Goal: Task Accomplishment & Management: Complete application form

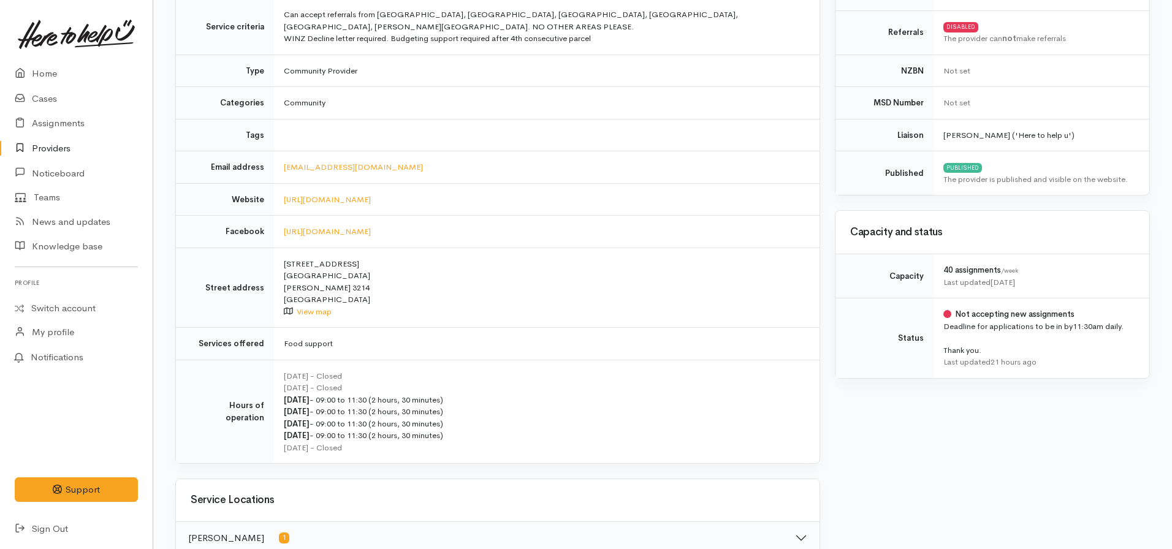
scroll to position [232, 0]
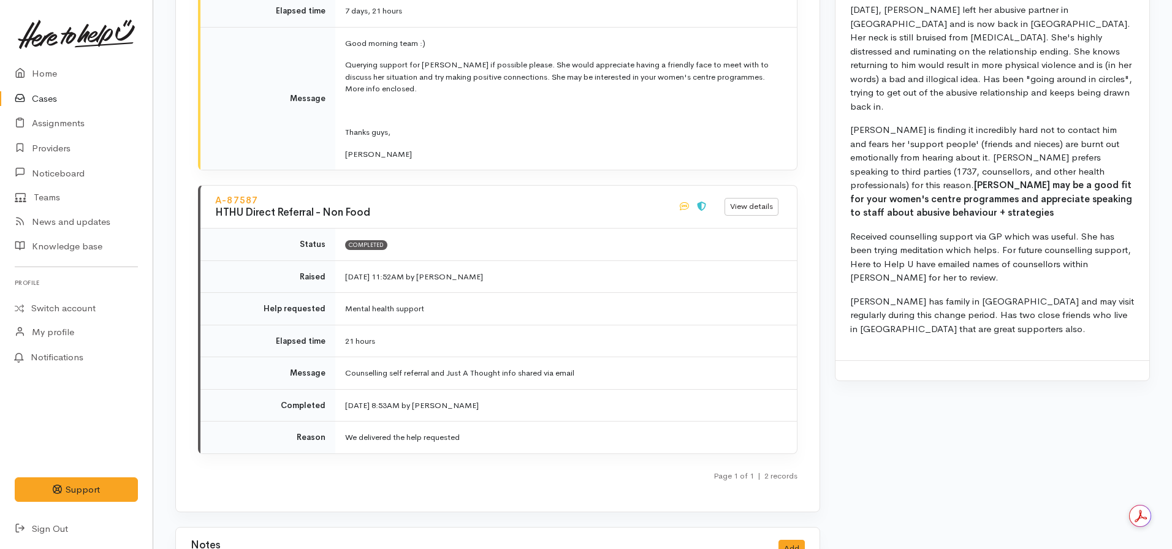
scroll to position [1471, 0]
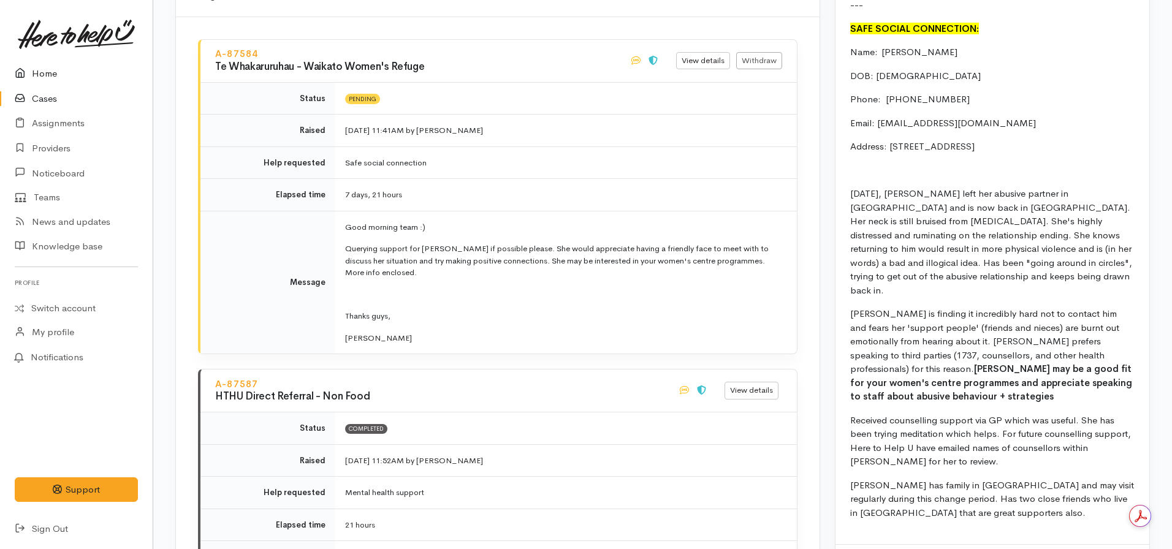
click at [64, 77] on link "Home" at bounding box center [76, 73] width 153 height 25
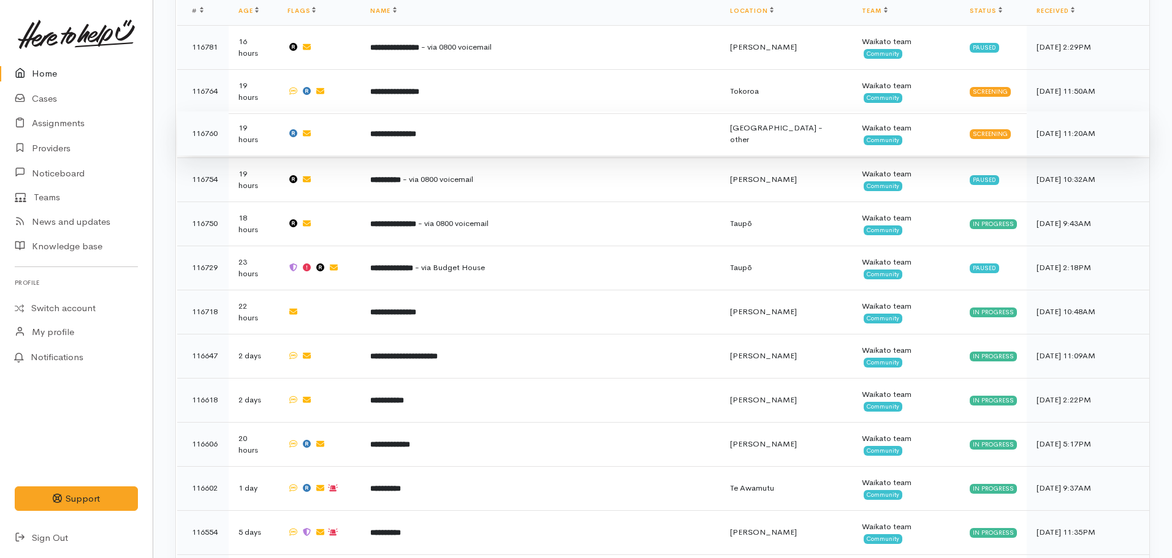
scroll to position [553, 0]
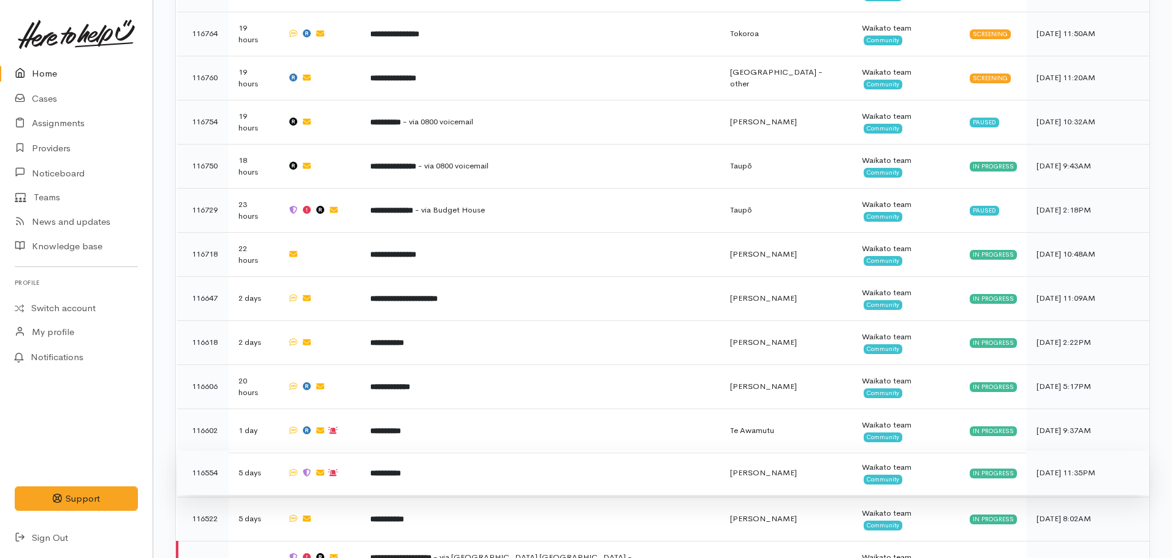
click at [531, 451] on td "**********" at bounding box center [540, 473] width 360 height 44
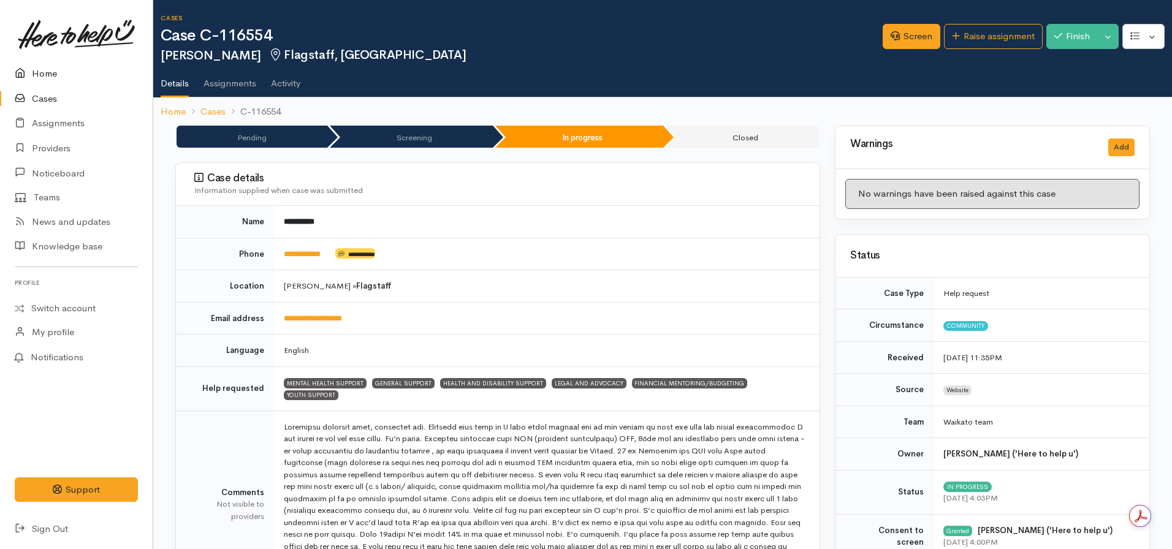
click at [39, 73] on link "Home" at bounding box center [76, 73] width 153 height 25
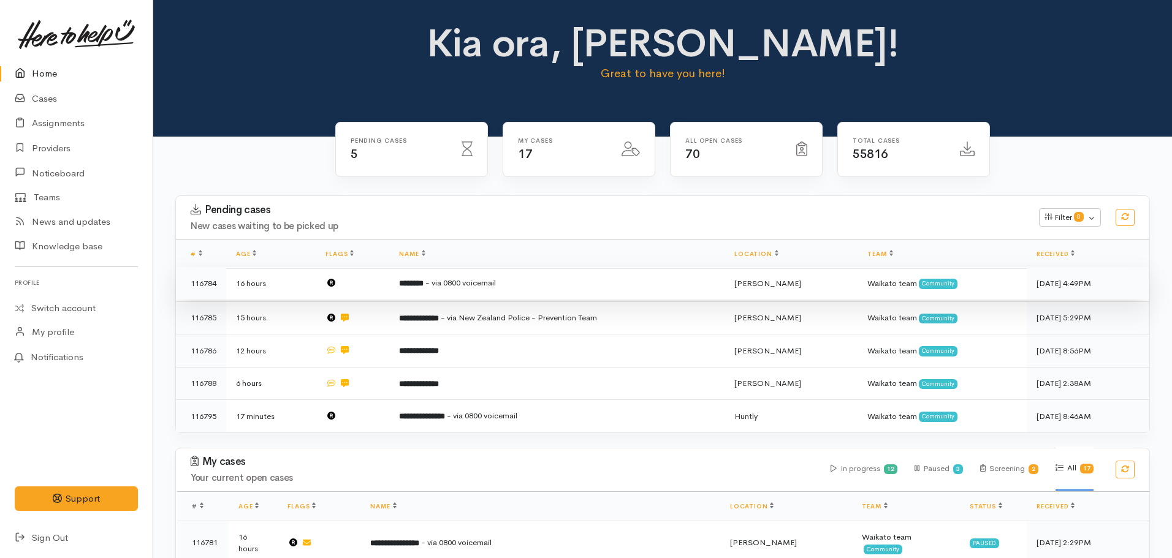
click at [423, 282] on b "********" at bounding box center [411, 283] width 25 height 8
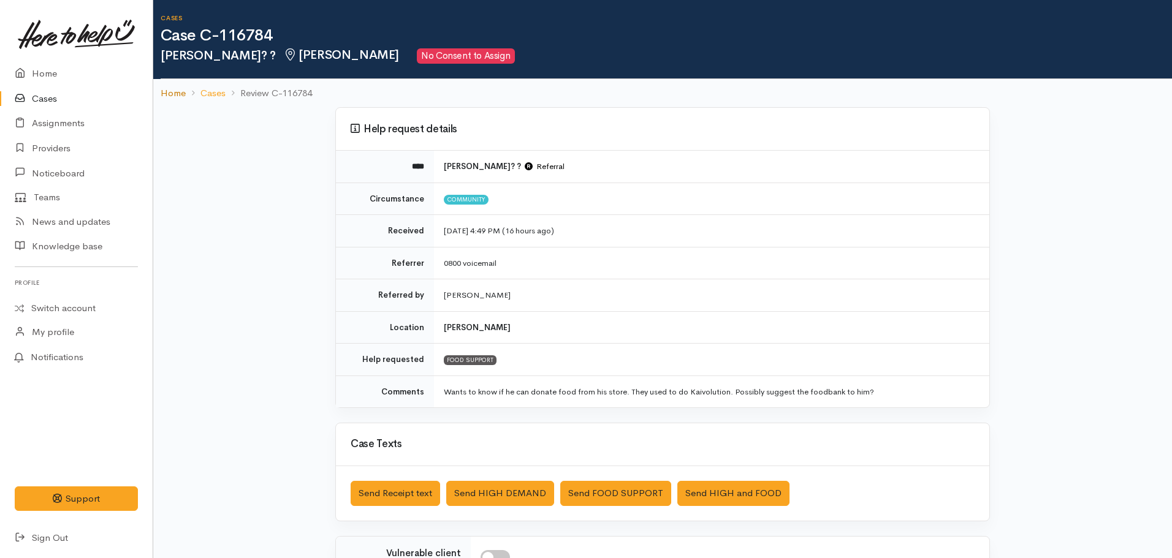
click at [173, 100] on link "Home" at bounding box center [173, 93] width 25 height 14
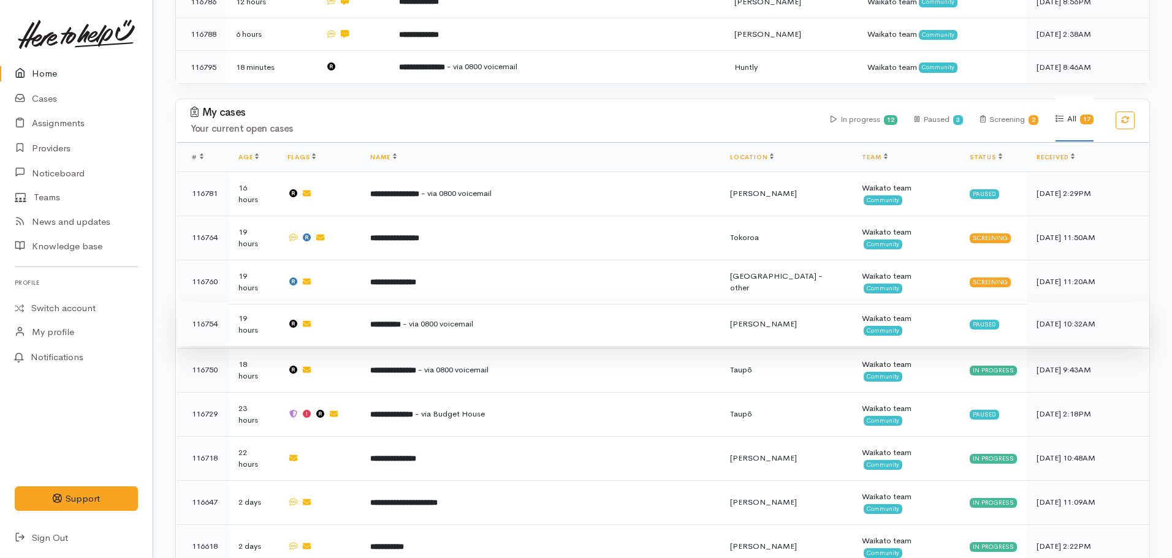
scroll to position [368, 0]
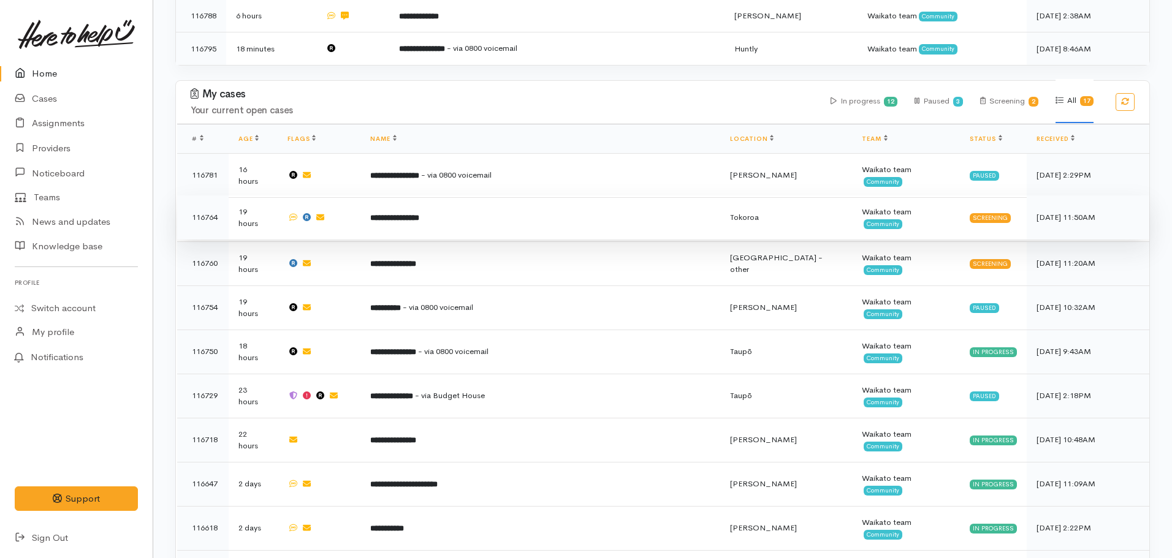
click at [417, 211] on td "**********" at bounding box center [540, 217] width 360 height 44
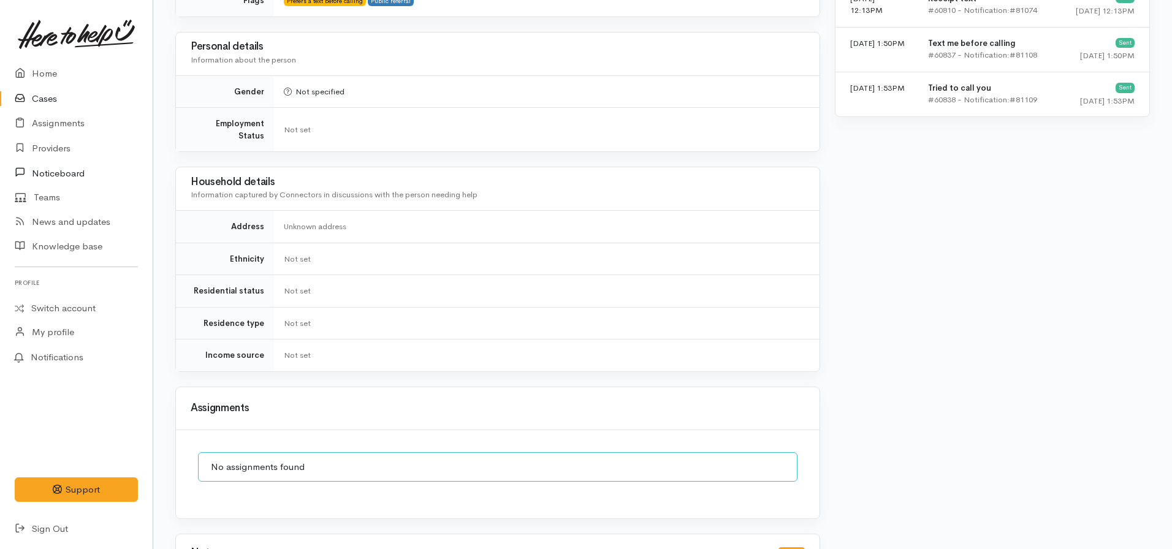
scroll to position [969, 0]
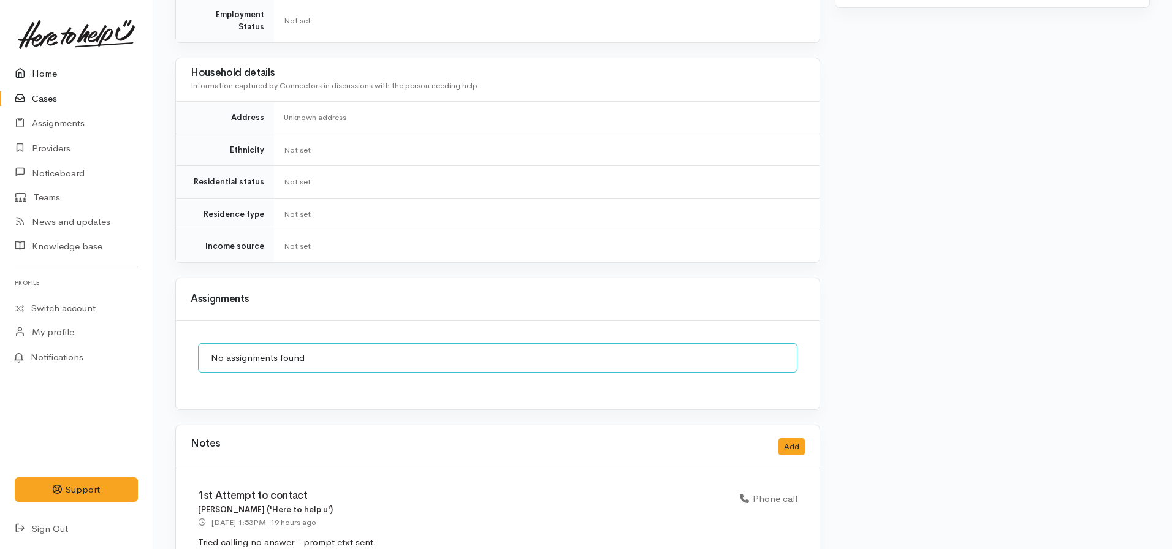
click at [33, 80] on link "Home" at bounding box center [76, 73] width 153 height 25
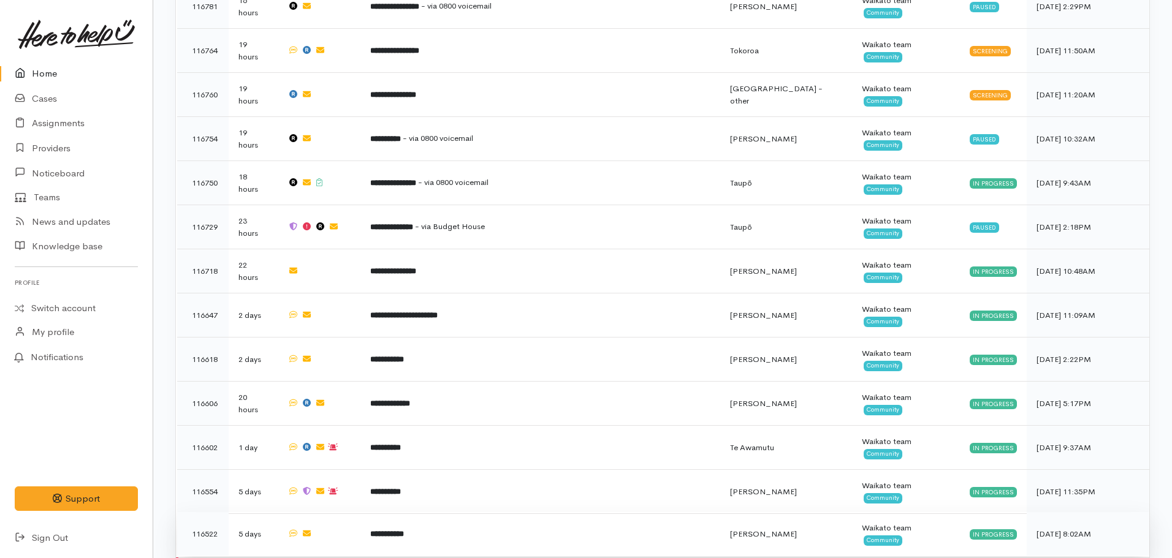
scroll to position [585, 0]
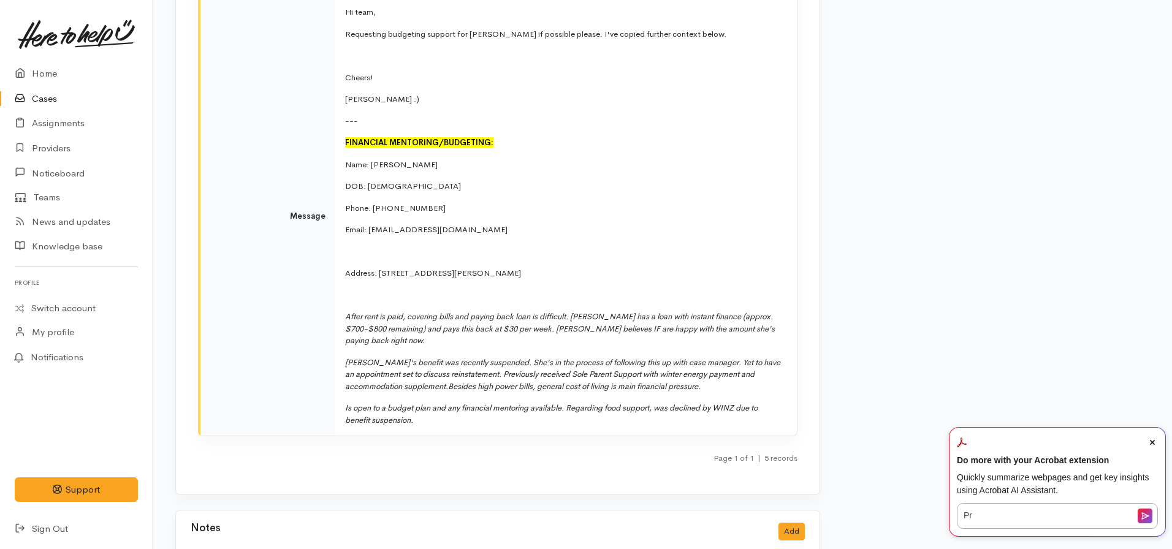
scroll to position [3493, 0]
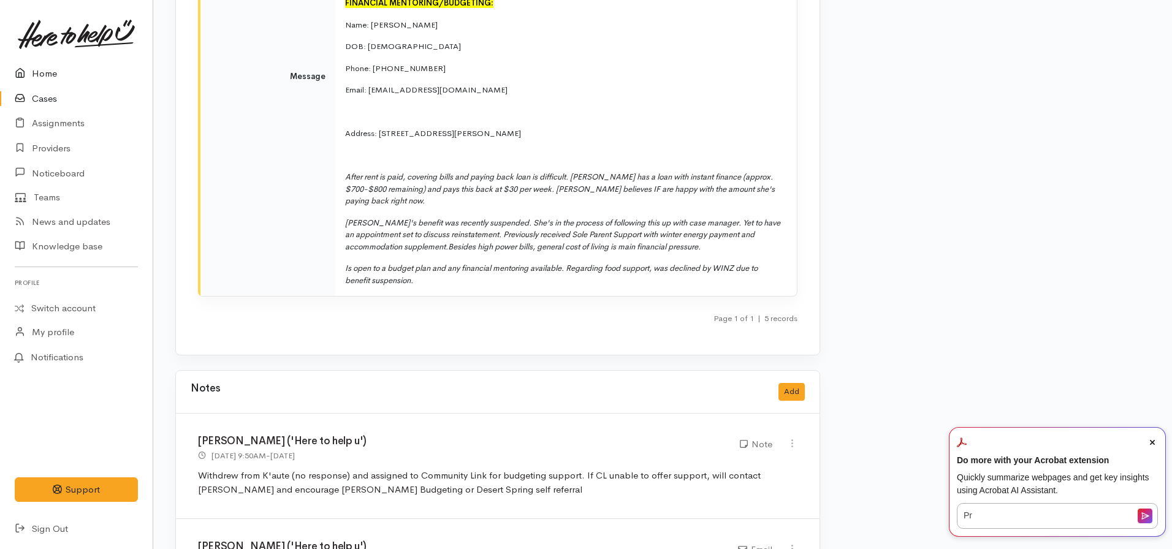
click at [48, 71] on link "Home" at bounding box center [76, 73] width 153 height 25
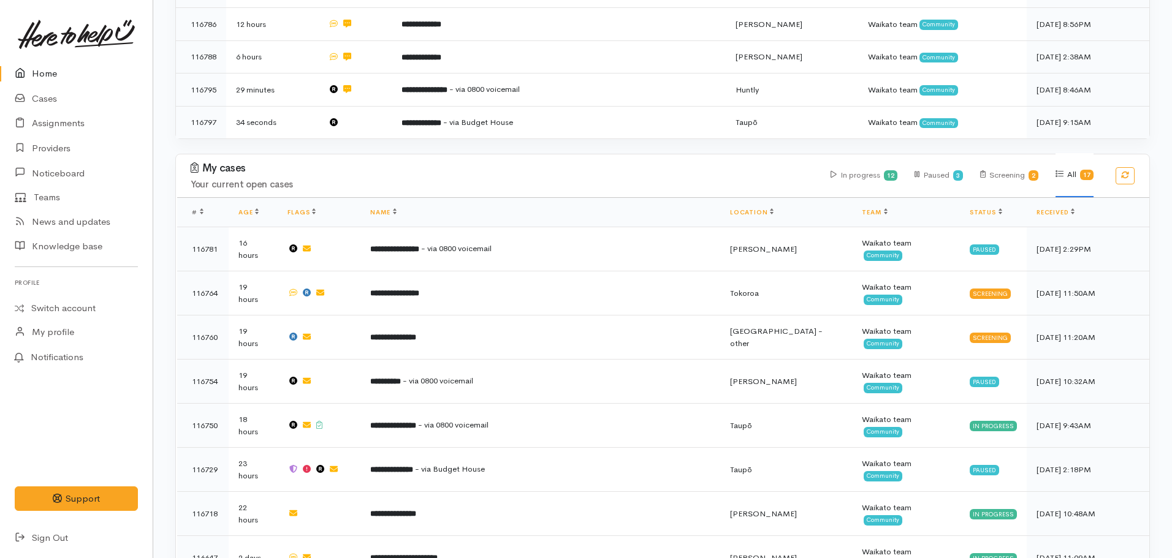
scroll to position [429, 0]
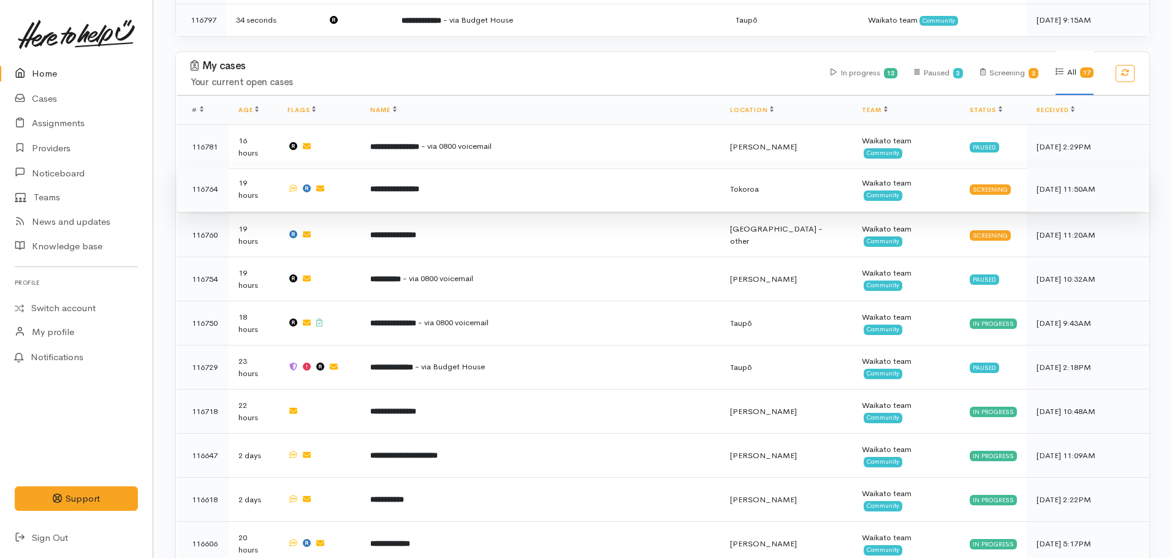
click at [419, 185] on b "**********" at bounding box center [394, 189] width 49 height 8
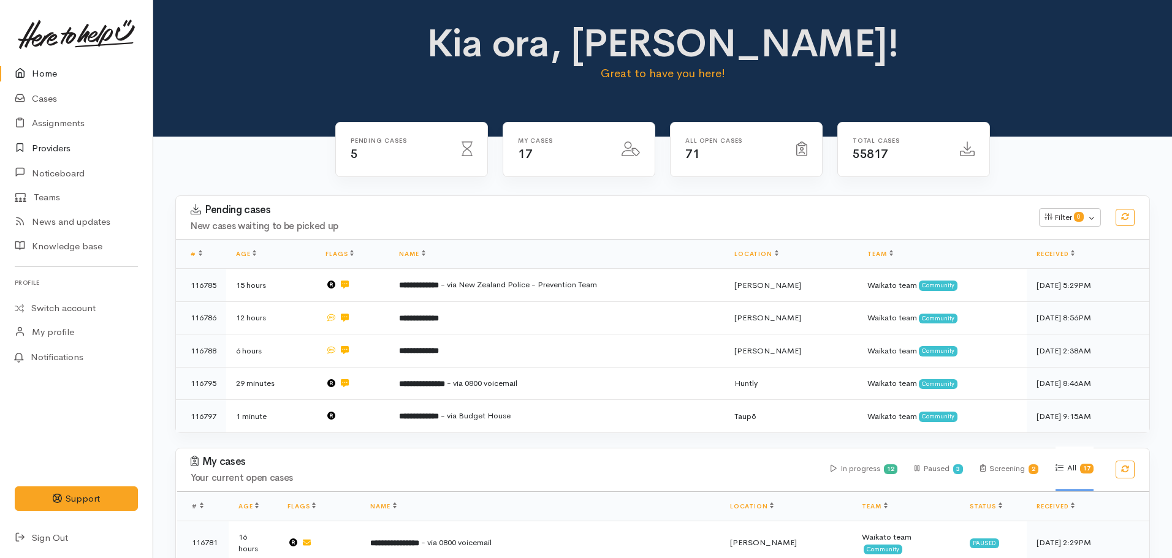
click at [43, 144] on link "Providers" at bounding box center [76, 148] width 153 height 25
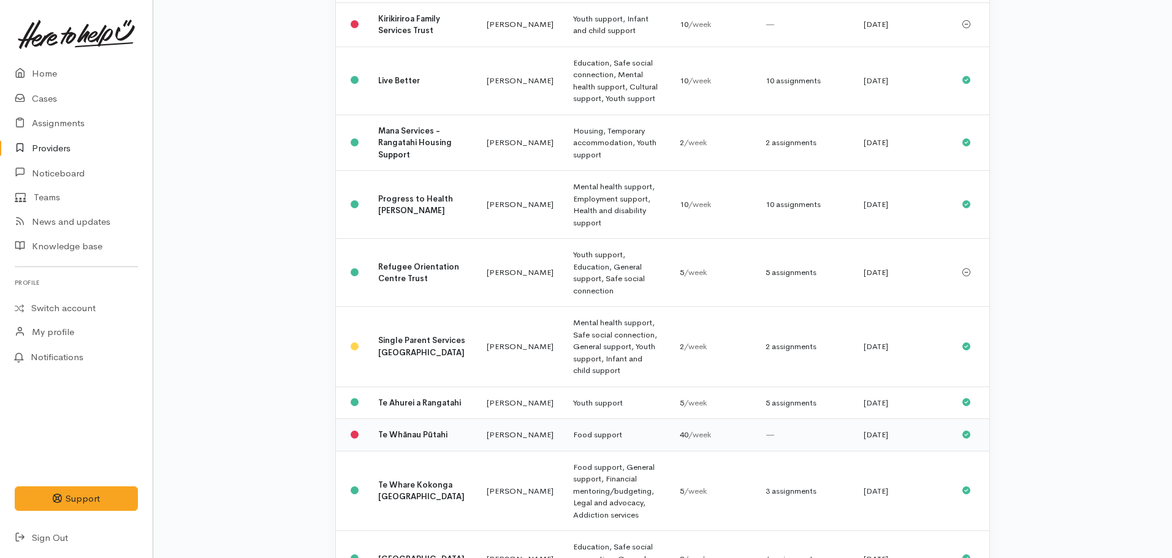
scroll to position [797, 0]
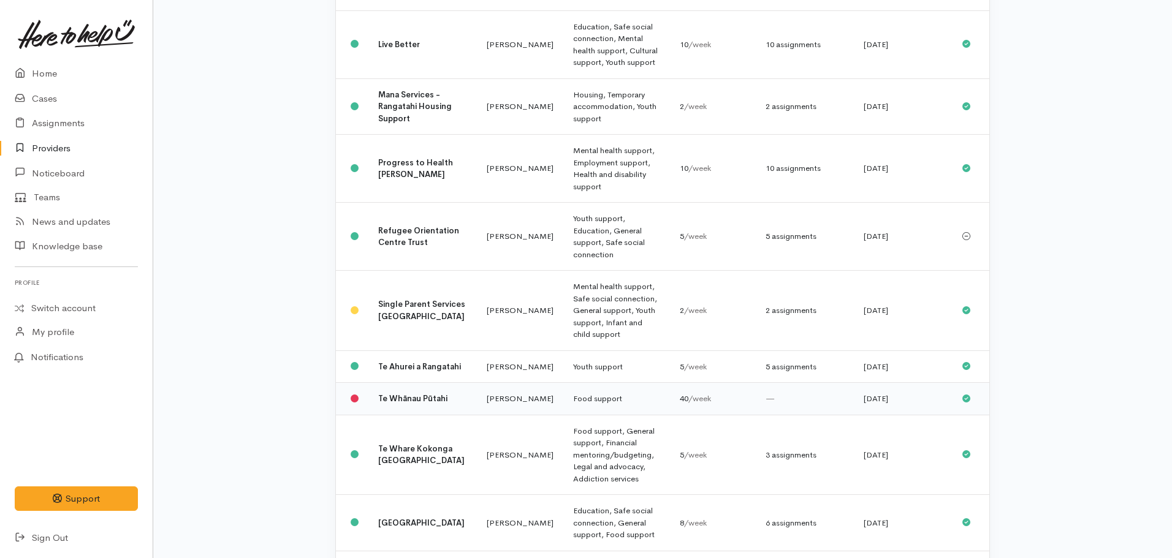
click at [391, 393] on b "Te Whānau Pūtahi" at bounding box center [412, 398] width 69 height 10
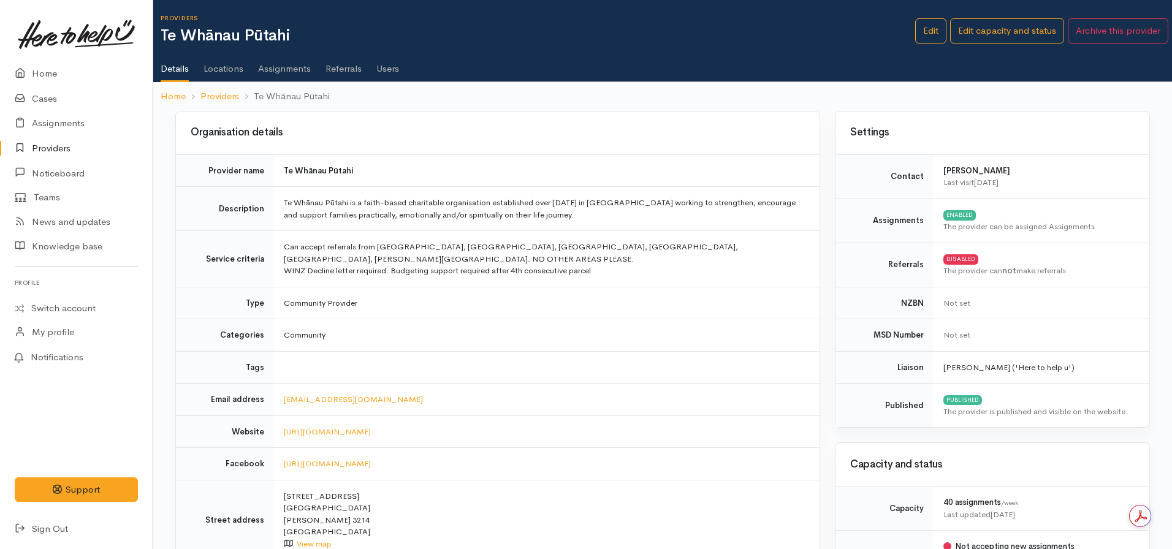
click at [281, 72] on link "Assignments" at bounding box center [284, 64] width 53 height 34
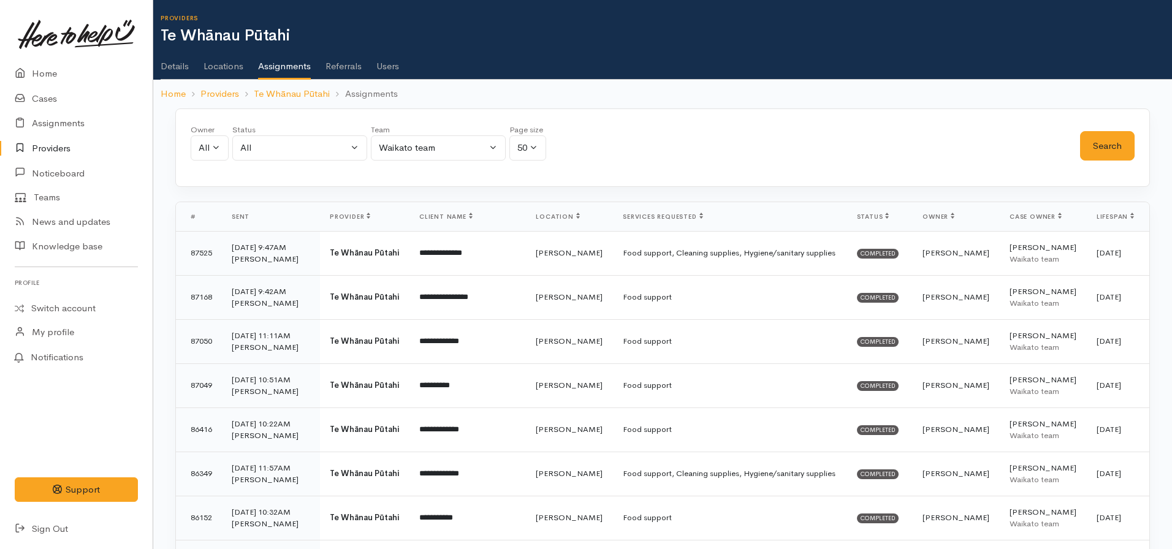
click at [174, 63] on link "Details" at bounding box center [175, 62] width 28 height 34
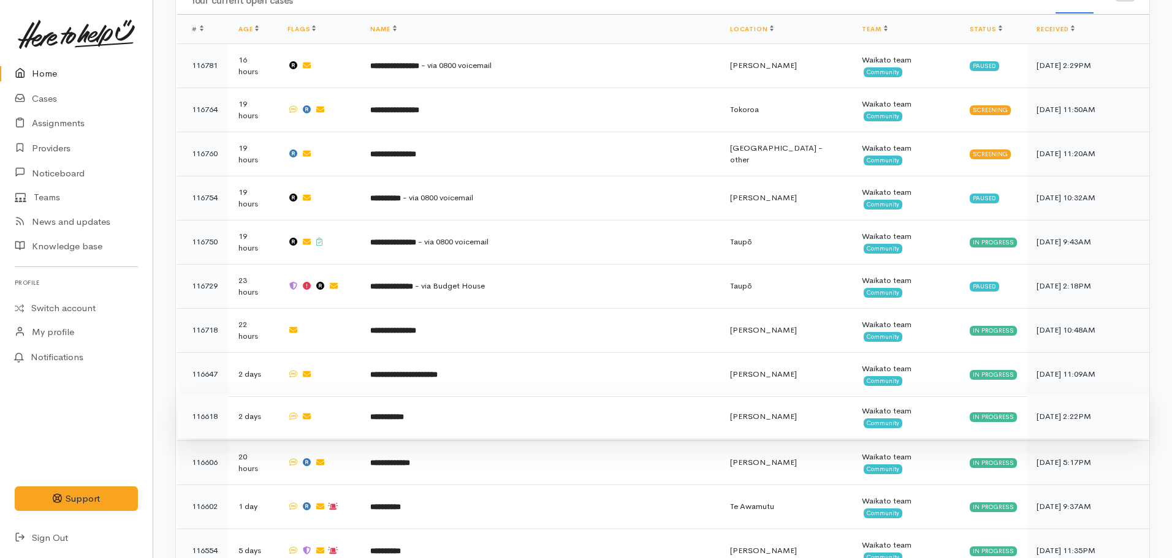
scroll to position [553, 0]
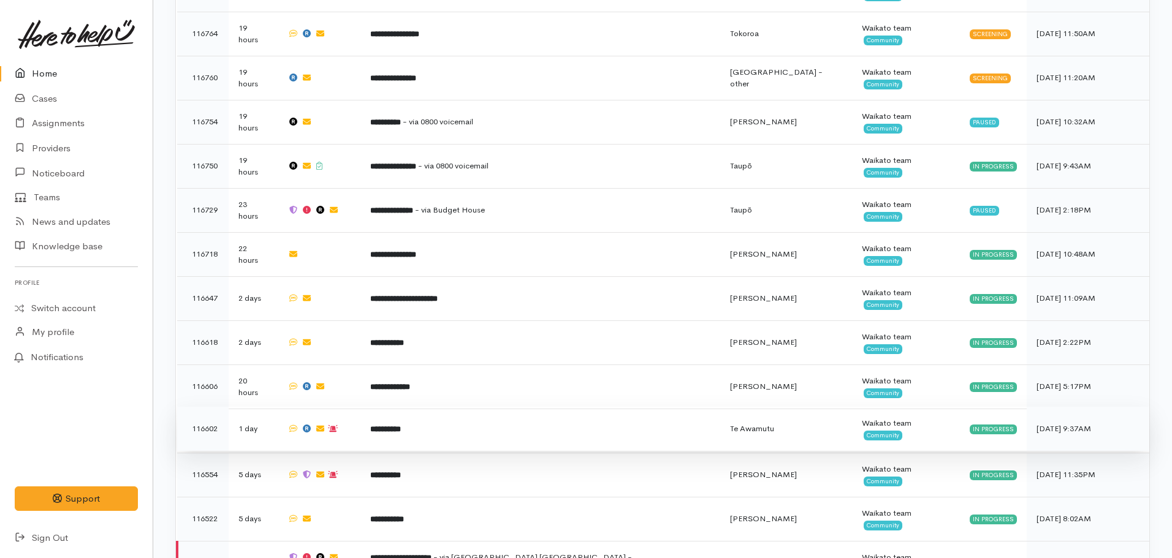
click at [478, 407] on td "**********" at bounding box center [540, 429] width 360 height 44
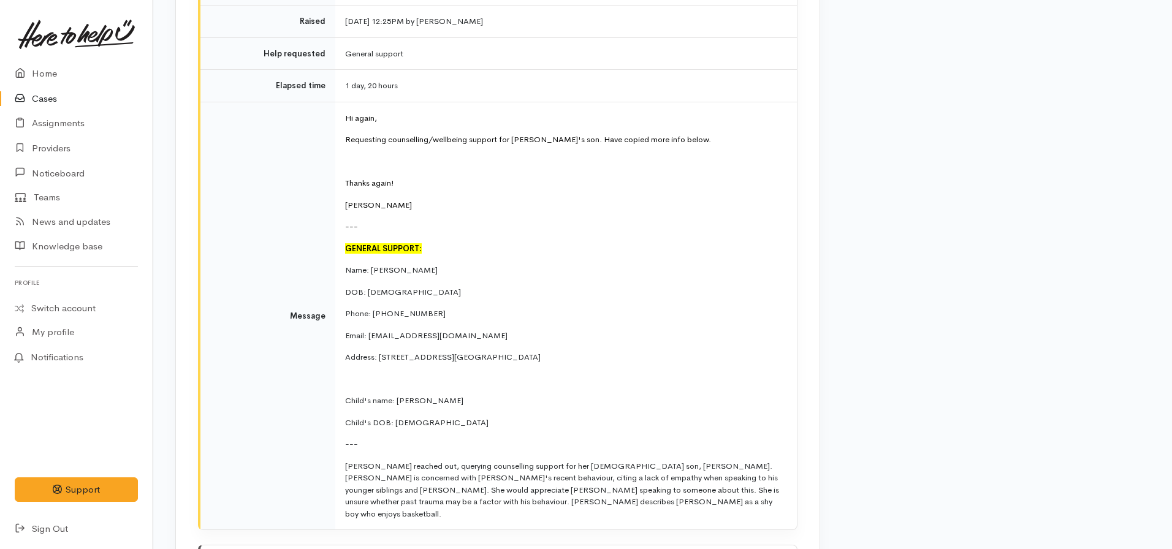
scroll to position [3125, 0]
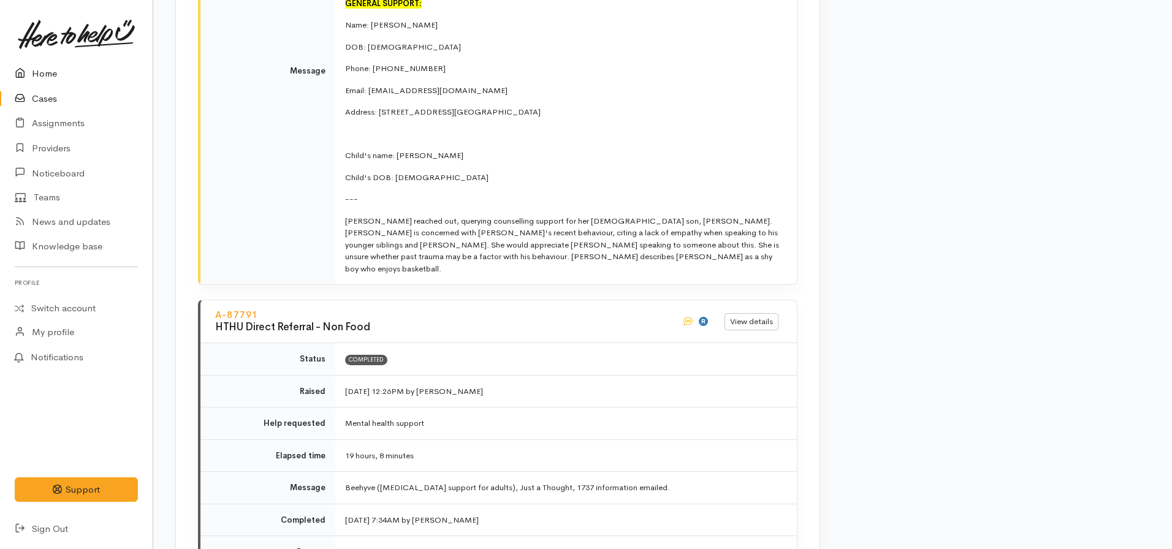
click at [55, 77] on link "Home" at bounding box center [76, 73] width 153 height 25
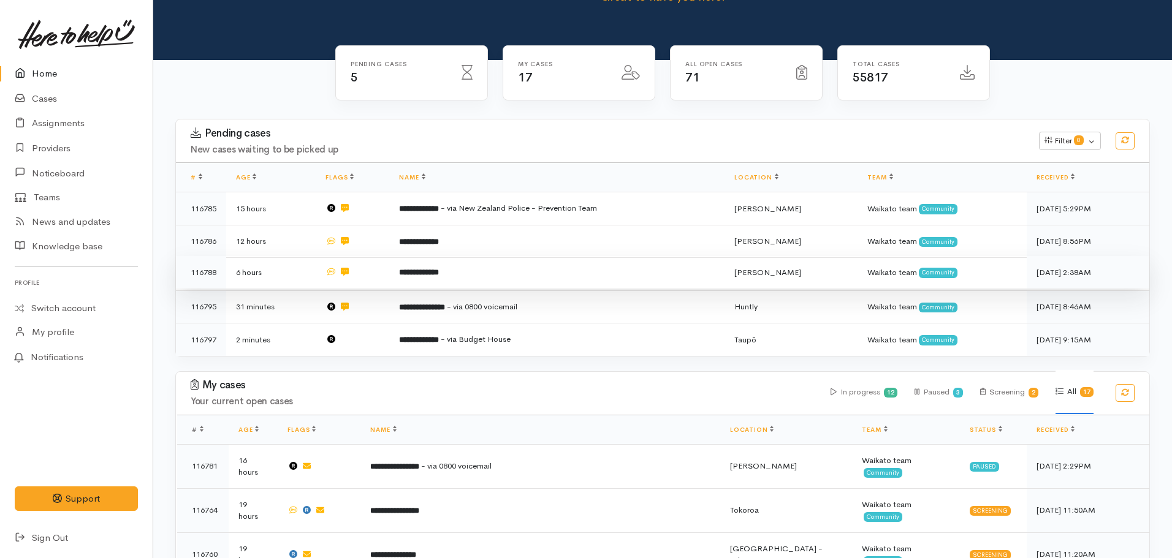
scroll to position [184, 0]
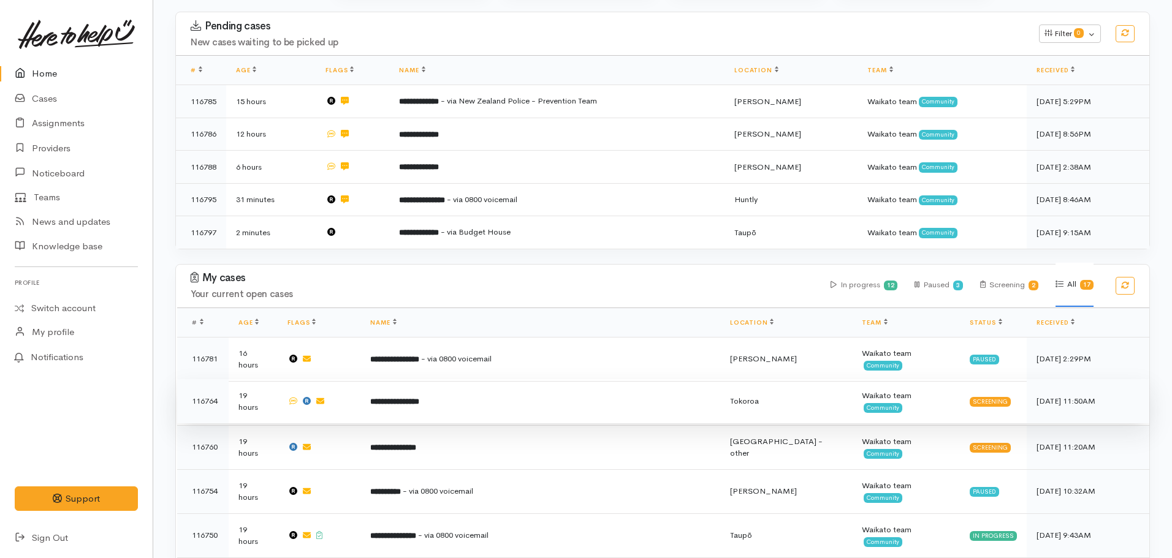
click at [486, 379] on td "**********" at bounding box center [540, 401] width 360 height 44
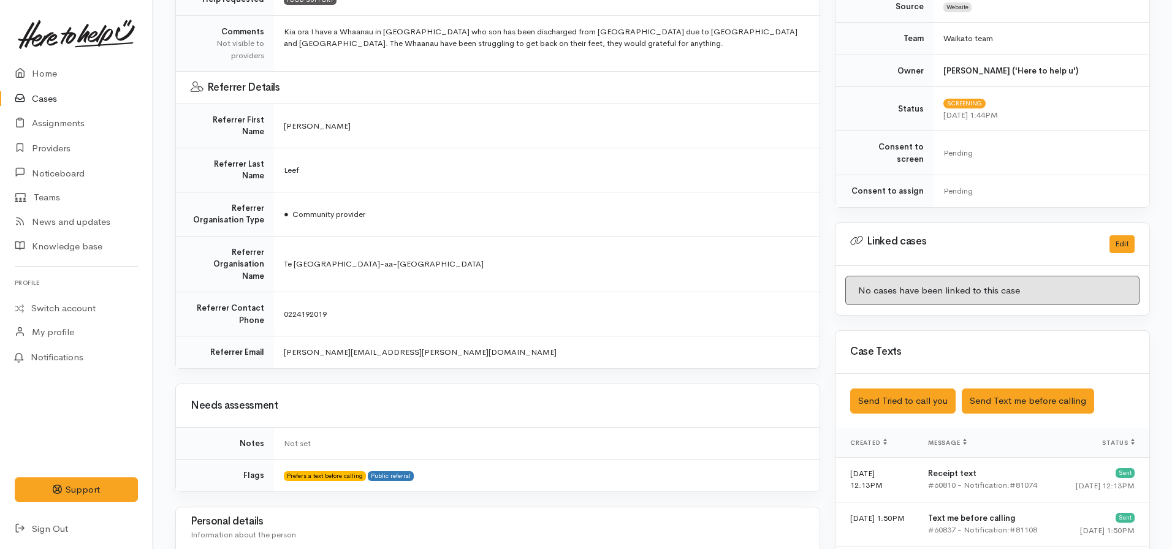
scroll to position [490, 0]
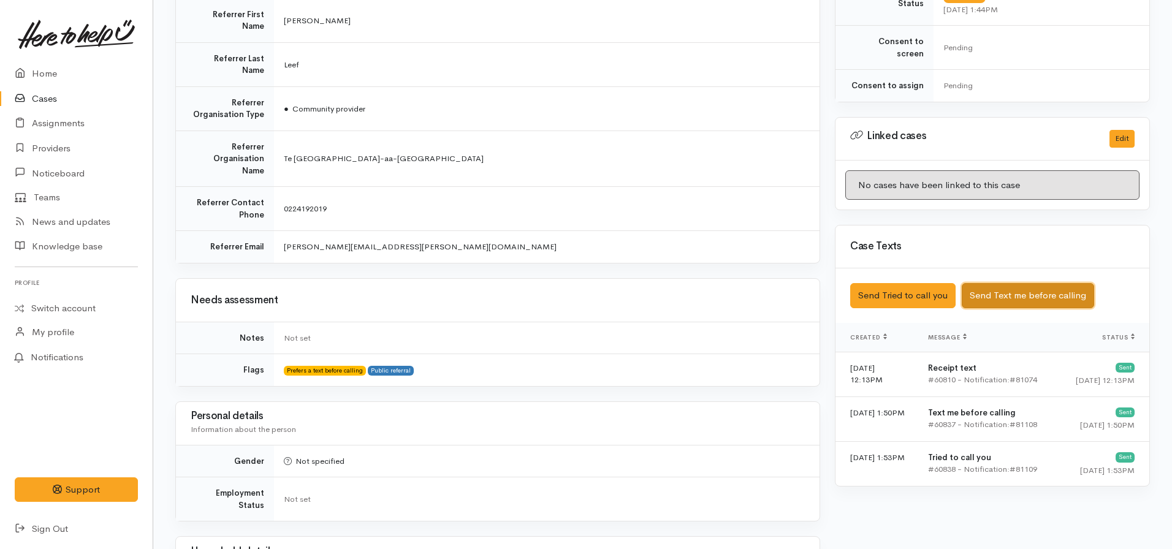
click at [1009, 284] on button "Send Text me before calling" at bounding box center [1027, 295] width 132 height 25
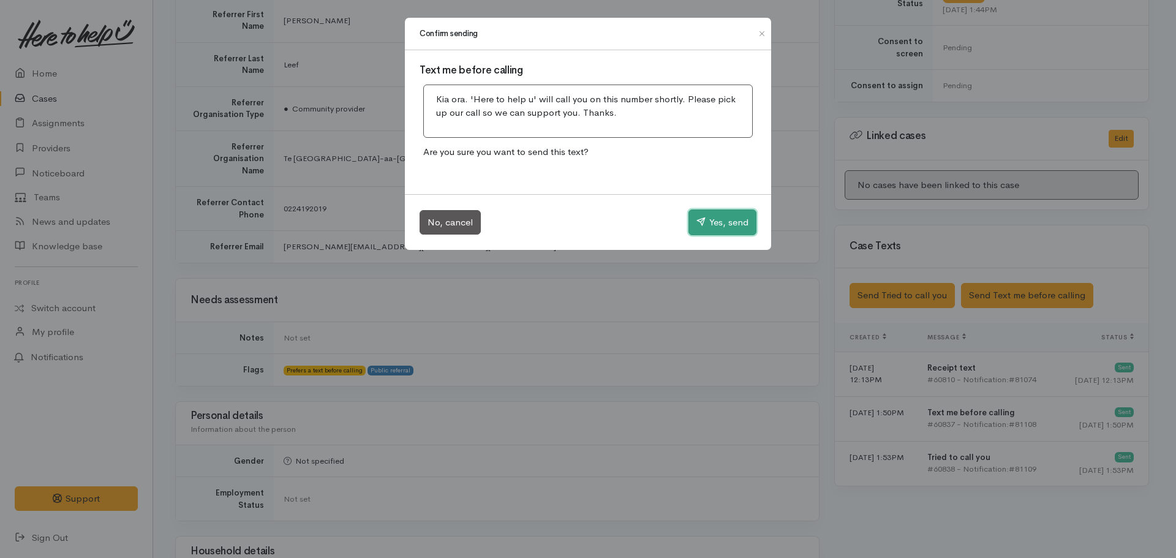
click at [733, 221] on button "Yes, send" at bounding box center [723, 223] width 68 height 26
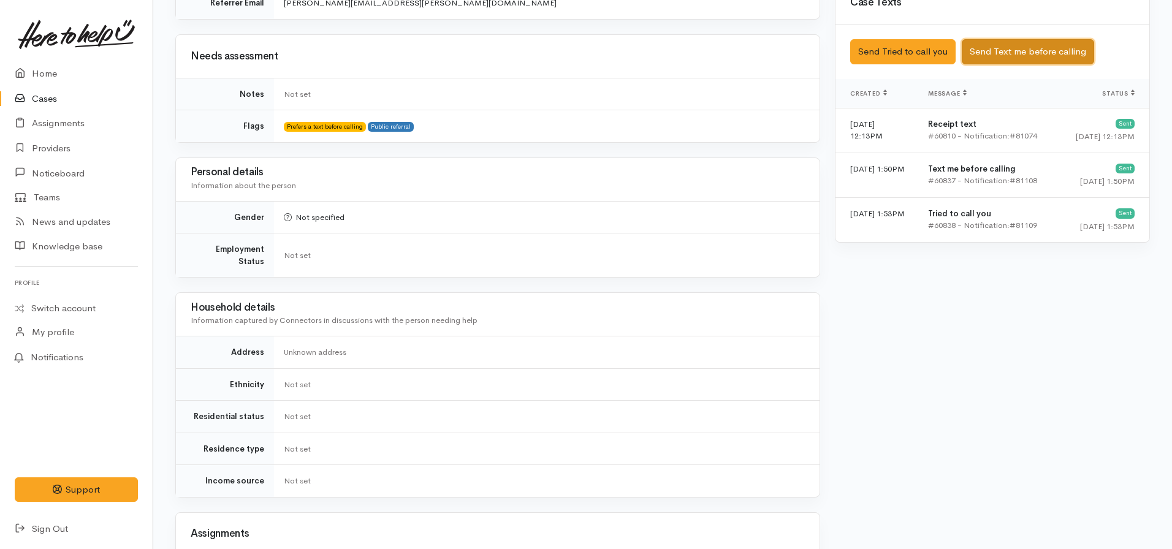
scroll to position [735, 0]
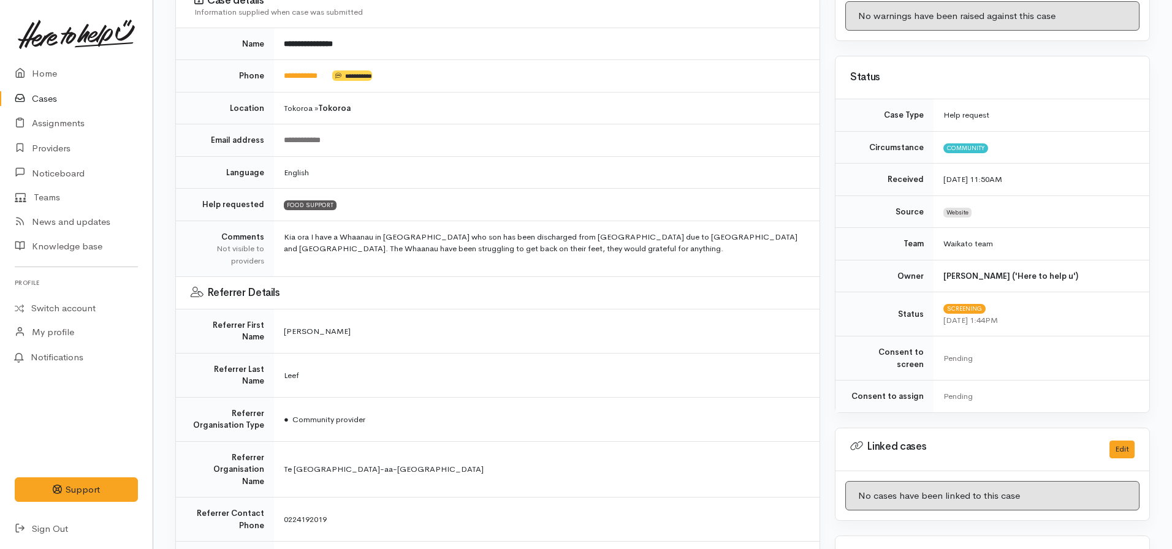
scroll to position [61, 0]
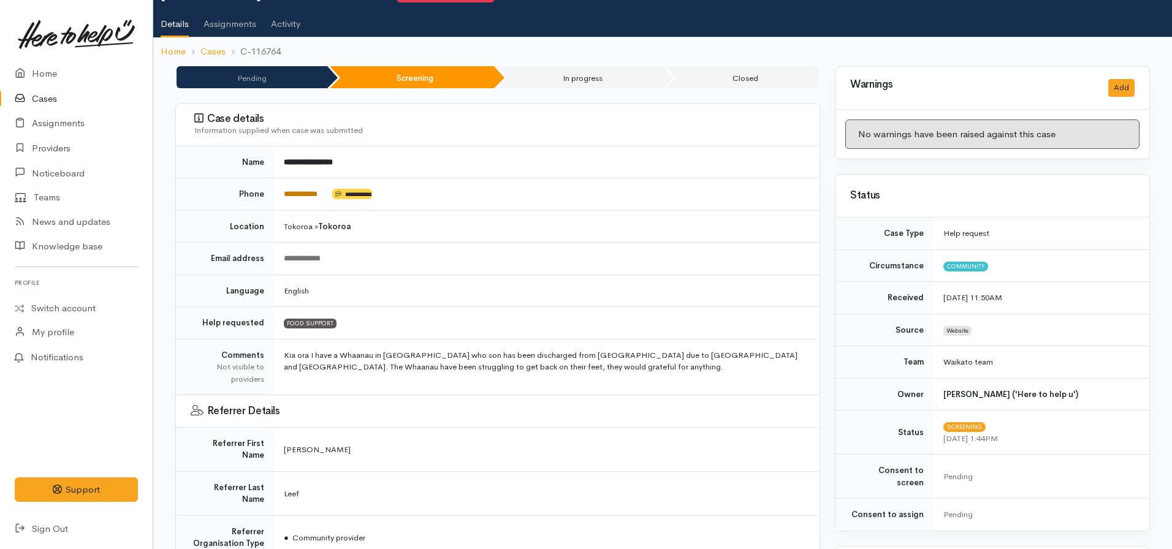
click at [298, 193] on link "**********" at bounding box center [301, 194] width 34 height 8
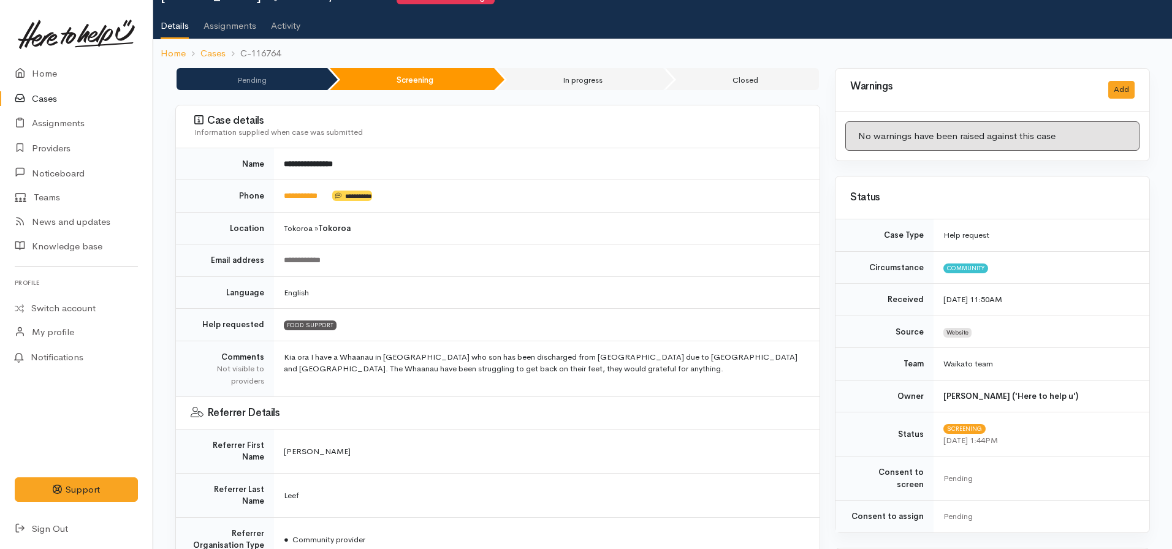
scroll to position [0, 0]
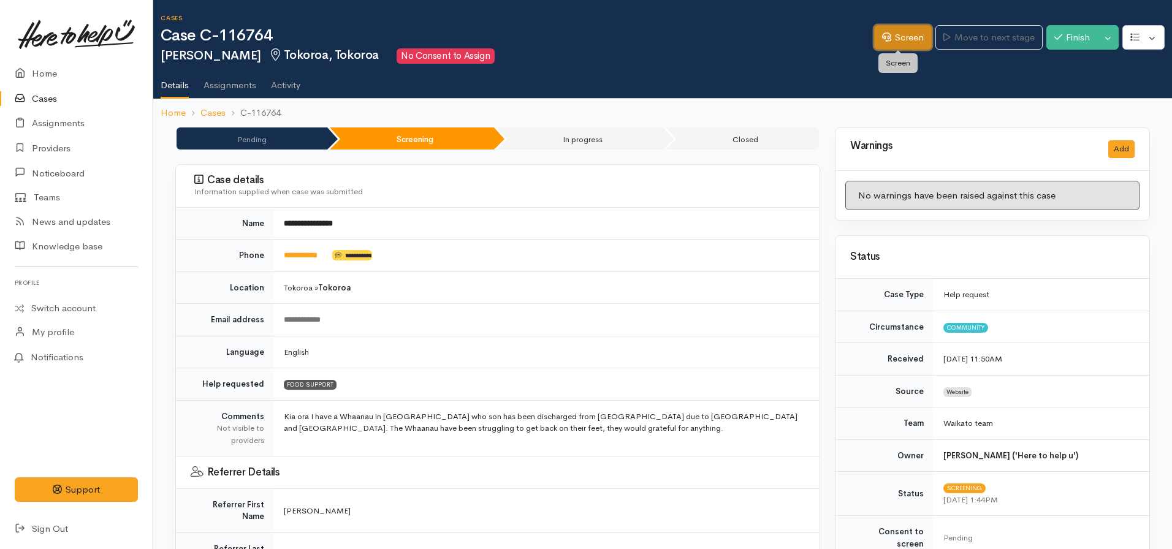
click at [887, 30] on link "Screen" at bounding box center [903, 37] width 58 height 25
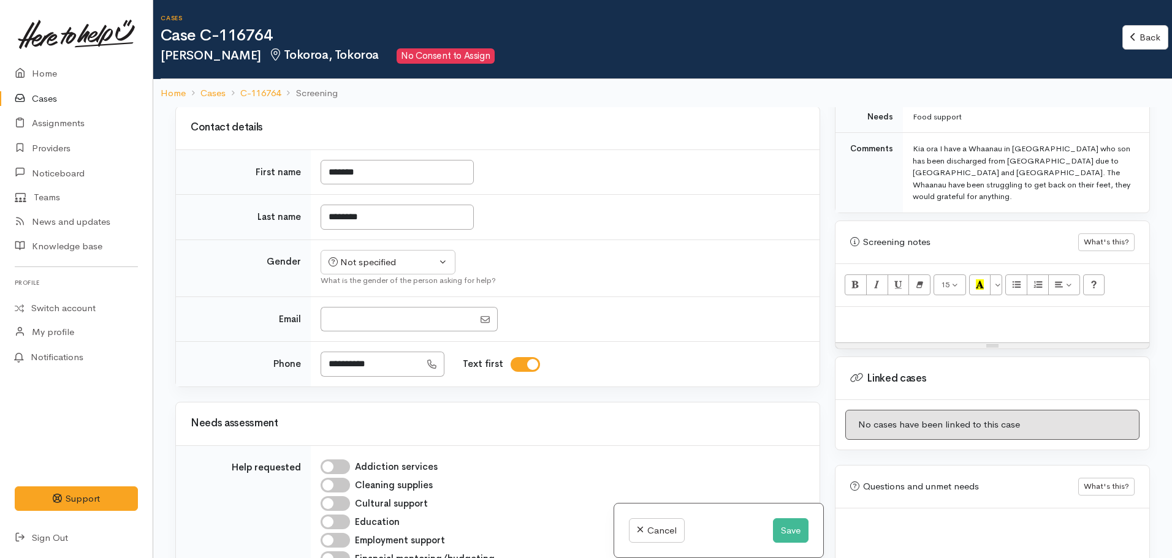
scroll to position [629, 0]
click at [886, 310] on p at bounding box center [991, 317] width 301 height 14
paste div
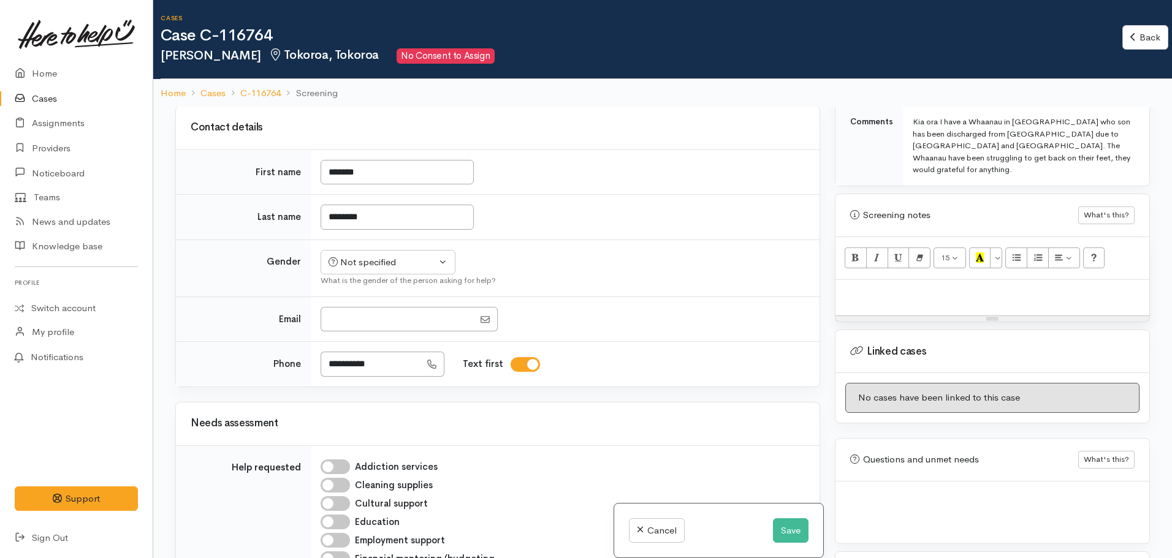
scroll to position [107, 0]
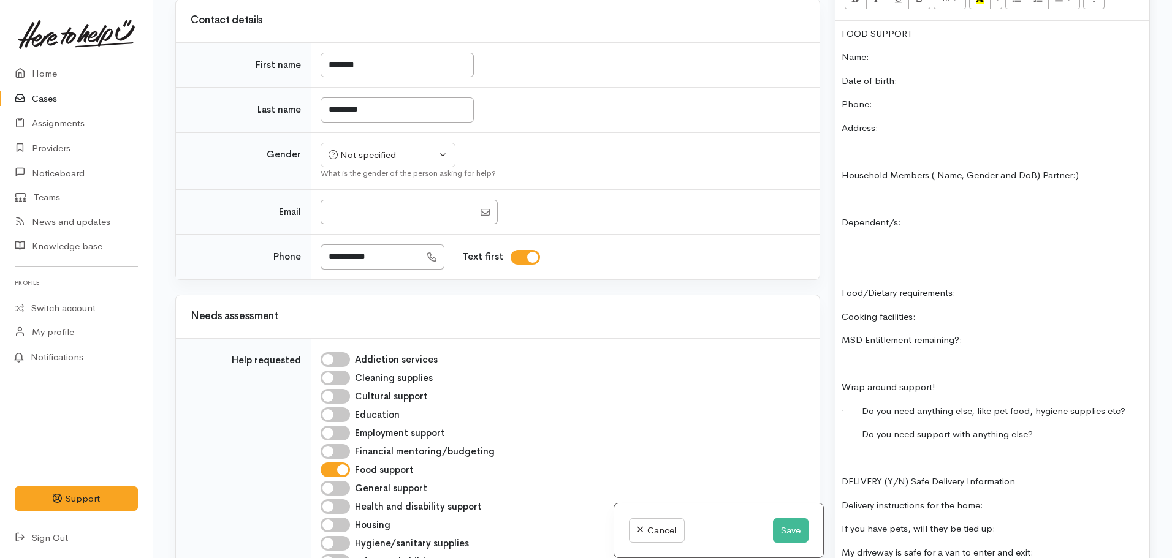
click at [930, 522] on p "If you have pets, will they be tied up:" at bounding box center [991, 529] width 301 height 14
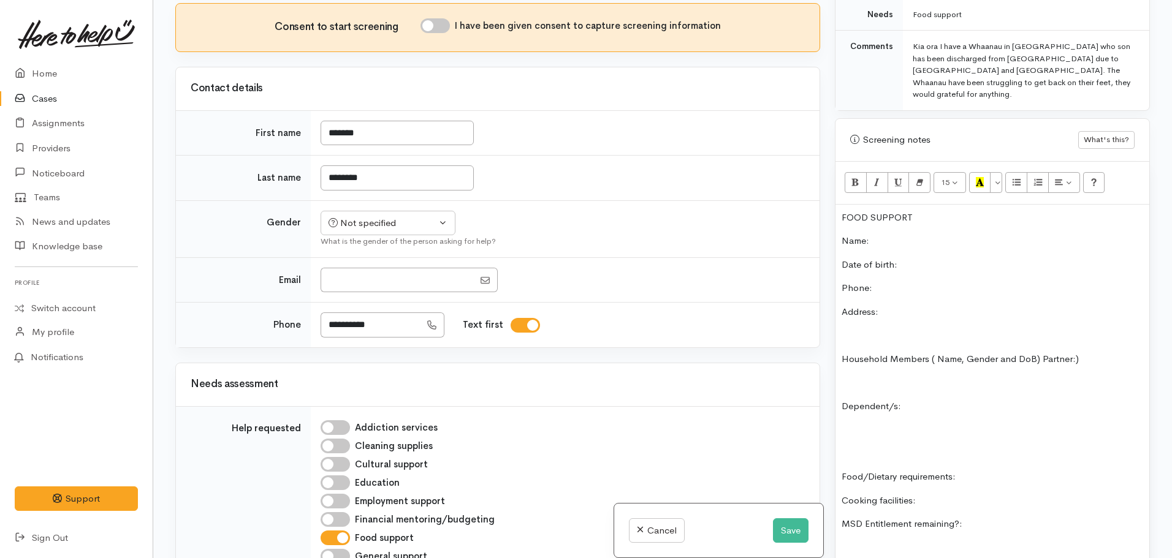
scroll to position [245, 0]
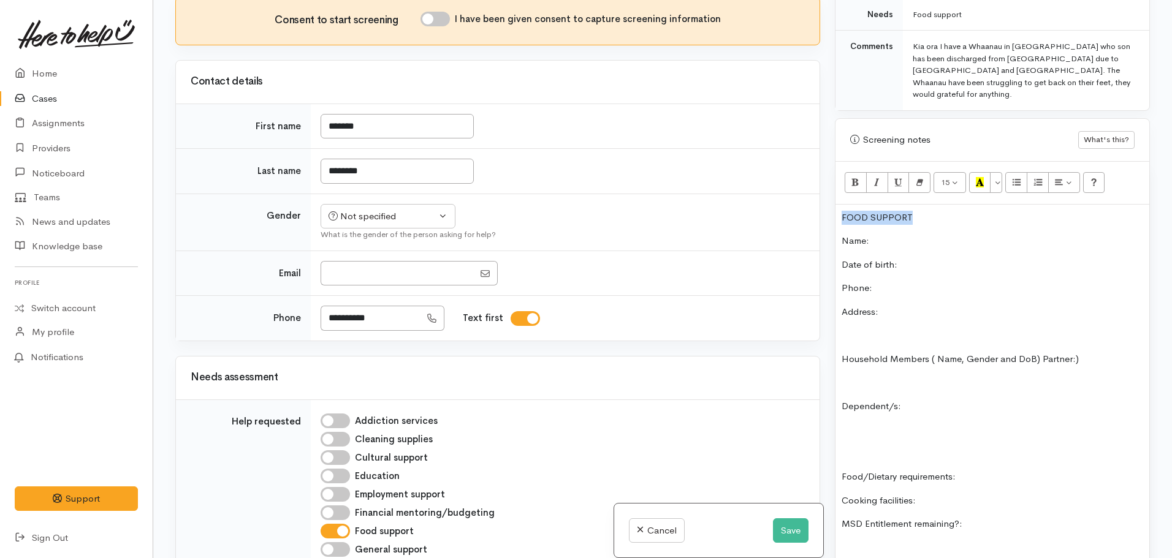
drag, startPoint x: 949, startPoint y: 191, endPoint x: 800, endPoint y: 170, distance: 150.3
click at [770, 181] on div "Related cases There are other cases potentially from the same person, address o…" at bounding box center [662, 279] width 989 height 558
click at [850, 172] on button "Bold (CTRL+B)" at bounding box center [855, 182] width 22 height 21
click at [986, 172] on button "Recent Color" at bounding box center [980, 182] width 22 height 21
click at [900, 234] on p "Name:" at bounding box center [991, 241] width 301 height 14
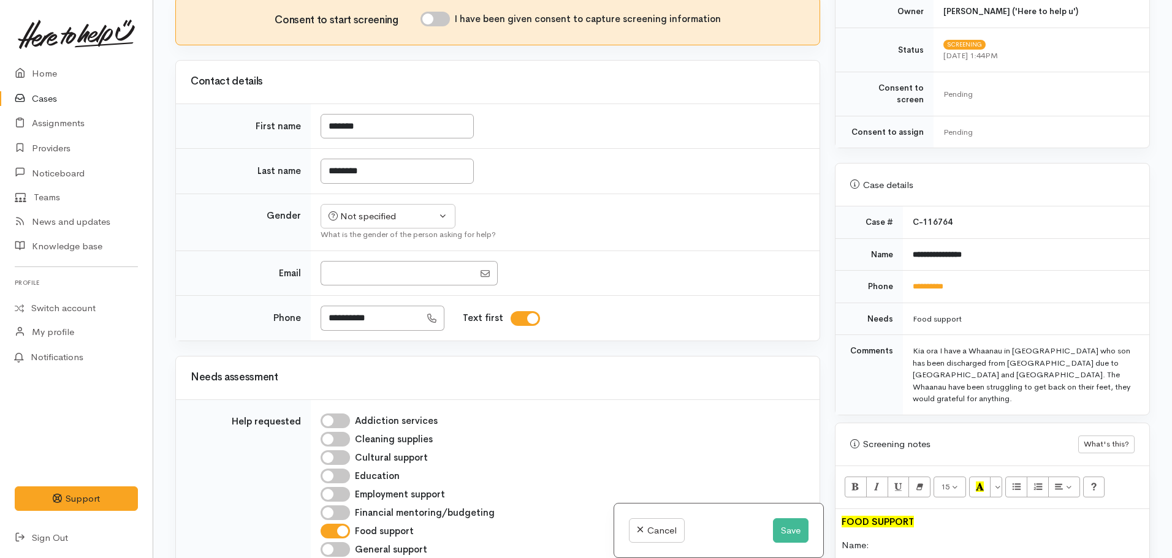
scroll to position [315, 0]
drag, startPoint x: 992, startPoint y: 241, endPoint x: 930, endPoint y: 240, distance: 62.5
click at [903, 244] on td "**********" at bounding box center [1026, 256] width 246 height 32
copy b "**********"
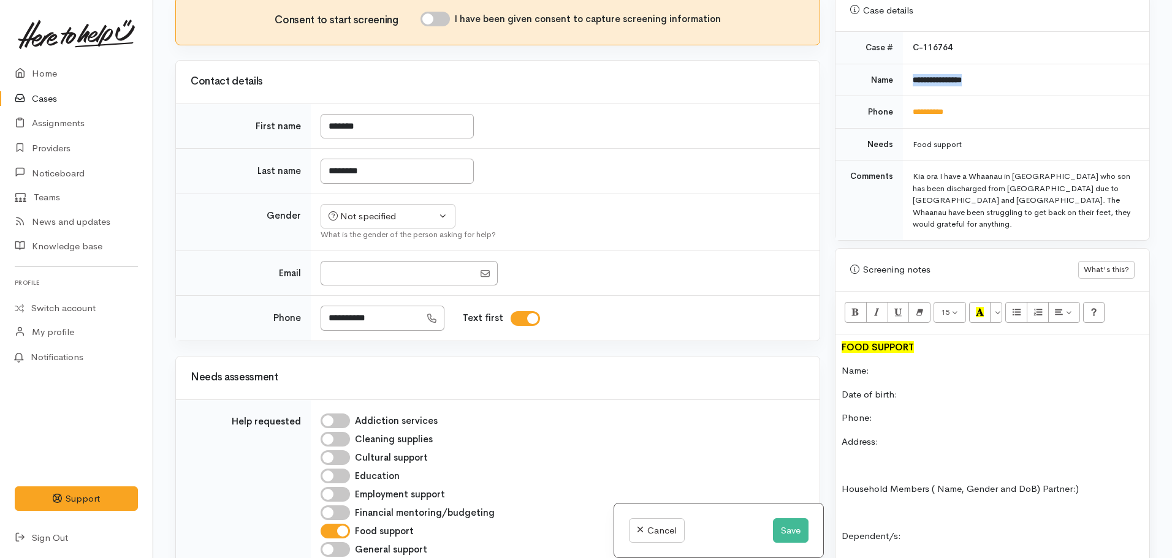
scroll to position [499, 0]
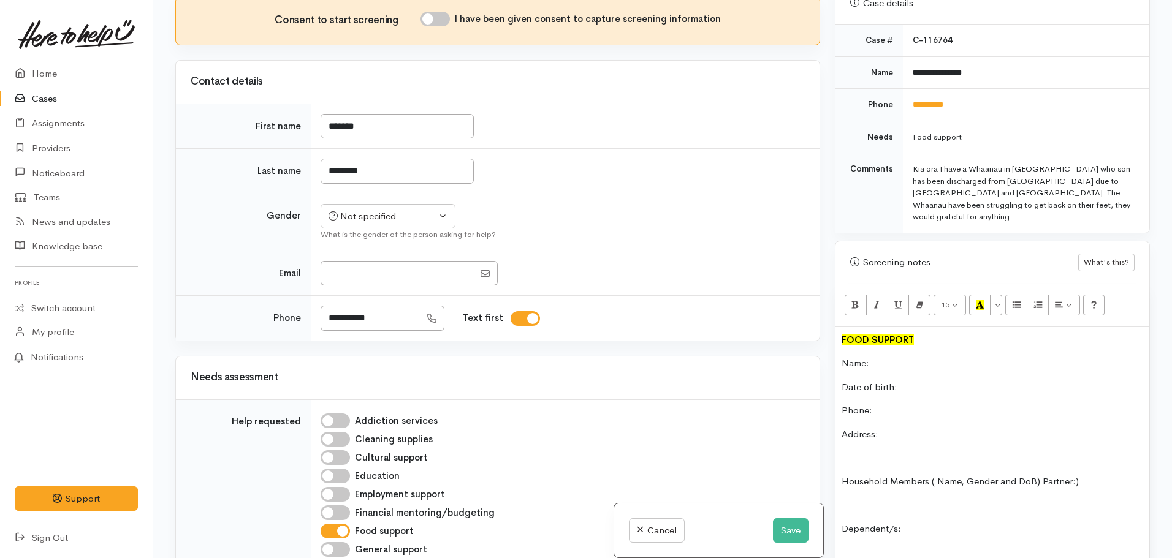
click at [896, 357] on p "Name:" at bounding box center [991, 364] width 301 height 14
drag, startPoint x: 930, startPoint y: 409, endPoint x: 923, endPoint y: 418, distance: 11.9
click at [930, 428] on p "Address:" at bounding box center [991, 435] width 301 height 14
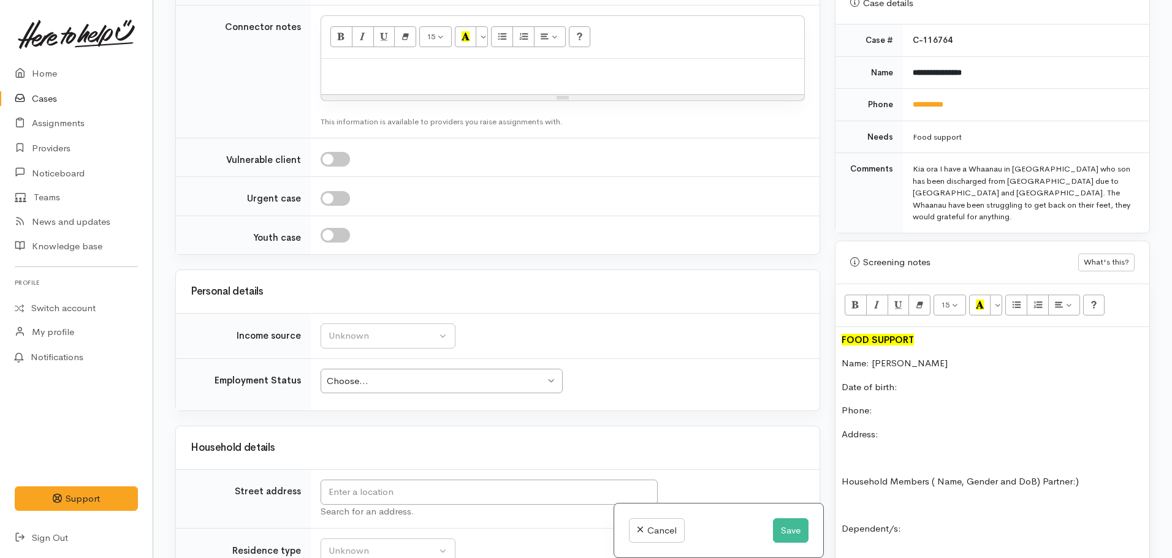
scroll to position [1348, 0]
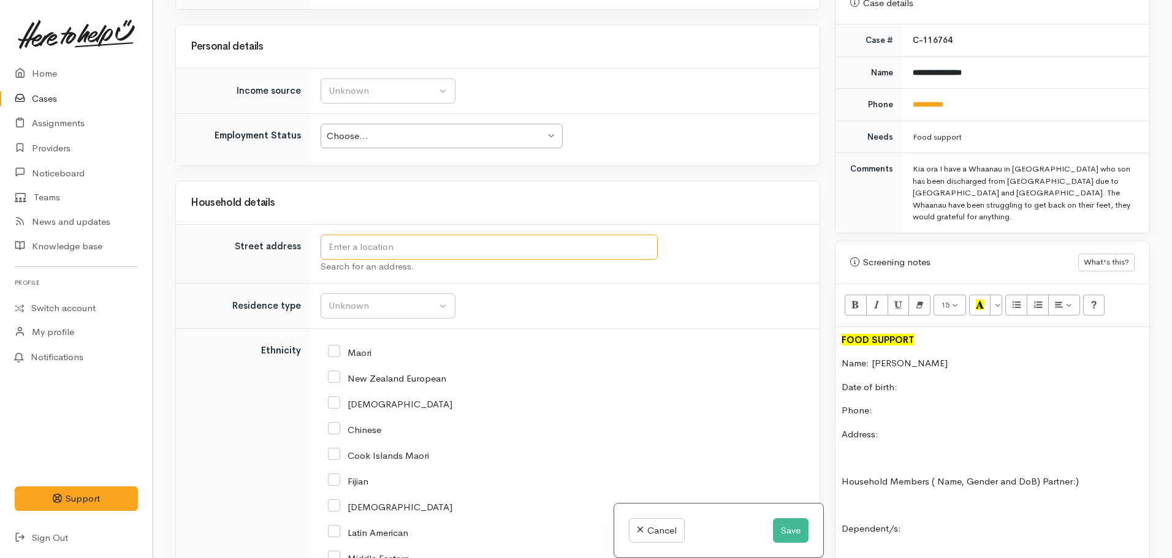
click at [347, 235] on input "text" at bounding box center [488, 247] width 337 height 25
click at [337, 235] on input "36 Billlah" at bounding box center [488, 247] width 337 height 25
click at [408, 235] on input "36C Billlah" at bounding box center [488, 247] width 337 height 25
type input "36C Billah Street, Tokoroa, New Zealand"
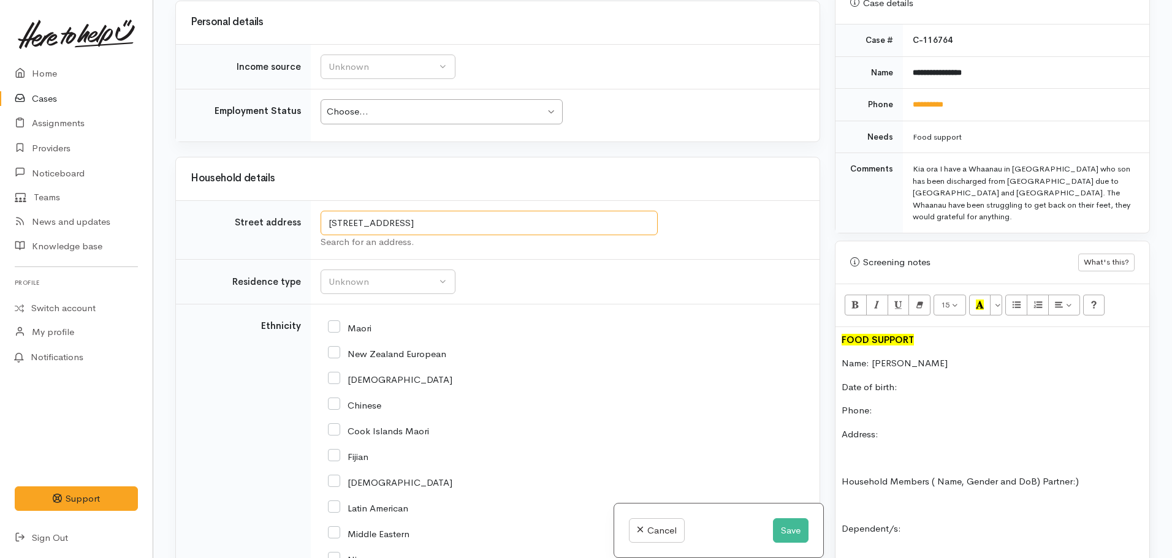
scroll to position [1428, 0]
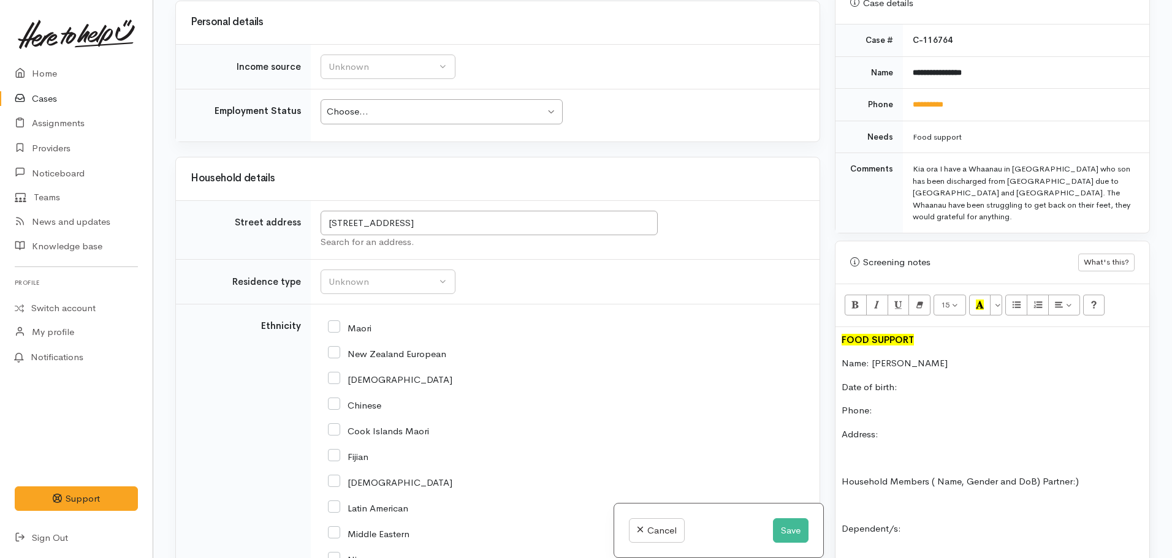
click at [901, 428] on p "Address:" at bounding box center [991, 435] width 301 height 14
click at [410, 286] on div "Unknown" at bounding box center [382, 282] width 108 height 14
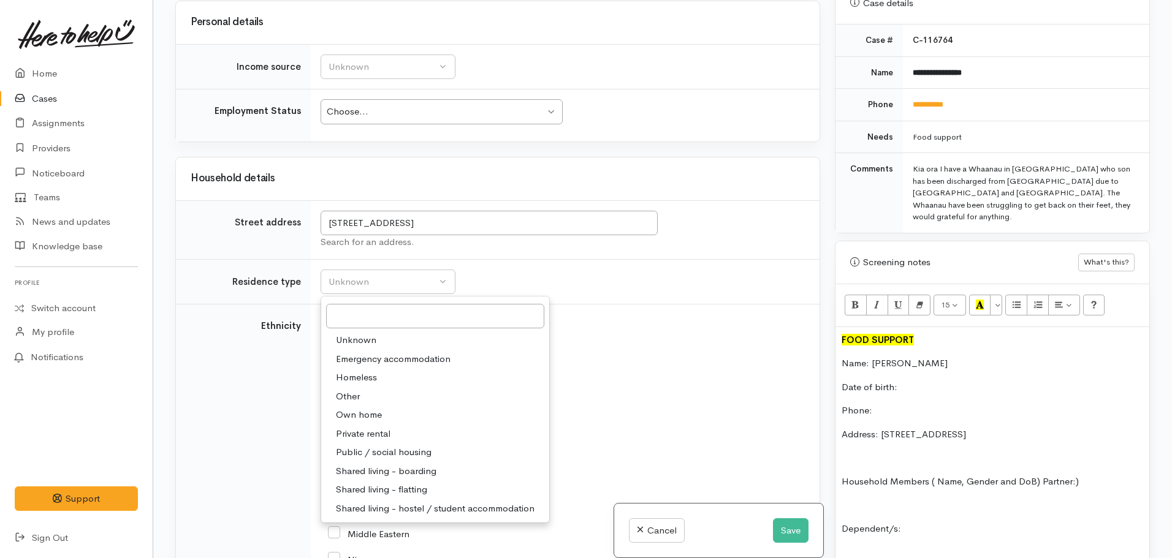
drag, startPoint x: 362, startPoint y: 436, endPoint x: 705, endPoint y: 471, distance: 345.5
click at [362, 434] on span "Private rental" at bounding box center [363, 434] width 55 height 14
select select "2"
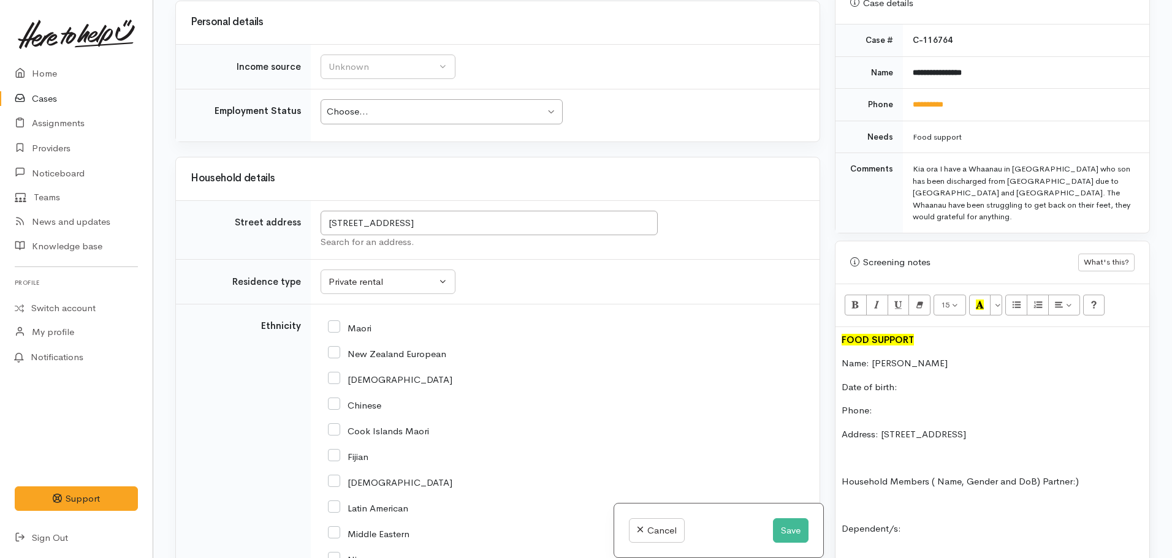
click at [911, 381] on p "Date of birth:" at bounding box center [991, 388] width 301 height 14
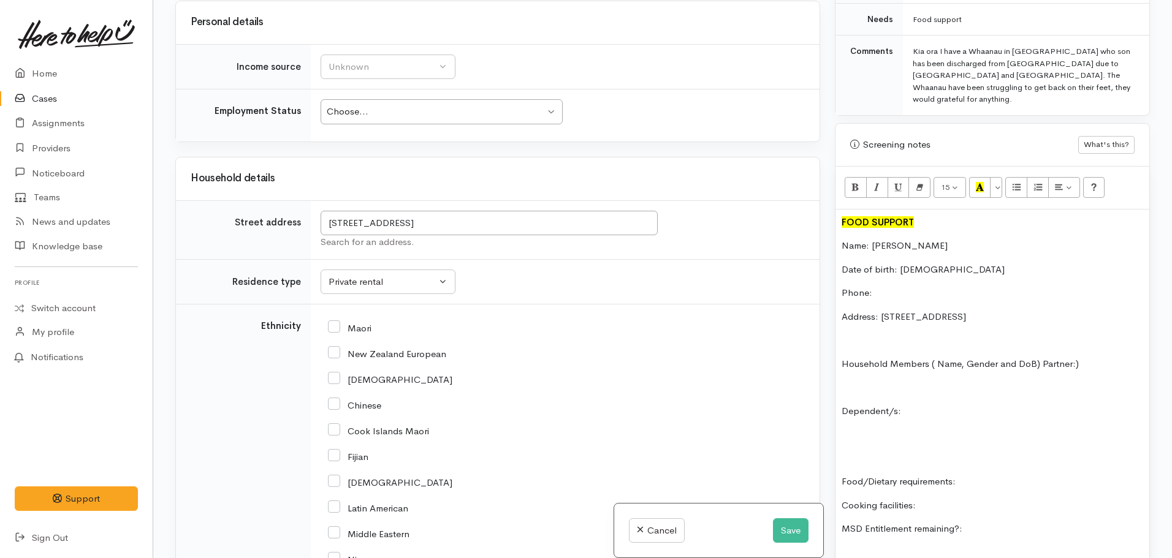
scroll to position [621, 0]
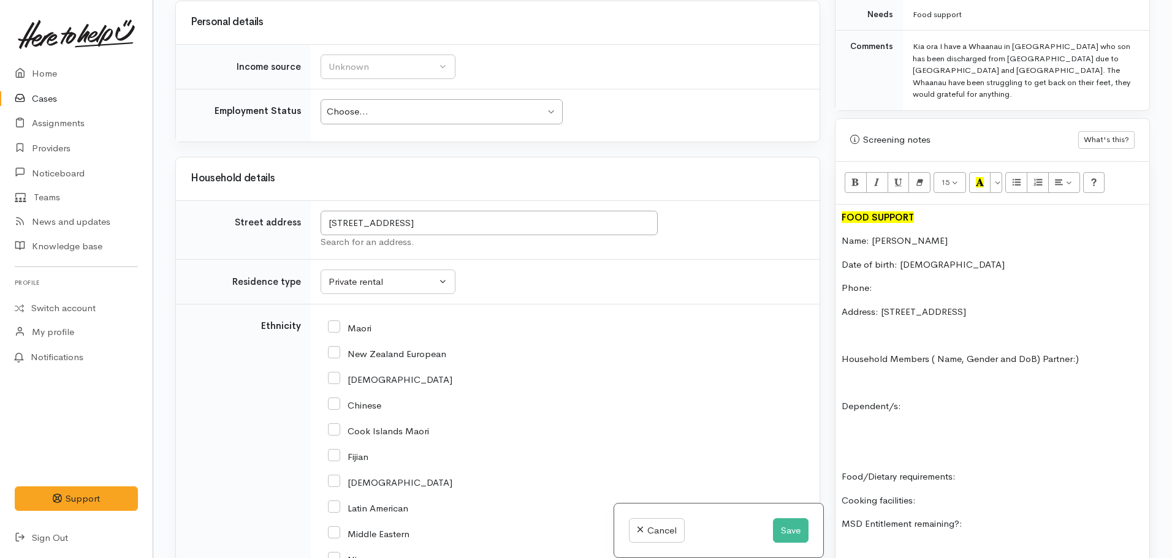
click at [923, 399] on p "Dependent/s:" at bounding box center [991, 406] width 301 height 14
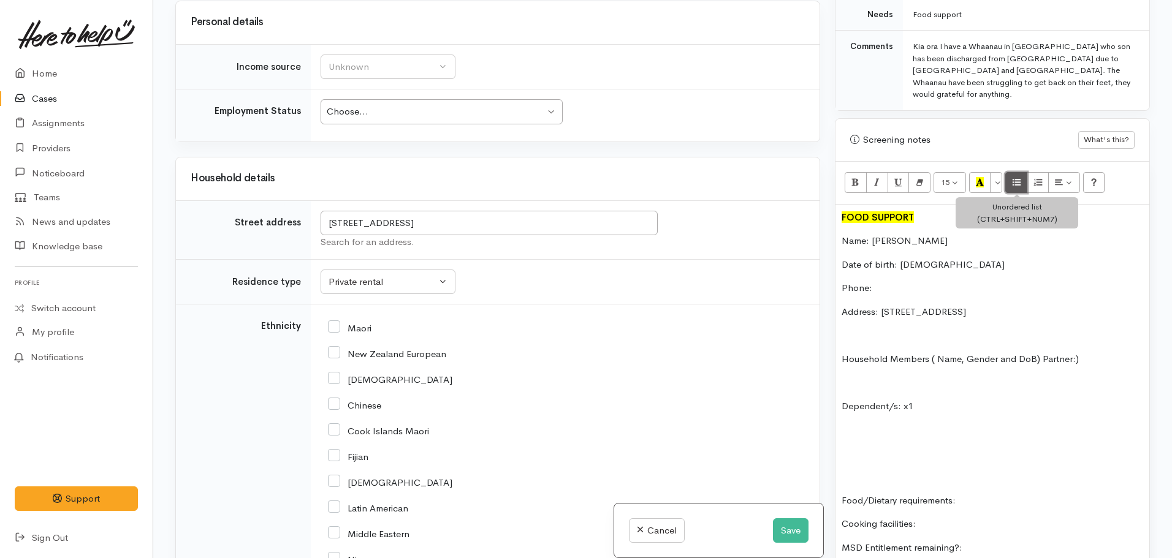
click at [1010, 172] on button "Unordered list (CTRL+SHIFT+NUM7)" at bounding box center [1016, 182] width 22 height 21
click at [1040, 352] on p "Household Members ( Name, Gender and DoB) Partner:)" at bounding box center [991, 359] width 301 height 14
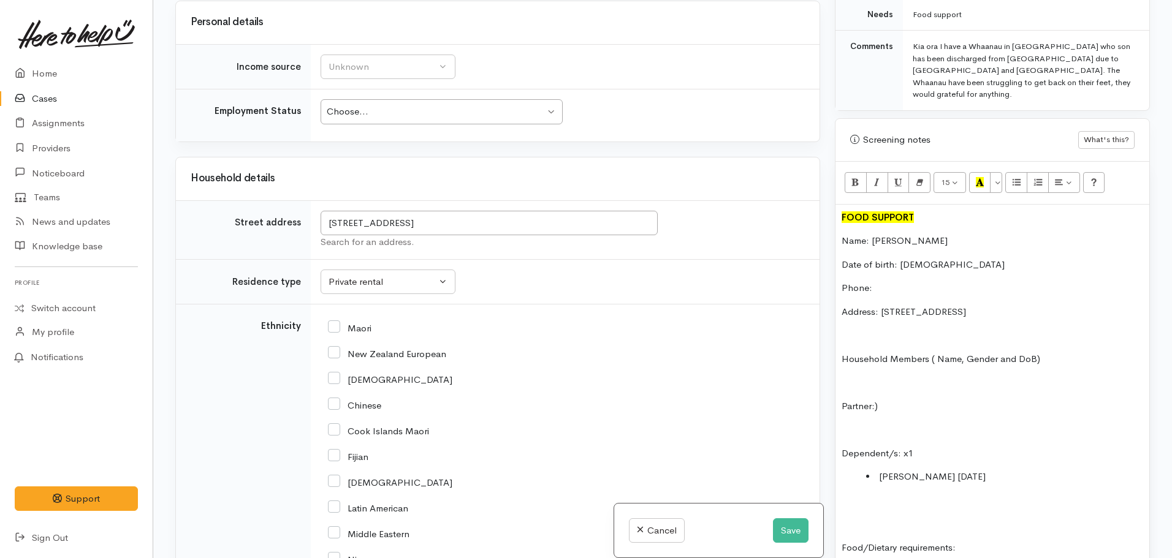
click at [890, 399] on p "Partner:)" at bounding box center [991, 406] width 301 height 14
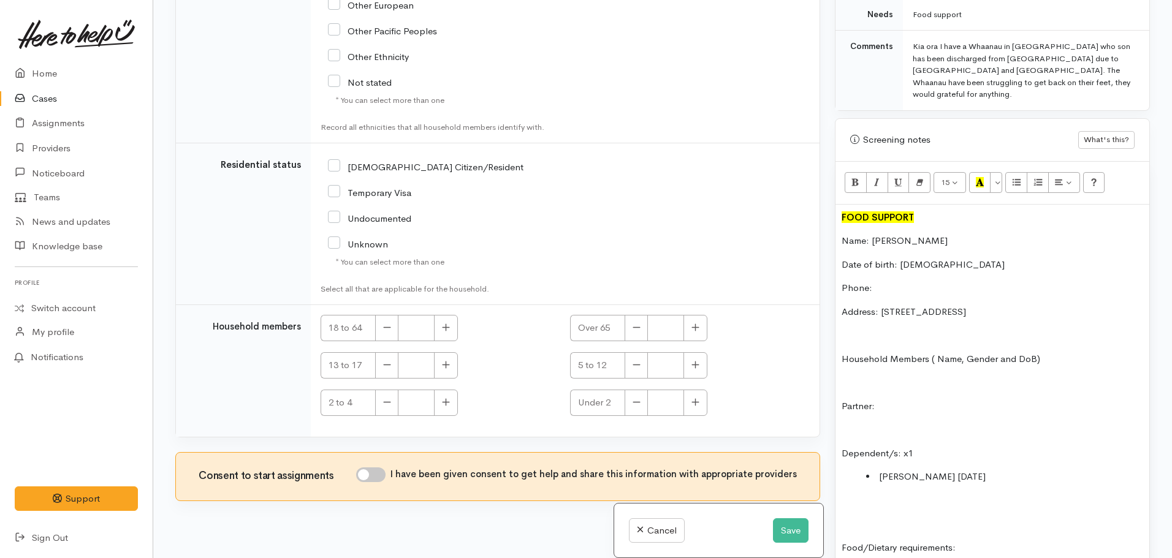
scroll to position [2156, 0]
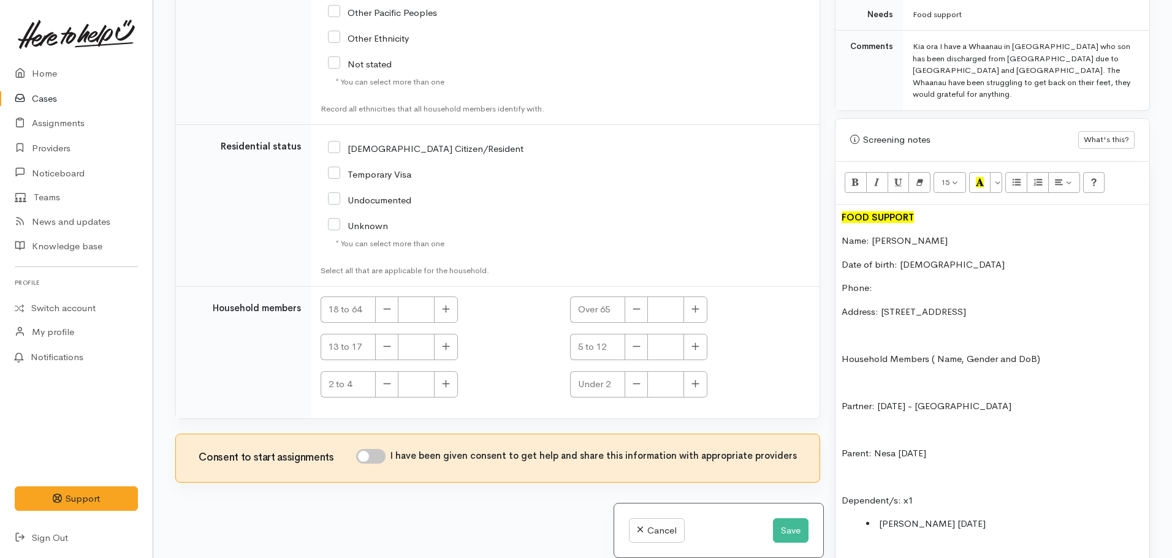
click at [329, 150] on input "[DEMOGRAPHIC_DATA] Citizen/Resident" at bounding box center [425, 147] width 195 height 11
checkbox input "true"
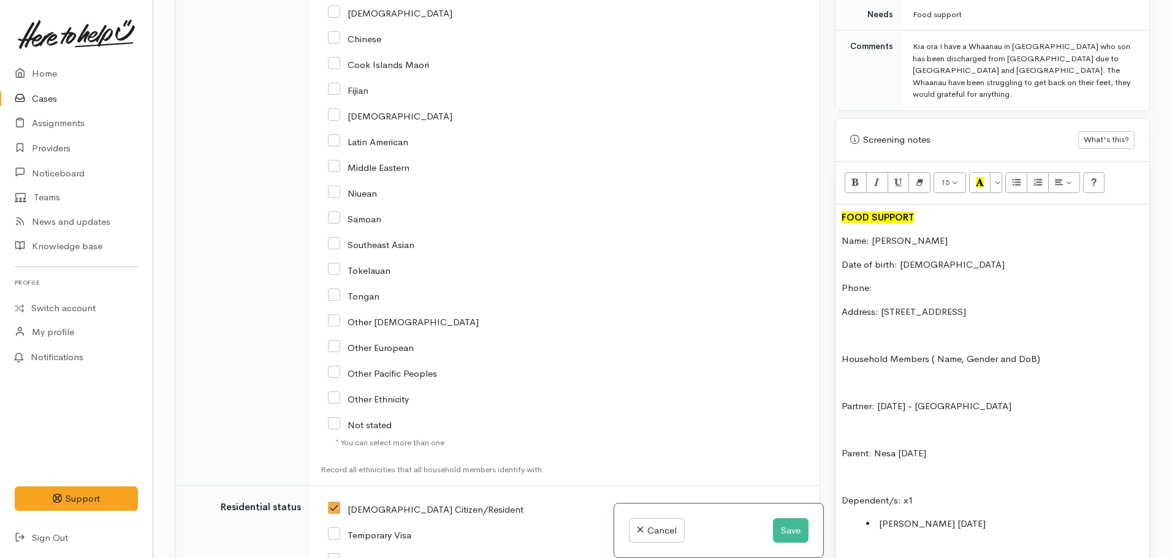
scroll to position [1543, 0]
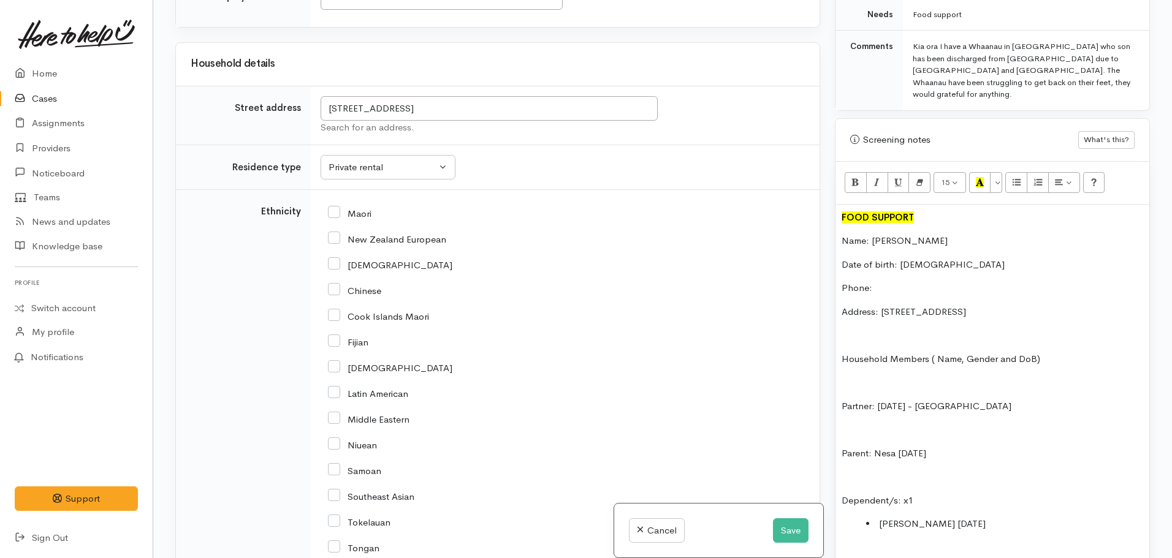
click at [335, 213] on input "Maori" at bounding box center [350, 212] width 44 height 11
checkbox input "true"
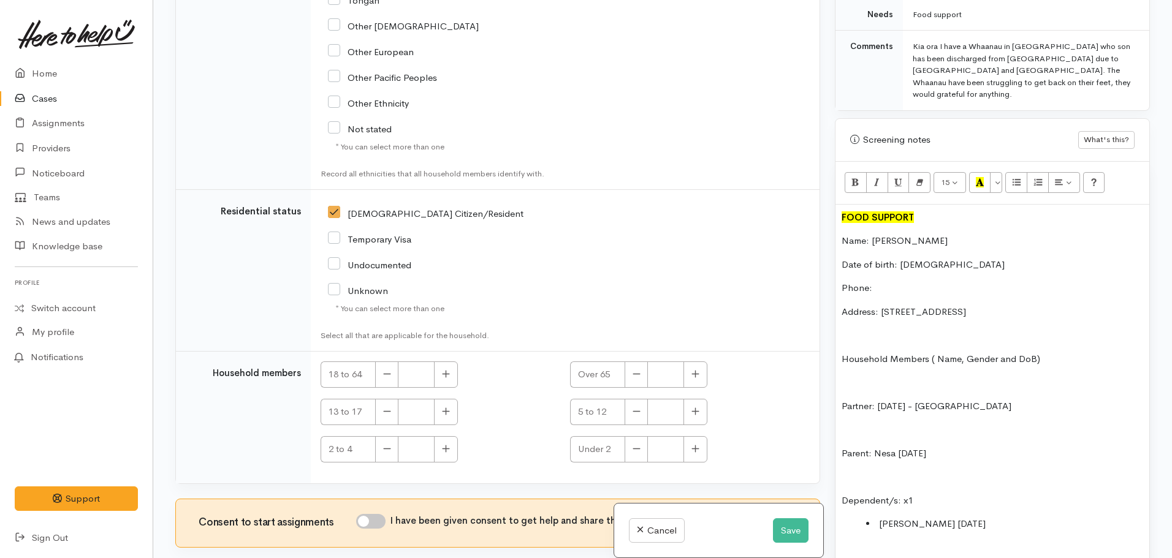
scroll to position [2156, 0]
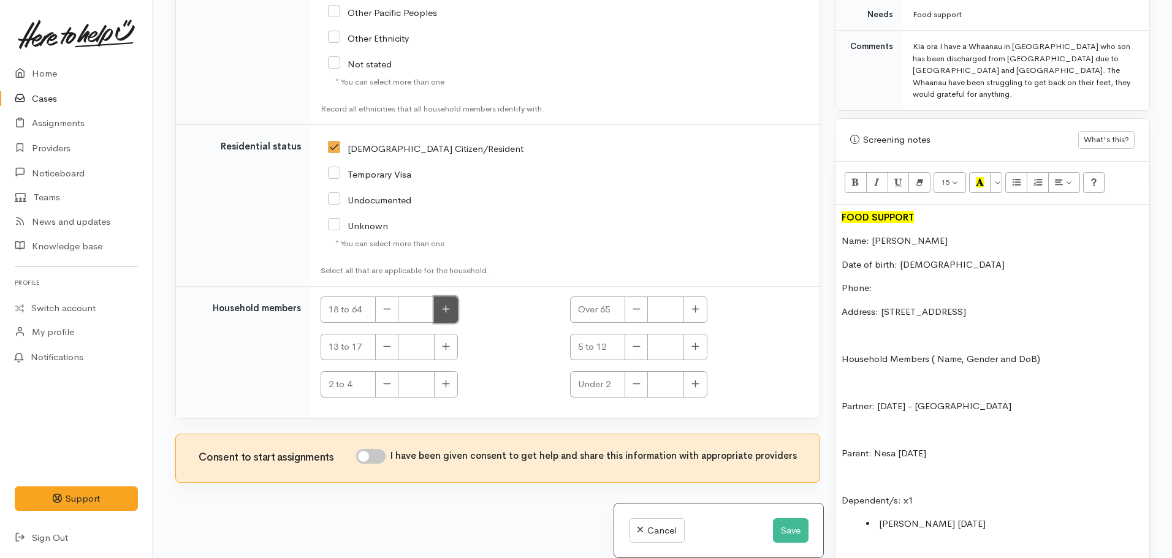
click at [436, 306] on button "button" at bounding box center [446, 310] width 24 height 26
type input "1"
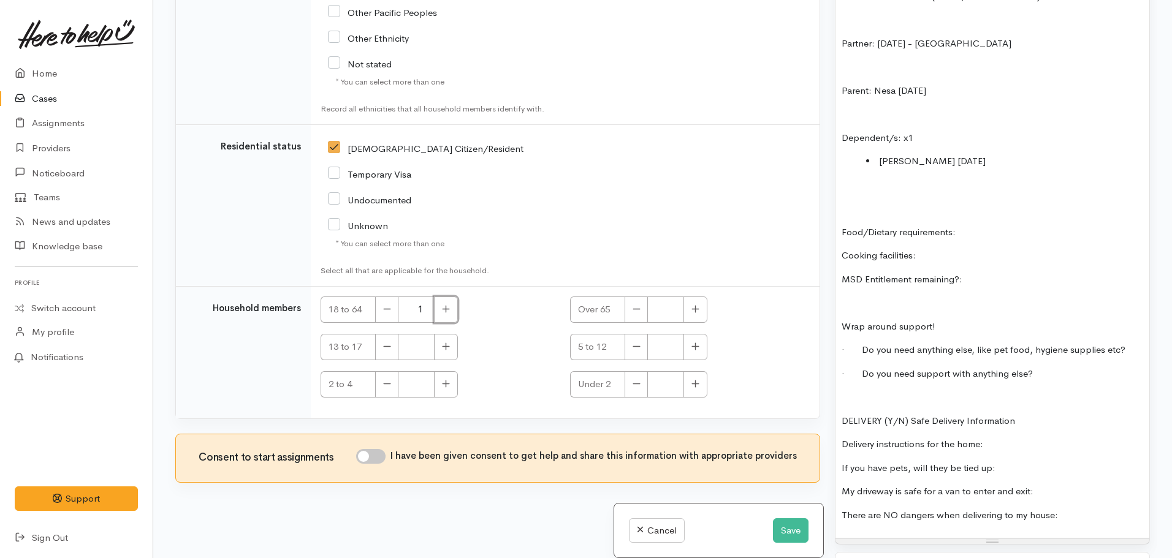
scroll to position [989, 0]
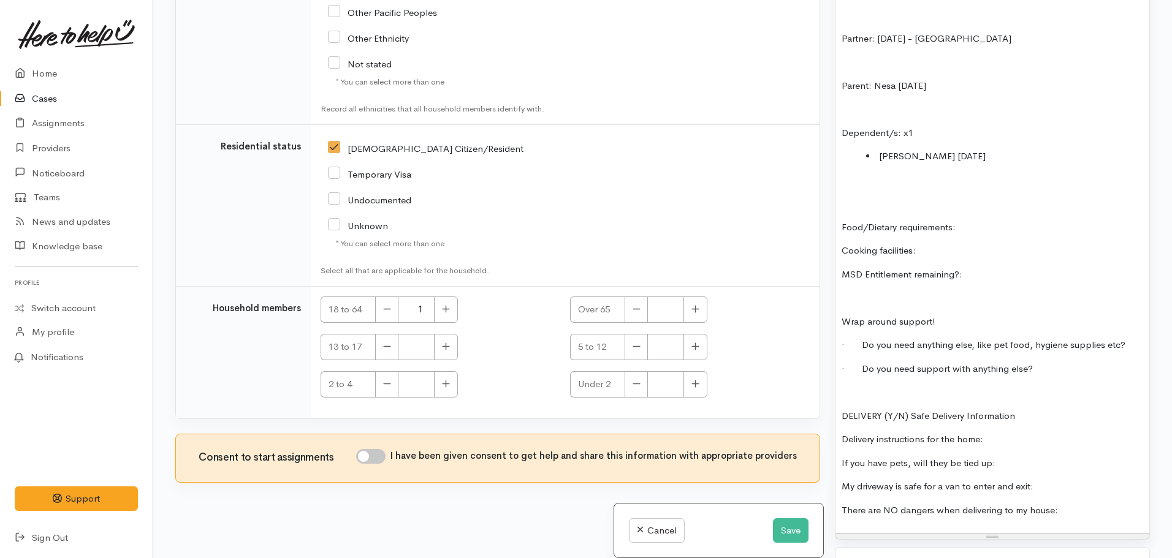
click at [860, 385] on p at bounding box center [991, 392] width 301 height 14
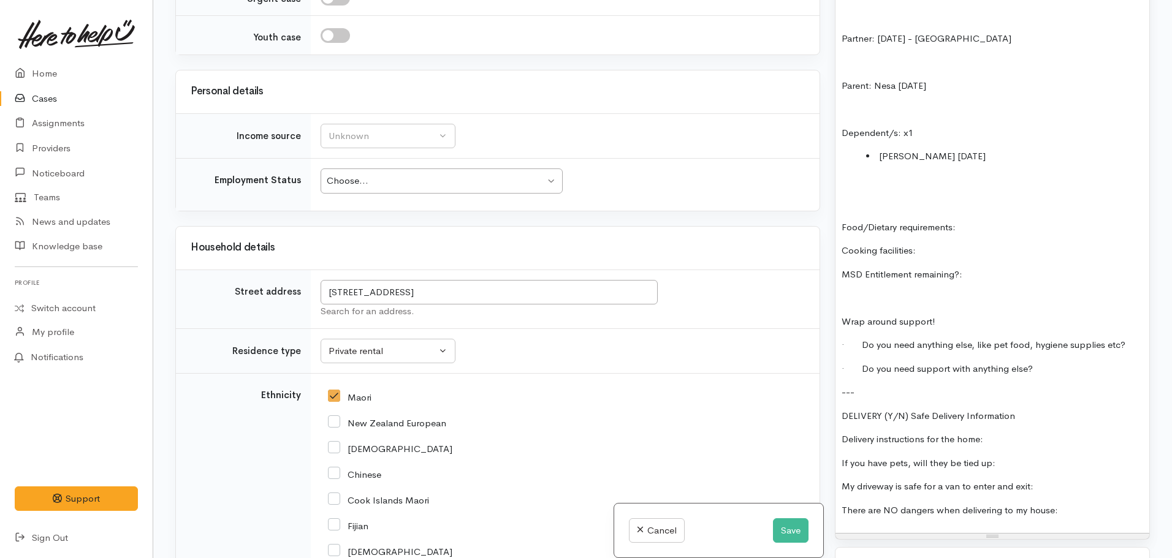
scroll to position [1114, 0]
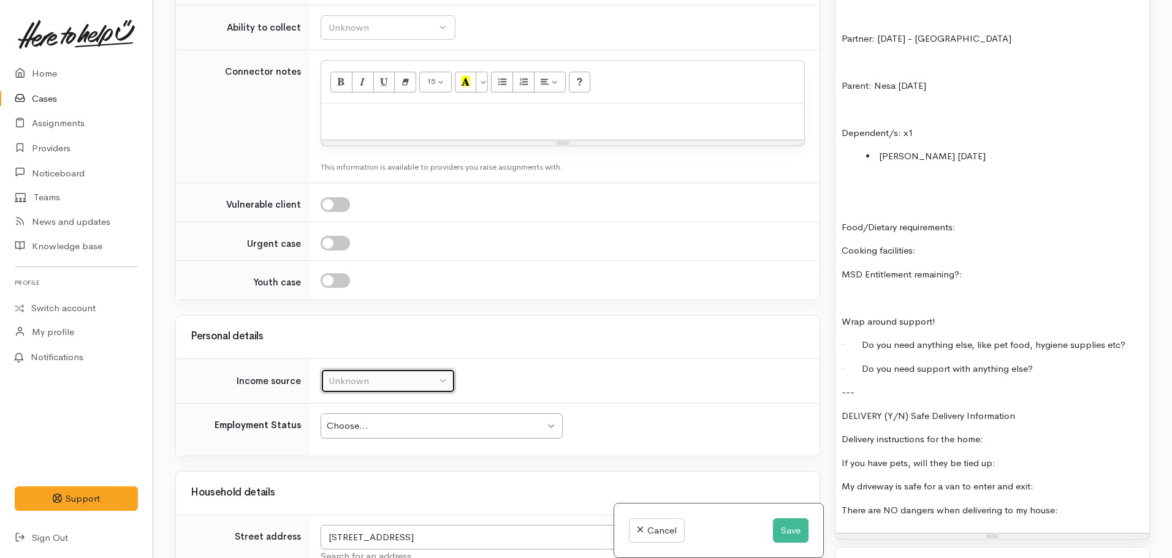
click at [376, 386] on div "Unknown" at bounding box center [382, 381] width 108 height 14
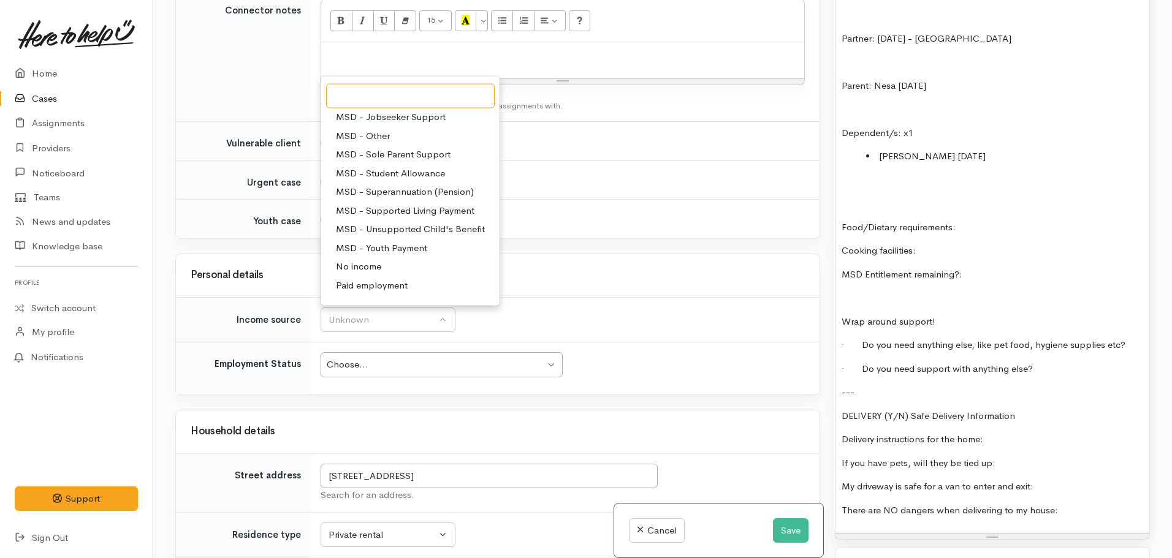
scroll to position [123, 0]
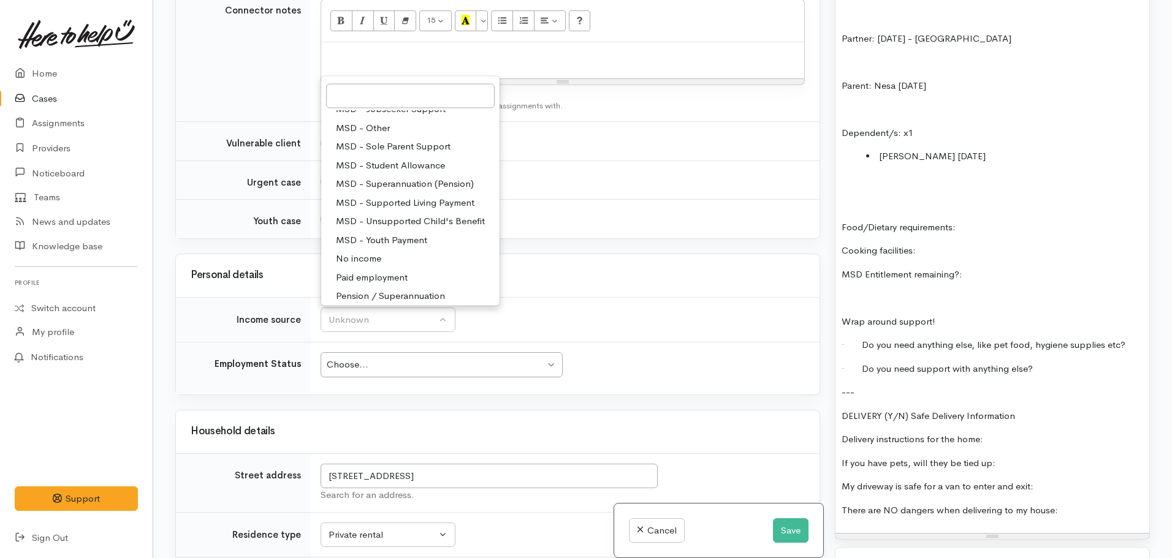
click at [402, 205] on span "MSD - Supported Living Payment" at bounding box center [405, 203] width 138 height 14
select select "3"
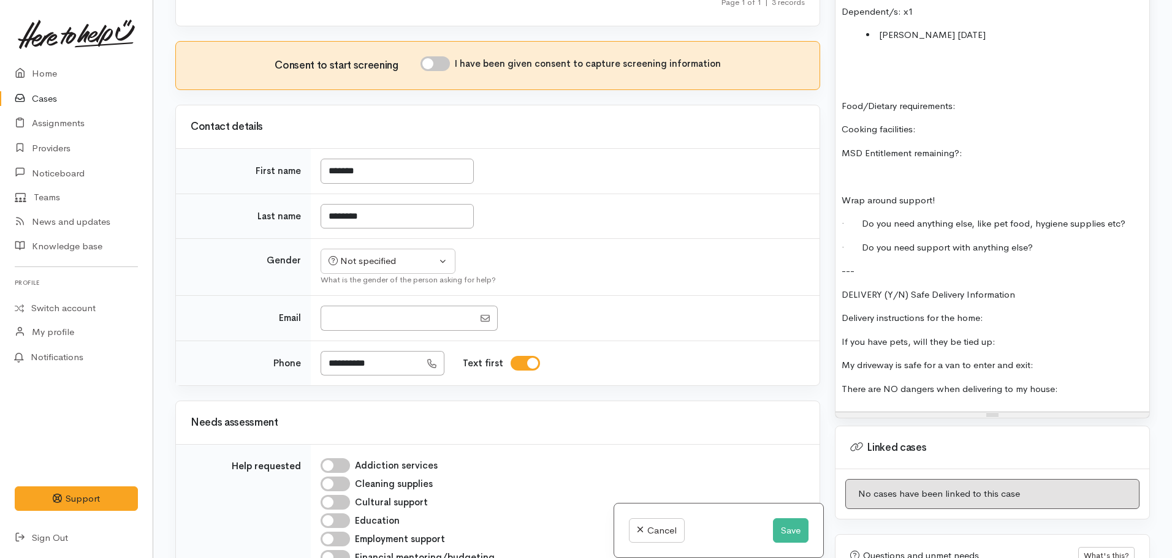
scroll to position [1111, 0]
click at [1032, 325] on div "FOOD SUPPORT Name: Loujana Thompson Date of birth: 27.09.1978 Phone: Address: 3…" at bounding box center [992, 62] width 314 height 697
click at [1020, 334] on p "If you have pets, will they be tied up:" at bounding box center [991, 341] width 301 height 14
click at [1070, 357] on p "My driveway is safe for a van to enter and exit:" at bounding box center [991, 364] width 301 height 14
click at [1078, 381] on p "There are NO dangers when delivering to my house:" at bounding box center [991, 388] width 301 height 14
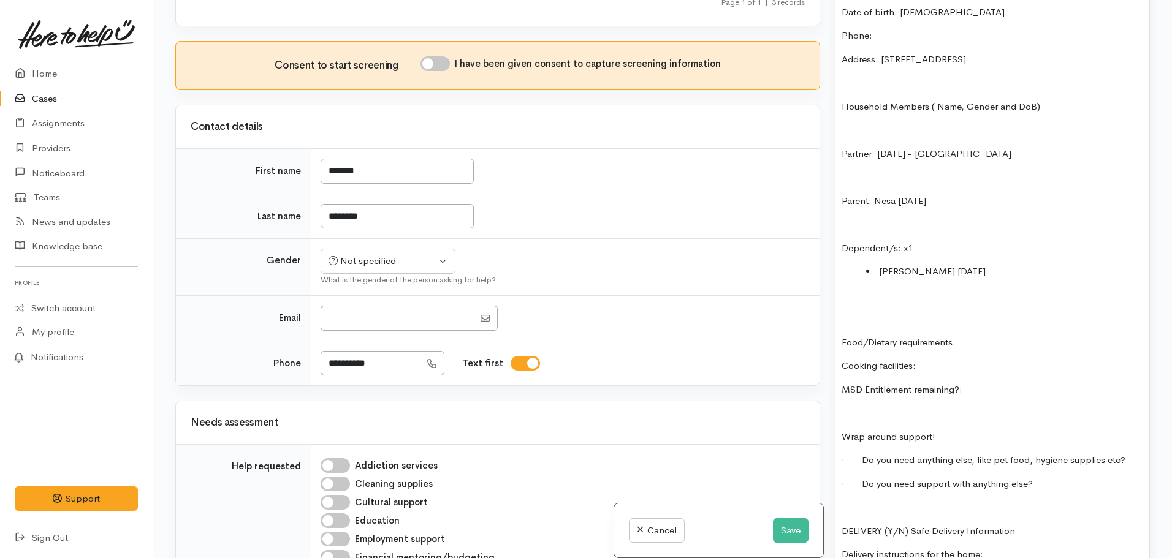
scroll to position [866, 0]
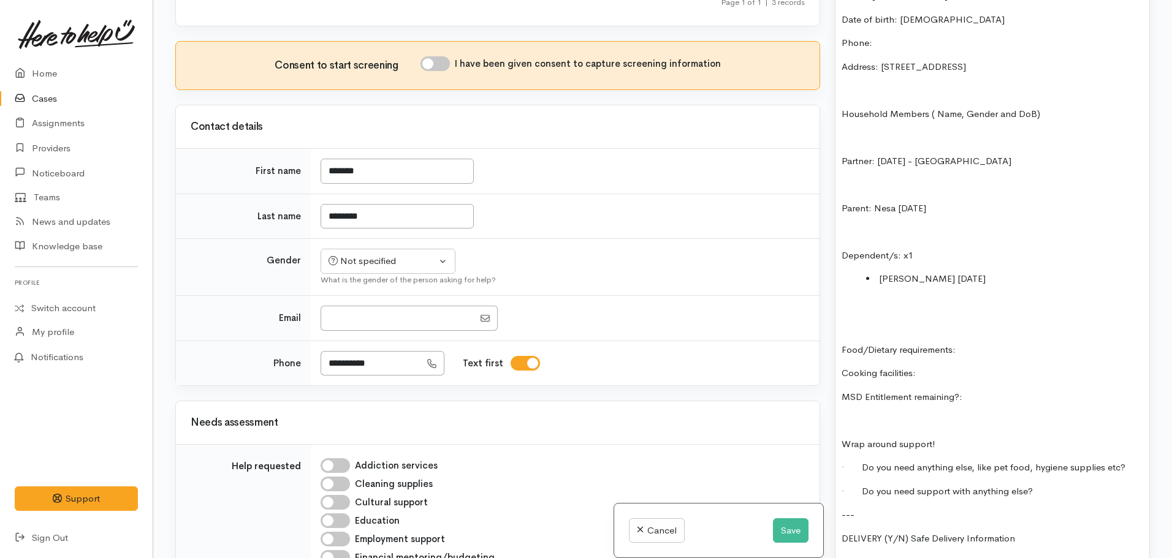
click at [838, 183] on div "FOOD SUPPORT Name: Loujana Thompson Date of birth: 27.09.1978 Phone: Address: 3…" at bounding box center [992, 308] width 314 height 697
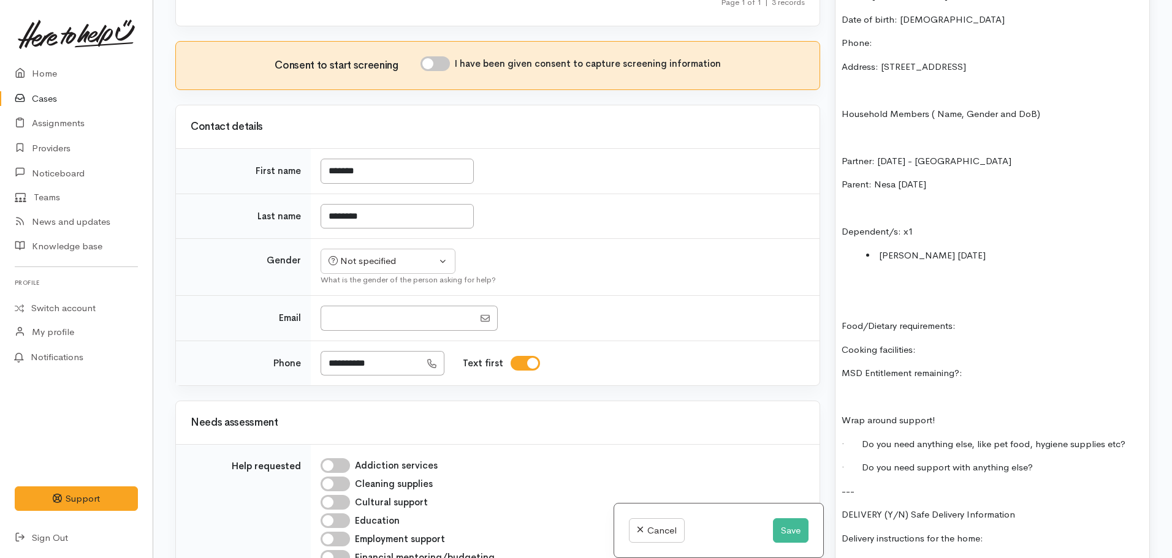
click at [1009, 294] on div "FOOD SUPPORT Name: Loujana Thompson Date of birth: 27.09.1978 Phone: Address: 3…" at bounding box center [992, 296] width 314 height 673
click at [985, 366] on p "MSD Entitlement remaining?:" at bounding box center [991, 373] width 301 height 14
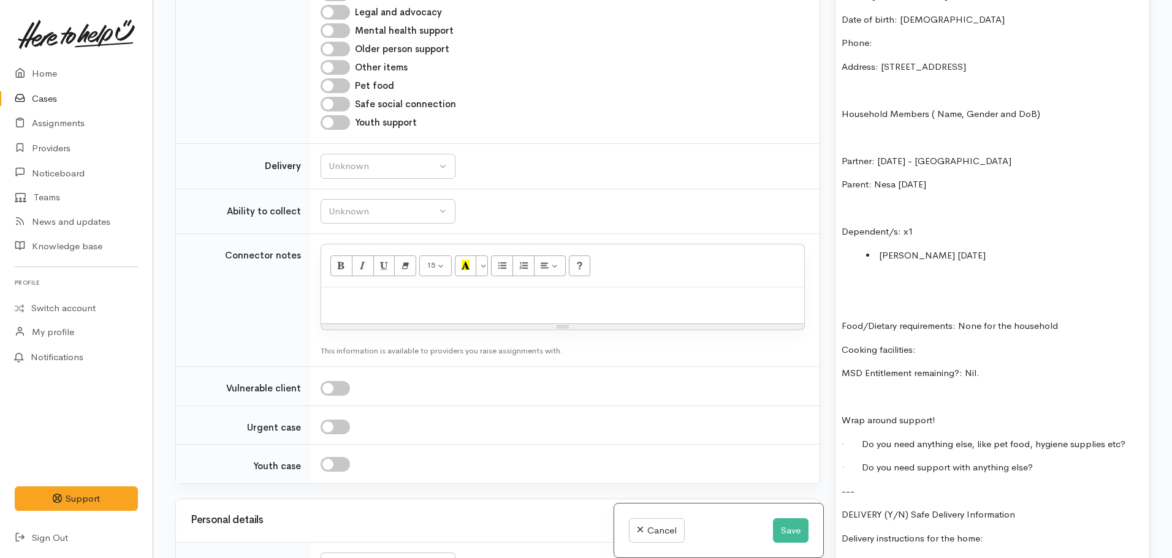
scroll to position [499, 0]
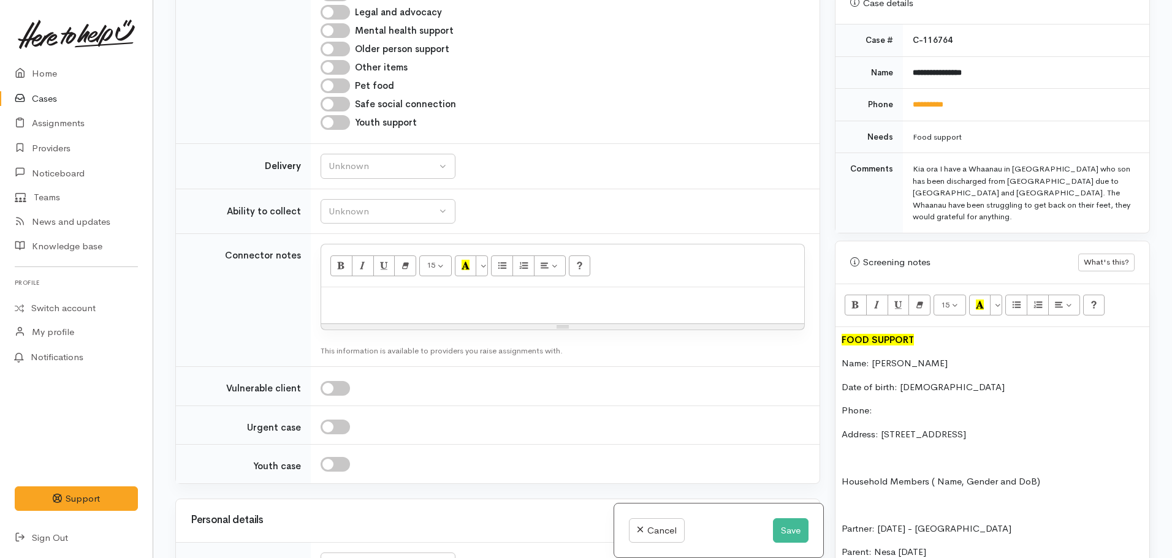
click at [888, 404] on p "Phone:" at bounding box center [991, 411] width 301 height 14
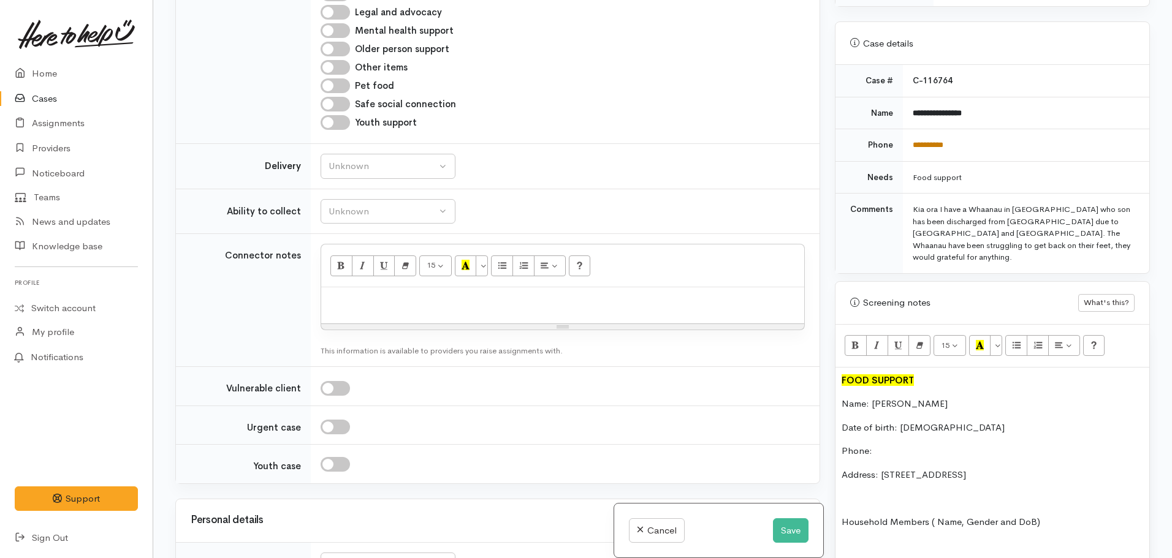
scroll to position [437, 0]
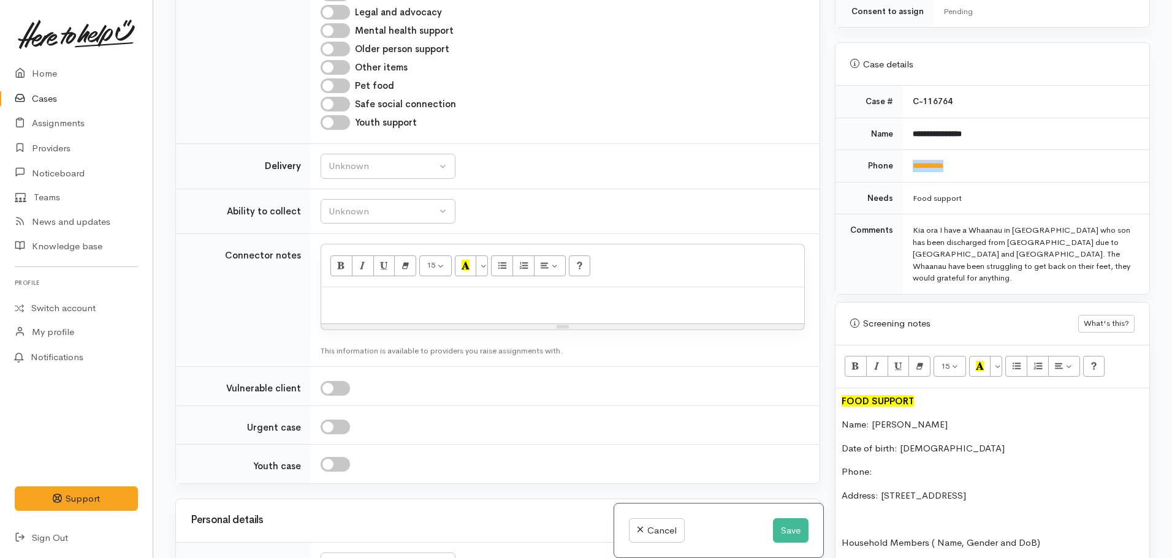
drag, startPoint x: 967, startPoint y: 159, endPoint x: 897, endPoint y: 159, distance: 69.9
click at [897, 159] on tr "**********" at bounding box center [992, 166] width 314 height 32
copy tr "**********"
click at [882, 465] on p "Phone:" at bounding box center [991, 472] width 301 height 14
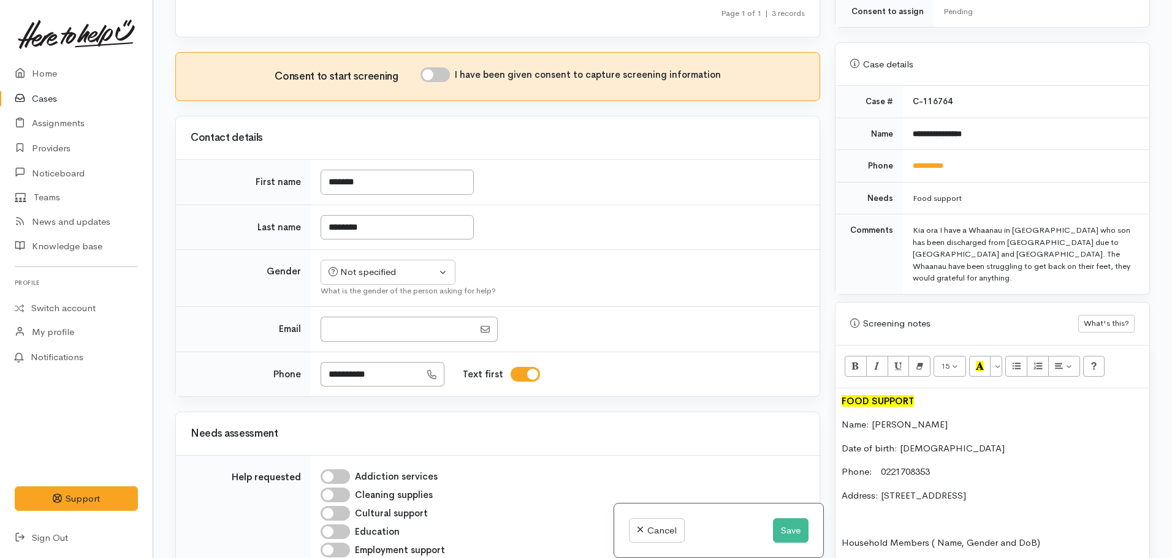
scroll to position [0, 0]
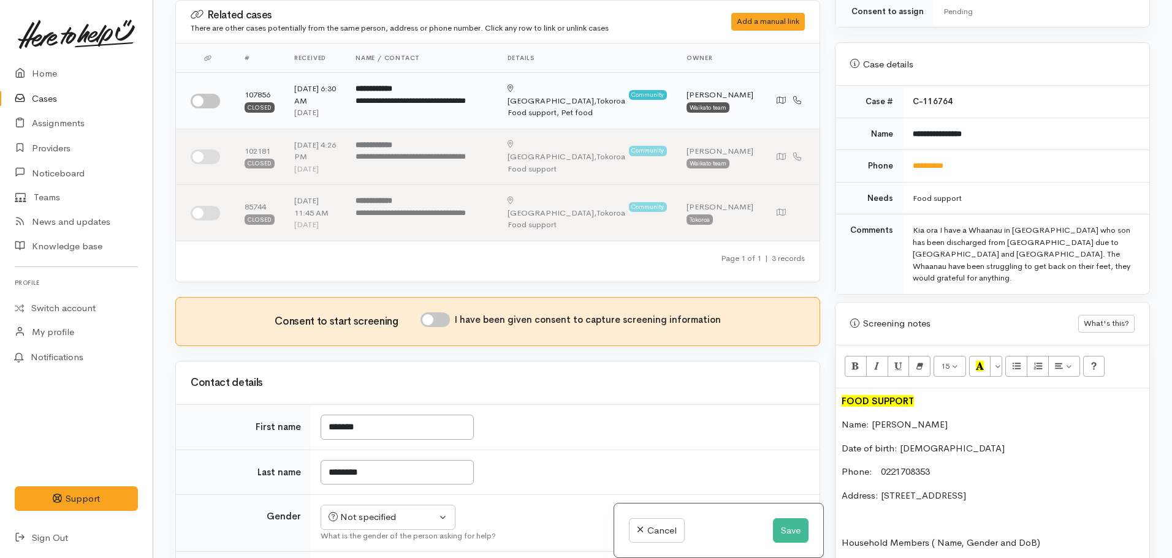
click at [208, 95] on input "checkbox" at bounding box center [205, 101] width 29 height 15
checkbox input "true"
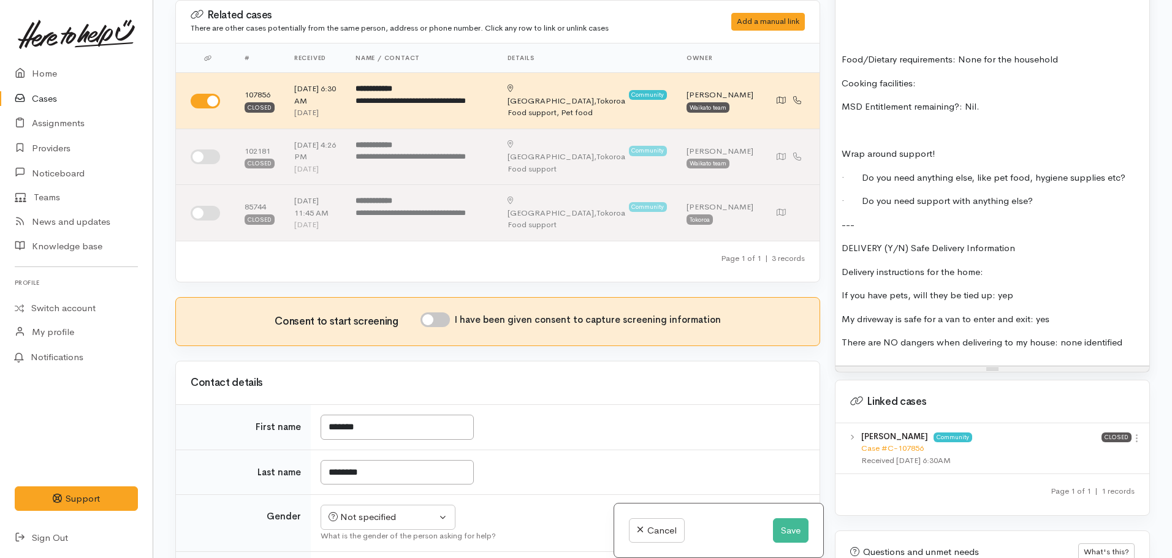
scroll to position [1234, 0]
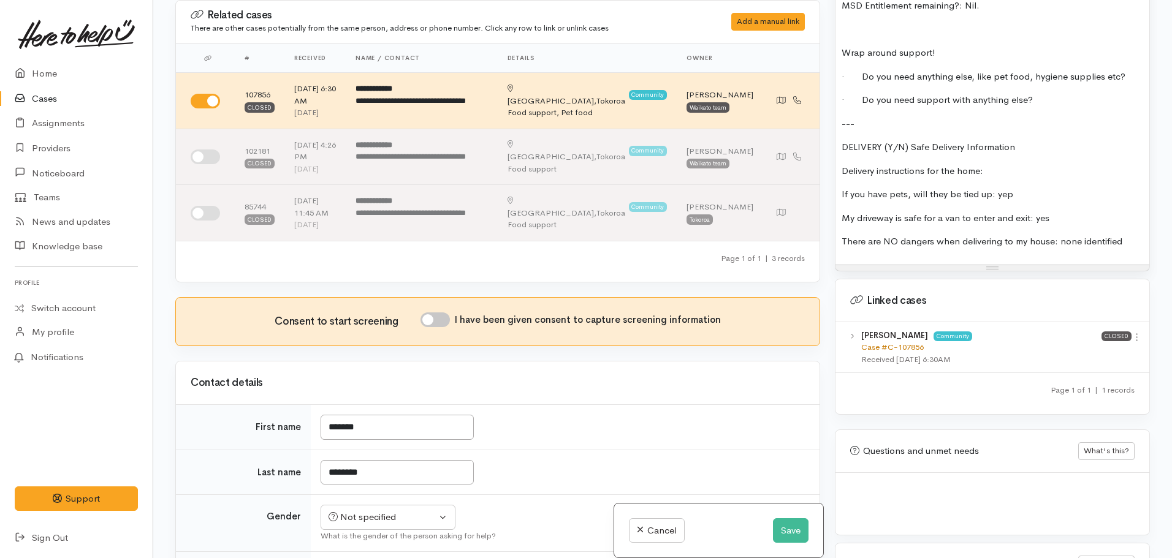
click at [880, 342] on link "Case #C-107856" at bounding box center [892, 347] width 62 height 10
click at [442, 315] on input "I have been given consent to capture screening information" at bounding box center [434, 319] width 29 height 15
checkbox input "true"
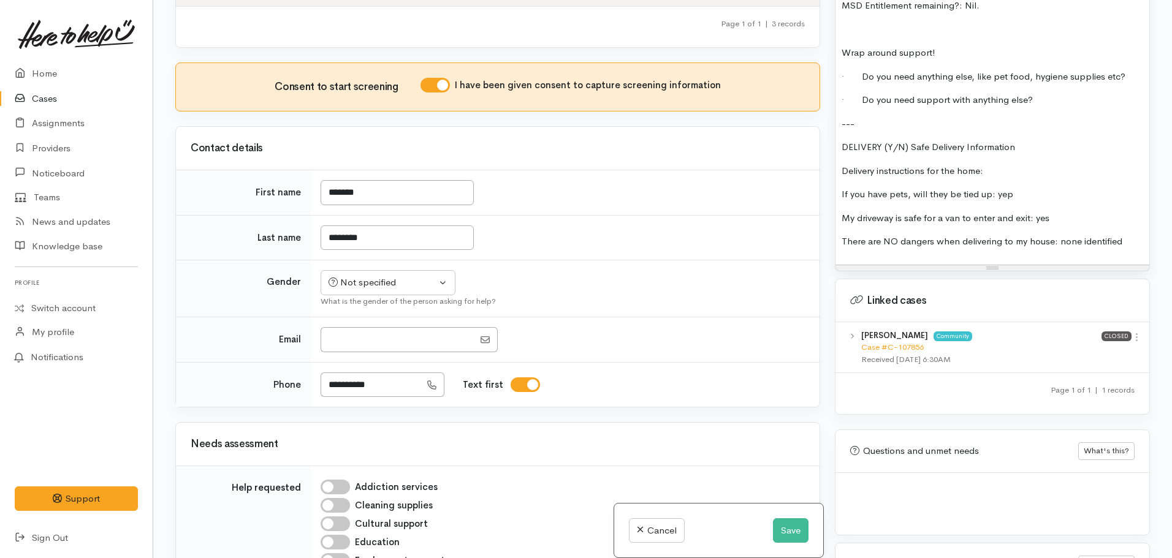
scroll to position [245, 0]
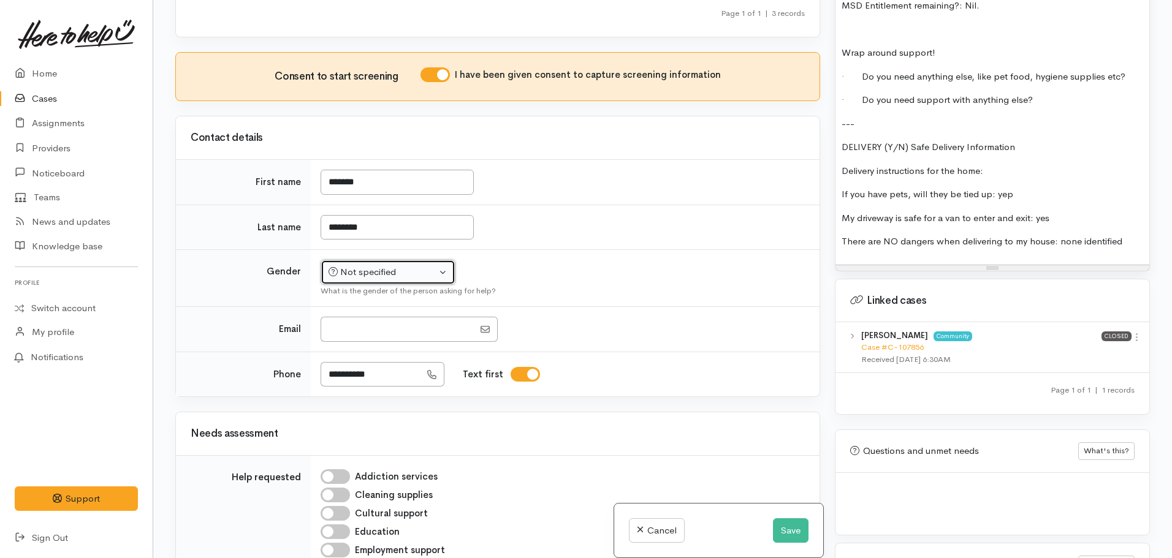
click at [378, 275] on div "Not specified" at bounding box center [382, 272] width 108 height 14
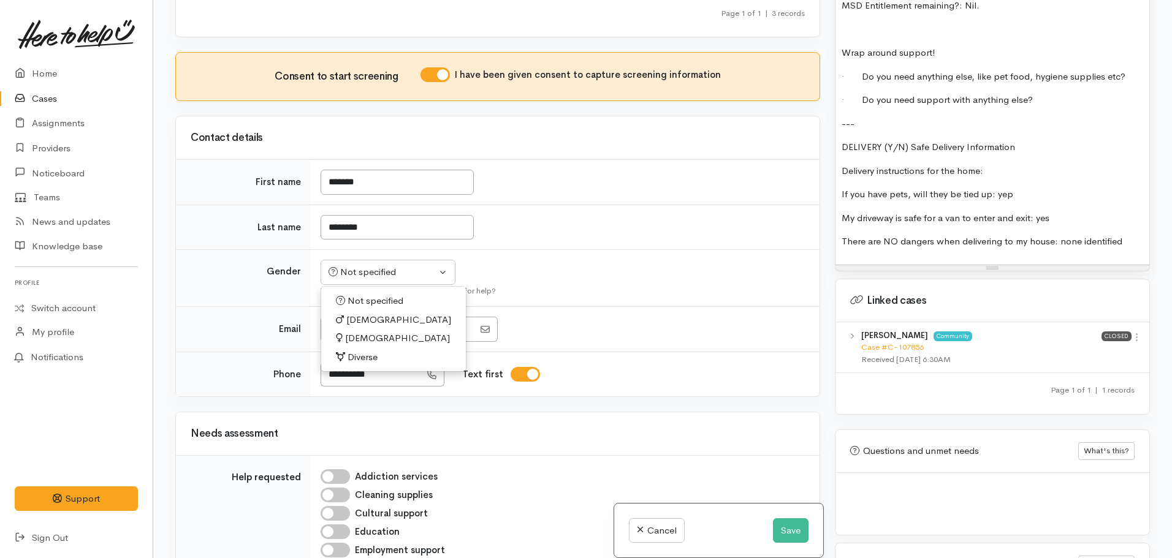
click at [362, 337] on span "[DEMOGRAPHIC_DATA]" at bounding box center [397, 338] width 105 height 14
select select "[DEMOGRAPHIC_DATA]"
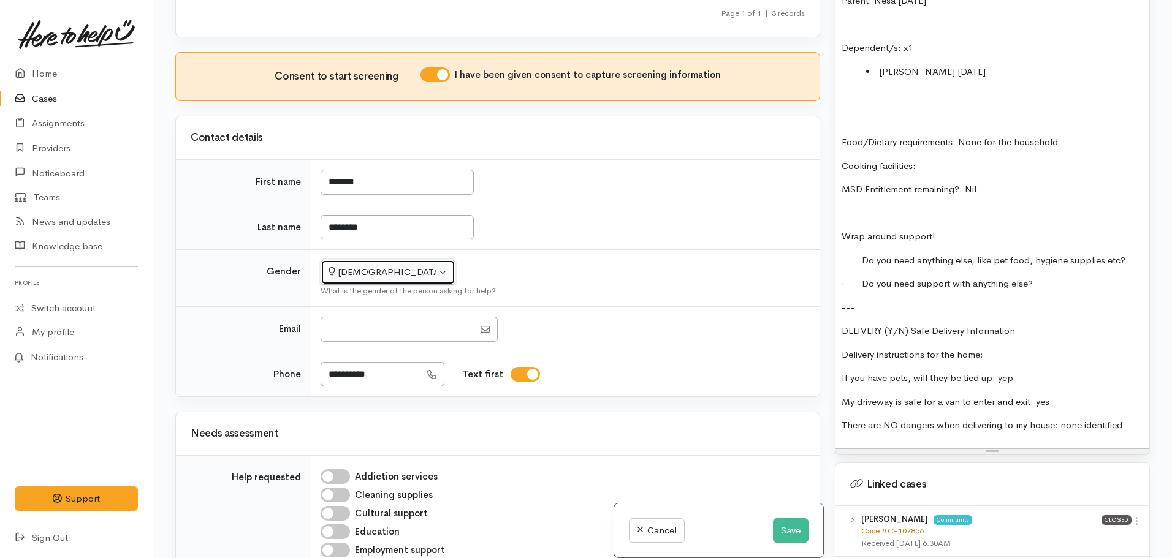
scroll to position [866, 0]
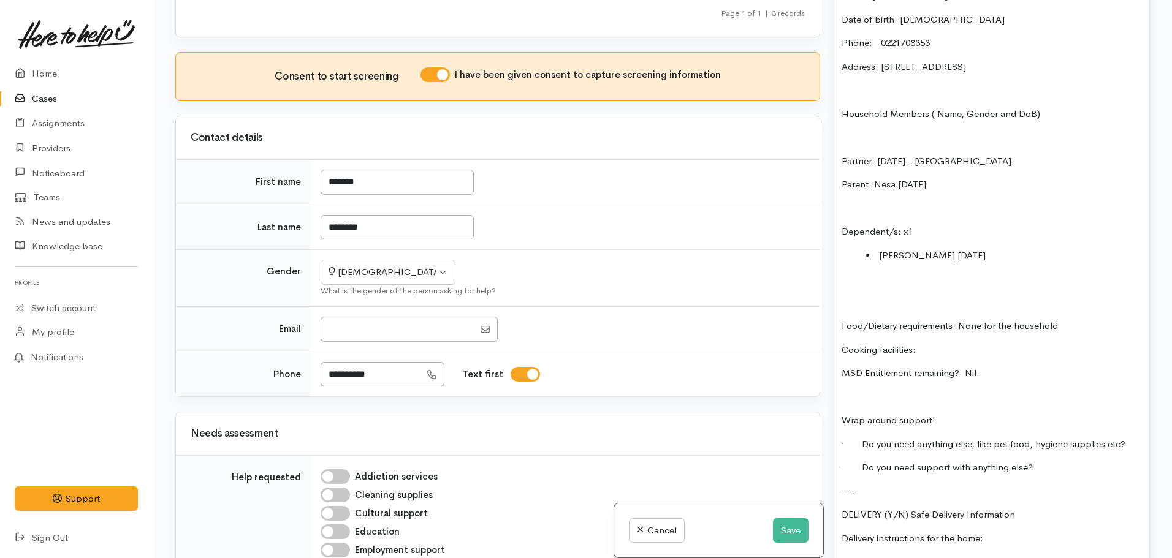
click at [837, 302] on div "FOOD SUPPORT Name: Loujana Thompson Date of birth: 27.09.1978 Phone: 0221708353…" at bounding box center [992, 296] width 314 height 673
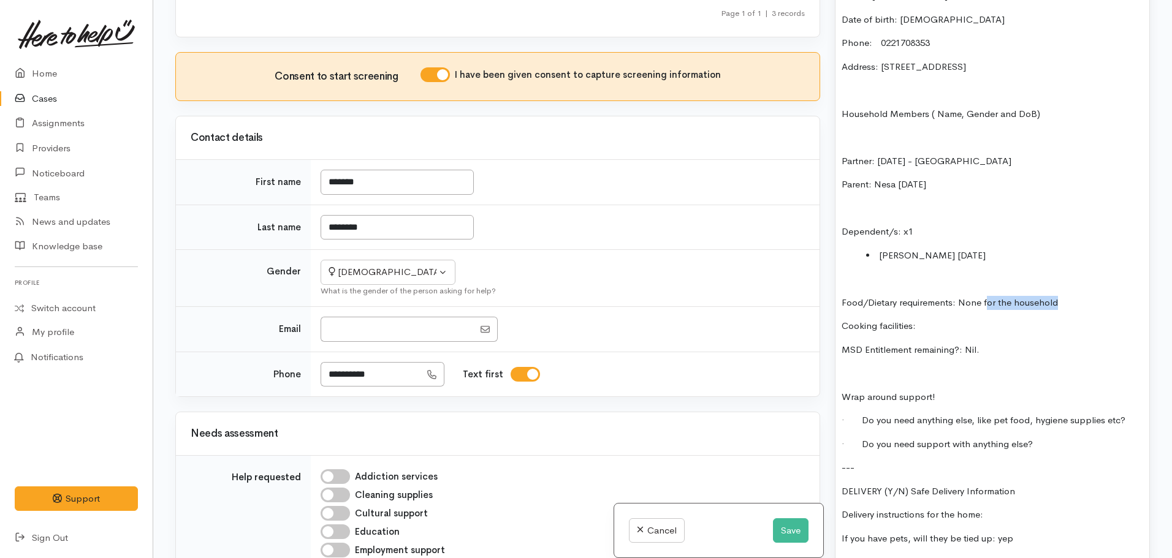
drag, startPoint x: 1091, startPoint y: 278, endPoint x: 985, endPoint y: 278, distance: 105.4
click at [985, 296] on p "Food/Dietary requirements: None for the household" at bounding box center [991, 303] width 301 height 14
click at [961, 319] on p "Cooking facilities:" at bounding box center [991, 326] width 301 height 14
click at [846, 366] on p at bounding box center [991, 373] width 301 height 14
click at [999, 336] on div "FOOD SUPPORT Name: Loujana Thompson Date of birth: 27.09.1978 Phone: 0221708353…" at bounding box center [992, 284] width 314 height 649
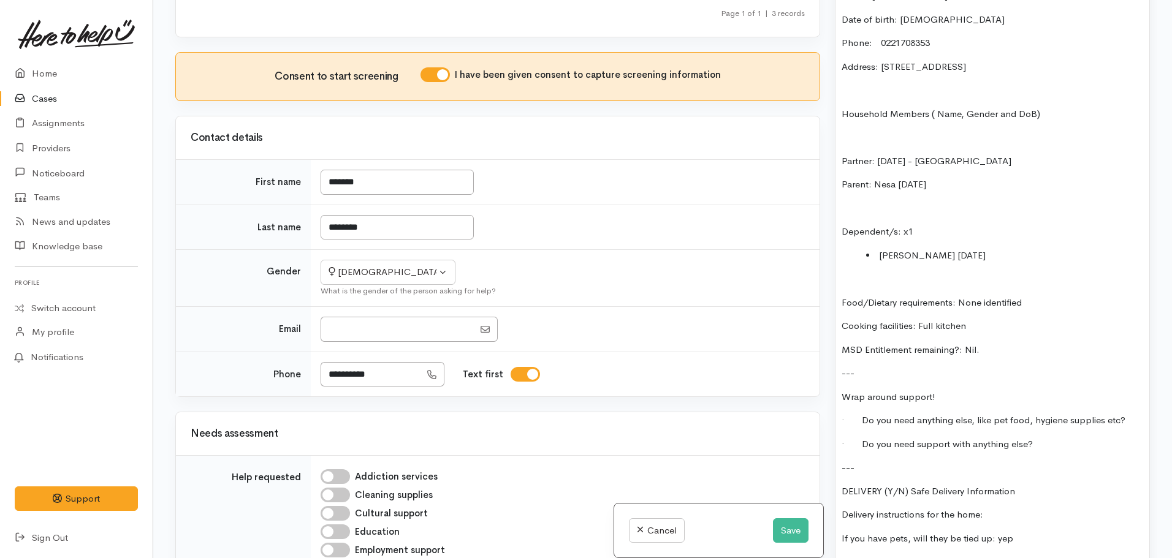
click at [1002, 334] on div "FOOD SUPPORT Name: Loujana Thompson Date of birth: 27.09.1978 Phone: 0221708353…" at bounding box center [992, 284] width 314 height 649
click at [995, 343] on p "MSD Entitlement remaining?: Nil." at bounding box center [991, 350] width 301 height 14
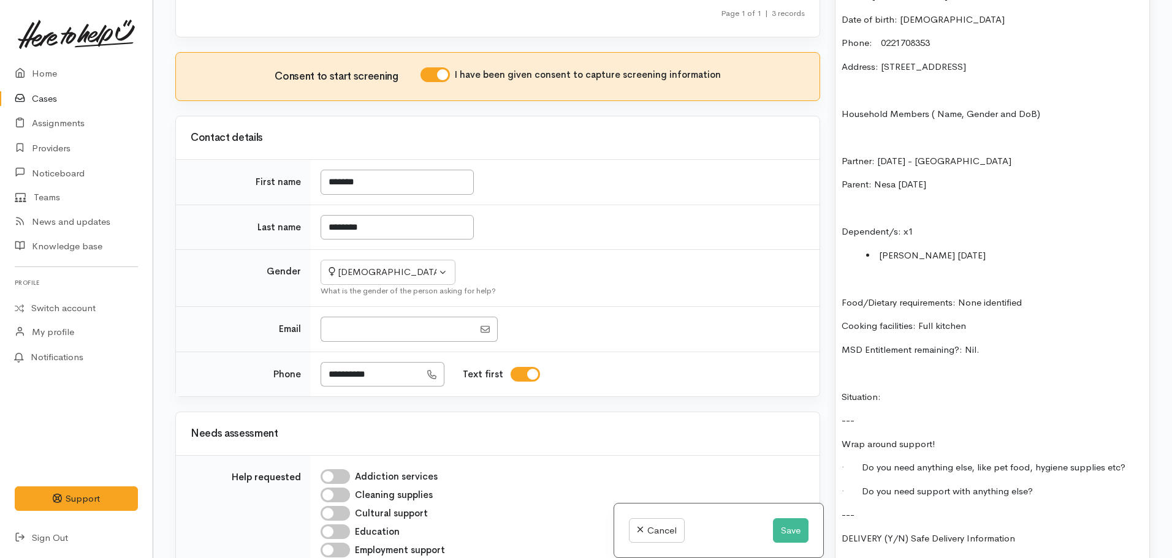
scroll to position [683, 0]
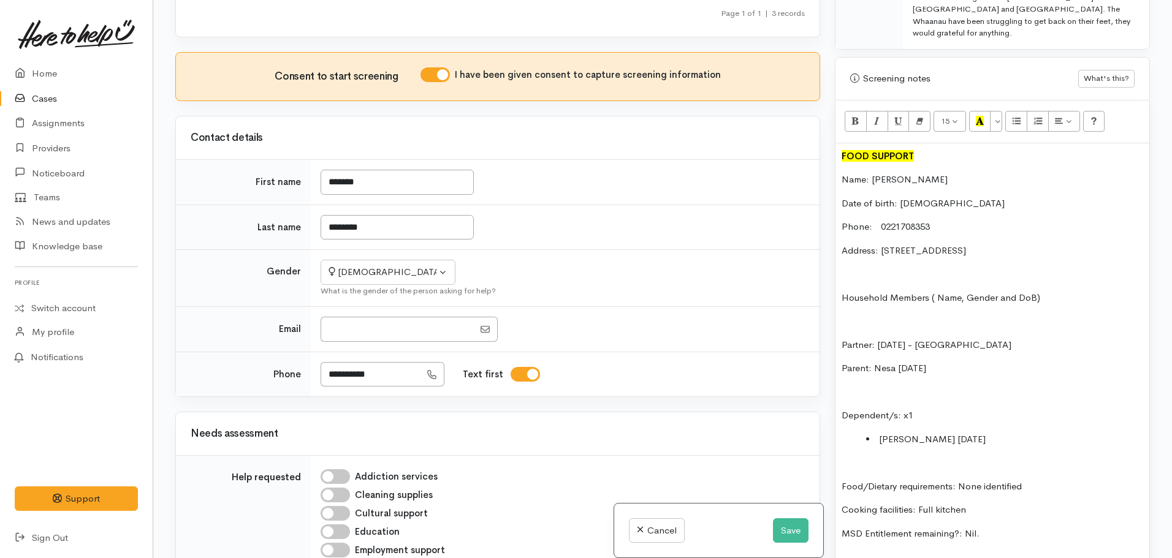
click at [902, 433] on li "JAson 07.10.2018" at bounding box center [1004, 440] width 277 height 14
click at [1066, 291] on p "Household Members ( Name, Gender and DoB)" at bounding box center [991, 298] width 301 height 14
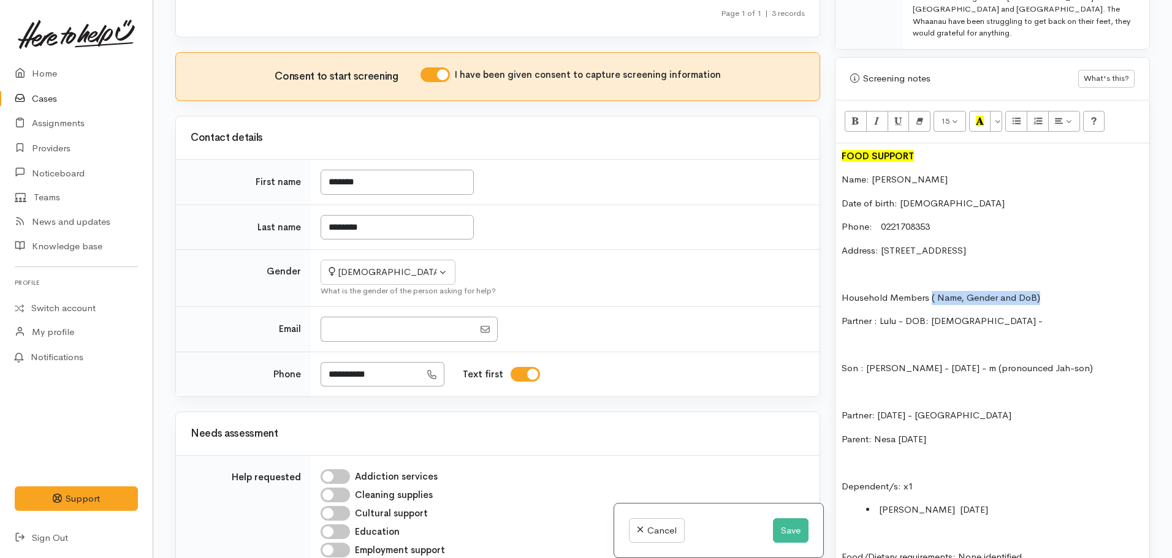
drag, startPoint x: 1048, startPoint y: 273, endPoint x: 929, endPoint y: 270, distance: 118.9
click at [929, 291] on p "Household Members ( Name, Gender and DoB)" at bounding box center [991, 298] width 301 height 14
drag, startPoint x: 960, startPoint y: 394, endPoint x: 924, endPoint y: 384, distance: 36.9
click at [924, 384] on div "FOOD SUPPORT Name: Loujana Thompson Date of birth: 27.09.1978 Phone: 0221708353…" at bounding box center [992, 526] width 314 height 767
click at [938, 314] on p "Partner : Lulu - DOB: 23.05.1996 -" at bounding box center [991, 321] width 301 height 14
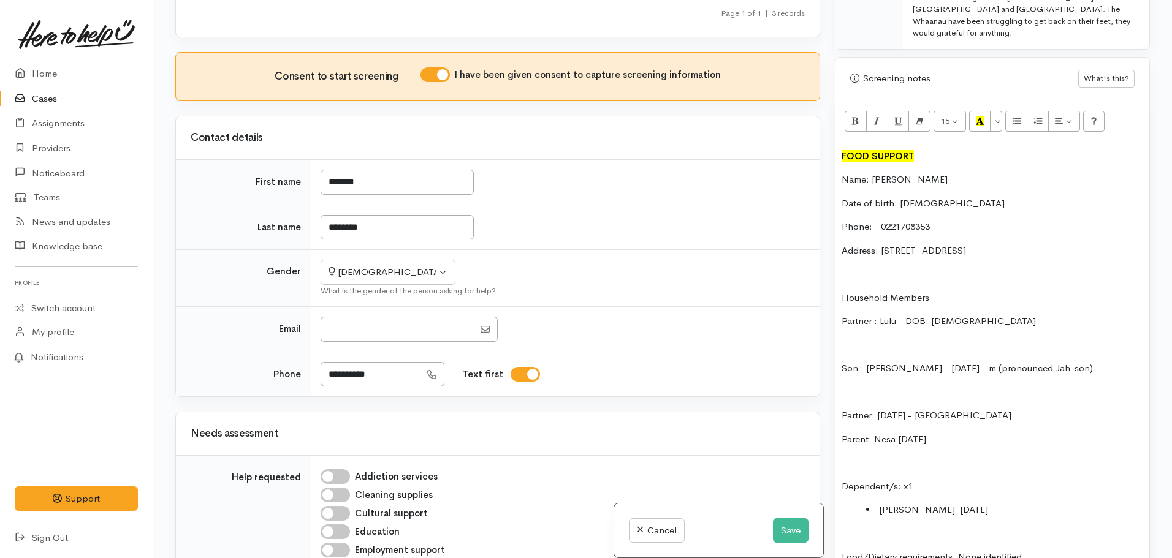
click at [1012, 314] on p "Partner : Lulu - DOB: 24.05.1996 -" at bounding box center [991, 321] width 301 height 14
click at [1031, 314] on p "Partner : Lulu - DOB: 24.05.1996, aged" at bounding box center [991, 321] width 301 height 14
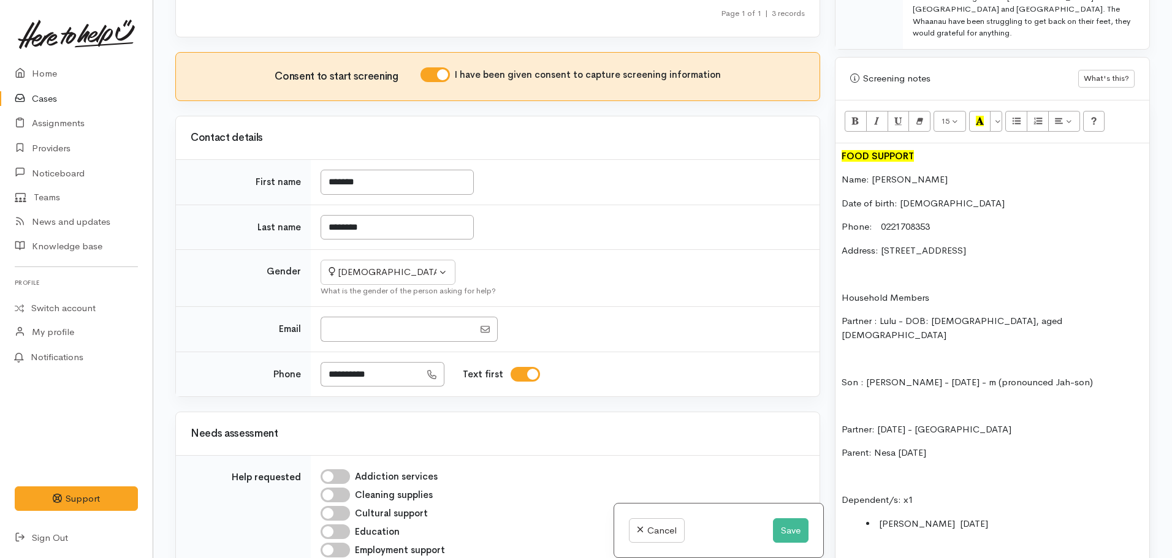
click at [969, 197] on p "Date of birth: 27.09.1978" at bounding box center [991, 204] width 301 height 14
click at [998, 197] on p "Date of birth: 27.09.1978, aged" at bounding box center [991, 204] width 301 height 14
drag, startPoint x: 959, startPoint y: 411, endPoint x: 809, endPoint y: 421, distance: 150.4
click at [809, 421] on div "Related cases There are other cases potentially from the same person, address o…" at bounding box center [662, 279] width 989 height 558
copy p "Parent: Nesa 01.10.1956"
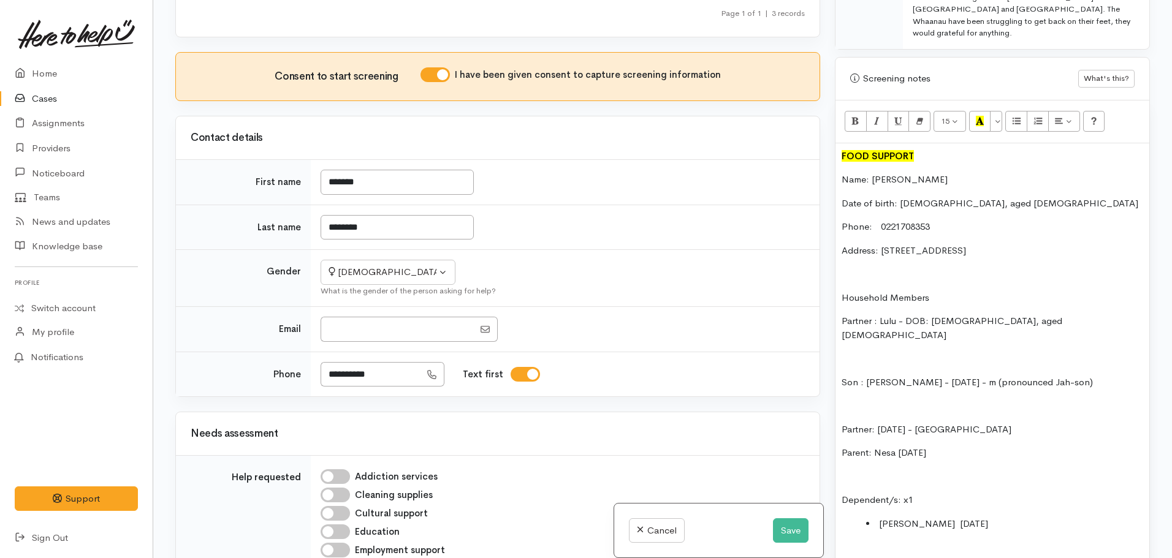
click at [841, 316] on div "FOOD SUPPORT Name: Loujana Thompson Date of birth: 27.09.1978, aged 46 Phone: 0…" at bounding box center [992, 533] width 314 height 781
click at [837, 342] on div "FOOD SUPPORT Name: Loujana Thompson Date of birth: 27.09.1978, aged 46 Phone: 0…" at bounding box center [992, 533] width 314 height 781
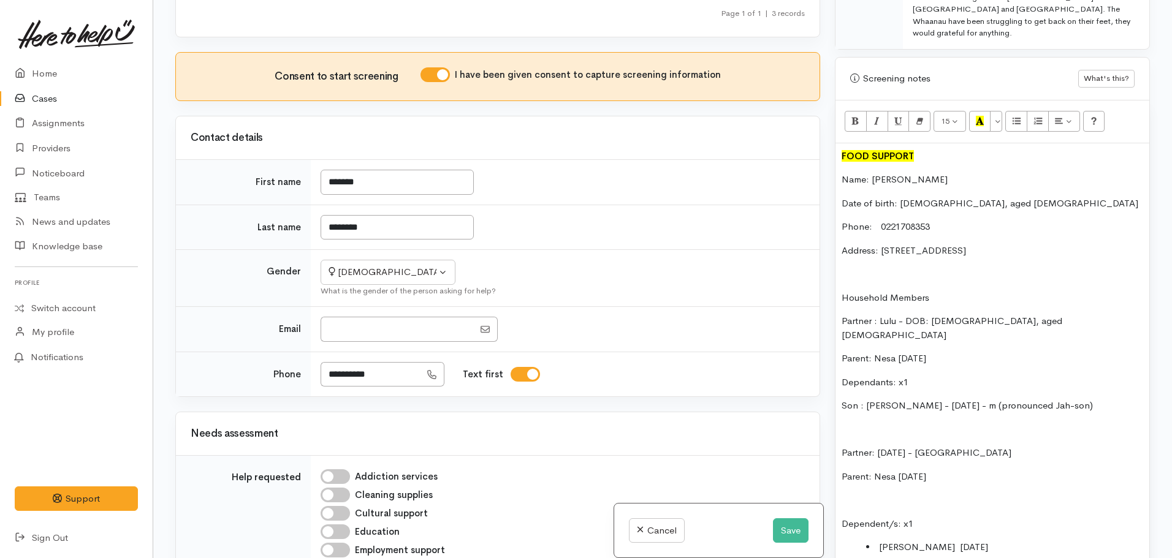
click at [842, 376] on p "Dependants: x1" at bounding box center [991, 383] width 301 height 14
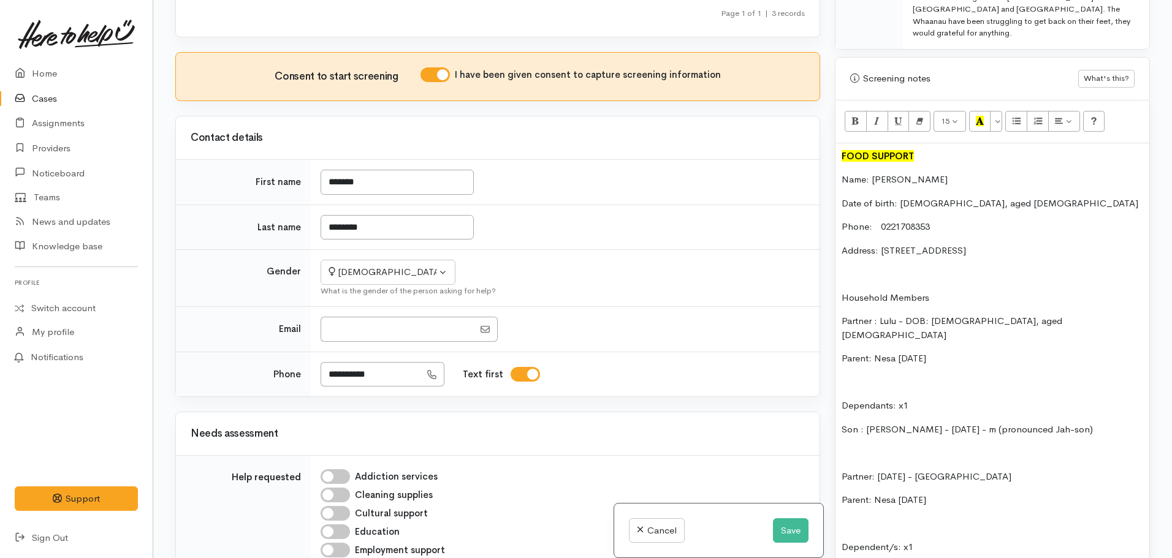
click at [841, 423] on p "Son : JASon - 07.10.2018 - m (pronounced Jah-son)" at bounding box center [991, 430] width 301 height 14
click at [1005, 101] on div "15 8 9 10 11 12 14 18 24 36 Background Color Transparent Select #ffff00 Text Co…" at bounding box center [992, 121] width 314 height 43
click at [1012, 111] on button "Unordered list (CTRL+SHIFT+NUM7)" at bounding box center [1016, 121] width 22 height 21
click at [1019, 116] on icon "Unordered list (CTRL+SHIFT+NUM7)" at bounding box center [1016, 121] width 8 height 10
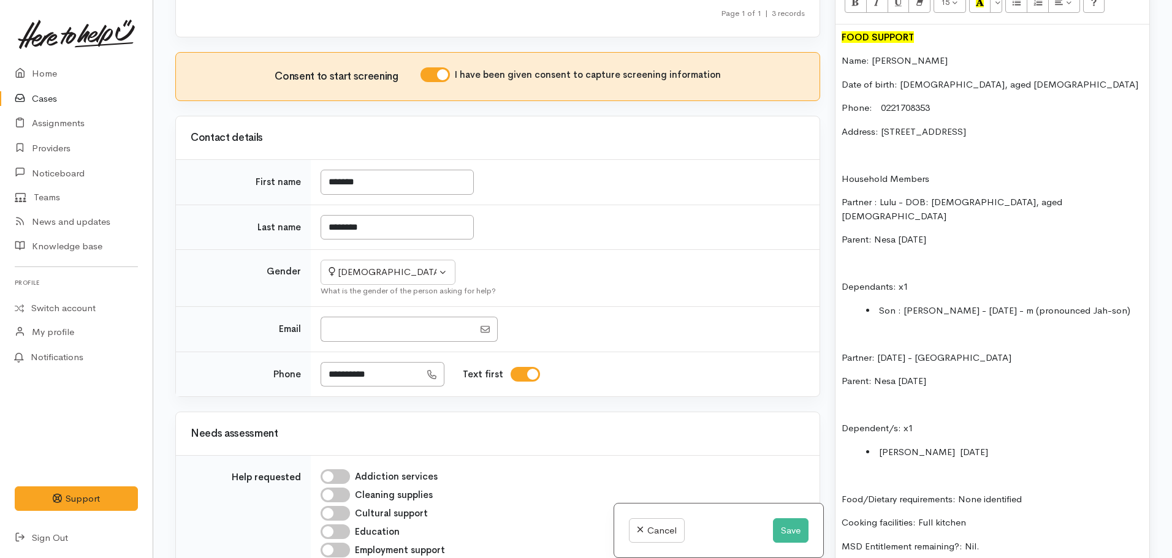
scroll to position [805, 0]
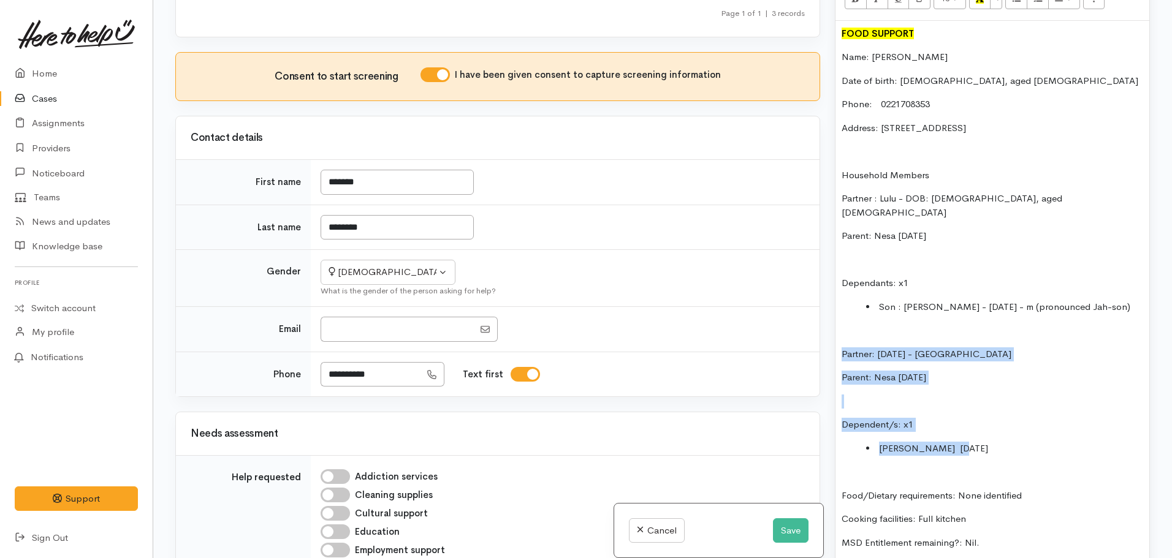
drag, startPoint x: 975, startPoint y: 411, endPoint x: 800, endPoint y: 316, distance: 199.1
click at [800, 316] on div "Related cases There are other cases potentially from the same person, address o…" at bounding box center [662, 279] width 989 height 558
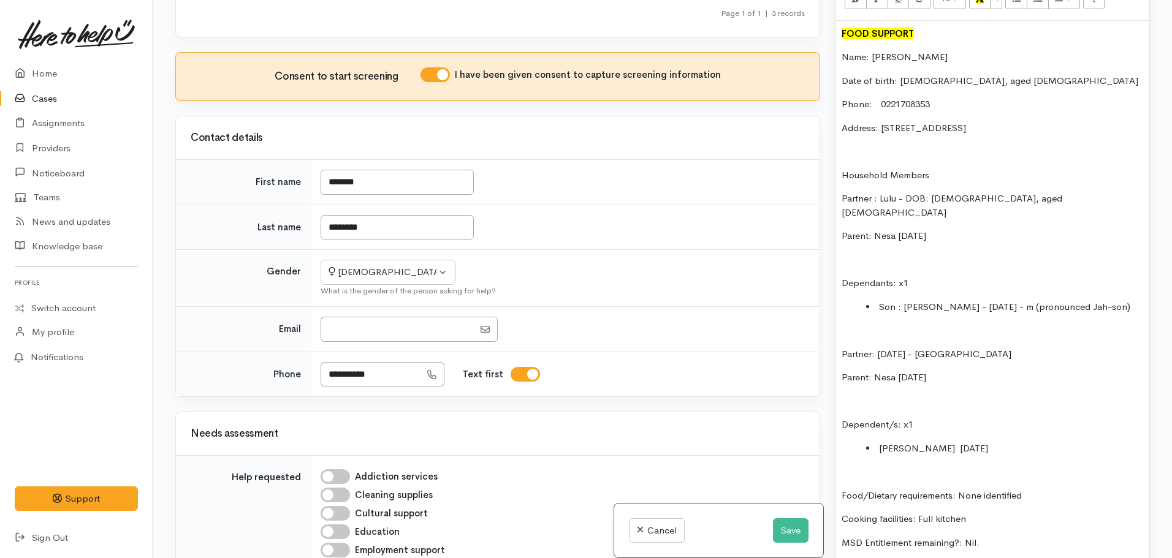
click at [896, 229] on p "Parent: Nesa 01.10.1956" at bounding box center [991, 236] width 301 height 14
click at [1001, 229] on p "Parent: Nesa - DOB: 01.10.1956" at bounding box center [991, 236] width 301 height 14
click at [1042, 229] on p "Parent: Nesa - DOB: 01.10.1956, aged" at bounding box center [991, 236] width 301 height 14
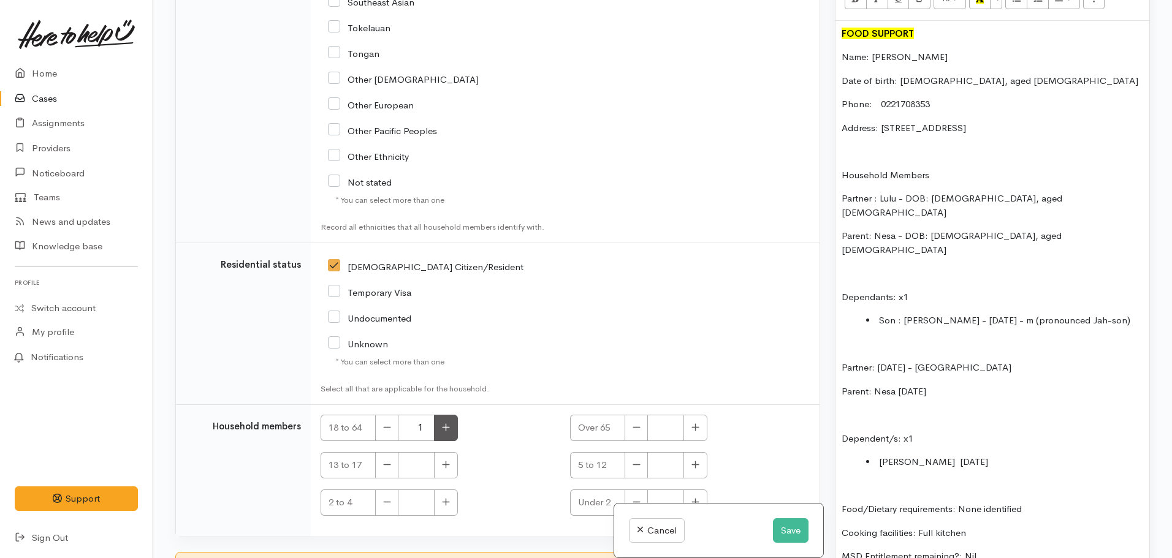
scroll to position [2156, 0]
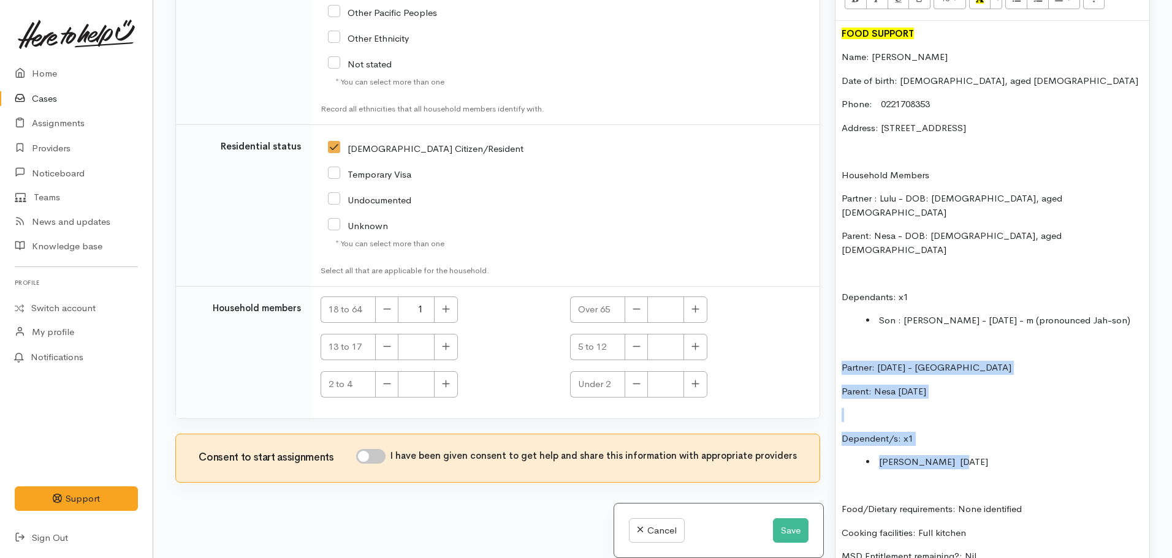
drag, startPoint x: 980, startPoint y: 412, endPoint x: 842, endPoint y: 311, distance: 171.3
click at [842, 311] on div "FOOD SUPPORT Name: Loujana Thompson Date of birth: 27.09.1978, aged 46 Phone: 0…" at bounding box center [992, 442] width 314 height 842
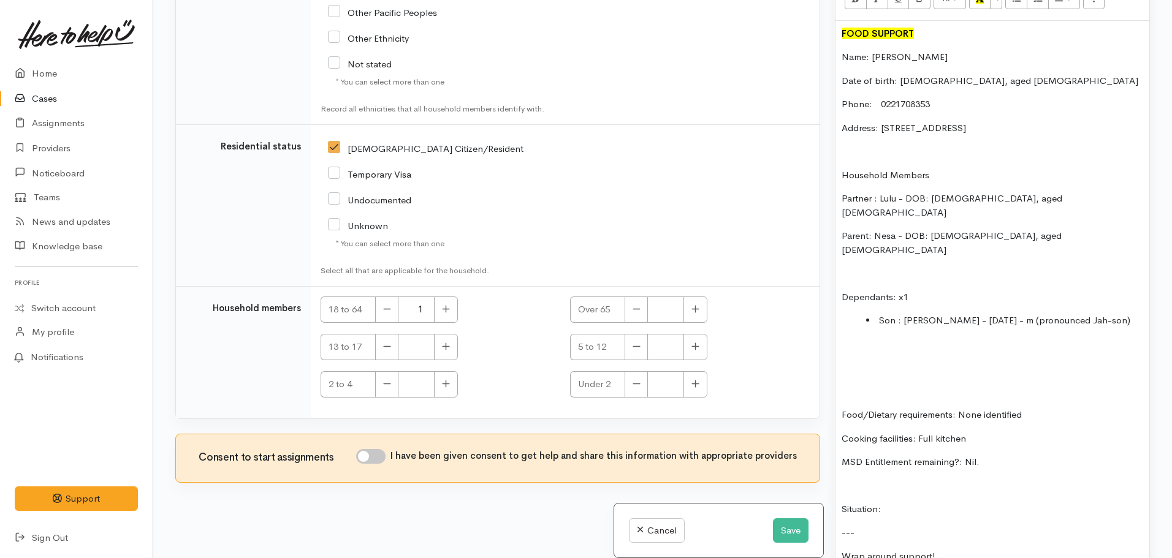
click at [841, 408] on p "Food/Dietary requirements: None identified" at bounding box center [991, 415] width 301 height 14
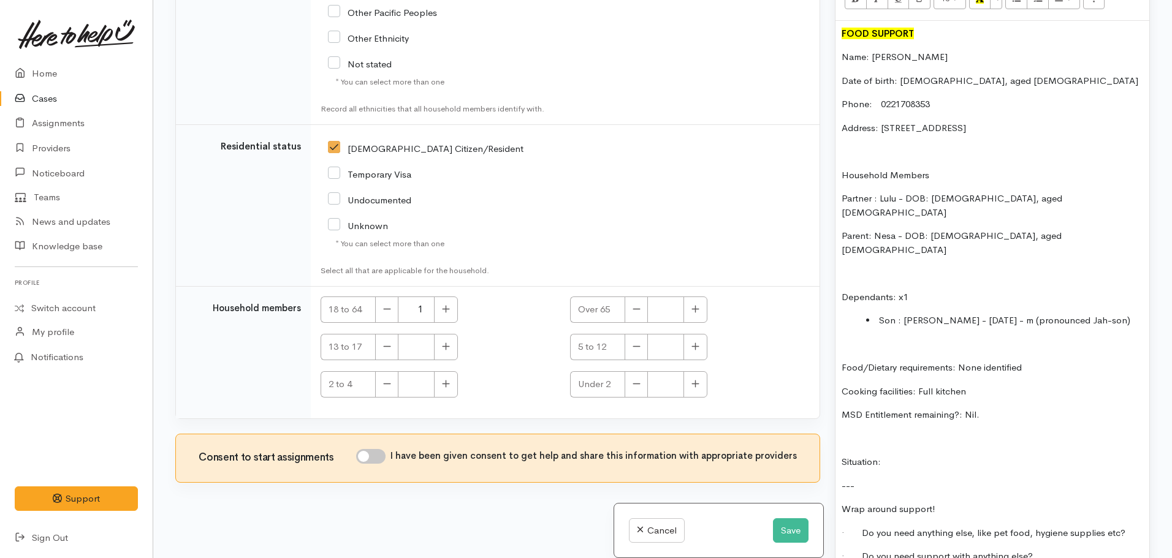
click at [906, 455] on p "Situation:" at bounding box center [991, 462] width 301 height 14
click at [692, 308] on icon "button" at bounding box center [695, 309] width 8 height 9
type input "1"
click at [443, 311] on icon "button" at bounding box center [446, 309] width 8 height 9
click at [450, 309] on button "button" at bounding box center [446, 310] width 24 height 26
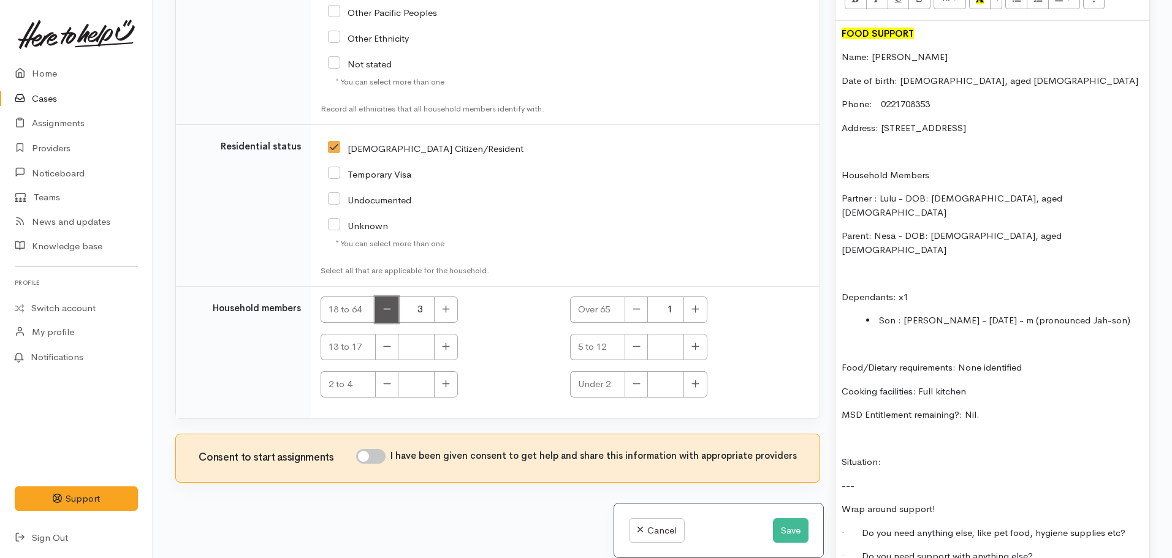
click at [392, 308] on button "button" at bounding box center [386, 310] width 23 height 26
type input "2"
drag, startPoint x: 987, startPoint y: 268, endPoint x: 937, endPoint y: 273, distance: 49.8
click at [937, 314] on li "Son : JASon - 07.10.2018 - m (pronounced Jah-son)" at bounding box center [1004, 321] width 277 height 14
copy li "07.10.2018"
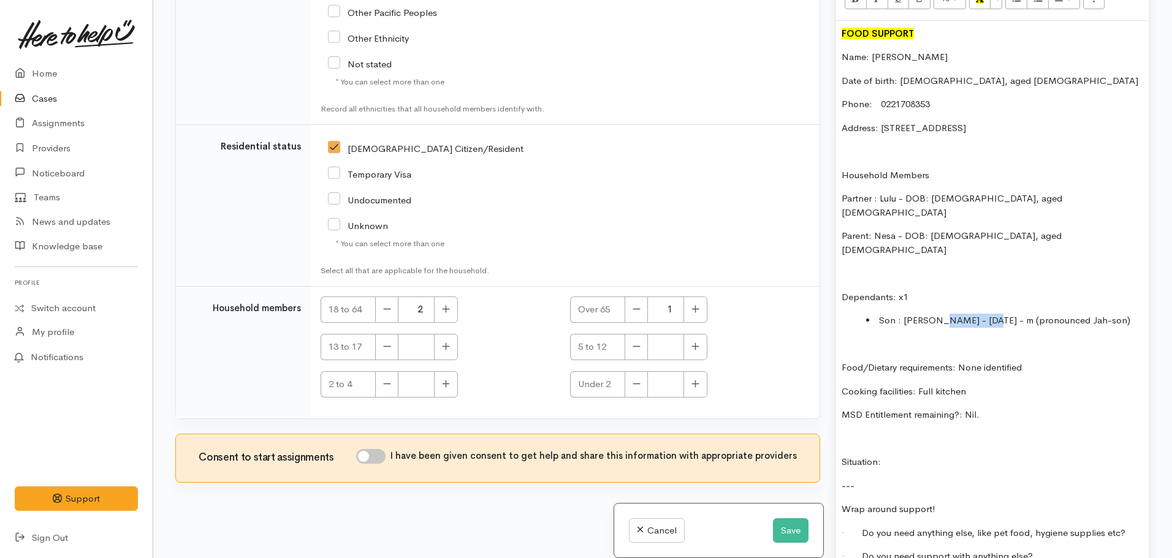
copy li "07.10.2018"
click at [985, 314] on li "Son : JASon - 07.10.2018 - m (pronounced Jah-son)" at bounding box center [1004, 321] width 277 height 14
click at [937, 314] on li "Son : JASon - 07.10.2018 - m (pronounced Jah-son)" at bounding box center [1004, 321] width 277 height 14
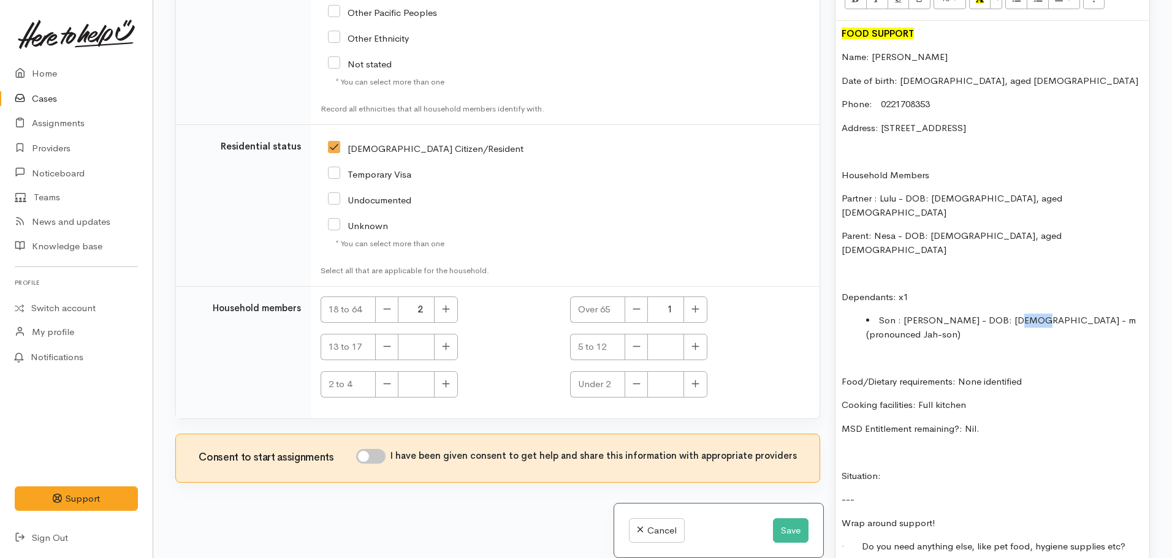
drag, startPoint x: 1026, startPoint y: 268, endPoint x: 1009, endPoint y: 265, distance: 17.5
click at [1009, 314] on li "Son : JASon - DOB: 07.10.2018 - m (pronounced Jah-son)" at bounding box center [1004, 328] width 277 height 28
click at [901, 433] on div "FOOD SUPPORT Name: Loujana Thompson Date of birth: 27.09.1978, aged 46 Phone: 0…" at bounding box center [992, 378] width 314 height 714
click at [907, 411] on div "FOOD SUPPORT Name: Loujana Thompson Date of birth: 27.09.1978, aged 46 Phone: 0…" at bounding box center [992, 378] width 314 height 714
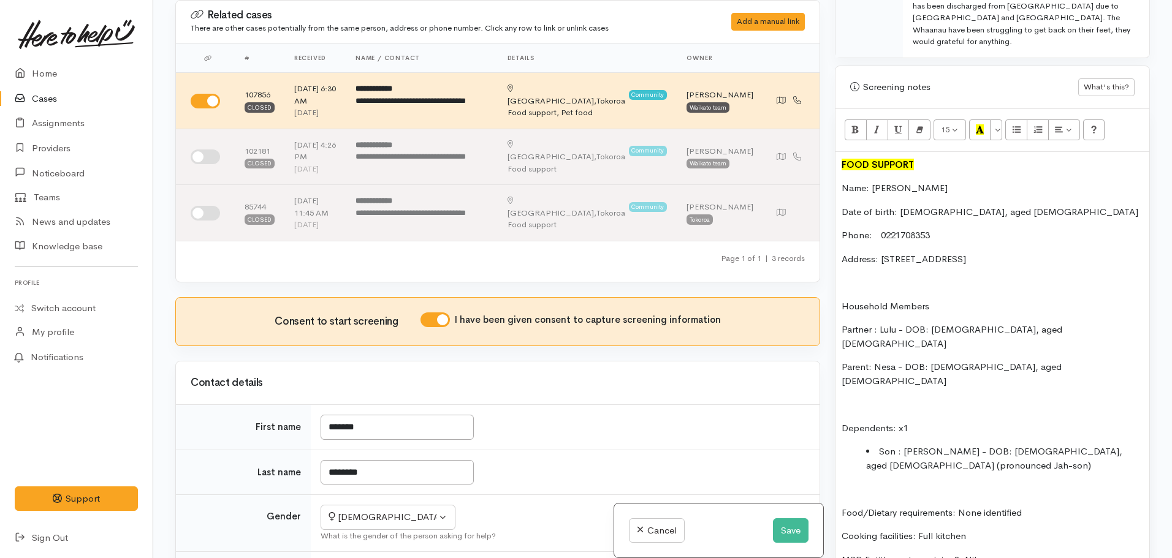
scroll to position [858, 0]
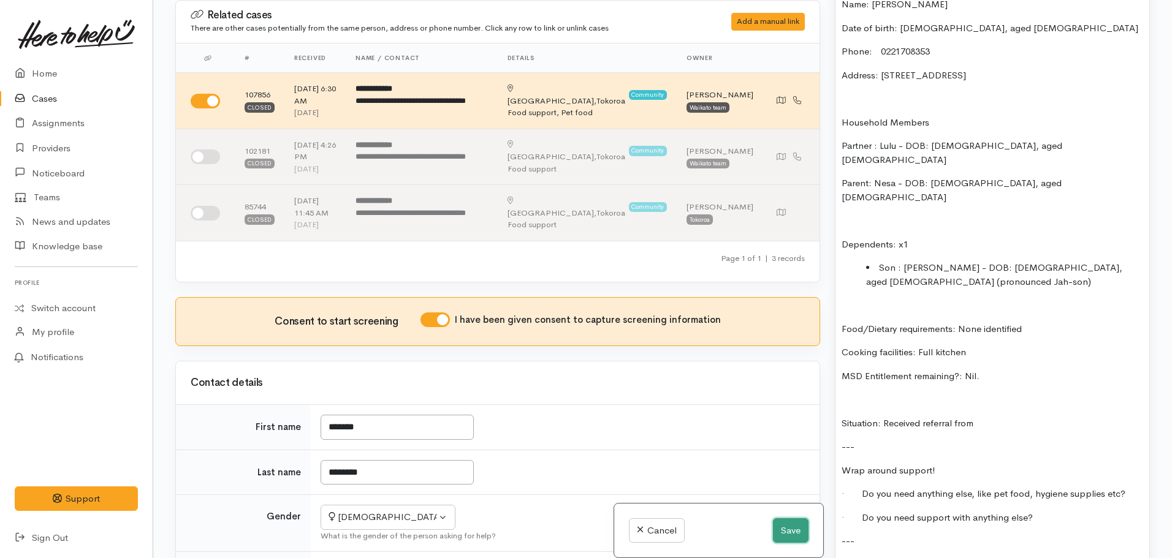
click at [789, 523] on button "Save" at bounding box center [791, 530] width 36 height 25
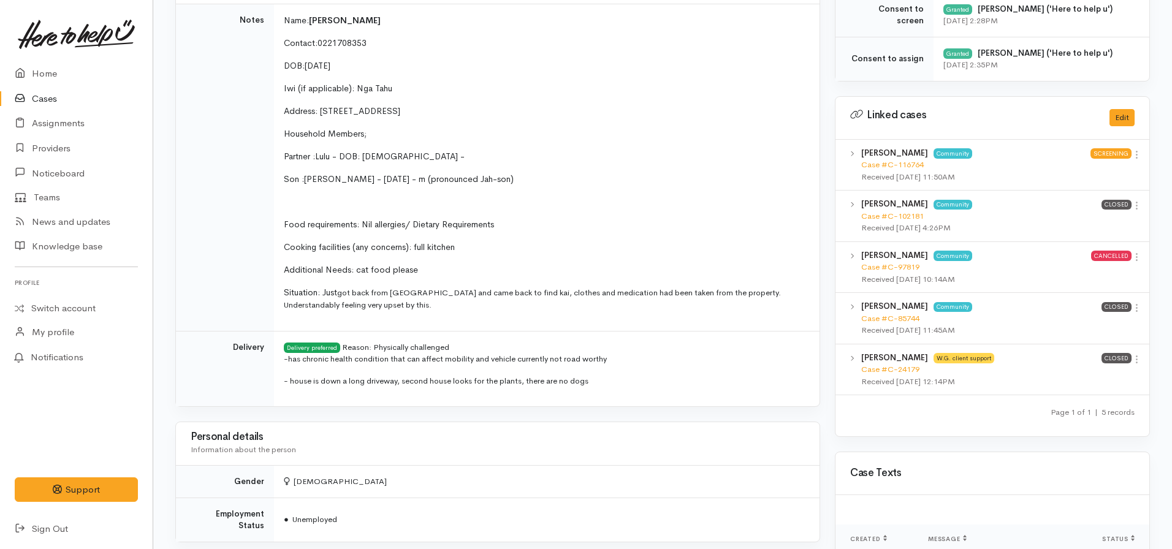
scroll to position [430, 0]
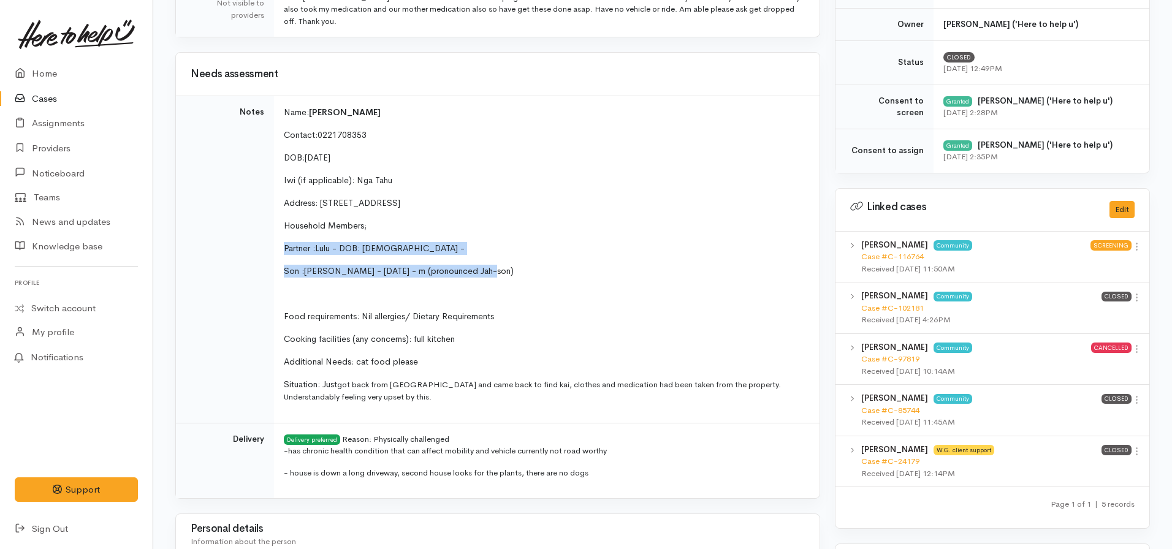
drag, startPoint x: 488, startPoint y: 257, endPoint x: 285, endPoint y: 232, distance: 205.0
click at [285, 232] on td "Name: Maria Hatata Contact: 0221708353 DOB: 27.09.1978 Iwi (if applicable): Nga…" at bounding box center [546, 259] width 545 height 327
copy td "Partner : Lulu - DOB: 23.05.1996 - Son : JASon - 07.10.2018 - m (pronounced Jah…"
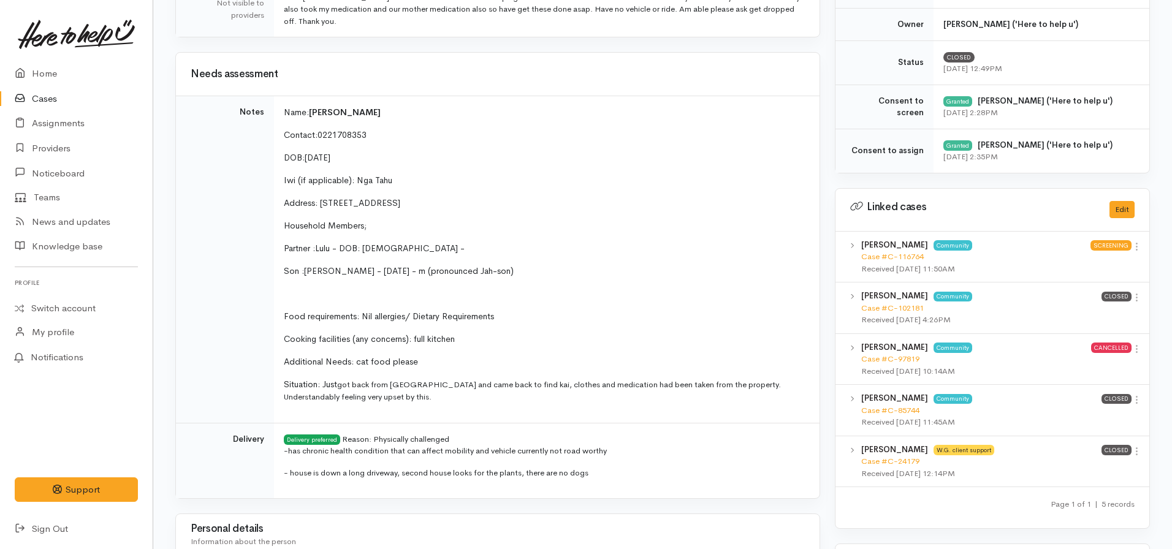
click at [520, 389] on p "Situation: Just got back from Auckland and came back to find kai, clothes and m…" at bounding box center [544, 390] width 521 height 25
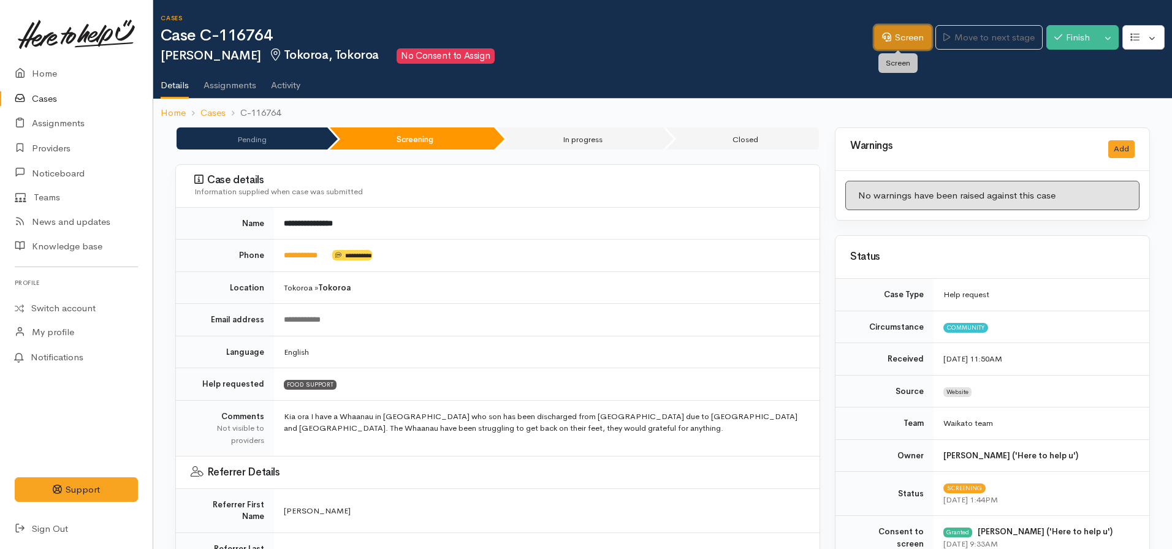
click at [882, 34] on icon at bounding box center [886, 36] width 9 height 9
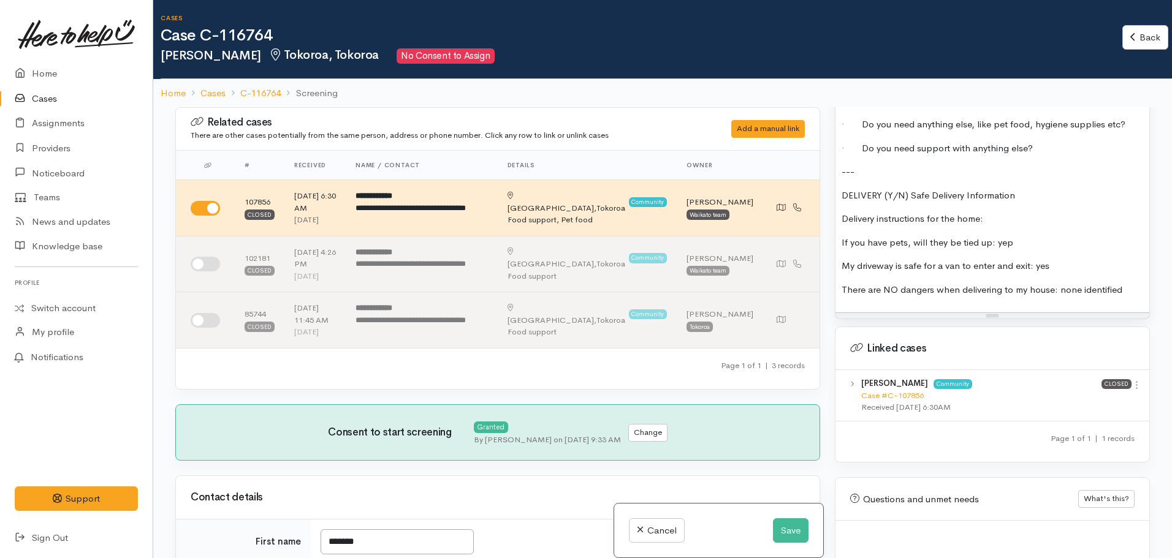
scroll to position [1089, 0]
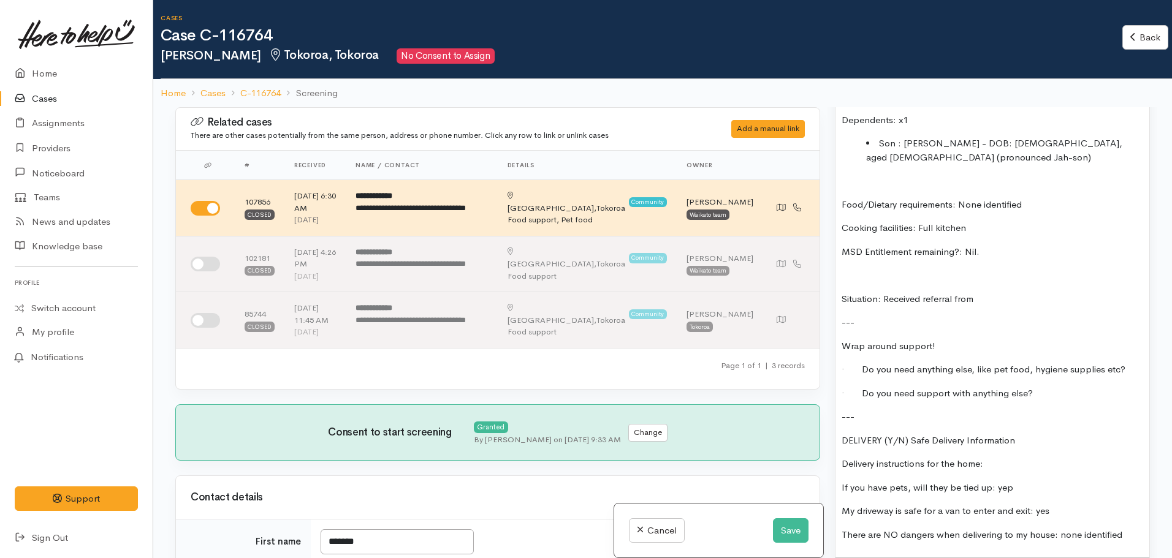
click at [1013, 268] on p at bounding box center [991, 275] width 301 height 14
click at [1007, 292] on p "Situation: Received referral from" at bounding box center [991, 299] width 301 height 14
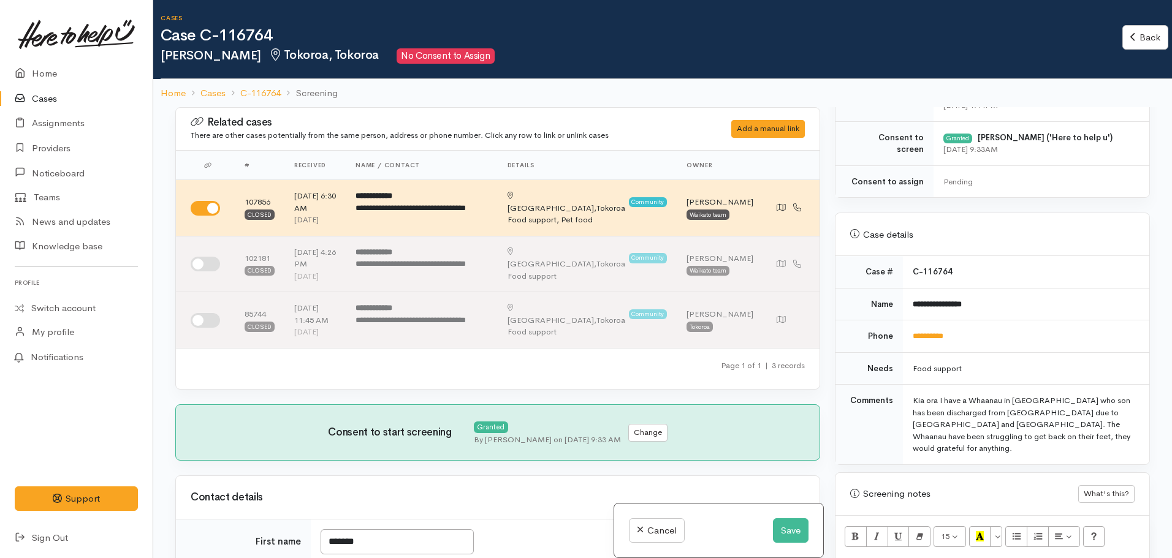
scroll to position [477, 0]
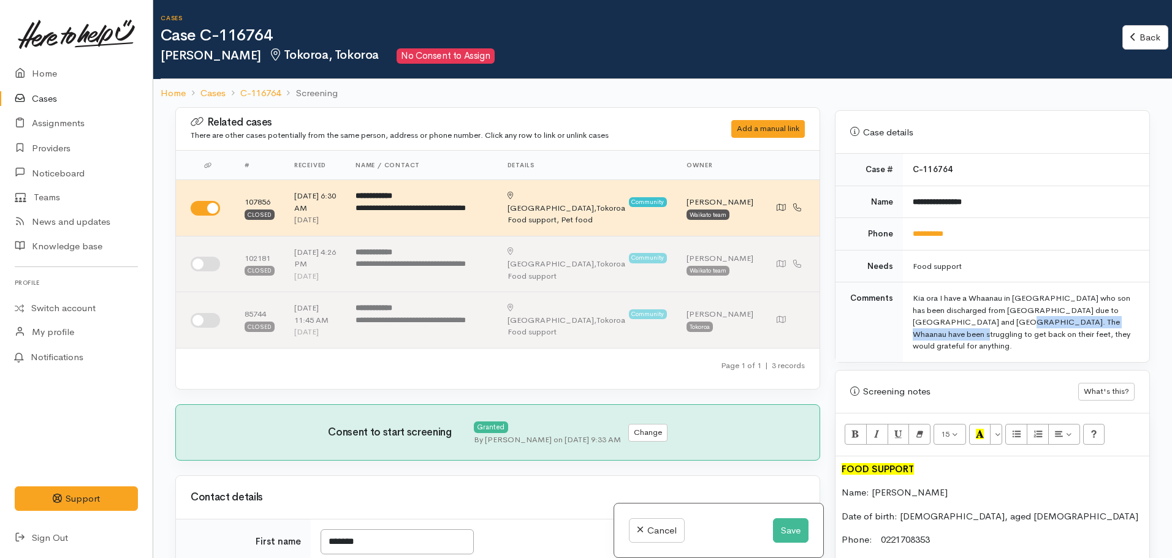
drag, startPoint x: 1058, startPoint y: 310, endPoint x: 990, endPoint y: 326, distance: 70.5
click at [990, 326] on div "Kia ora I have a Whaanau in [GEOGRAPHIC_DATA] who son has been discharged from …" at bounding box center [1023, 322] width 222 height 60
copy div "[MEDICAL_DATA] and [MEDICAL_DATA]."
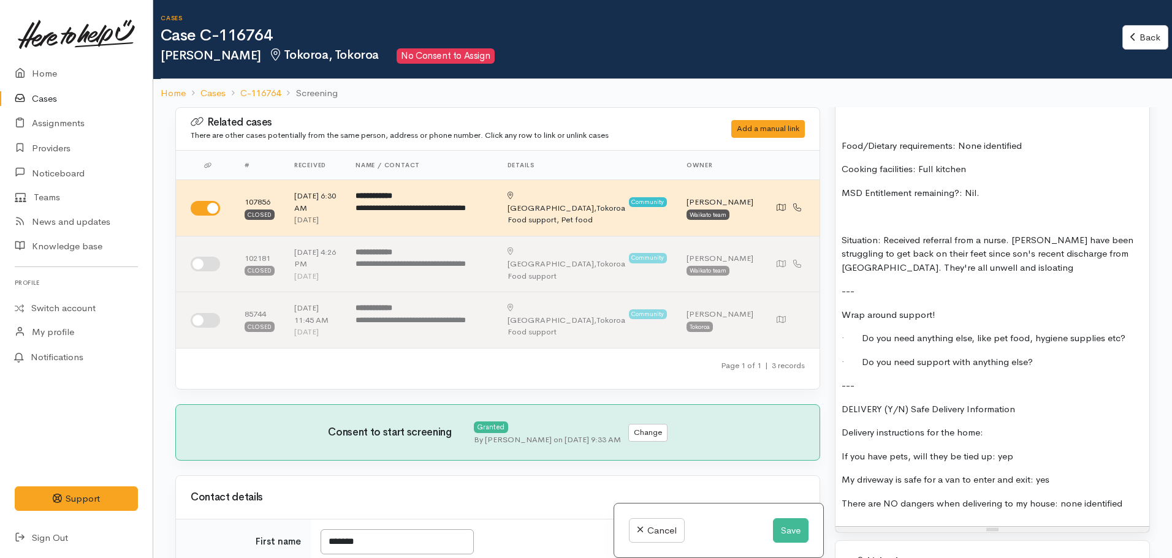
scroll to position [1151, 0]
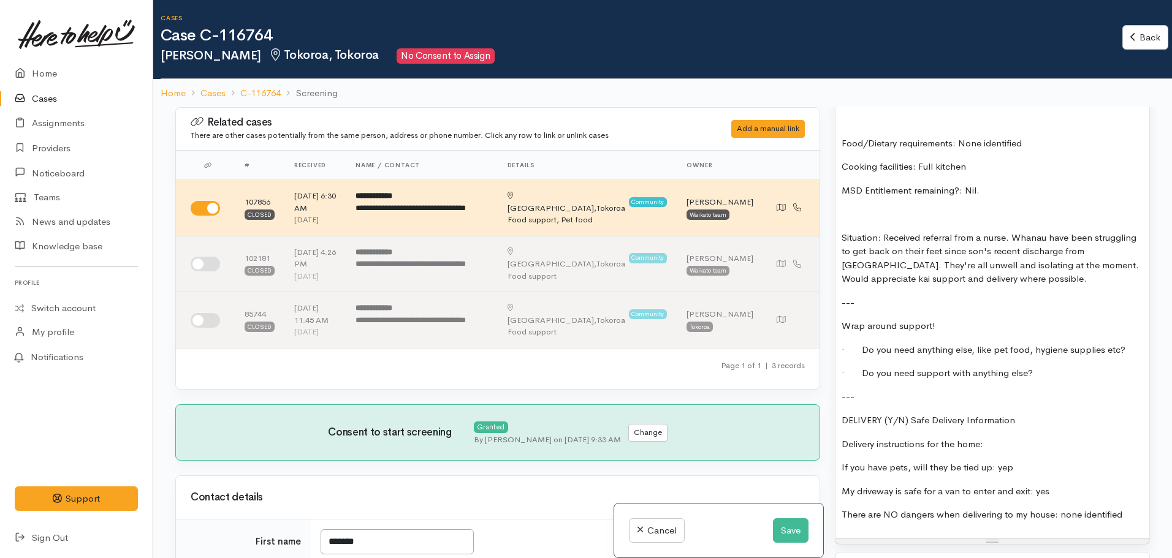
click at [1036, 437] on p "Delivery instructions for the home:" at bounding box center [991, 444] width 301 height 14
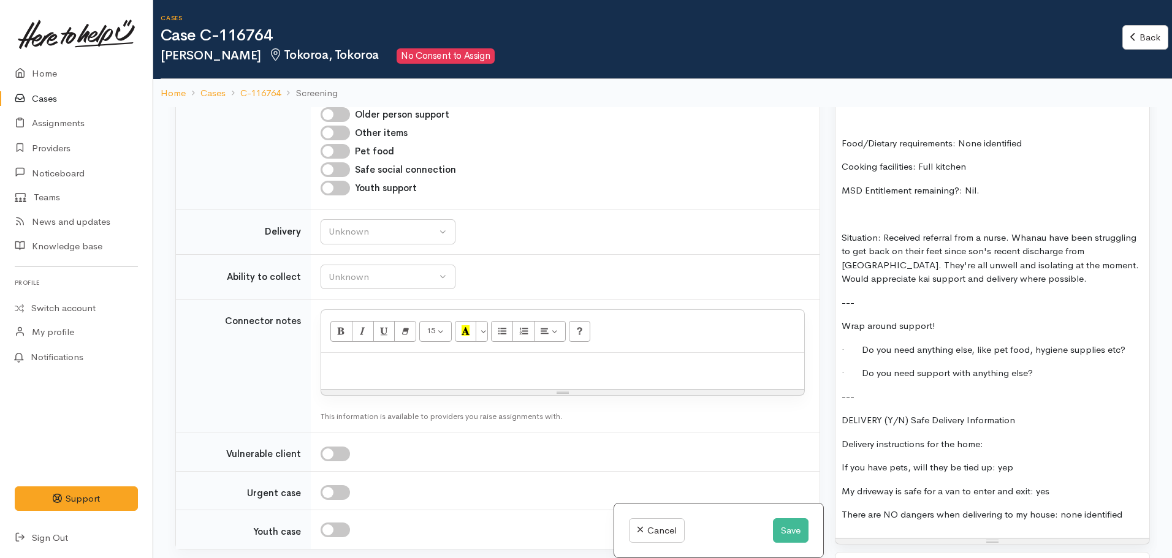
scroll to position [980, 0]
click at [355, 232] on div "Unknown" at bounding box center [382, 231] width 108 height 14
click at [366, 305] on span "Delivery needed" at bounding box center [369, 308] width 66 height 14
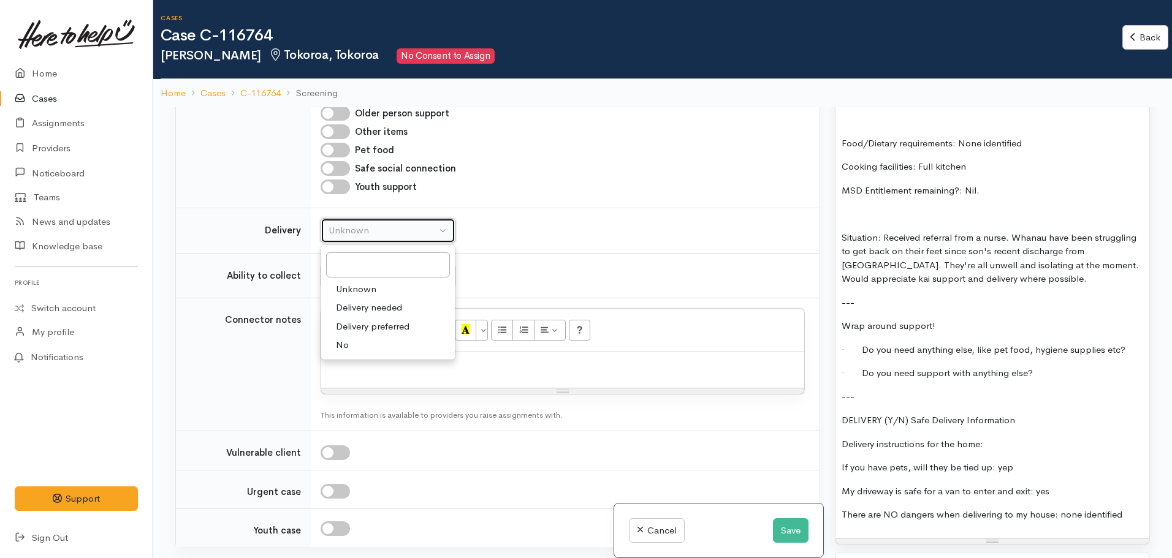
select select "3"
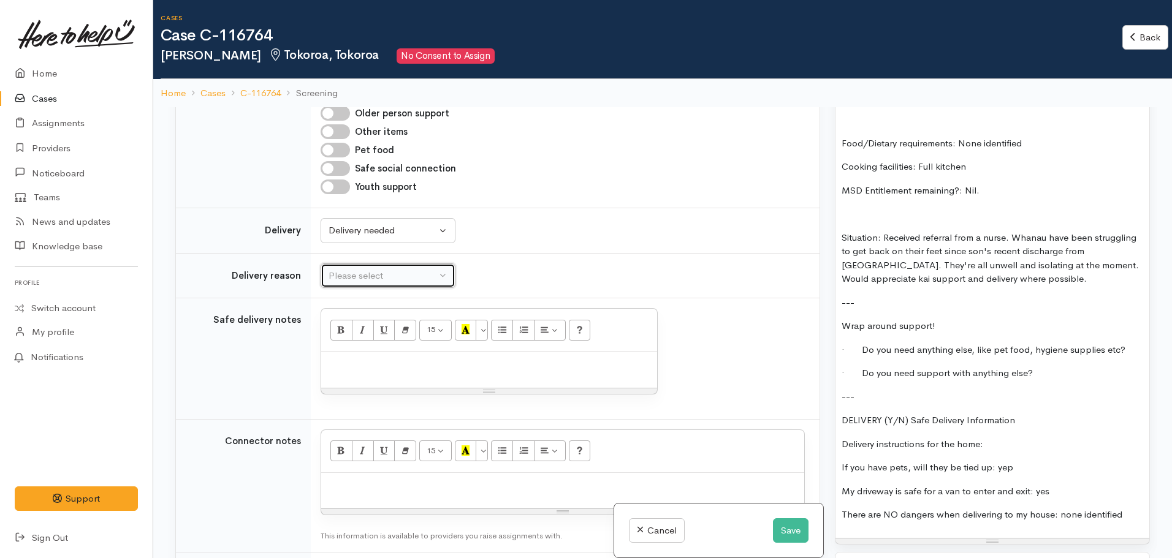
click at [357, 285] on button "Please select" at bounding box center [387, 275] width 135 height 25
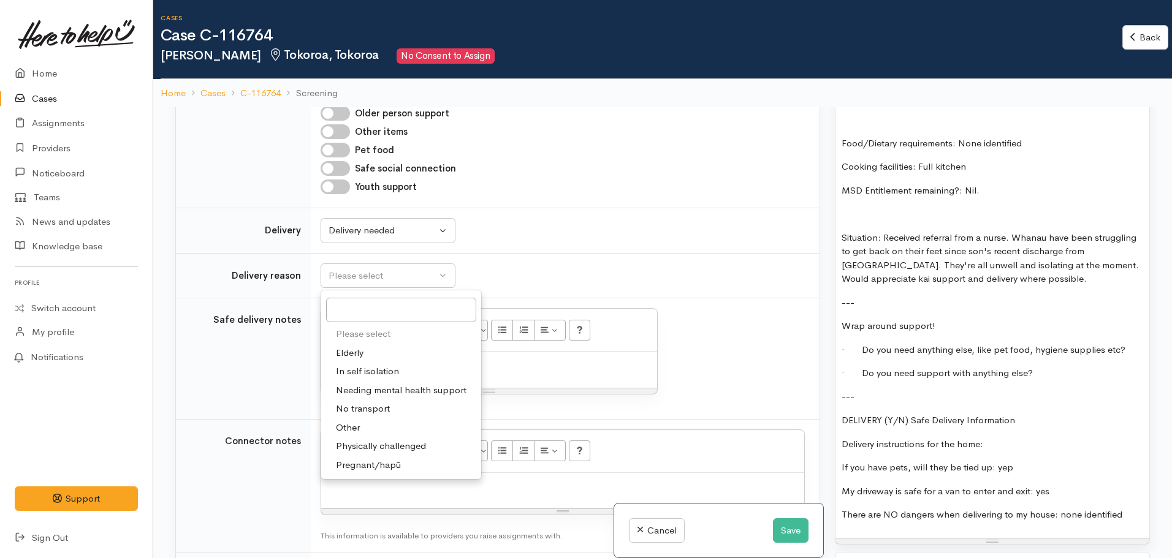
click at [376, 373] on span "In self isolation" at bounding box center [367, 372] width 63 height 14
select select "1"
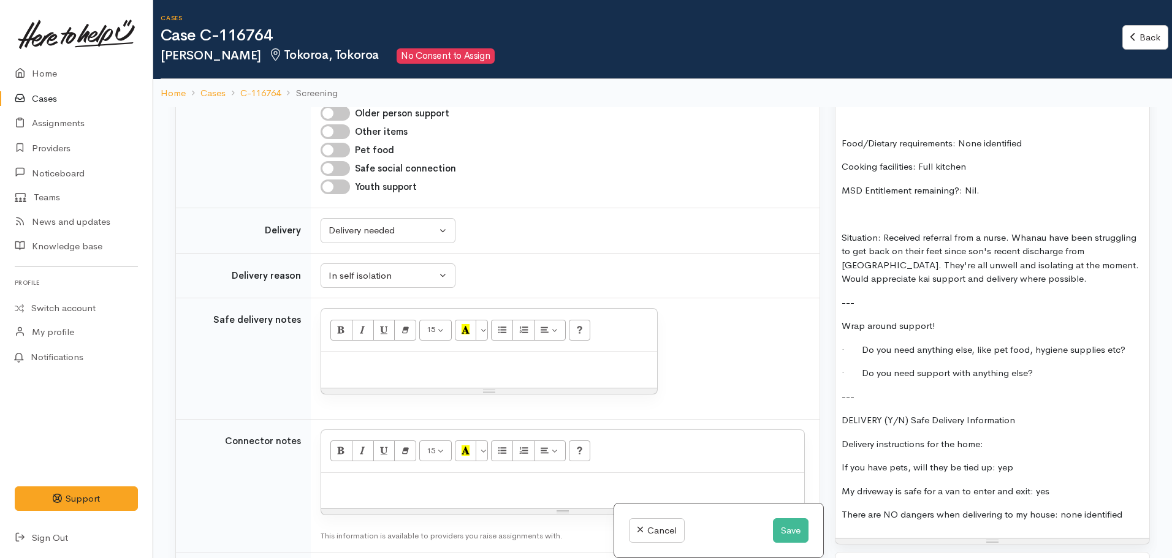
click at [341, 372] on div at bounding box center [489, 370] width 336 height 36
drag, startPoint x: 898, startPoint y: 381, endPoint x: 879, endPoint y: 382, distance: 19.0
click at [879, 414] on p "DELIVERY (Y/N) Safe Delivery Information" at bounding box center [991, 421] width 301 height 14
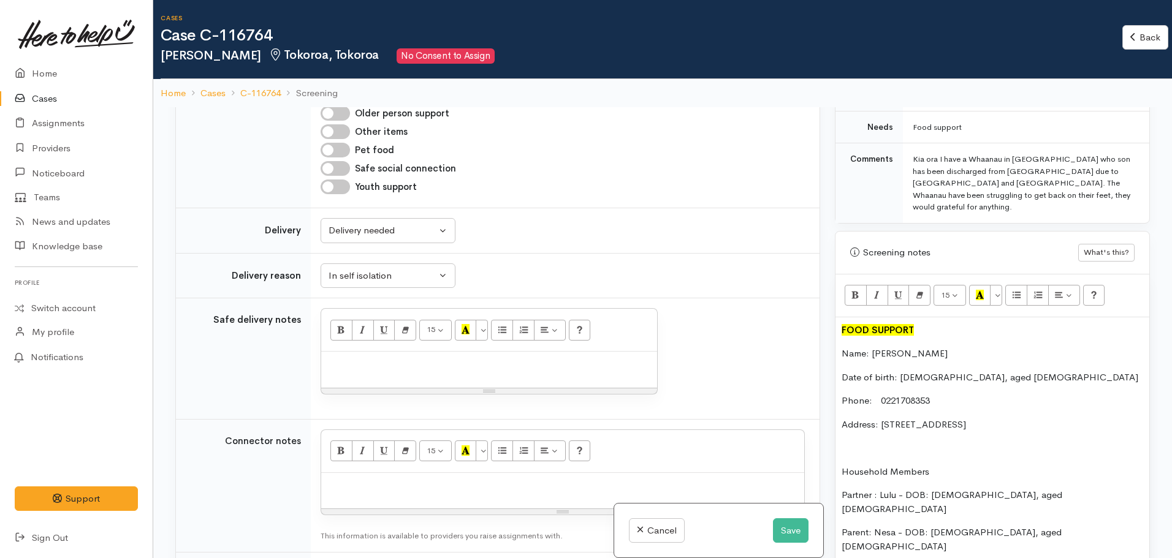
scroll to position [538, 0]
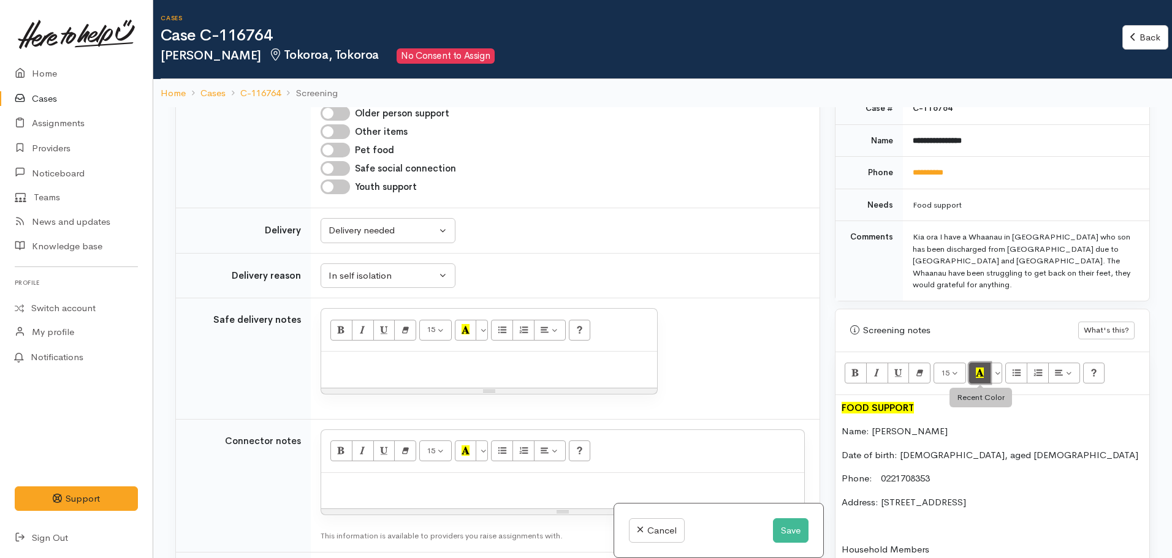
click at [978, 368] on icon "Recent Color" at bounding box center [979, 373] width 8 height 10
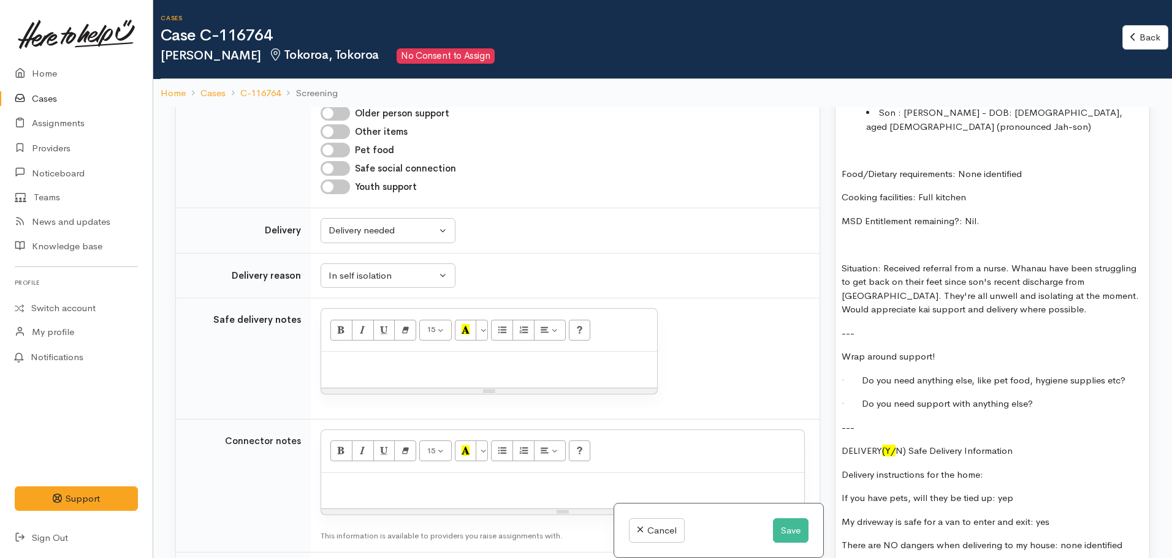
scroll to position [1212, 0]
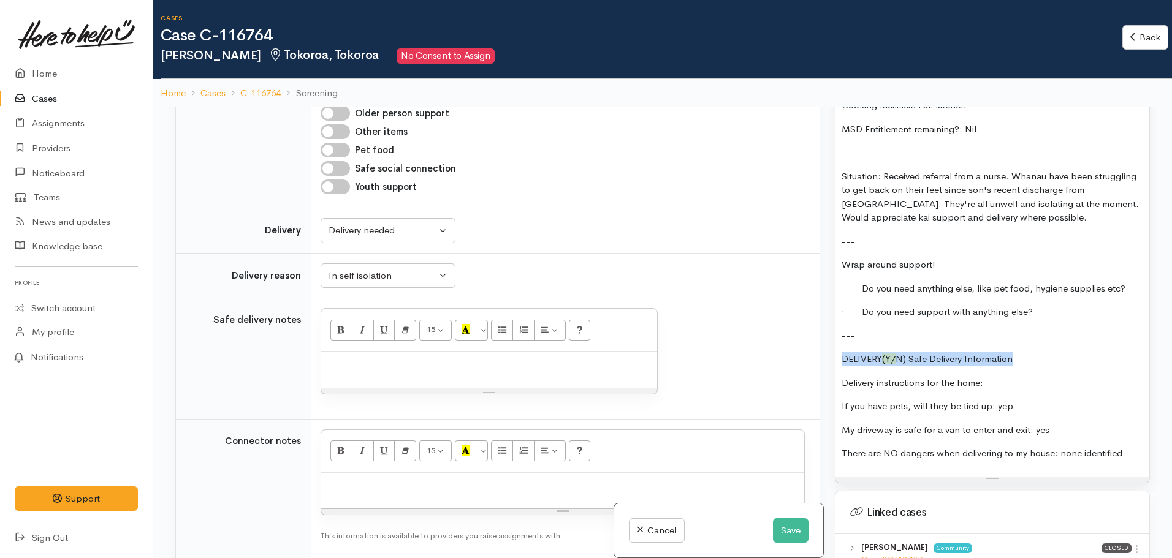
drag, startPoint x: 1021, startPoint y: 320, endPoint x: 812, endPoint y: 324, distance: 209.0
click at [812, 324] on div "Related cases There are other cases potentially from the same person, address o…" at bounding box center [662, 386] width 989 height 558
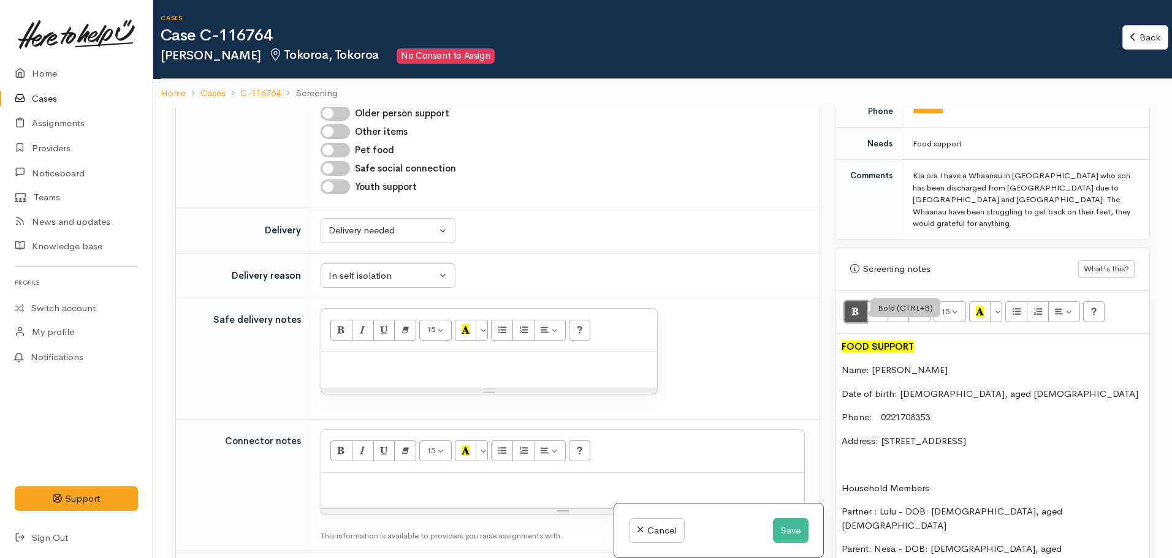
click at [853, 306] on icon "Bold (CTRL+B)" at bounding box center [855, 311] width 8 height 10
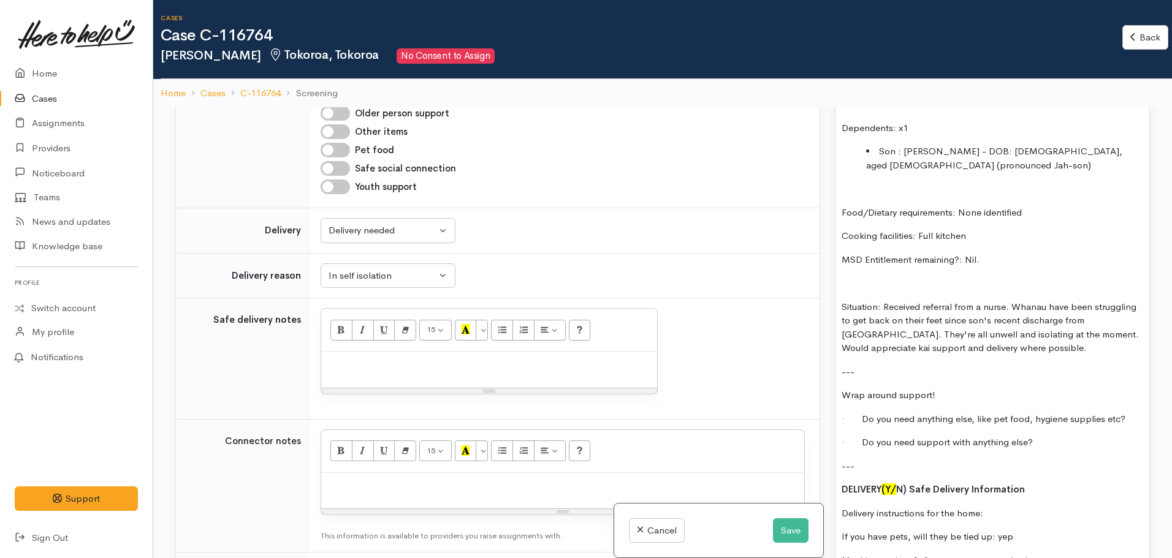
scroll to position [1273, 0]
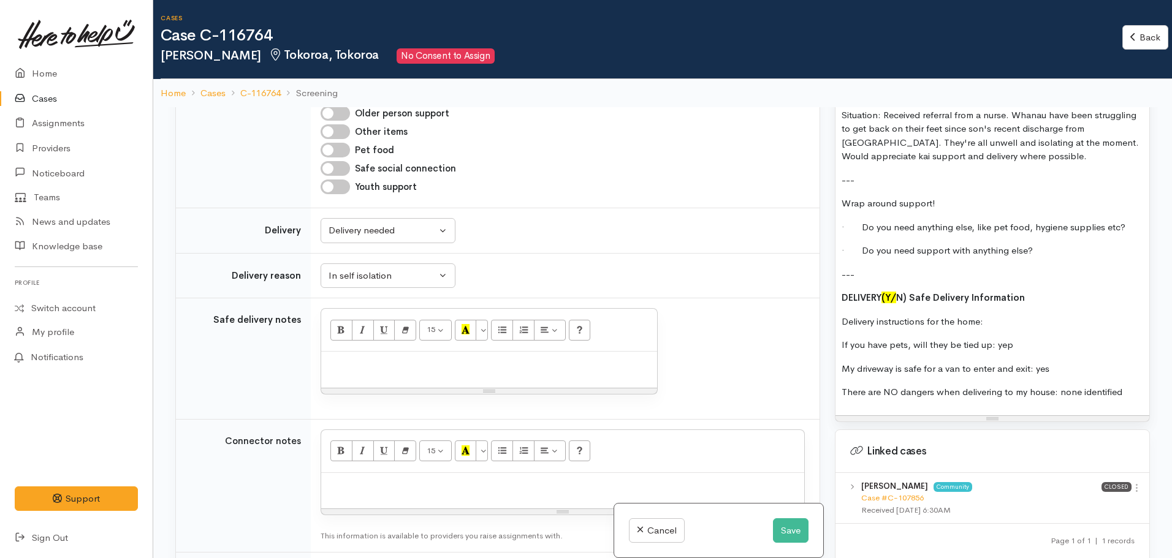
click at [1008, 315] on p "Delivery instructions for the home:" at bounding box center [991, 322] width 301 height 14
drag, startPoint x: 1033, startPoint y: 306, endPoint x: 996, endPoint y: 305, distance: 36.8
click at [996, 338] on p "If you have pets, will they be tied up: yep" at bounding box center [991, 345] width 301 height 14
click at [1124, 385] on p "There are NO dangers when delivering to my house: none identified" at bounding box center [991, 392] width 301 height 14
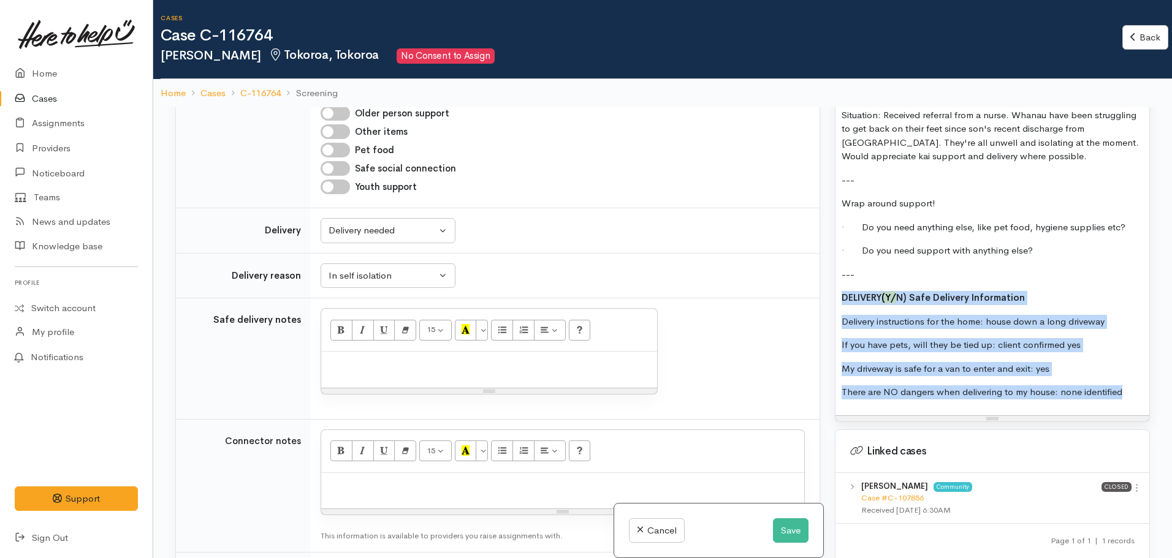
drag, startPoint x: 1132, startPoint y: 352, endPoint x: 835, endPoint y: 257, distance: 311.8
click at [835, 257] on div "FOOD SUPPORT Name: Loujana Thompson Date of birth: 27.09.1978, aged 46 Phone: 0…" at bounding box center [992, 37] width 314 height 755
copy div "DELIVERY (Y/ N) Safe Delivery Information Delivery instructions for the home: h…"
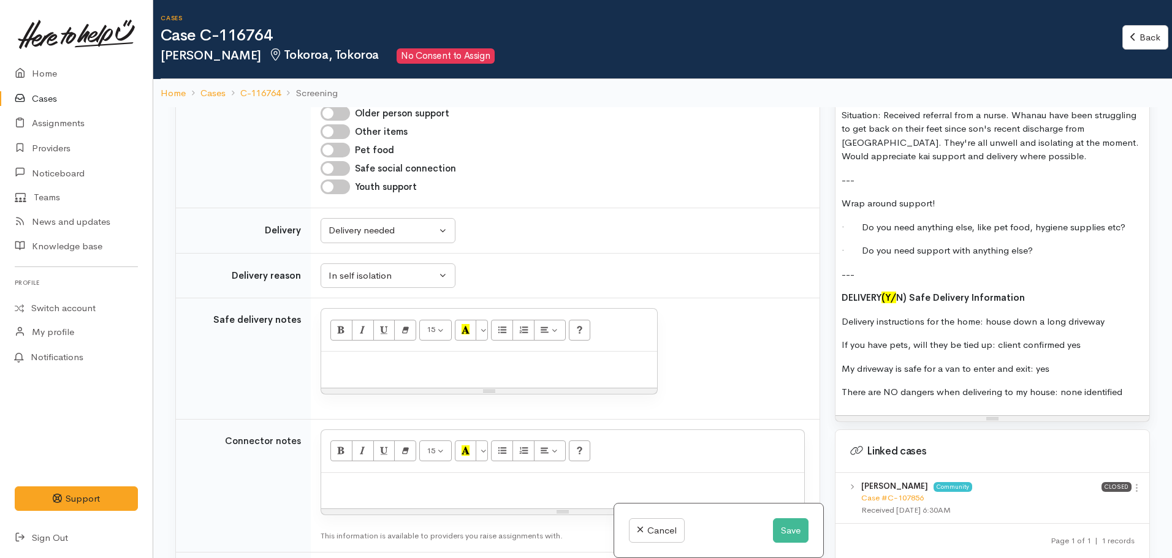
click at [322, 379] on div at bounding box center [489, 370] width 336 height 36
paste div
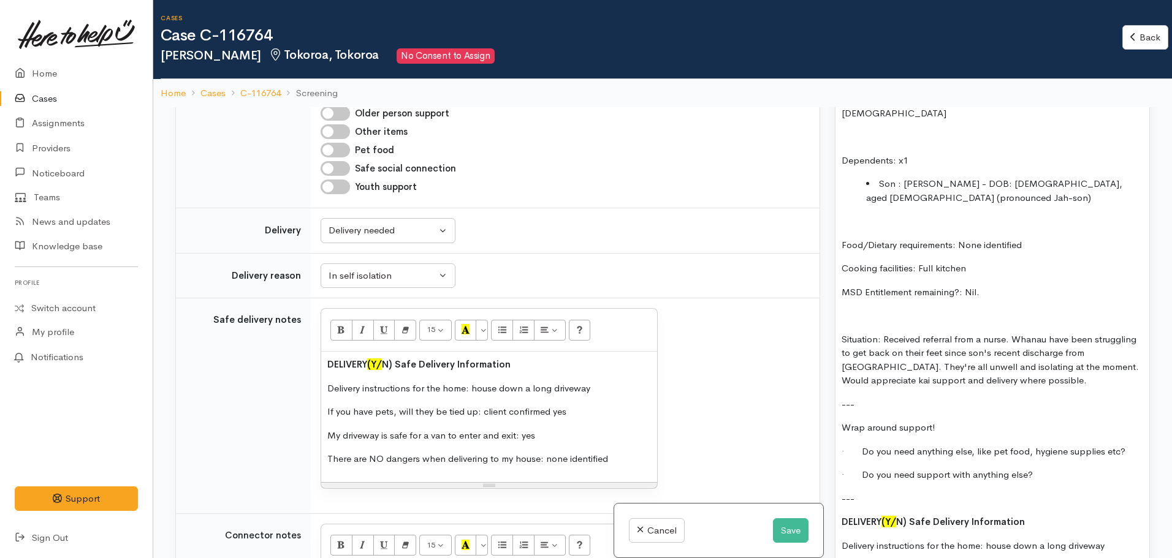
scroll to position [1028, 0]
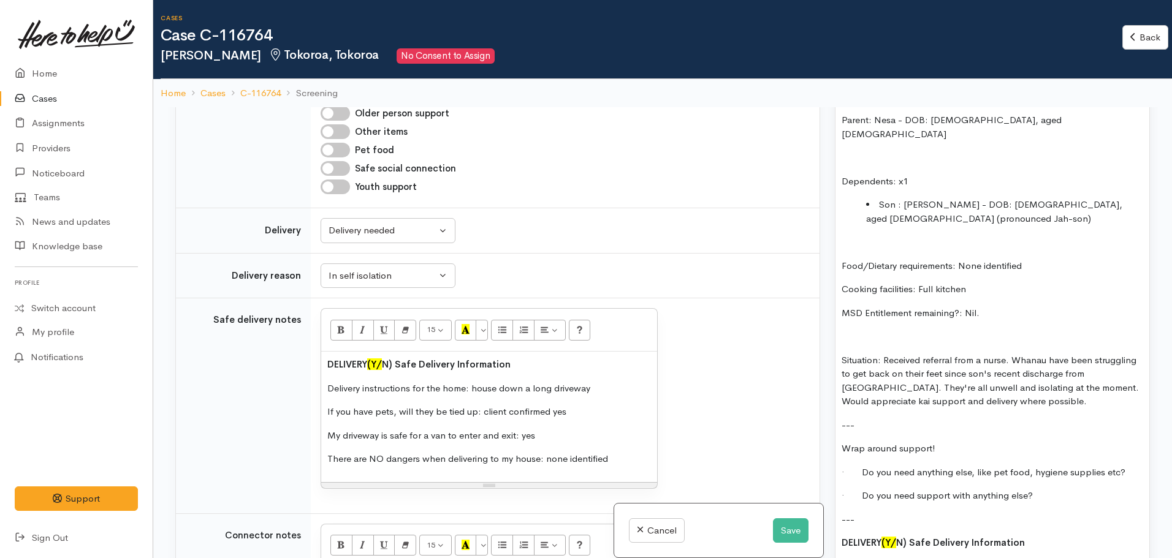
drag, startPoint x: 1070, startPoint y: 360, endPoint x: 1053, endPoint y: 357, distance: 16.8
click at [1054, 357] on p "Situation: Received referral from a nurse. Whanau have been struggling to get b…" at bounding box center [991, 381] width 301 height 55
drag, startPoint x: 877, startPoint y: 320, endPoint x: 830, endPoint y: 317, distance: 47.3
click at [830, 317] on div "Warnings Add No warnings have been raised against this case Add Warning Title ●…" at bounding box center [992, 386] width 330 height 558
click at [1148, 368] on div "Warnings Add No warnings have been raised against this case Add Warning Title ●…" at bounding box center [992, 386] width 330 height 558
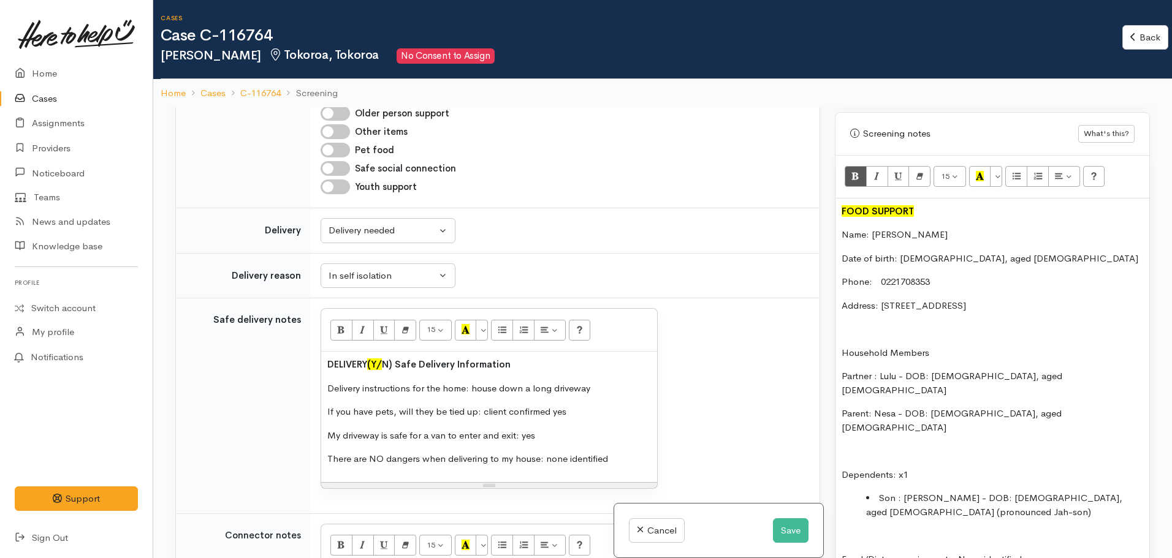
scroll to position [722, 0]
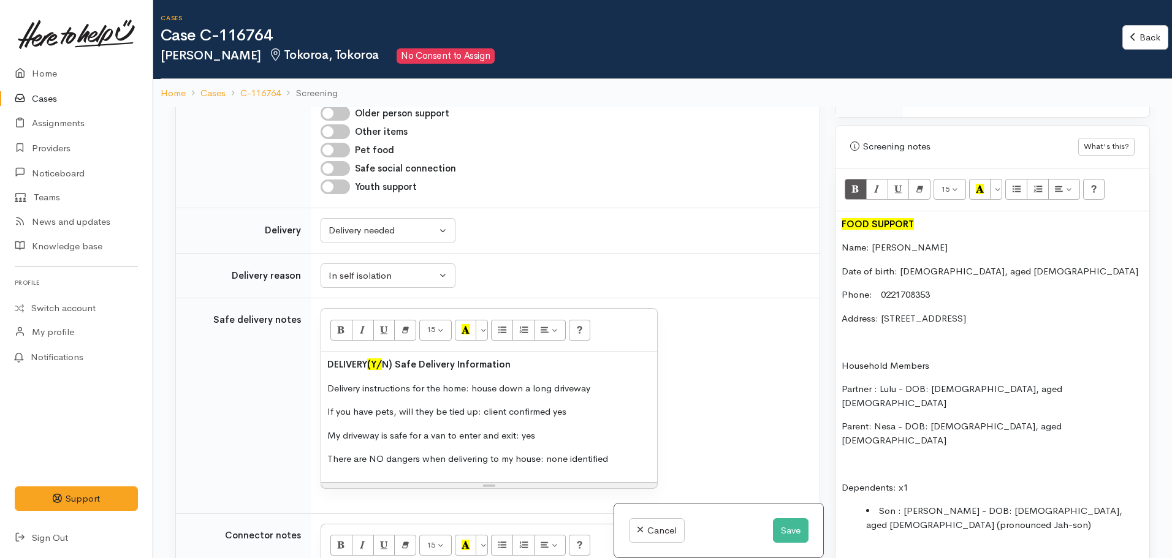
drag, startPoint x: 1074, startPoint y: 357, endPoint x: 833, endPoint y: 172, distance: 304.1
click at [835, 170] on div "Screening notes What's this? 15 8 9 10 11 12 14 18 24 36 Background Color Trans…" at bounding box center [992, 549] width 315 height 849
copy div "FOOD SUPPORT Name: Loujana Thompson Date of birth: 27.09.1978, aged 46 Phone: 0…"
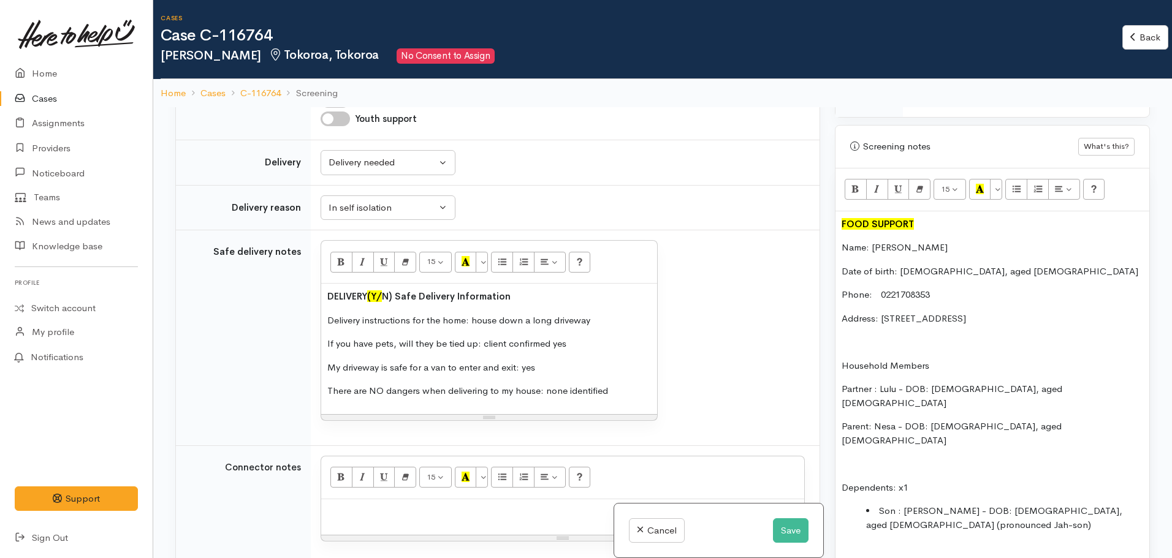
scroll to position [1348, 0]
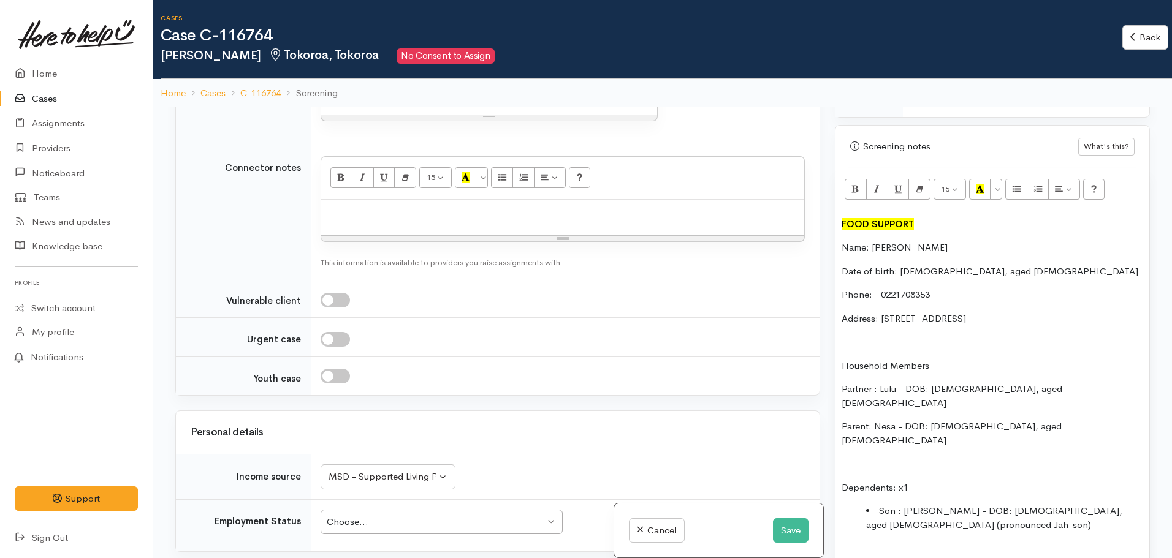
click at [355, 221] on div at bounding box center [562, 218] width 483 height 36
paste div
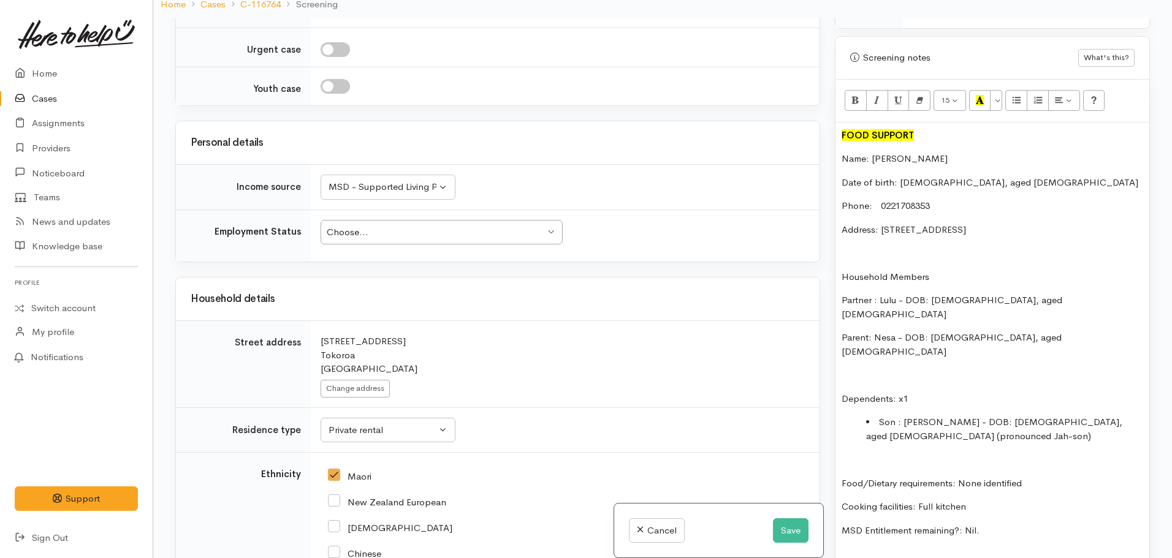
scroll to position [2145, 0]
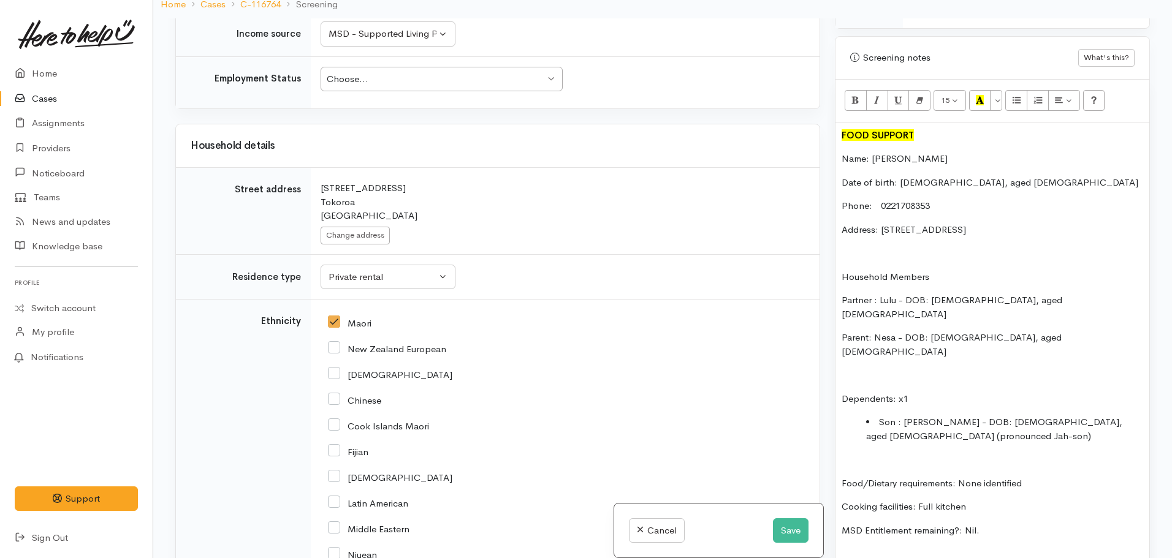
click at [396, 72] on div "Choose..." at bounding box center [436, 79] width 218 height 14
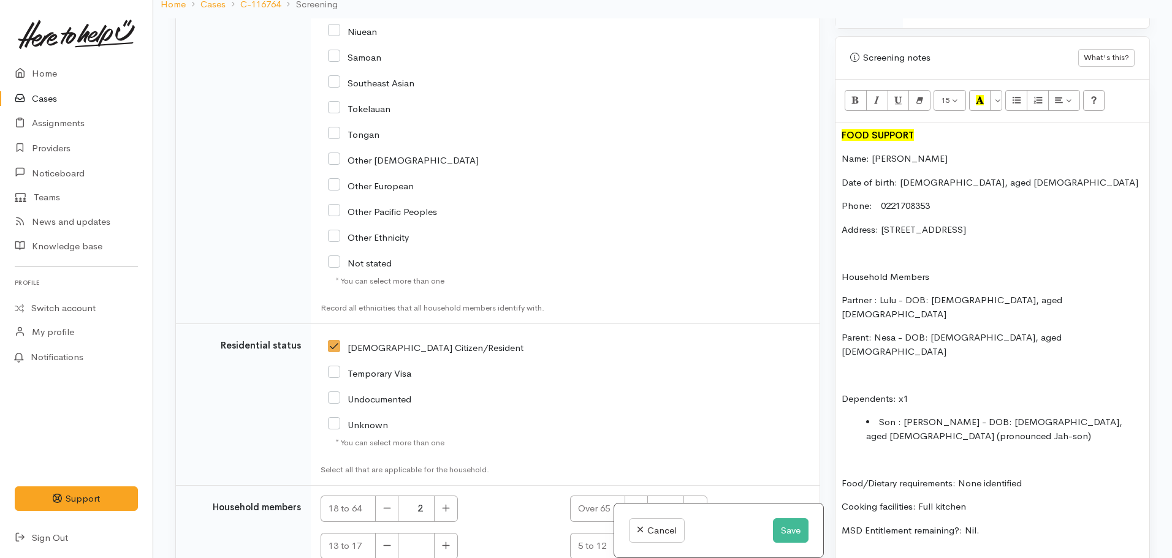
scroll to position [2835, 0]
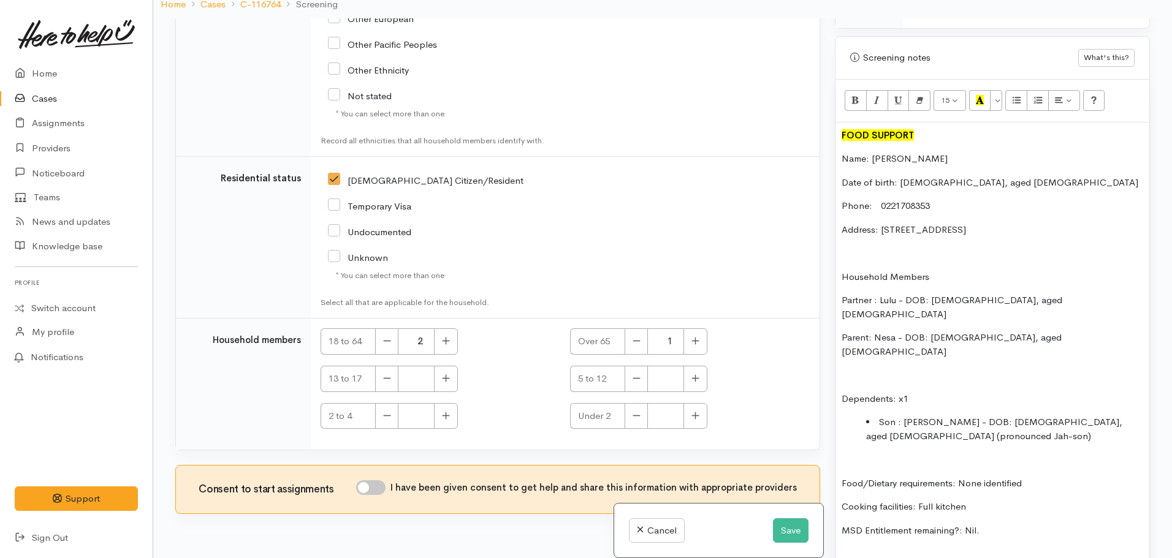
click at [378, 480] on input "I have been given consent to get help and share this information with appropria…" at bounding box center [370, 487] width 29 height 15
checkbox input "true"
click at [697, 367] on button "button" at bounding box center [695, 379] width 24 height 26
type input "1"
click at [795, 527] on button "Save" at bounding box center [791, 530] width 36 height 25
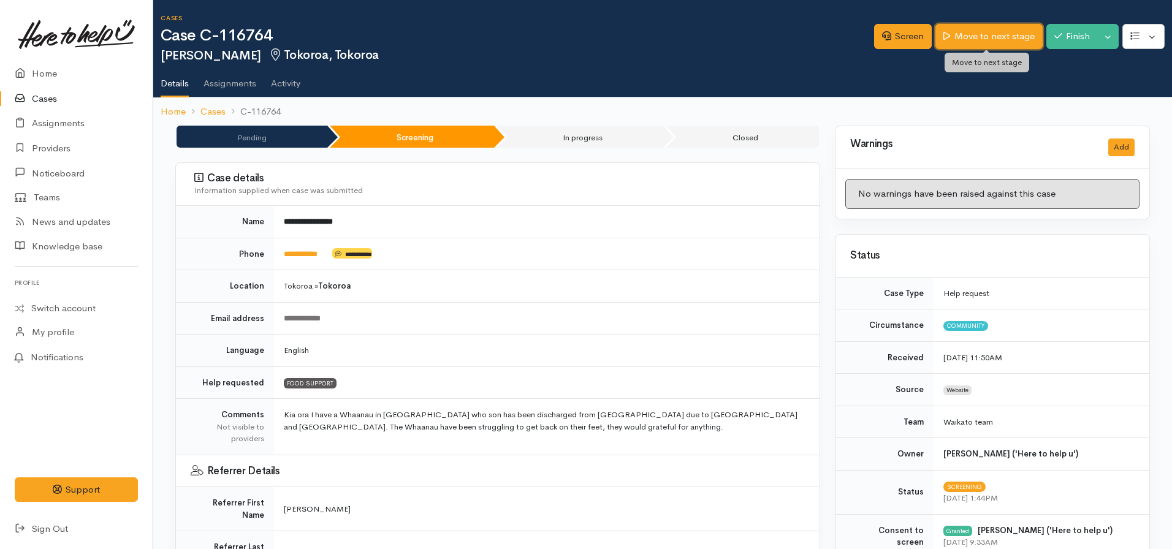
click at [979, 33] on link "Move to next stage" at bounding box center [988, 36] width 107 height 25
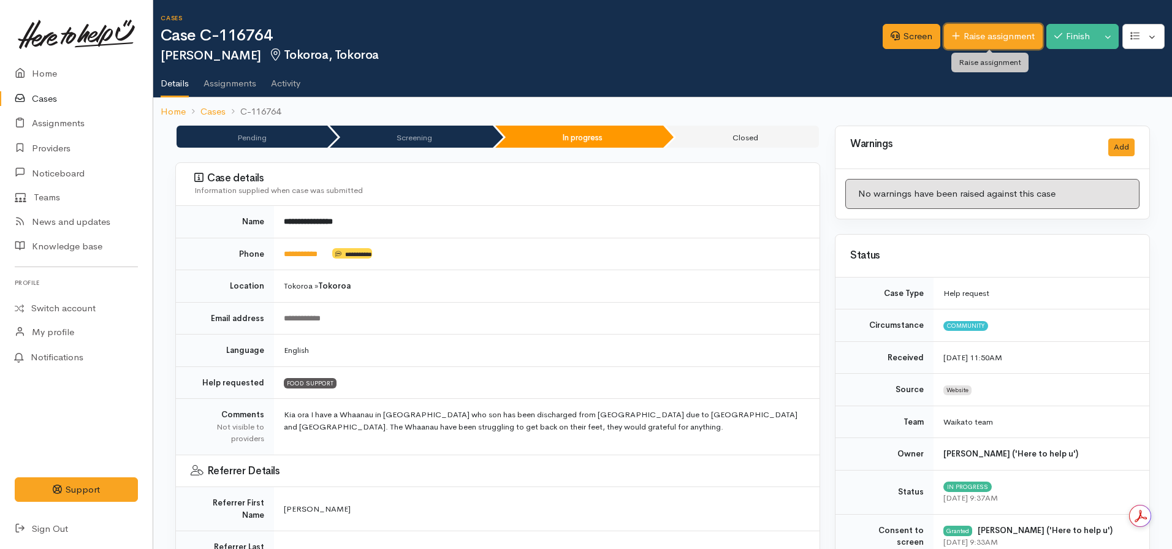
click at [996, 31] on link "Raise assignment" at bounding box center [993, 36] width 99 height 25
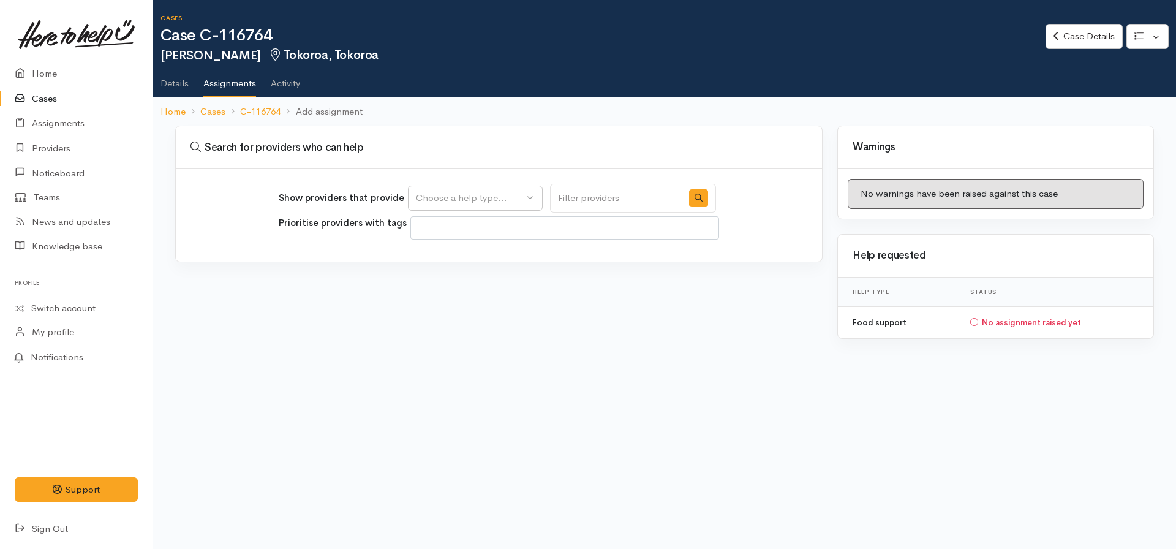
select select
click at [490, 211] on div "Show providers that provide Food support Choose a help type..." at bounding box center [497, 198] width 437 height 29
click at [491, 199] on div "Choose a help type..." at bounding box center [470, 198] width 108 height 14
click at [458, 259] on span "Food support" at bounding box center [451, 257] width 57 height 14
select select "3"
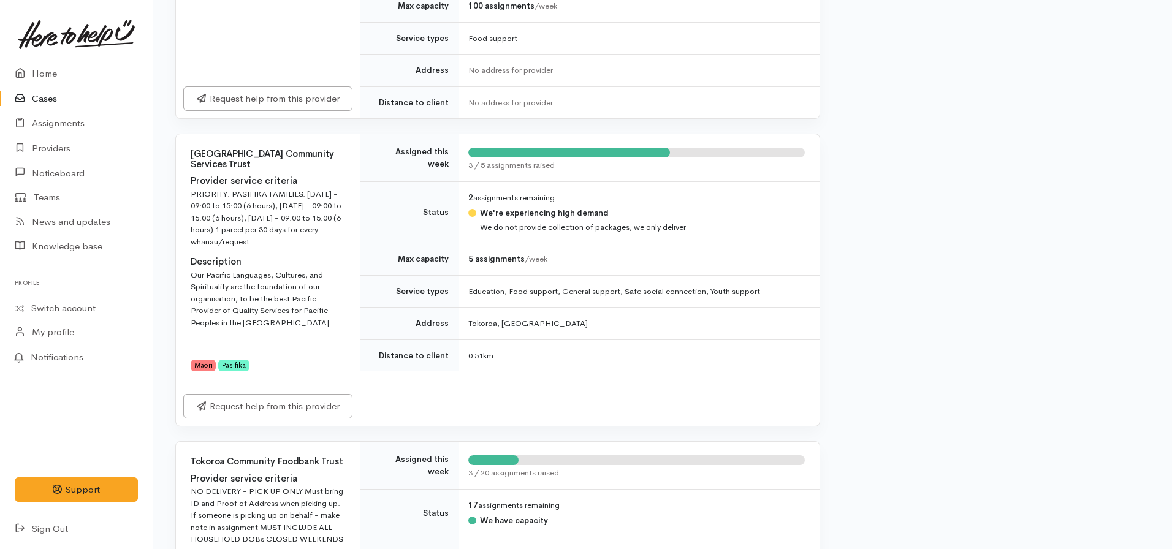
scroll to position [538, 0]
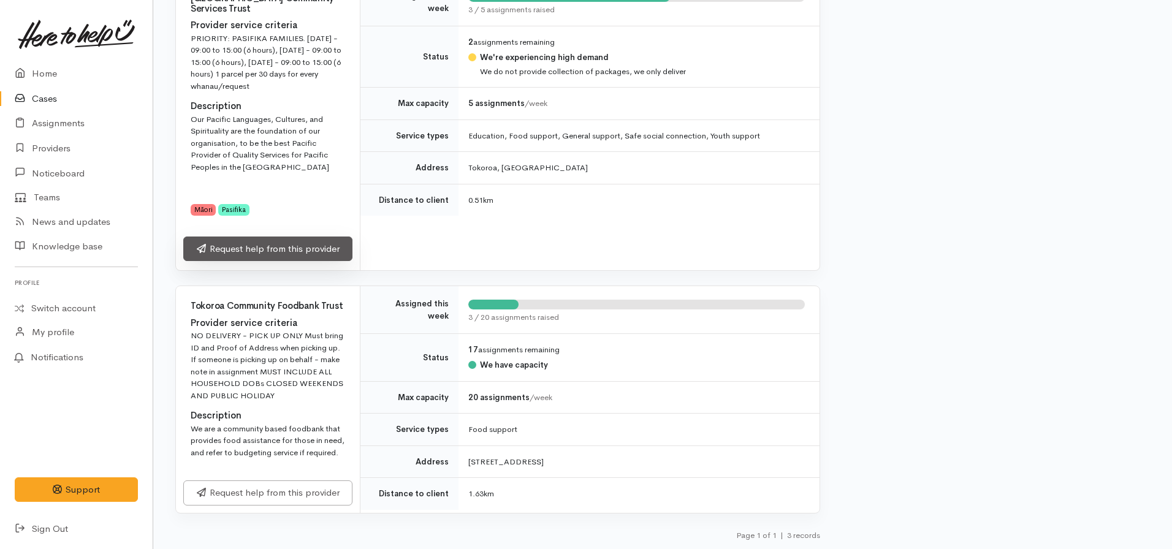
click at [237, 251] on link "Request help from this provider" at bounding box center [267, 249] width 169 height 25
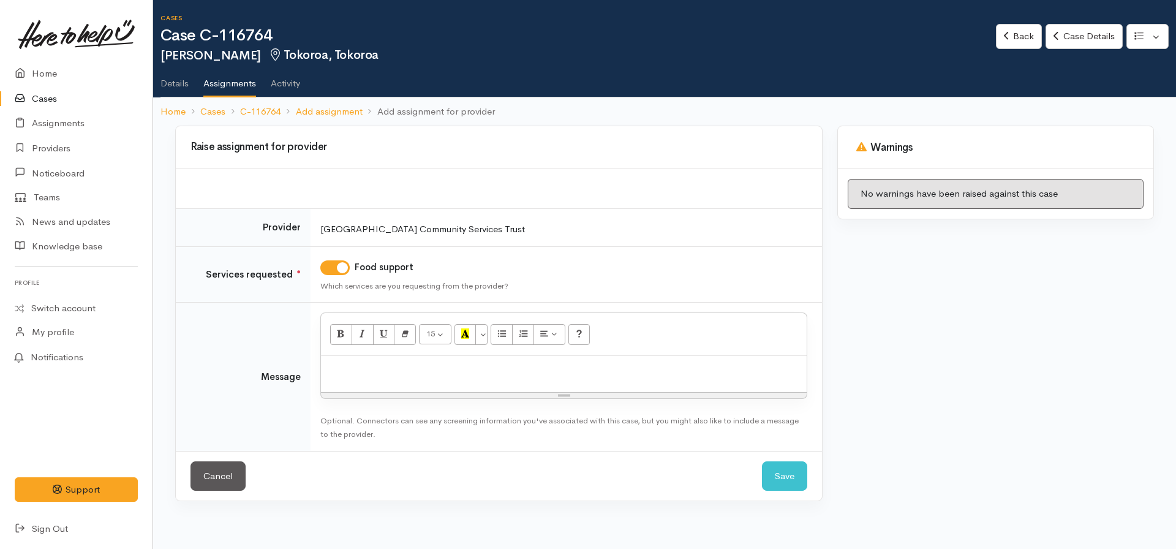
click at [390, 368] on p at bounding box center [564, 369] width 474 height 14
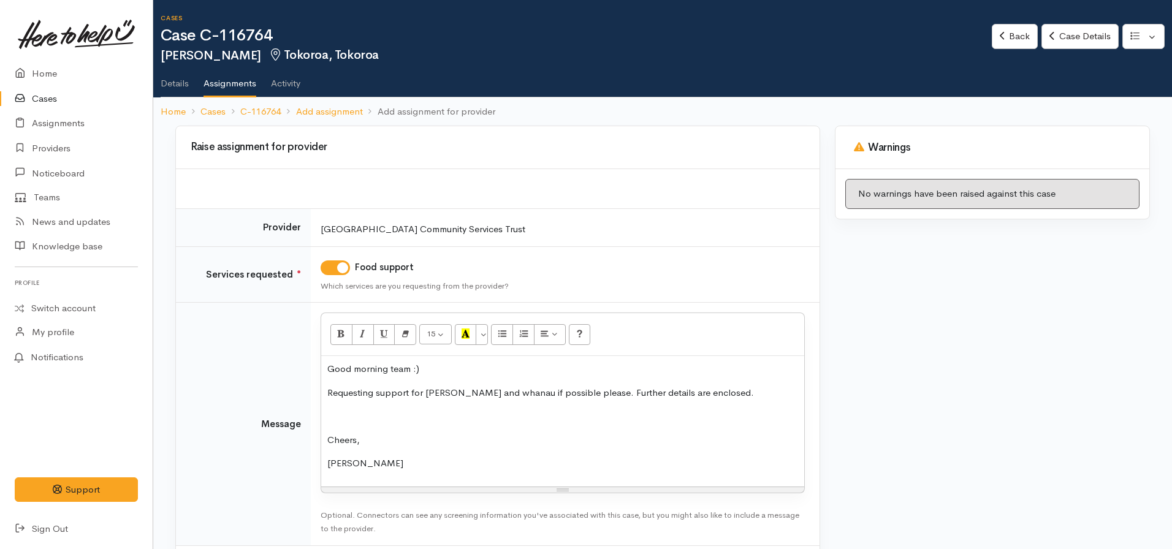
click at [589, 394] on p "Requesting support for Loujana and whanau if possible please. Further details a…" at bounding box center [562, 393] width 471 height 14
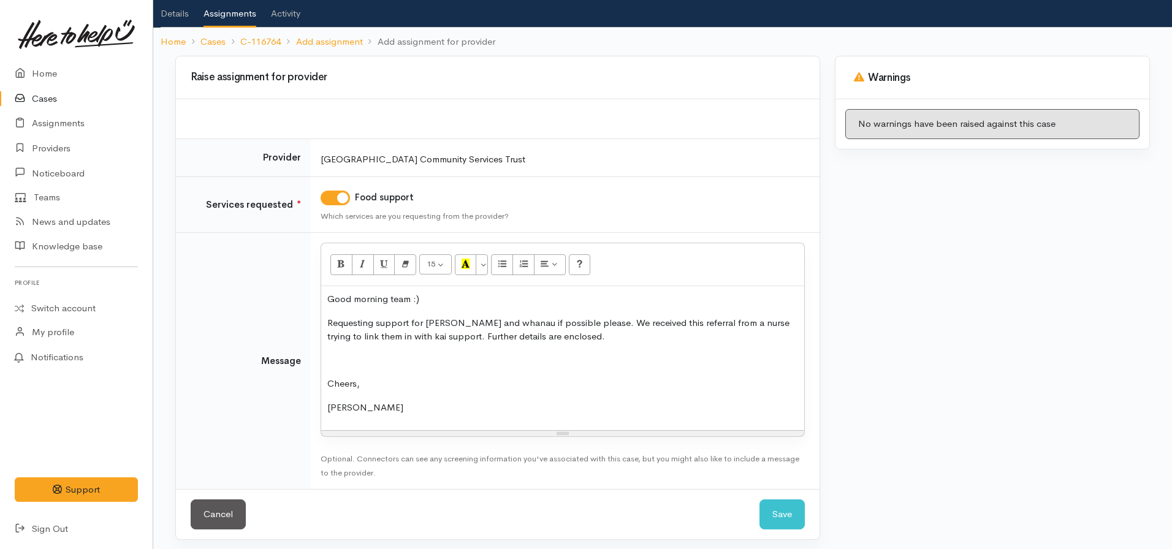
scroll to position [75, 0]
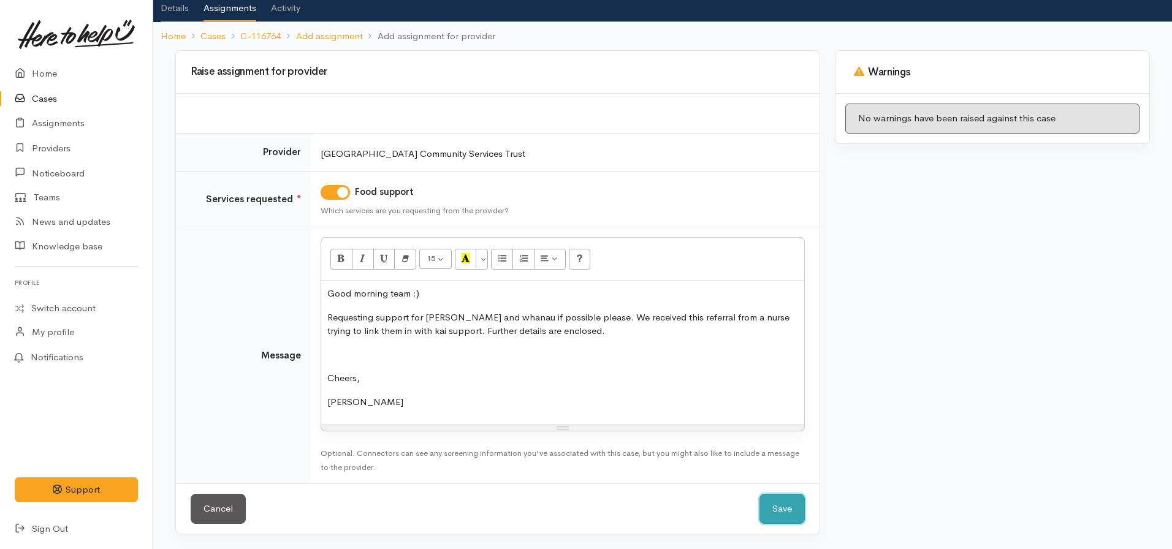
click at [782, 511] on button "Save" at bounding box center [781, 509] width 45 height 30
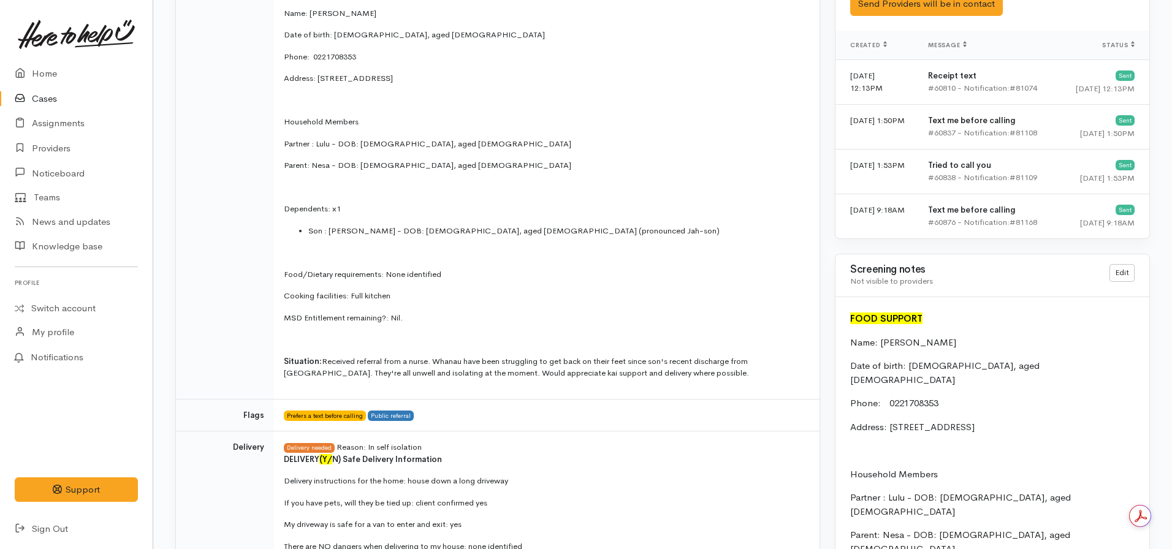
scroll to position [836, 0]
click at [1117, 273] on link "Edit" at bounding box center [1121, 272] width 25 height 18
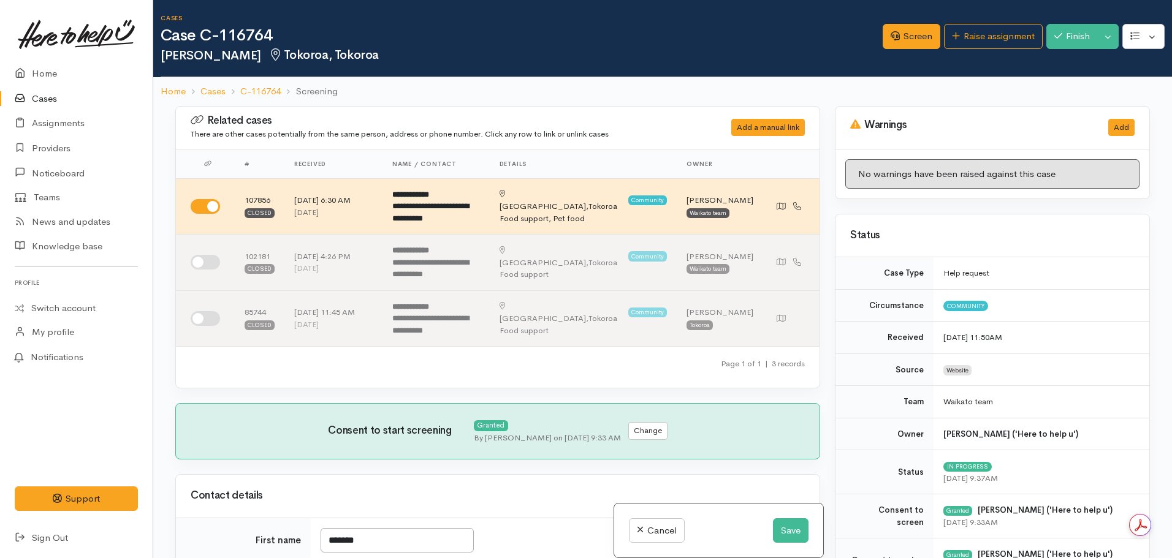
select select "1"
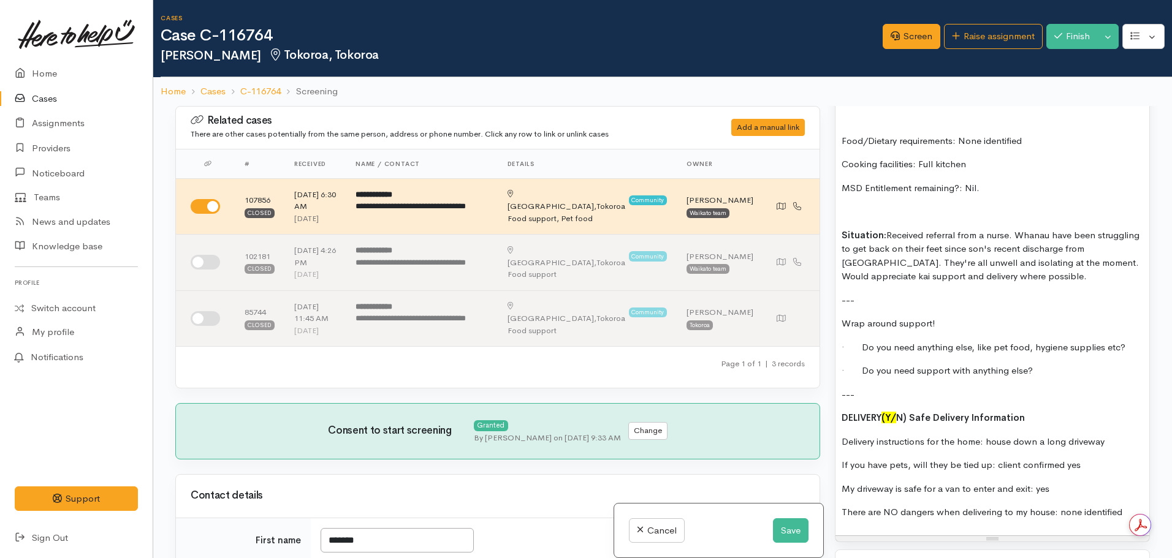
scroll to position [1164, 0]
drag, startPoint x: 971, startPoint y: 305, endPoint x: 1115, endPoint y: 305, distance: 143.4
click at [1115, 340] on p "· Do you need anything else, like pet food, hygiene supplies etc?" at bounding box center [991, 347] width 301 height 14
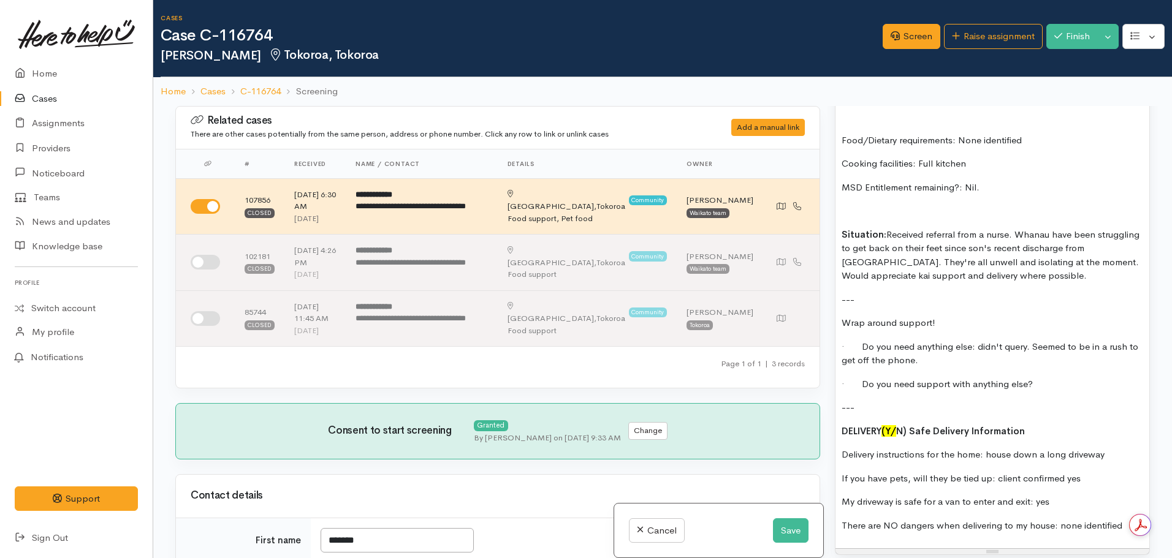
click at [1043, 377] on p "· Do you need support with anything else?" at bounding box center [991, 384] width 301 height 14
click at [793, 525] on button "Save" at bounding box center [791, 530] width 36 height 25
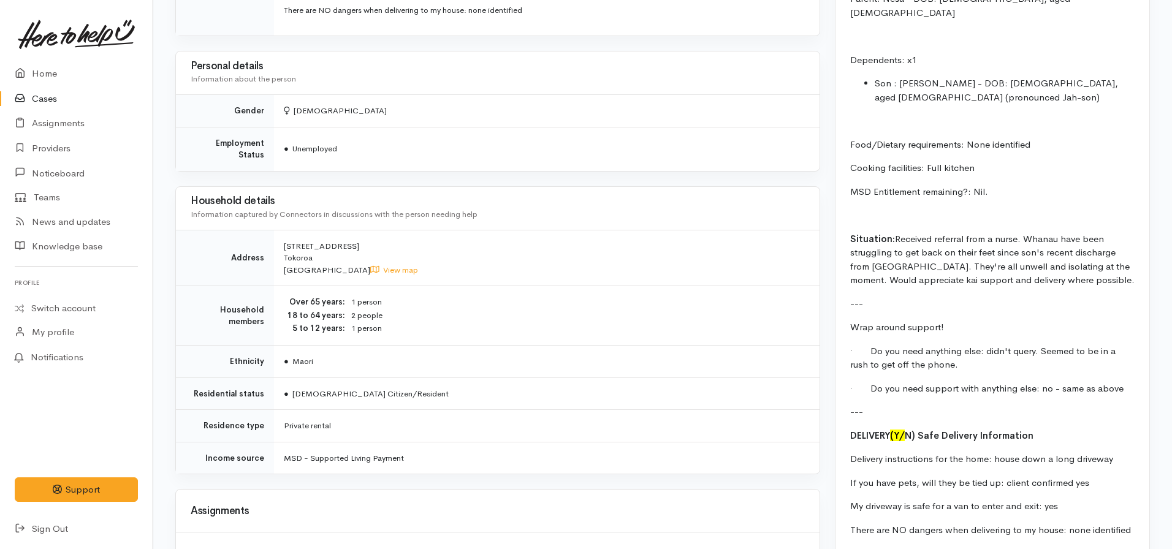
scroll to position [1265, 0]
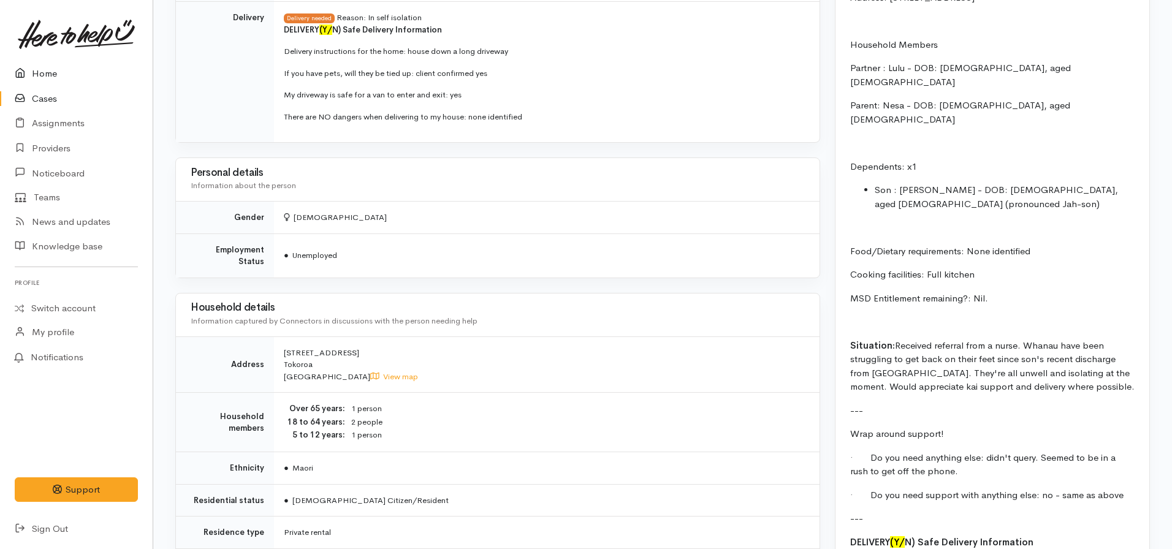
click at [58, 77] on link "Home" at bounding box center [76, 73] width 153 height 25
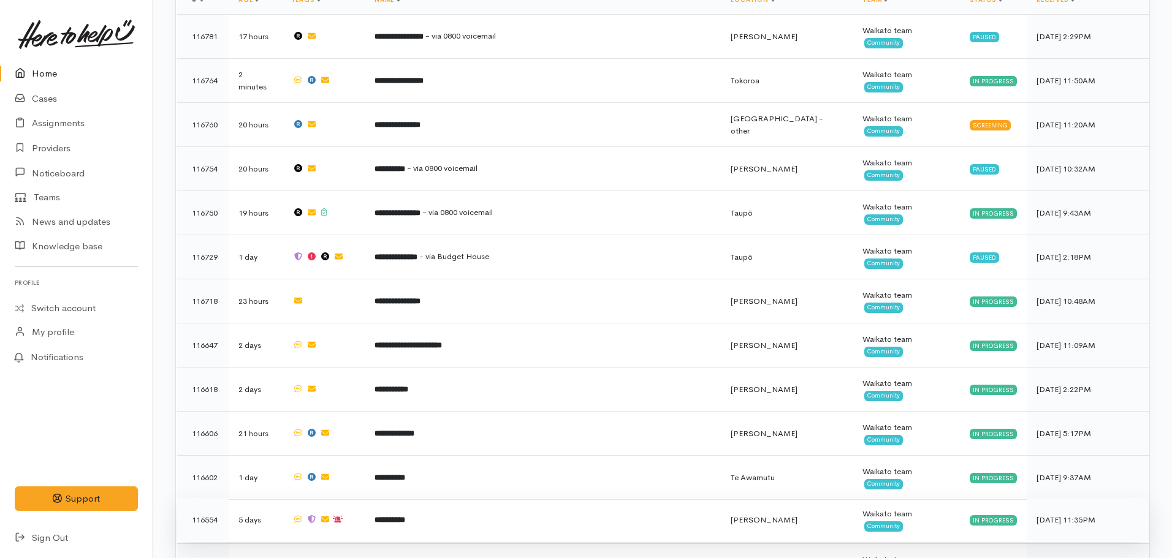
scroll to position [490, 0]
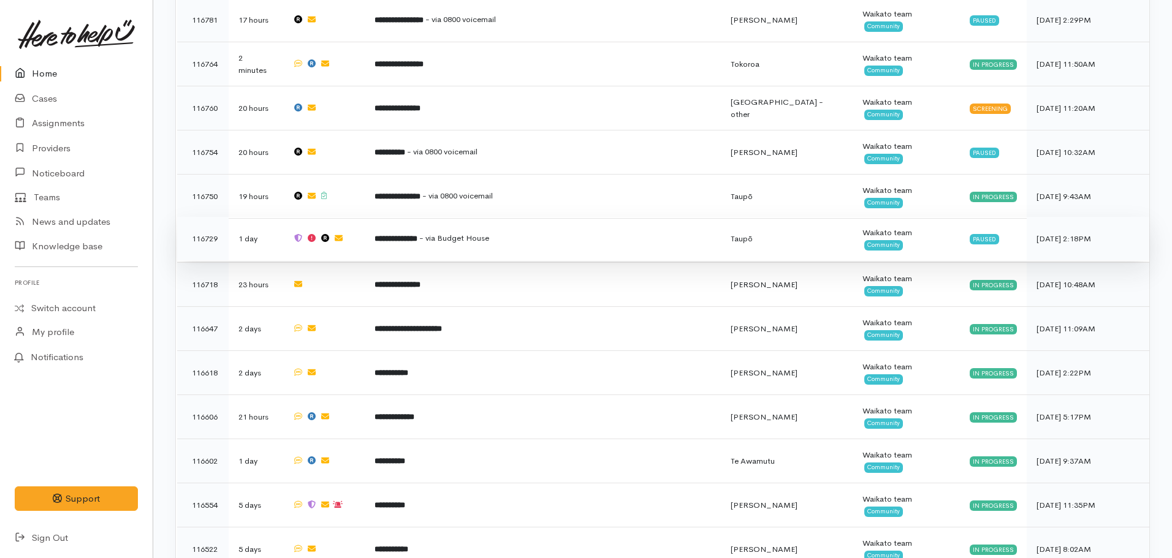
click at [417, 235] on b "**********" at bounding box center [395, 239] width 43 height 8
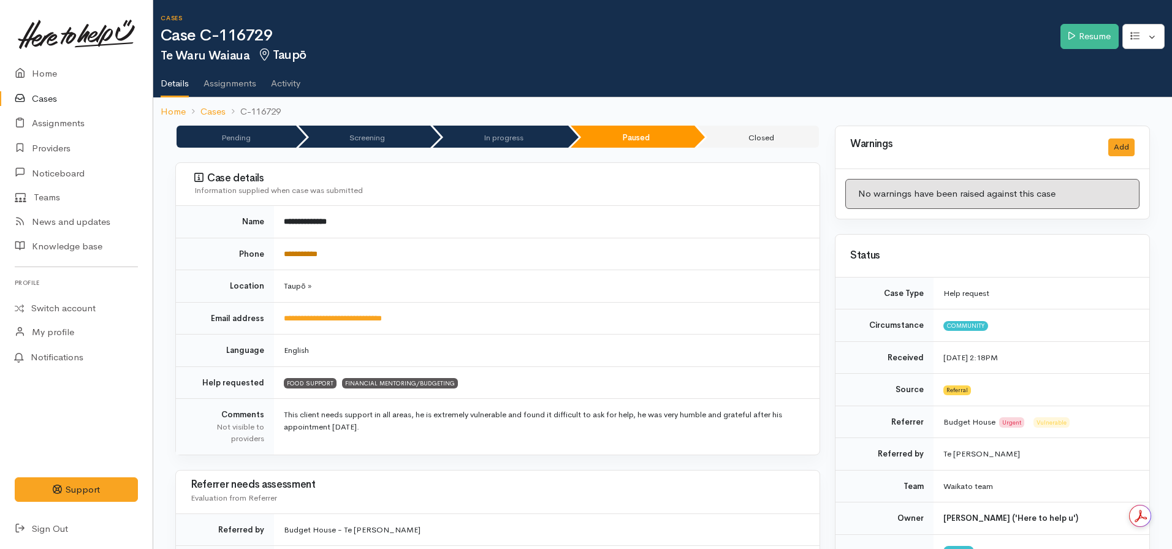
click at [312, 250] on link "**********" at bounding box center [301, 254] width 34 height 8
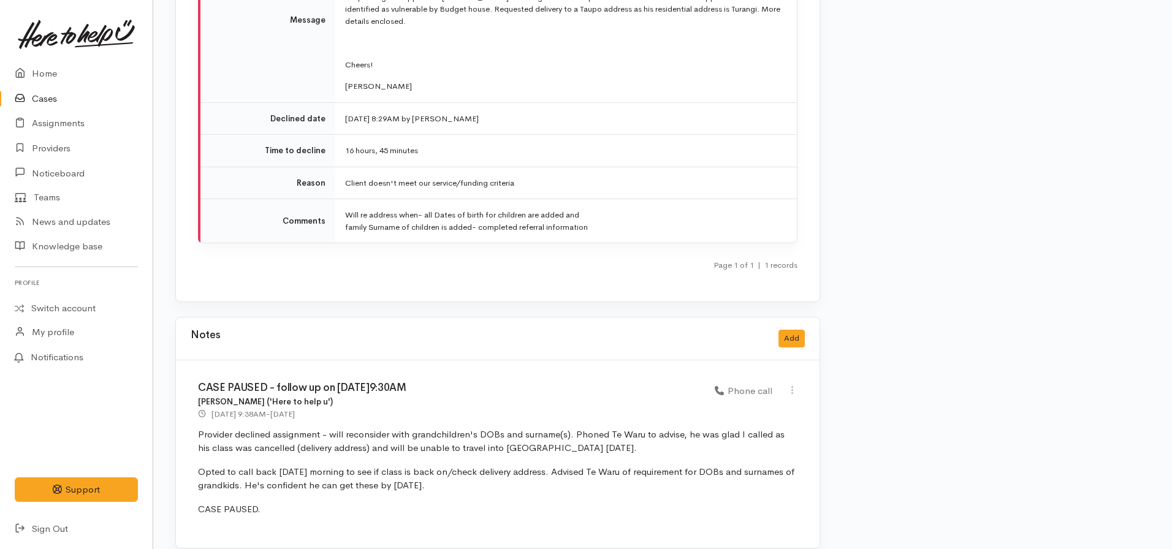
scroll to position [2111, 0]
click at [797, 327] on button "Add" at bounding box center [791, 336] width 26 height 18
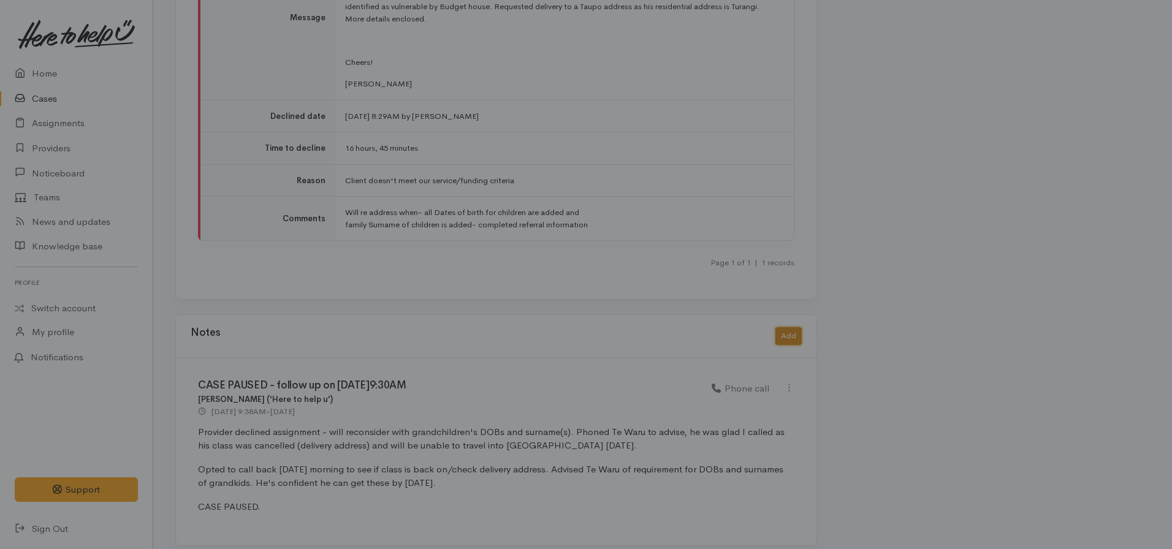
scroll to position [2102, 0]
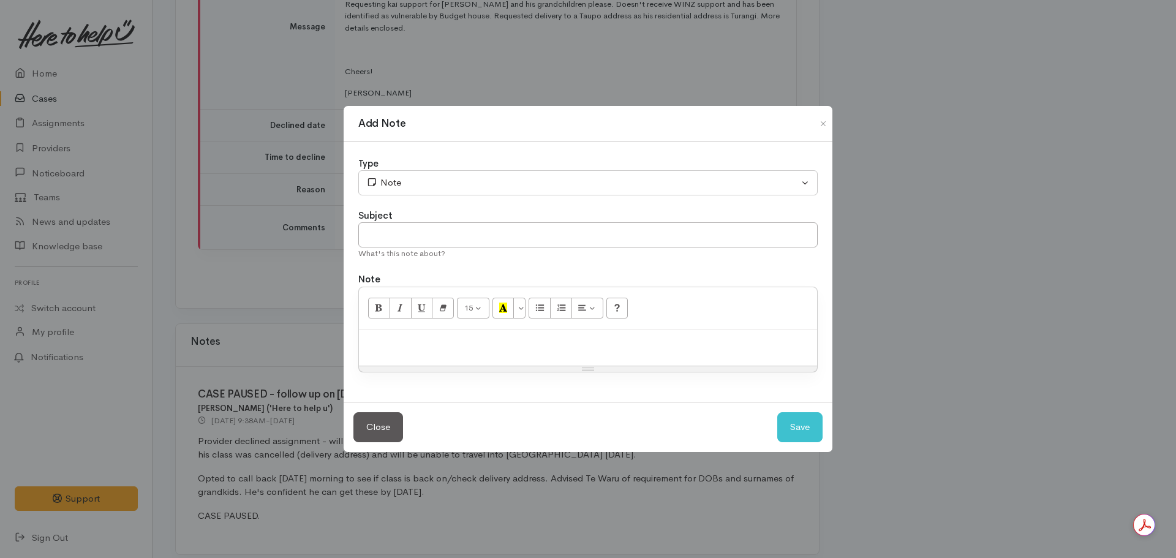
click at [407, 343] on p at bounding box center [588, 343] width 446 height 14
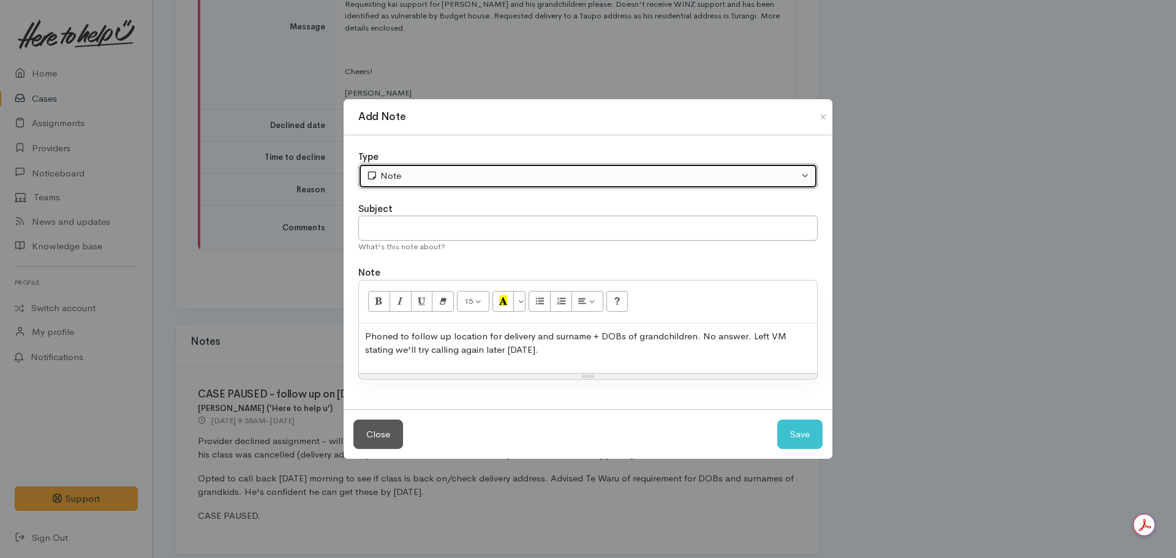
click at [526, 187] on button "Note" at bounding box center [588, 176] width 460 height 25
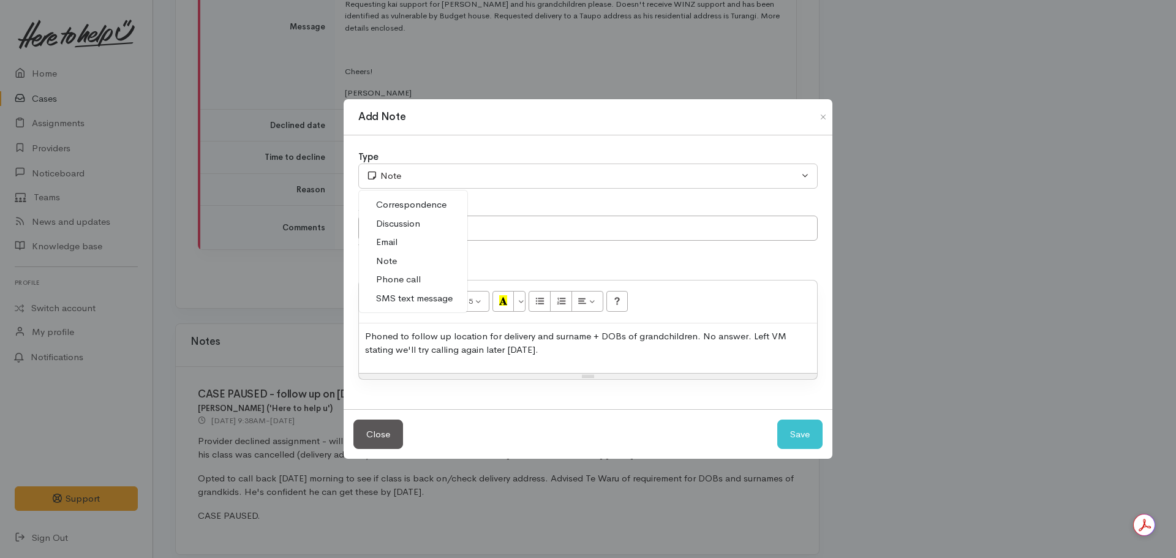
click at [394, 279] on span "Phone call" at bounding box center [398, 280] width 45 height 14
select select "3"
click at [419, 227] on input "text" at bounding box center [588, 228] width 460 height 25
type input "No answer"
click at [778, 420] on button "Save" at bounding box center [800, 435] width 45 height 30
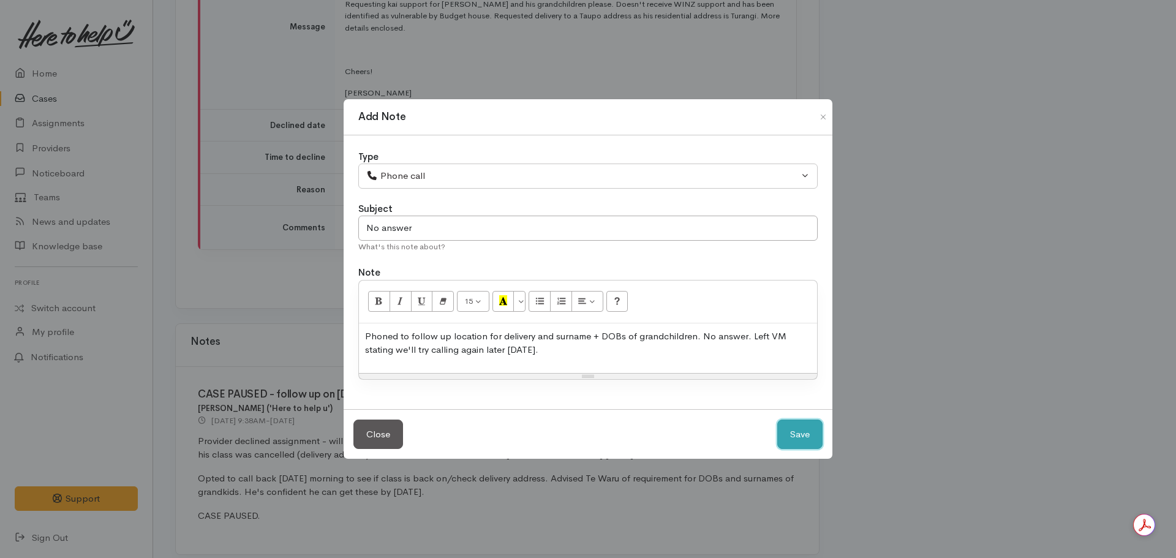
select select "1"
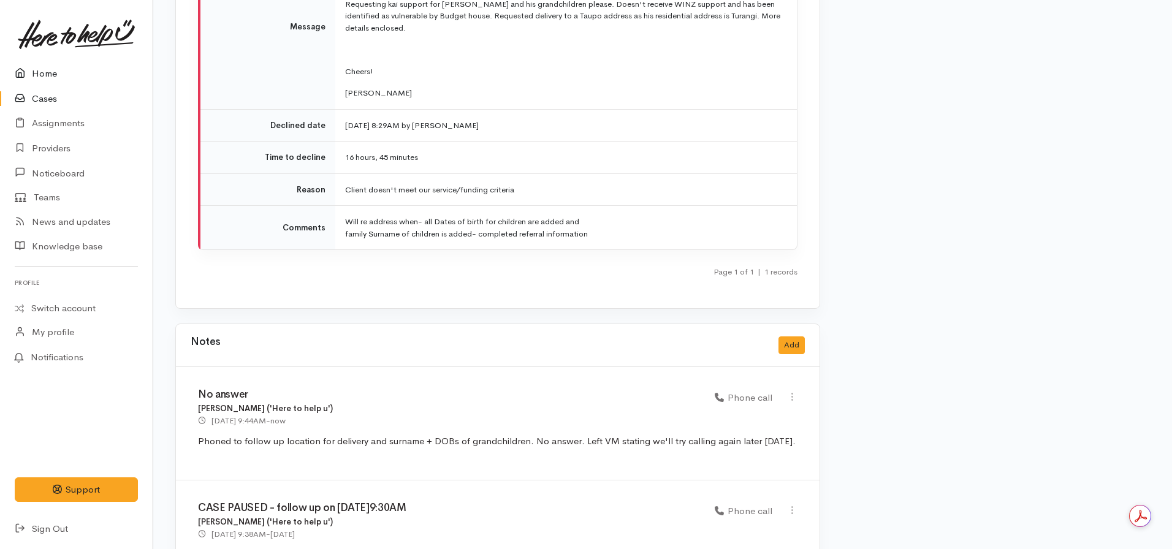
click at [59, 77] on link "Home" at bounding box center [76, 73] width 153 height 25
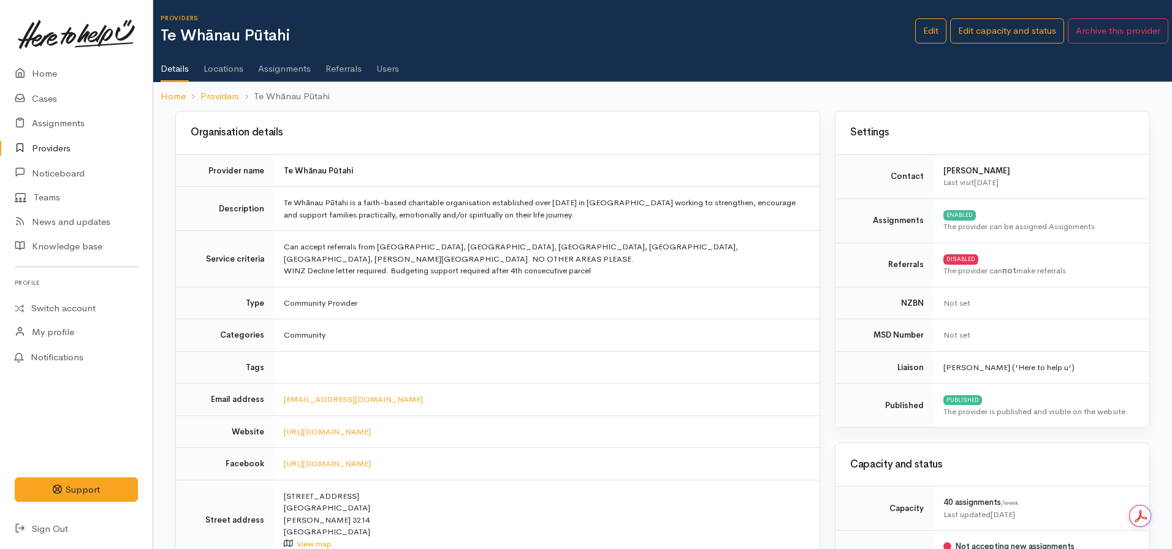
scroll to position [232, 0]
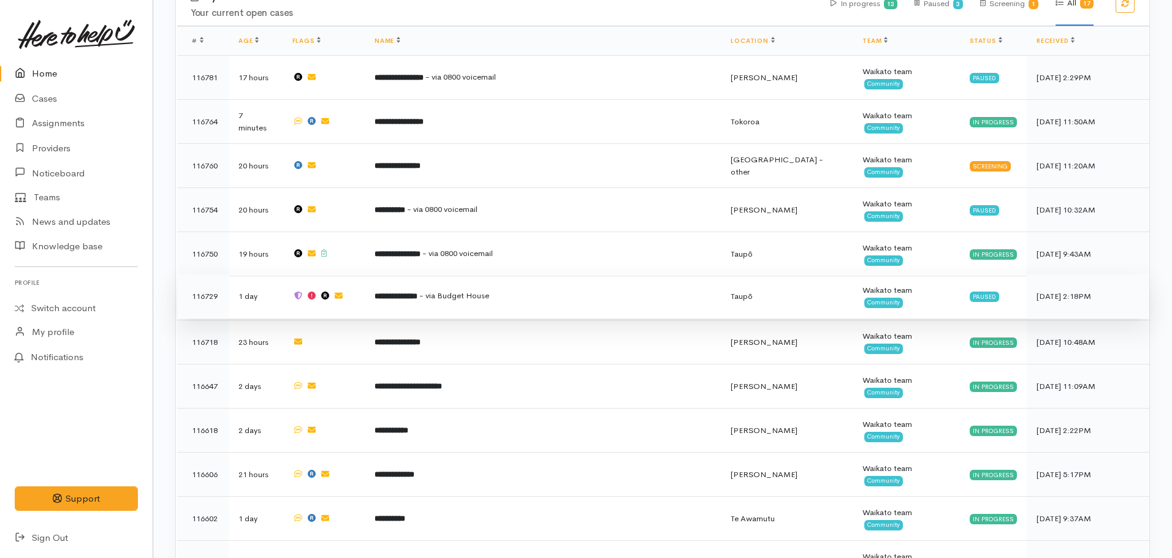
scroll to position [490, 0]
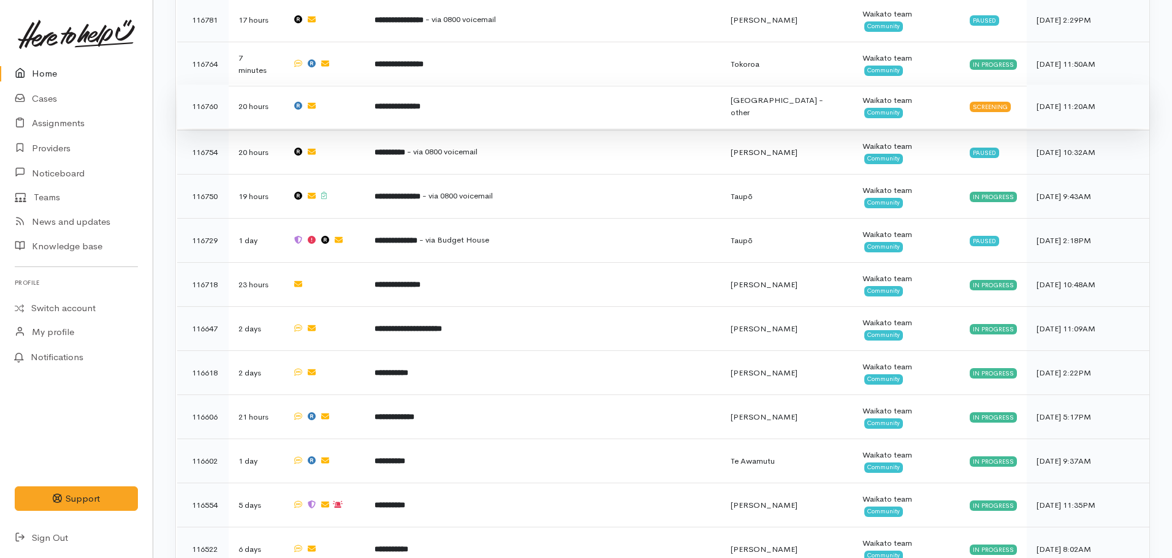
click at [412, 85] on td "**********" at bounding box center [543, 107] width 357 height 44
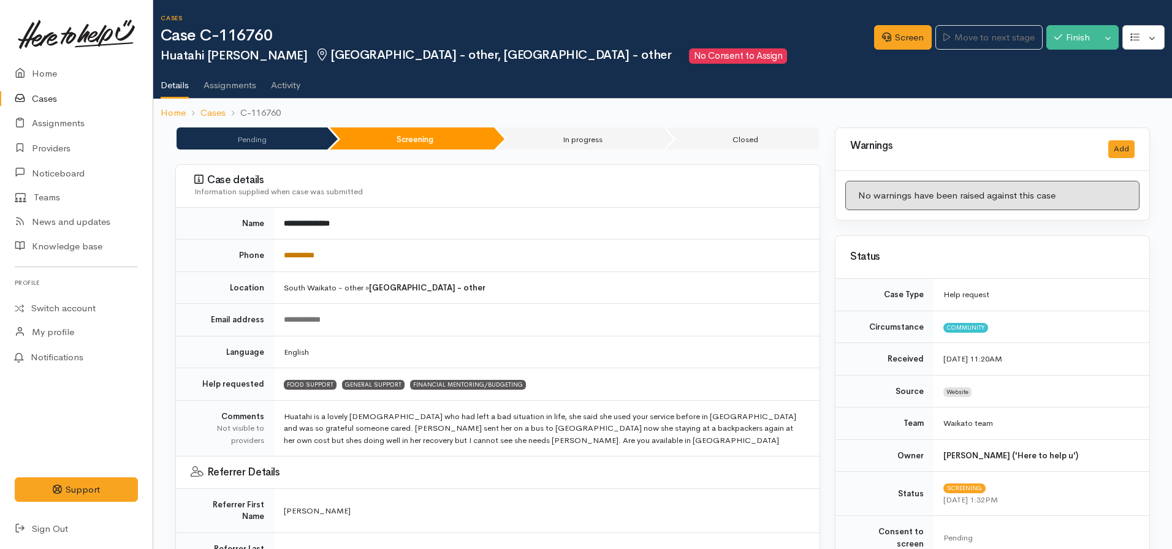
click at [314, 254] on link "**********" at bounding box center [299, 255] width 31 height 8
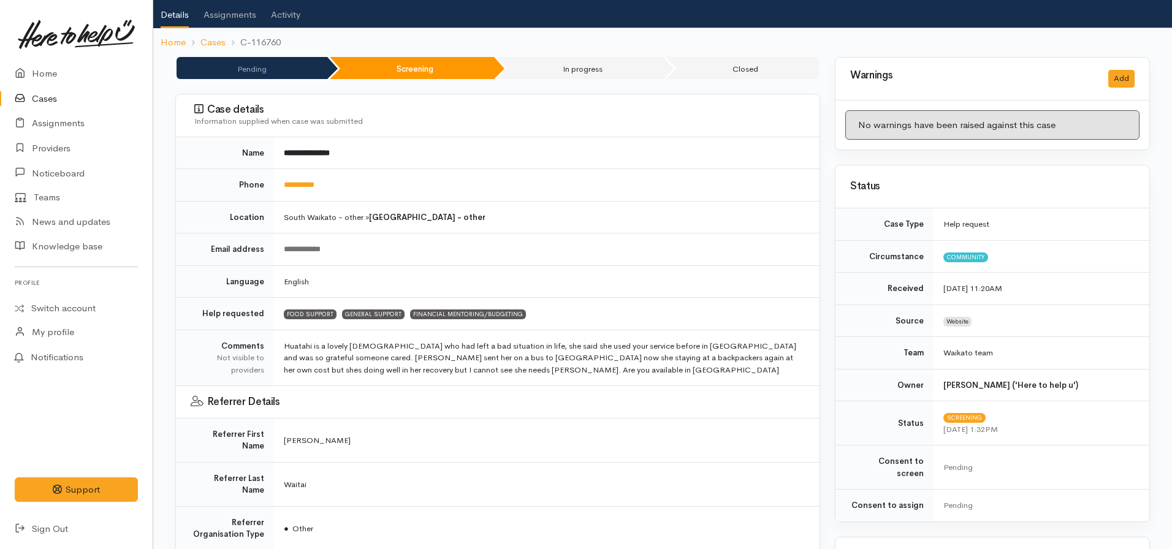
scroll to position [61, 0]
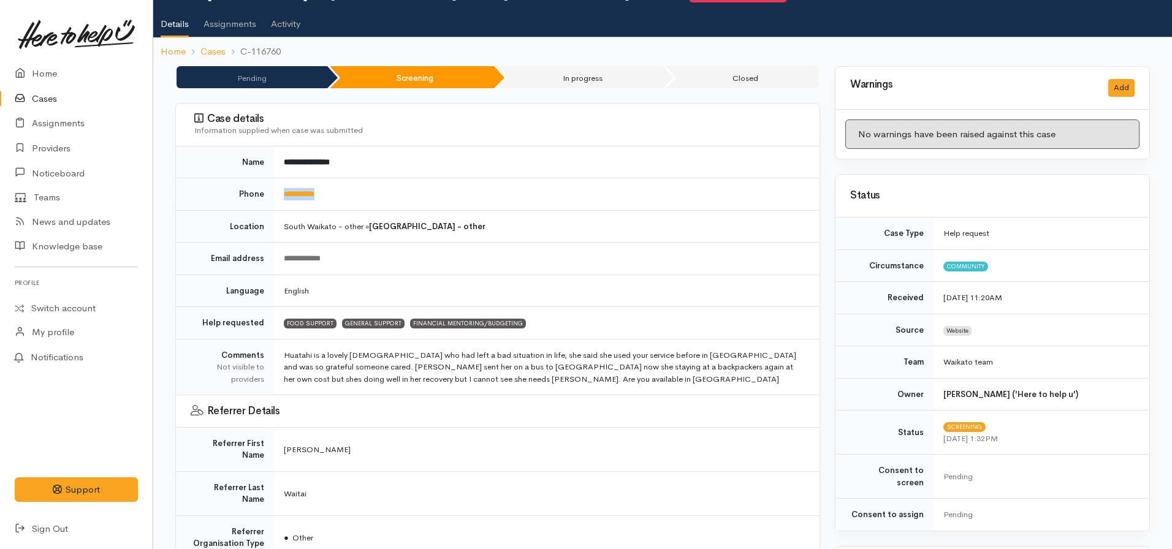
drag, startPoint x: 381, startPoint y: 179, endPoint x: 283, endPoint y: 193, distance: 98.4
click at [284, 193] on td "**********" at bounding box center [546, 194] width 545 height 32
copy link "**********"
click at [453, 222] on b "[GEOGRAPHIC_DATA] - other" at bounding box center [427, 226] width 116 height 10
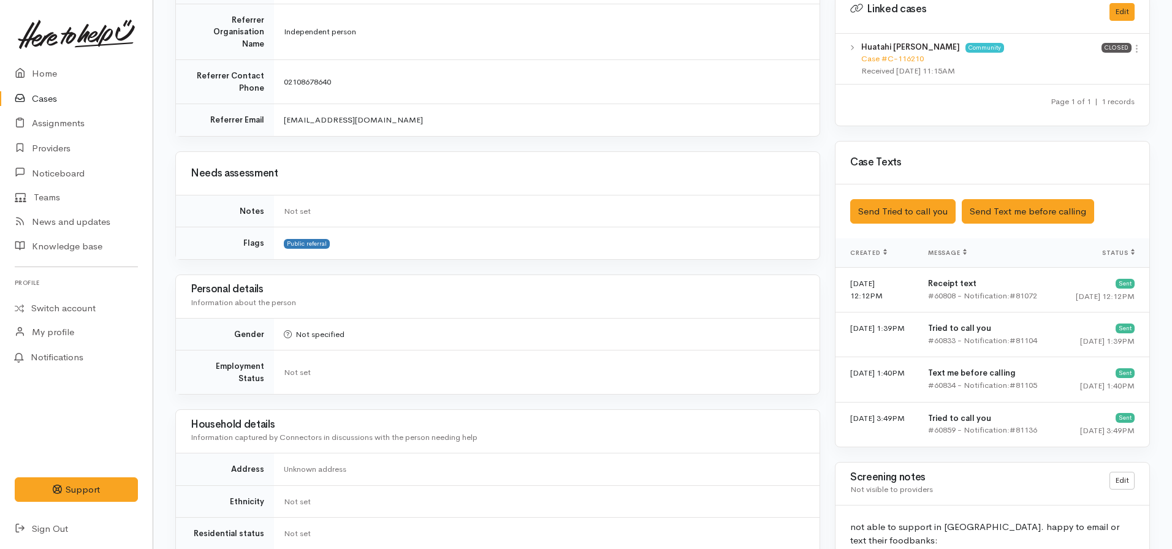
scroll to position [1096, 0]
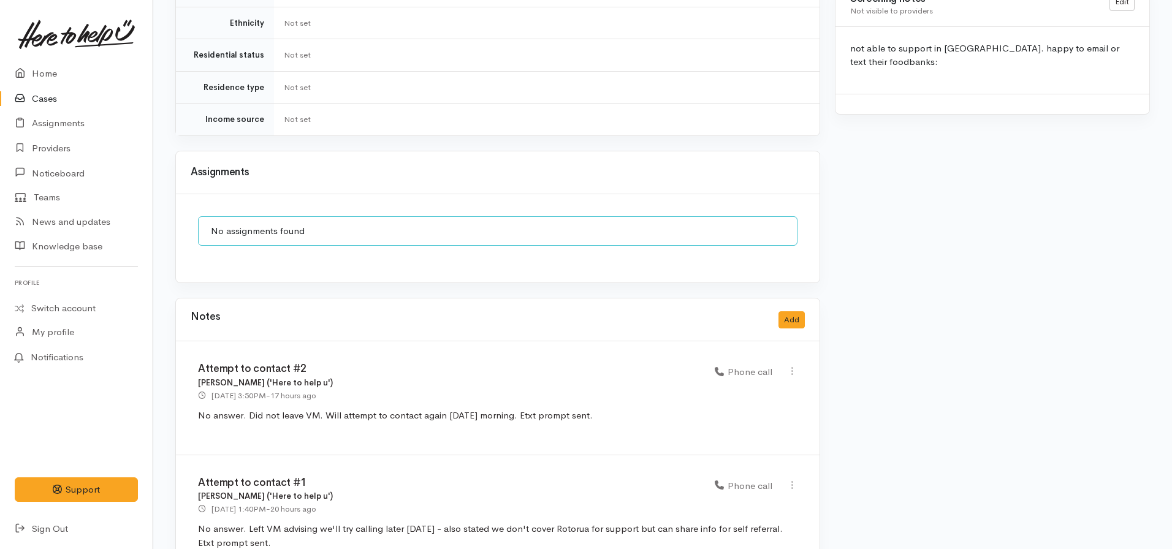
click at [806, 298] on div "Notes Add" at bounding box center [497, 319] width 643 height 43
click at [788, 311] on button "Add" at bounding box center [791, 320] width 26 height 18
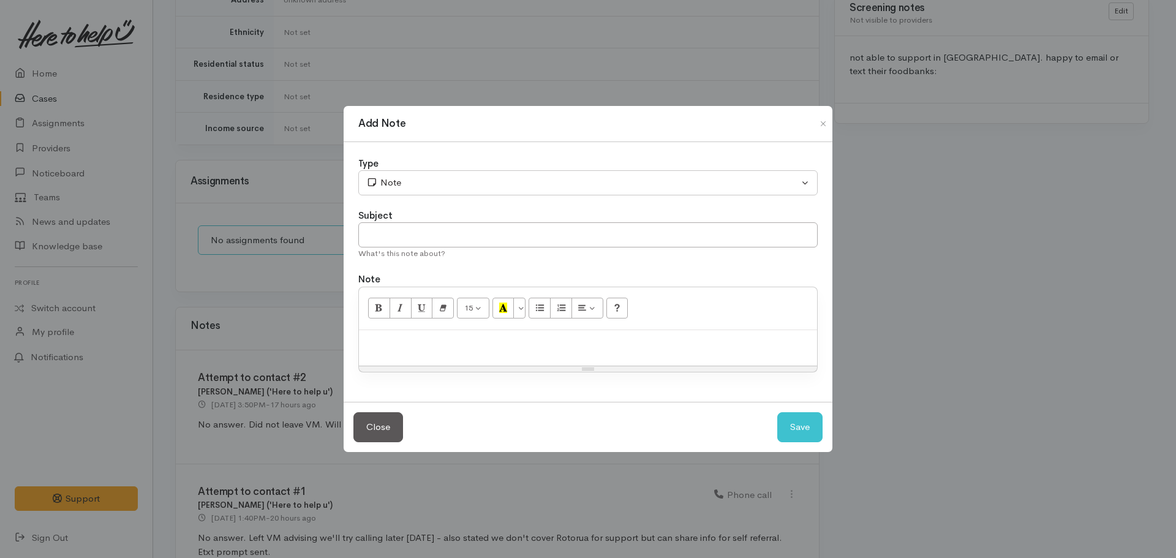
click at [510, 353] on div at bounding box center [588, 348] width 458 height 36
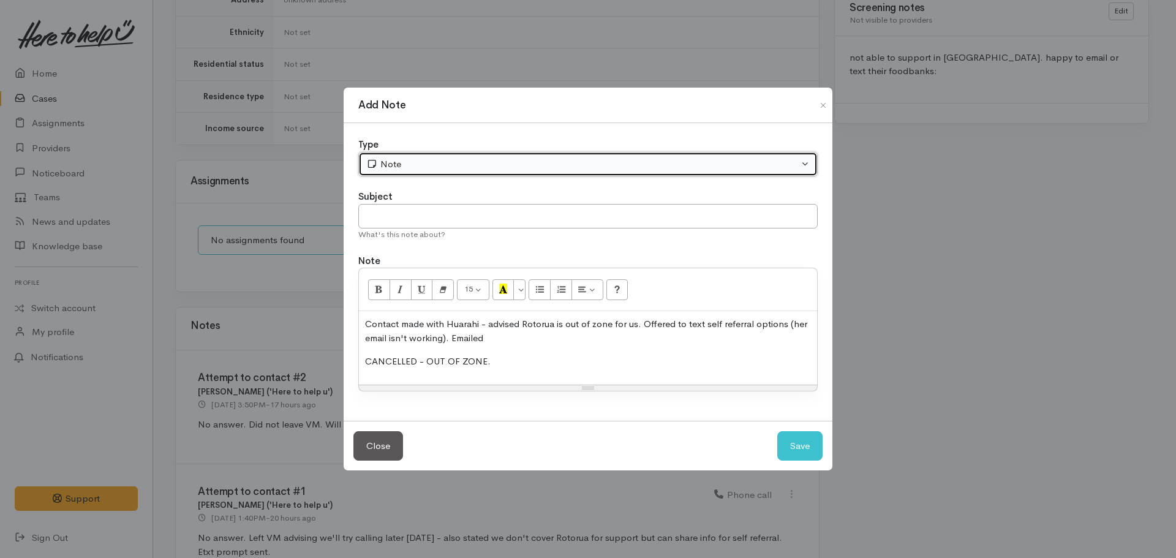
click at [414, 167] on div "Note" at bounding box center [582, 164] width 433 height 14
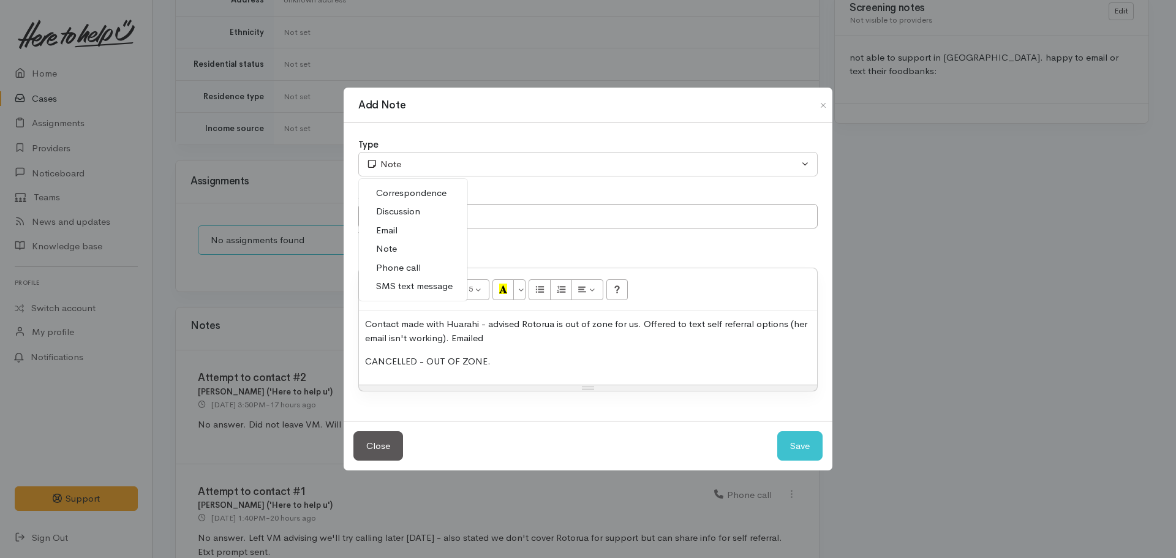
click at [401, 268] on span "Phone call" at bounding box center [398, 268] width 45 height 14
click at [793, 455] on button "Save" at bounding box center [800, 446] width 45 height 30
select select "1"
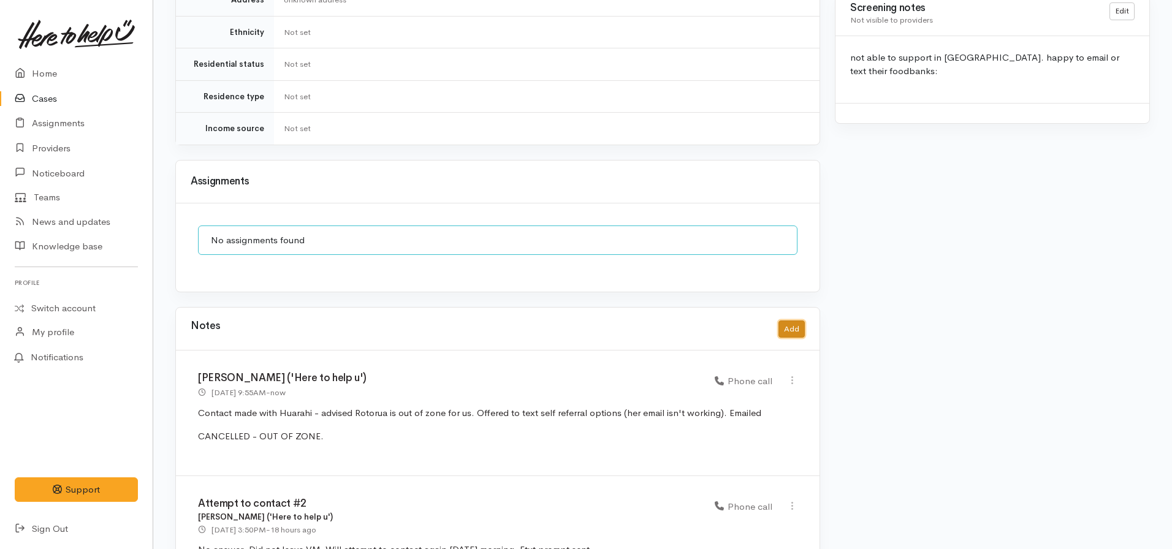
click at [782, 320] on button "Add" at bounding box center [791, 329] width 26 height 18
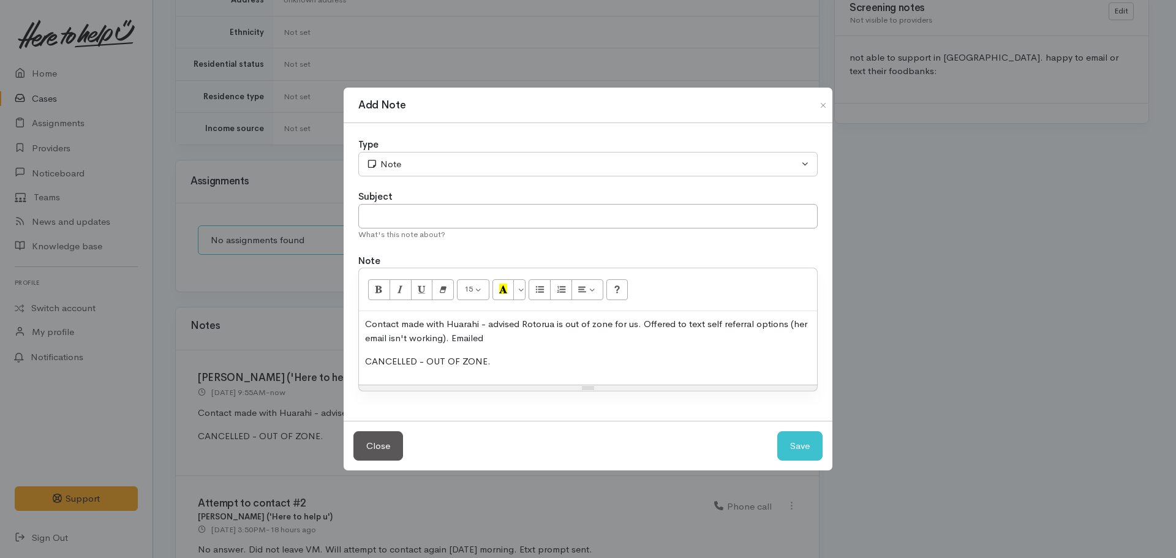
click at [501, 361] on p "CANCELLED - OUT OF ZONE." at bounding box center [588, 362] width 446 height 14
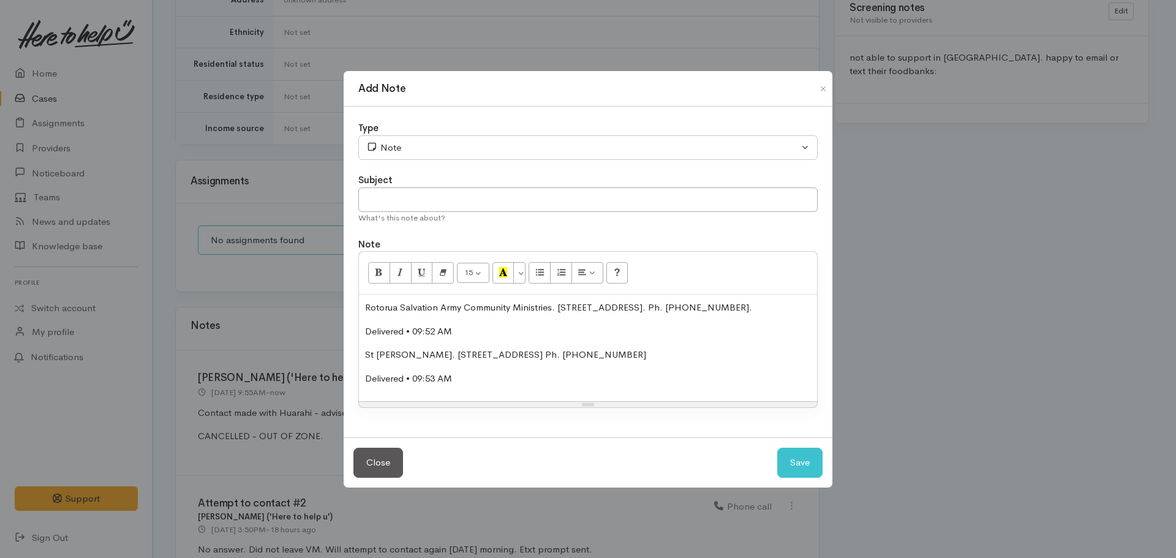
click at [462, 330] on p "Delivered • 09:52 AM" at bounding box center [588, 332] width 446 height 14
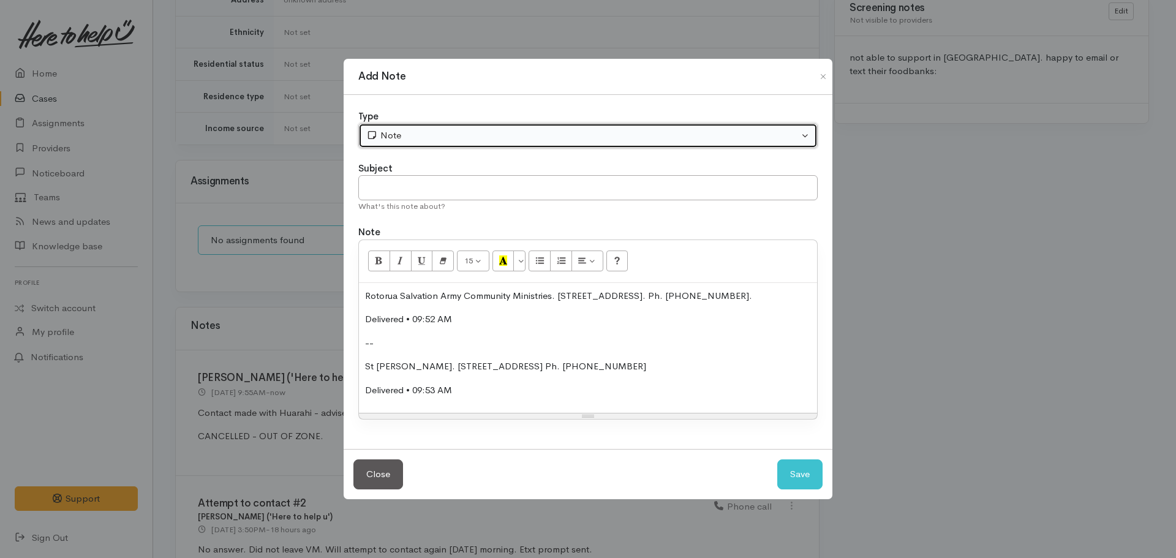
click at [444, 145] on button "Note" at bounding box center [588, 135] width 460 height 25
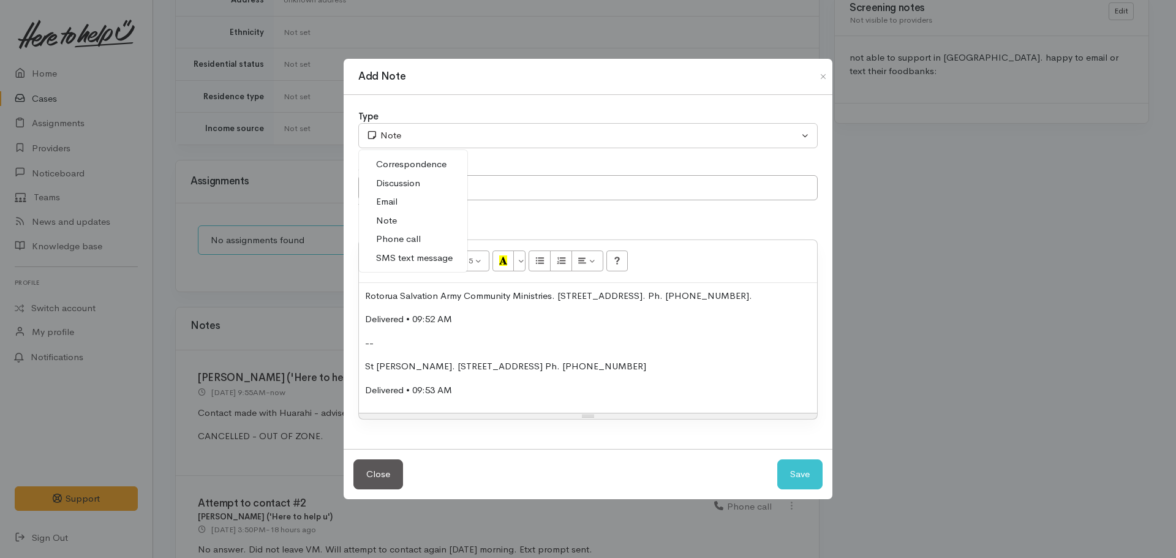
click at [405, 257] on span "SMS text message" at bounding box center [414, 258] width 77 height 14
click at [808, 480] on button "Save" at bounding box center [800, 475] width 45 height 30
select select "1"
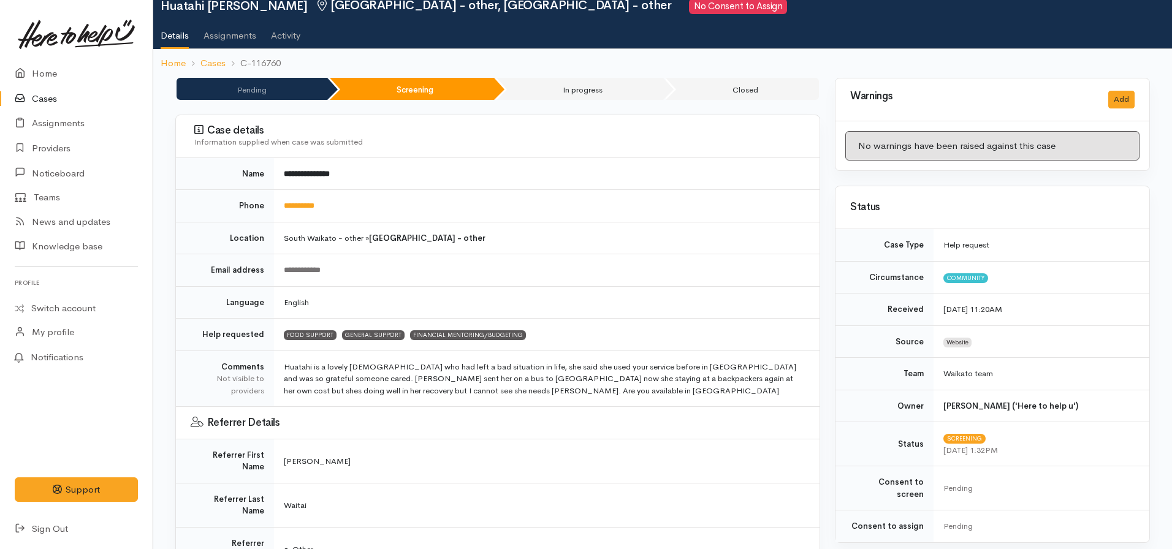
scroll to position [0, 0]
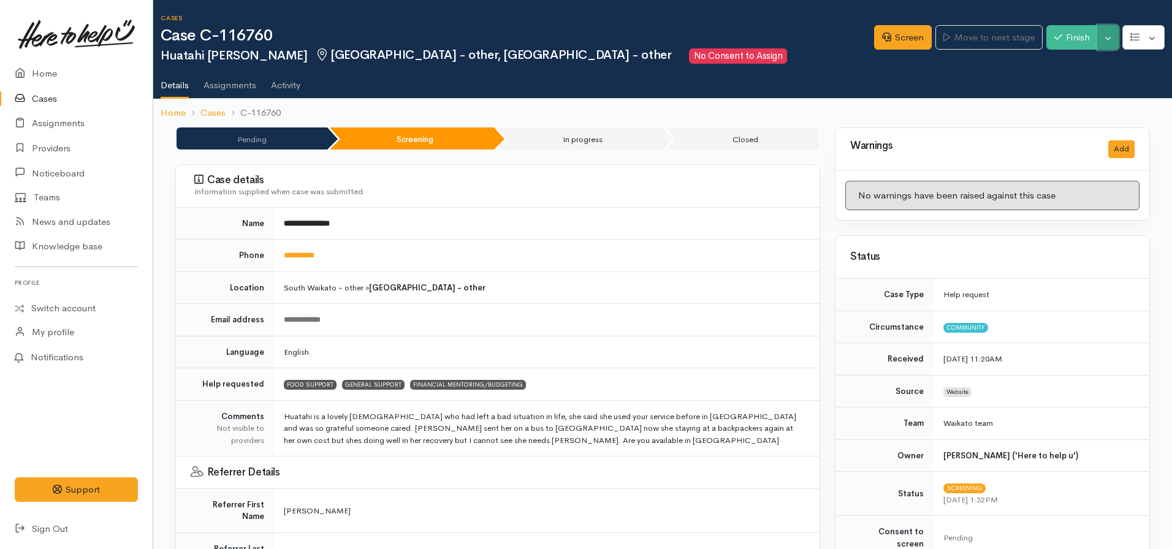
click at [1105, 31] on button "Toggle Dropdown" at bounding box center [1107, 37] width 21 height 25
click at [1061, 83] on link "Cancel" at bounding box center [1069, 84] width 97 height 19
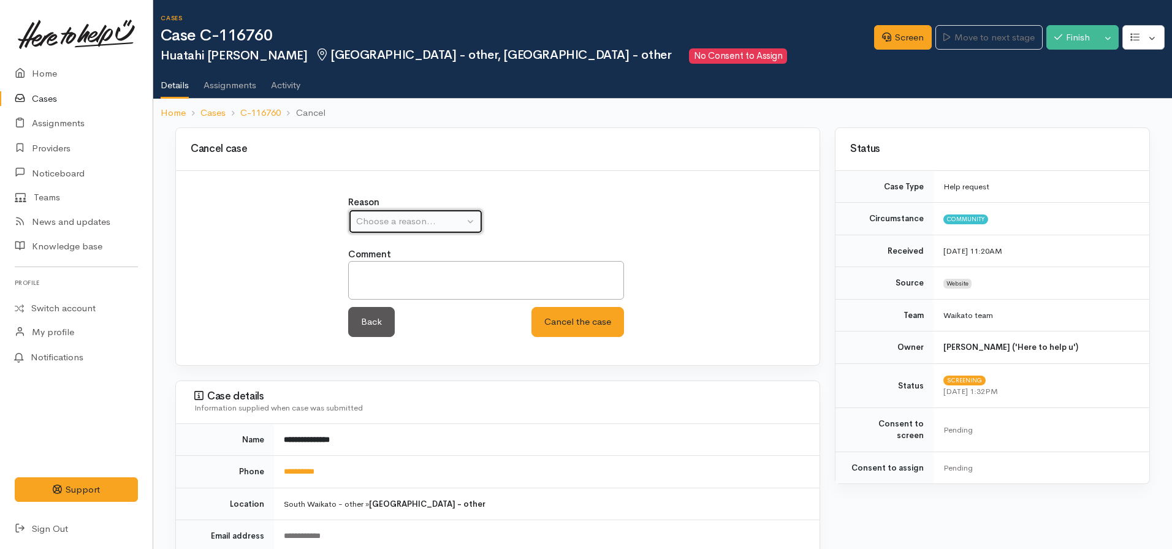
click at [442, 222] on div "Choose a reason..." at bounding box center [410, 221] width 108 height 14
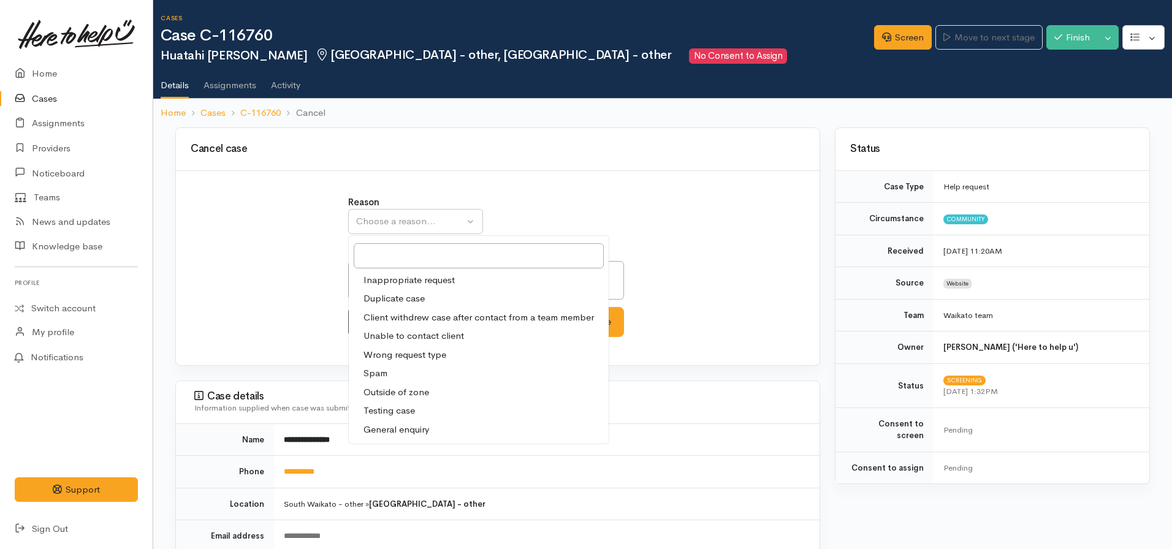
drag, startPoint x: 403, startPoint y: 392, endPoint x: 409, endPoint y: 379, distance: 14.0
click at [403, 391] on span "Outside of zone" at bounding box center [396, 392] width 66 height 14
select select "9"
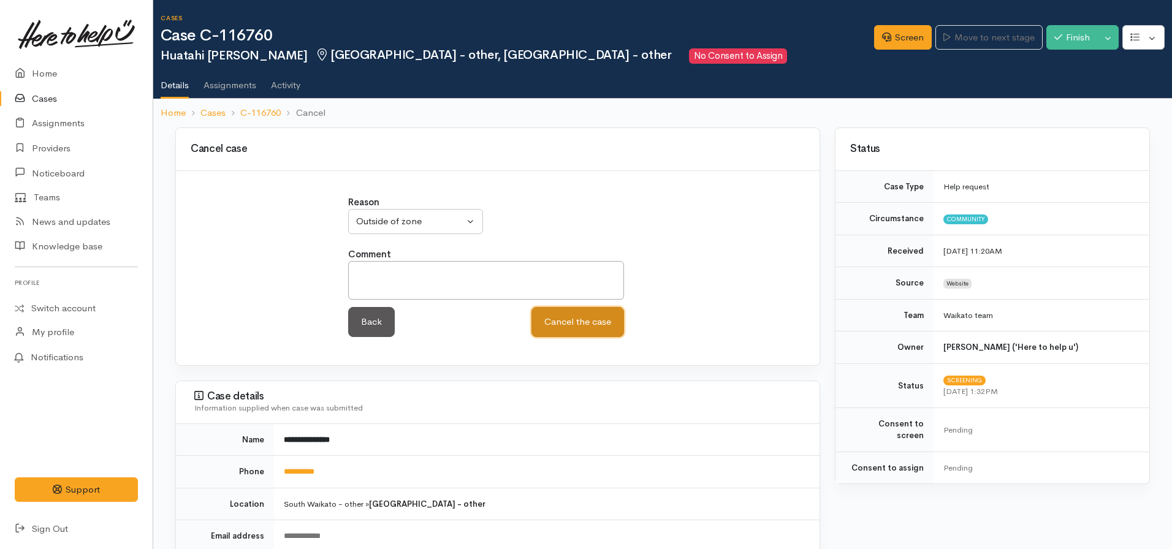
click at [573, 318] on button "Cancel the case" at bounding box center [577, 322] width 93 height 30
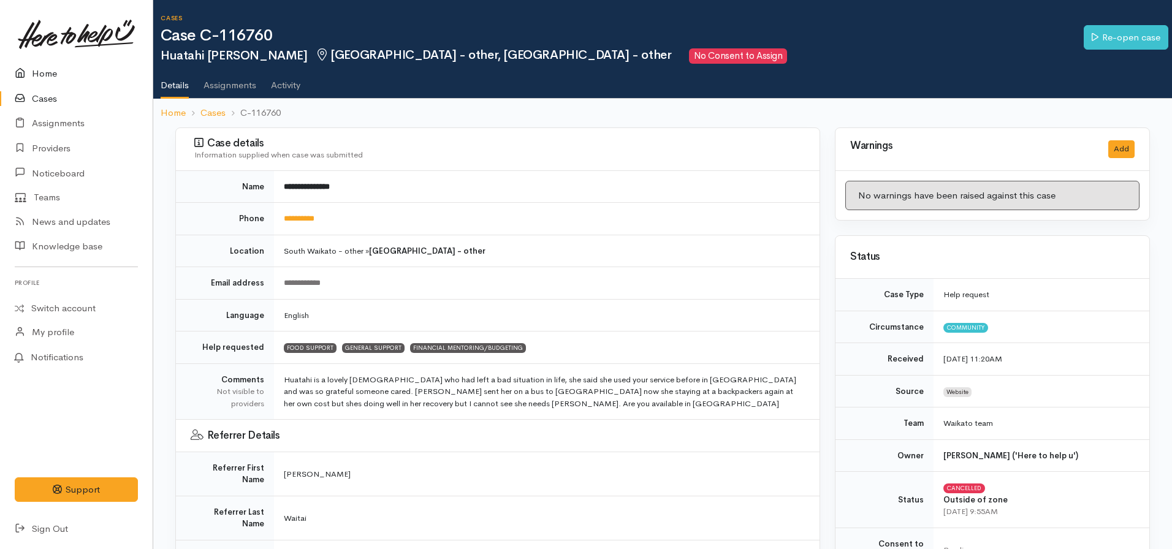
click at [35, 75] on link "Home" at bounding box center [76, 73] width 153 height 25
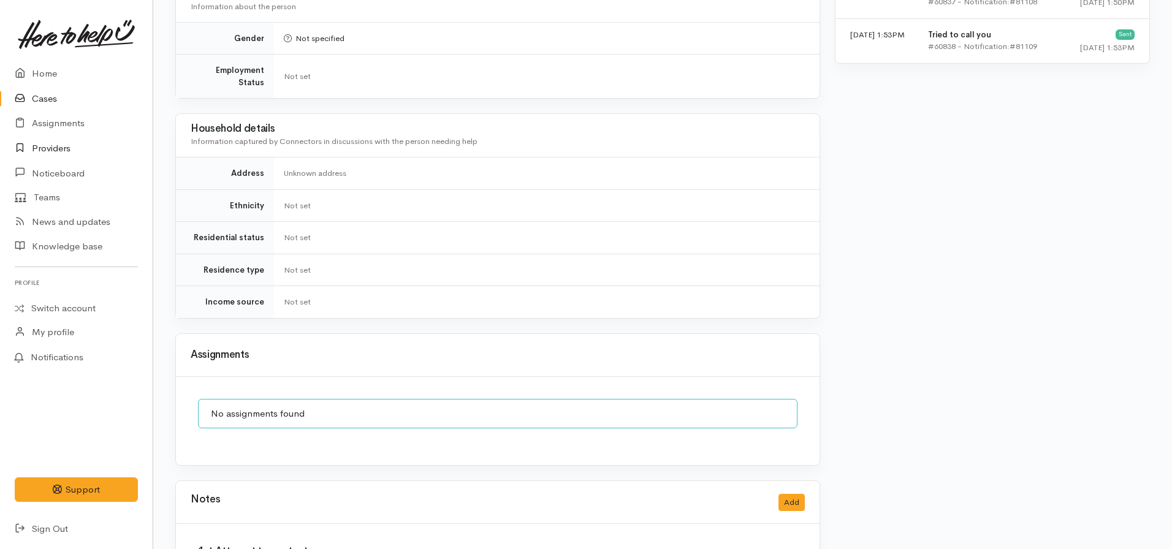
scroll to position [969, 0]
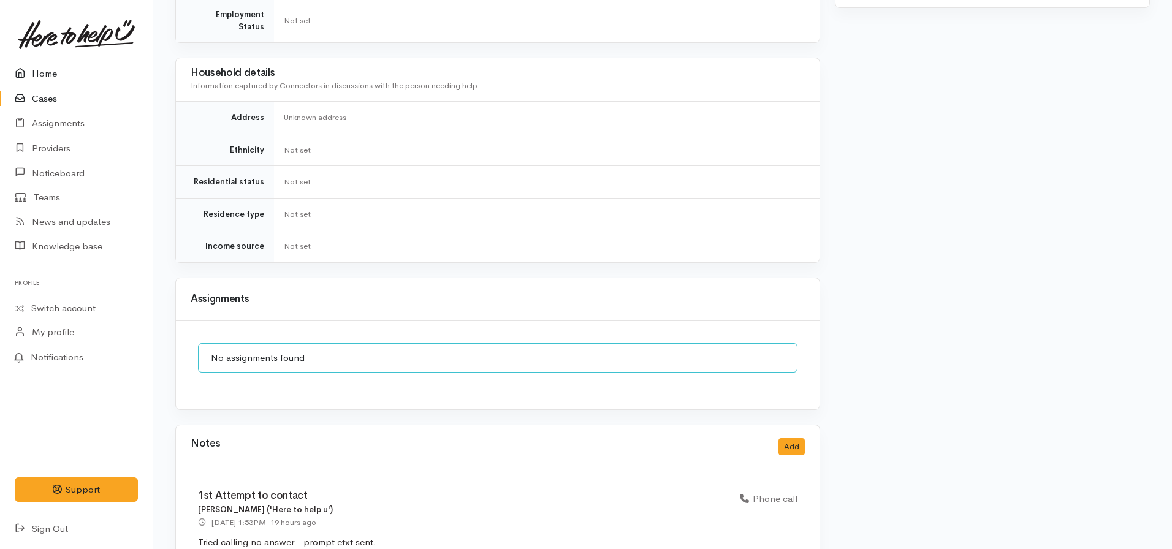
click at [49, 66] on link "Home" at bounding box center [76, 73] width 153 height 25
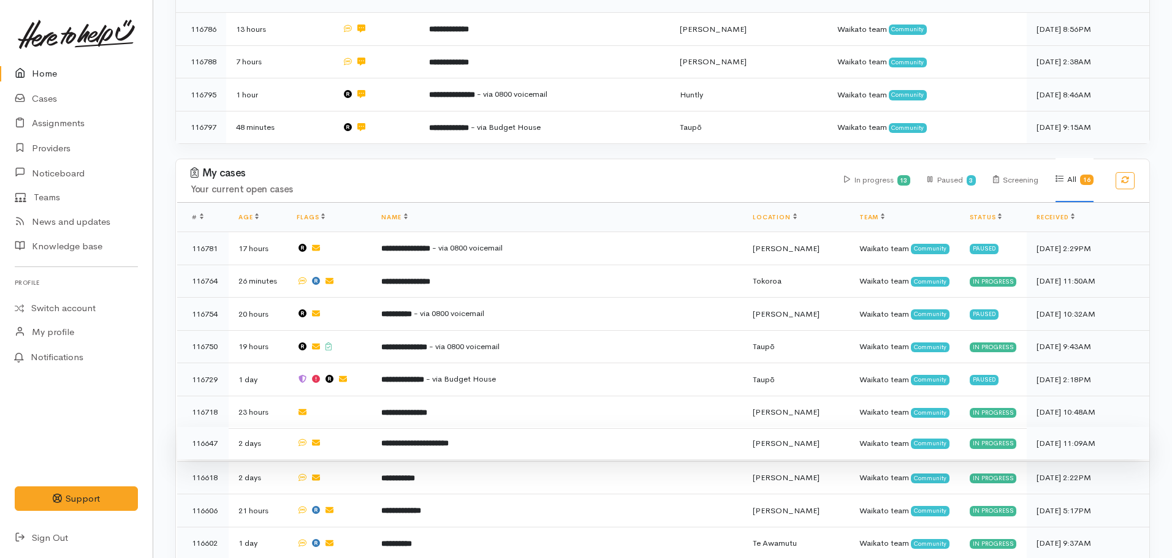
scroll to position [183, 0]
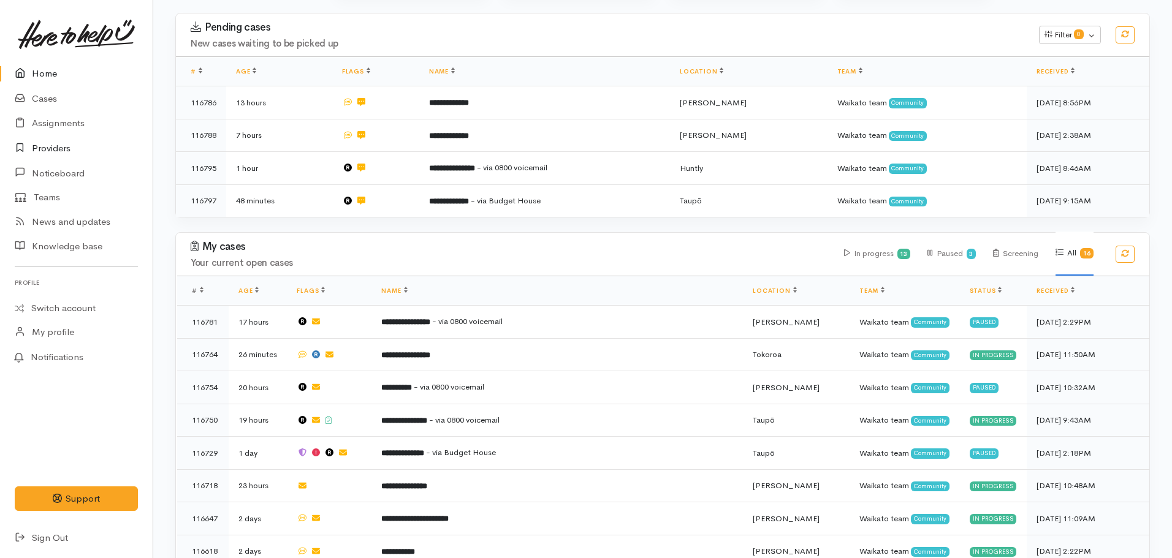
click at [69, 148] on link "Providers" at bounding box center [76, 148] width 153 height 25
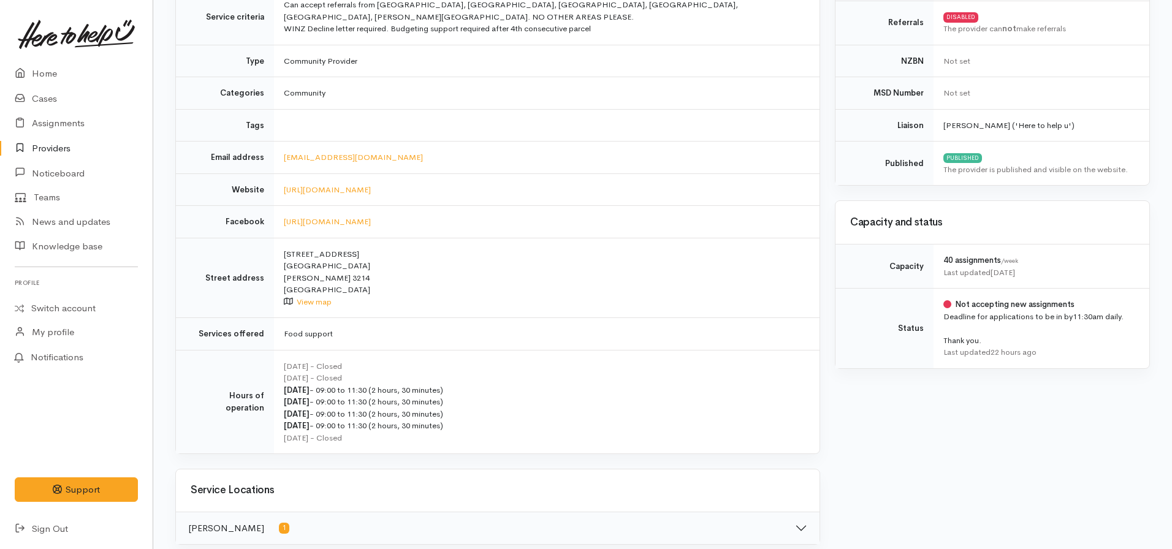
scroll to position [245, 0]
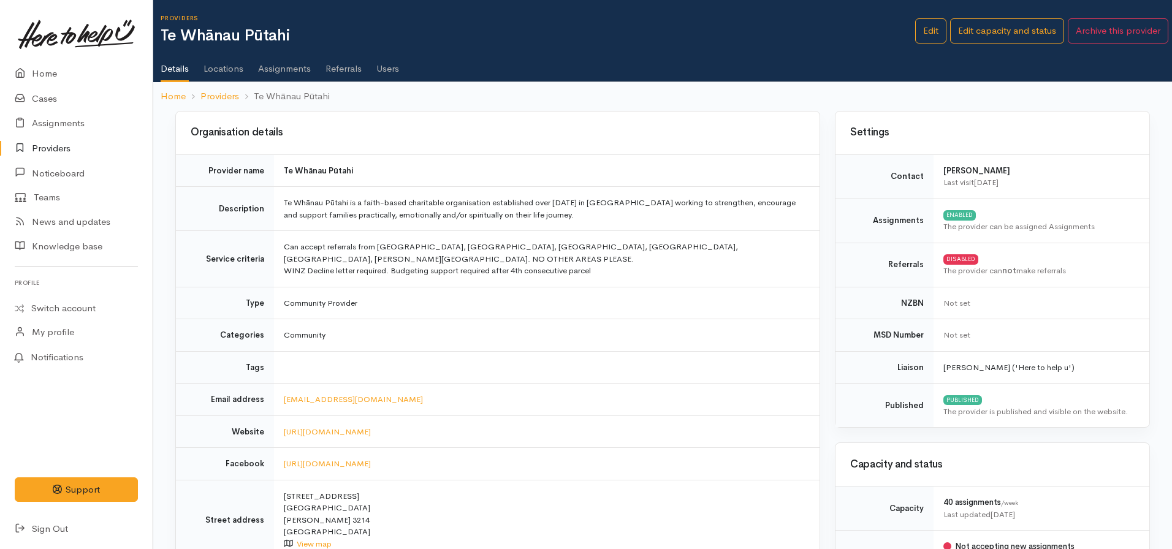
scroll to position [199, 0]
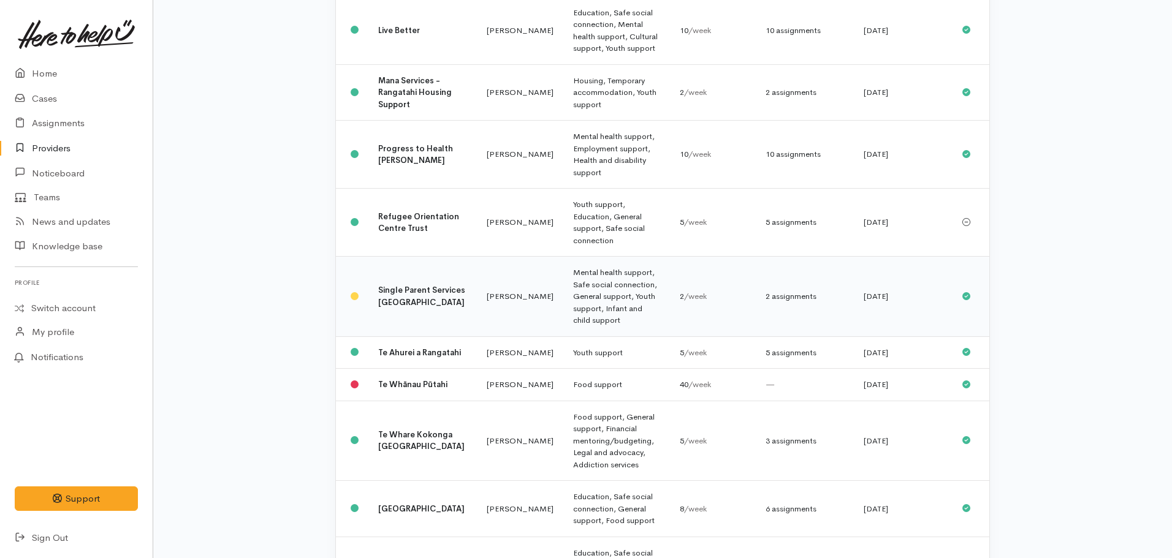
scroll to position [822, 0]
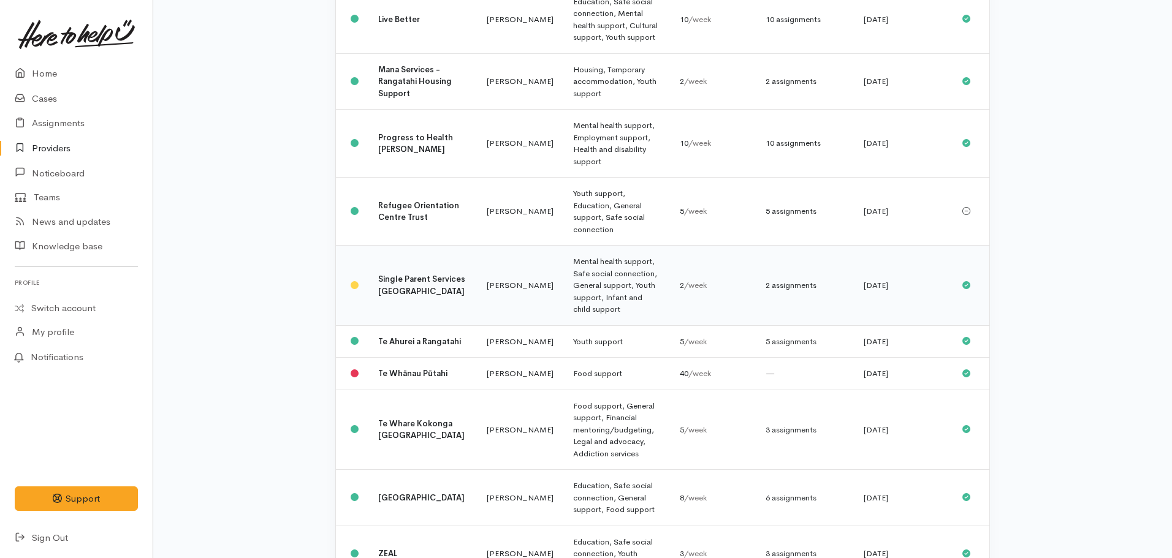
click at [396, 274] on b "Single Parent Services [GEOGRAPHIC_DATA]" at bounding box center [421, 285] width 87 height 23
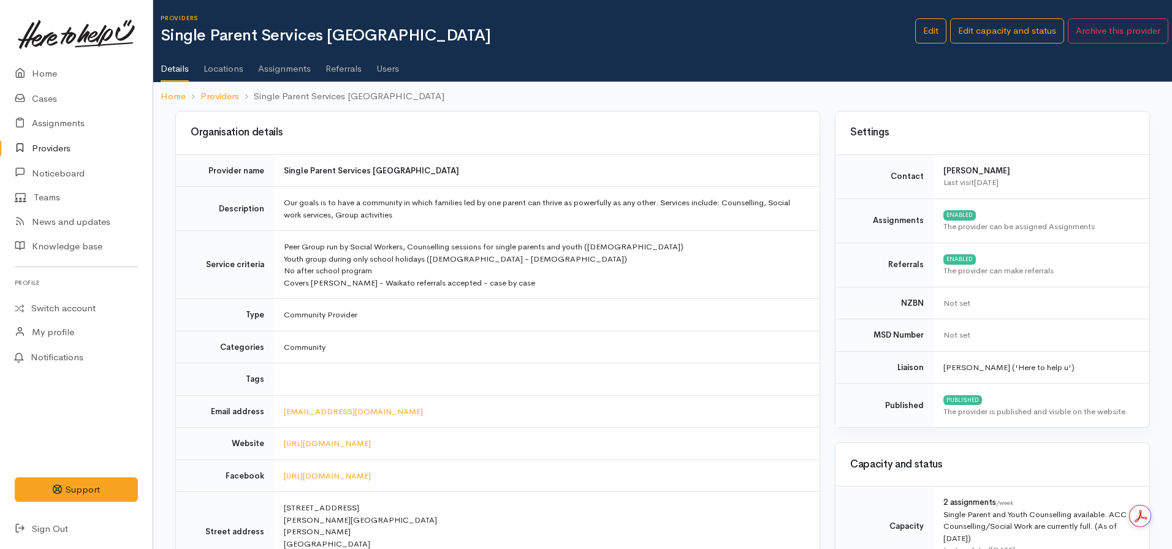
click at [276, 67] on link "Assignments" at bounding box center [284, 64] width 53 height 34
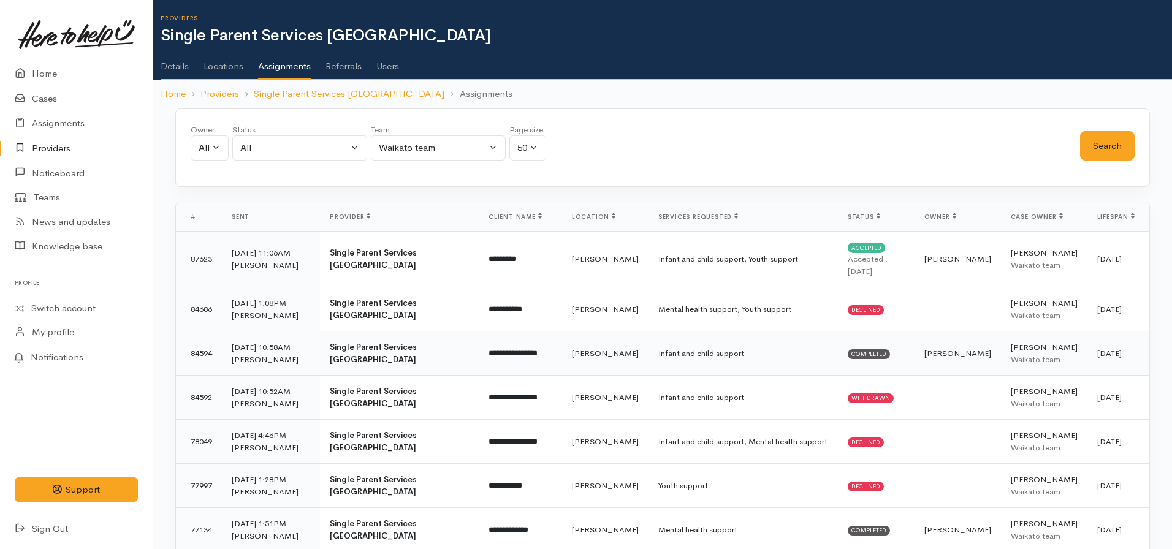
click at [773, 370] on td "Infant and child support" at bounding box center [742, 353] width 189 height 44
click at [812, 327] on td "Mental health support, Youth support" at bounding box center [742, 309] width 189 height 44
click at [47, 75] on link "Home" at bounding box center [76, 73] width 153 height 25
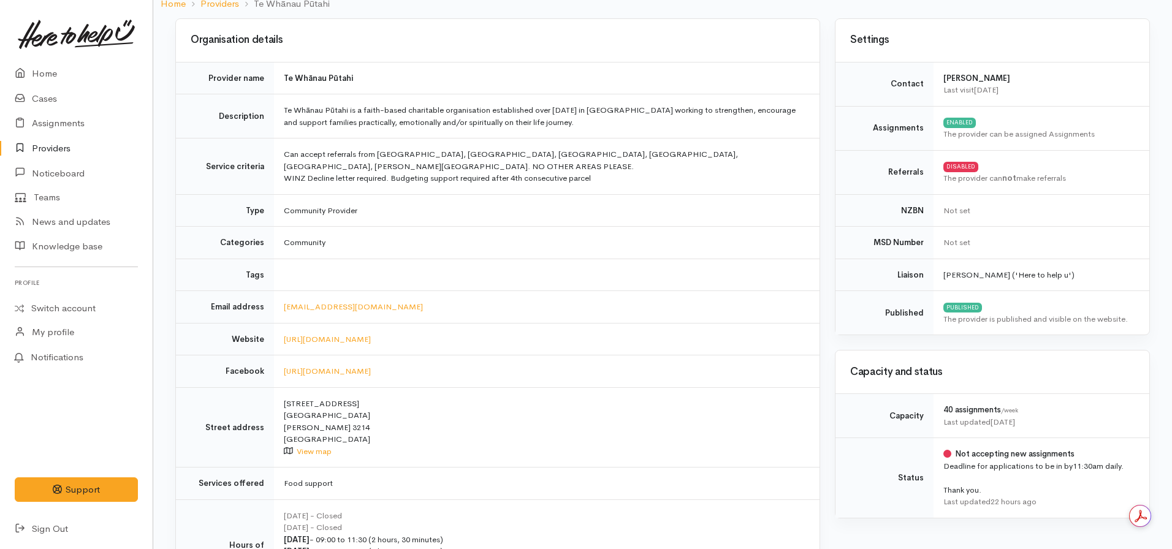
scroll to position [123, 0]
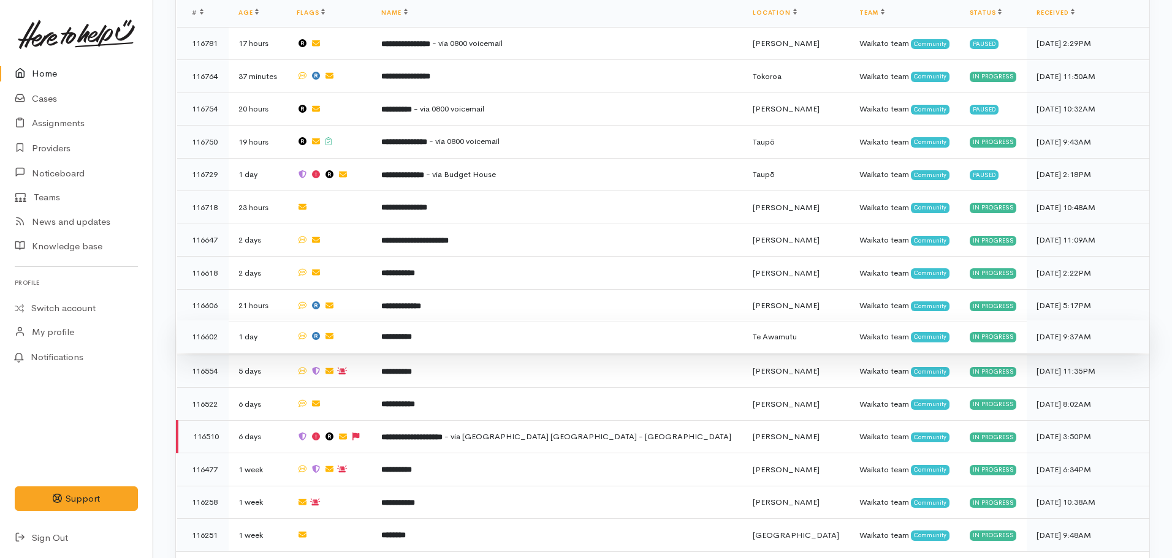
scroll to position [429, 0]
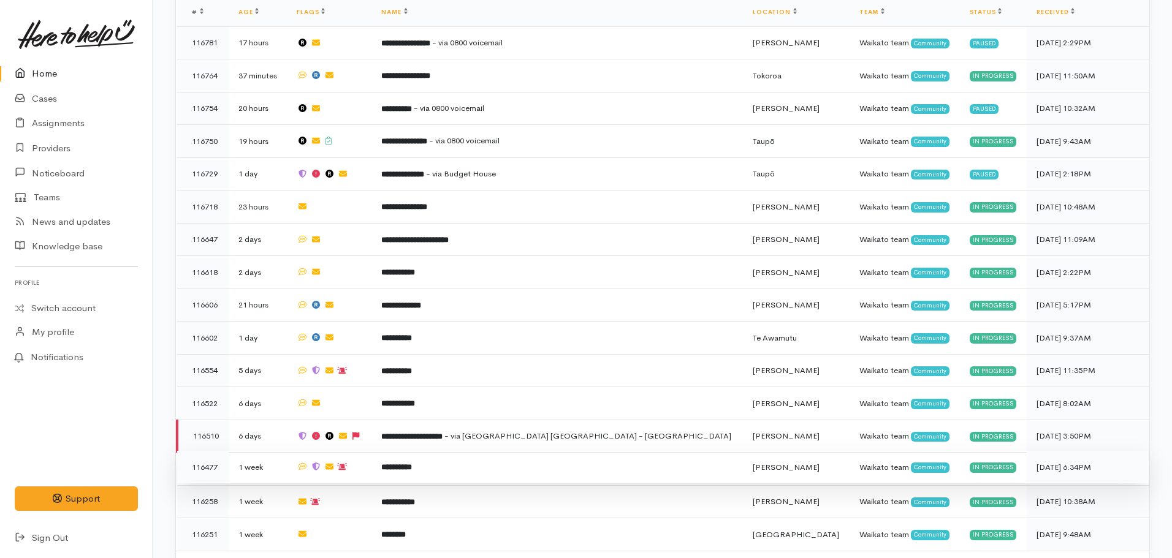
click at [412, 463] on b "**********" at bounding box center [396, 467] width 31 height 8
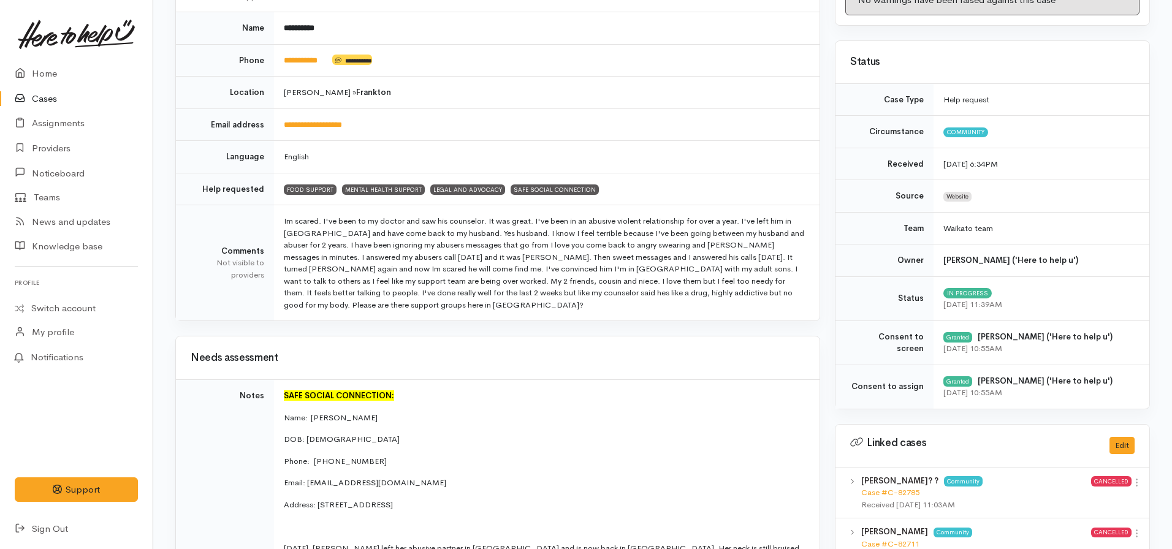
scroll to position [123, 0]
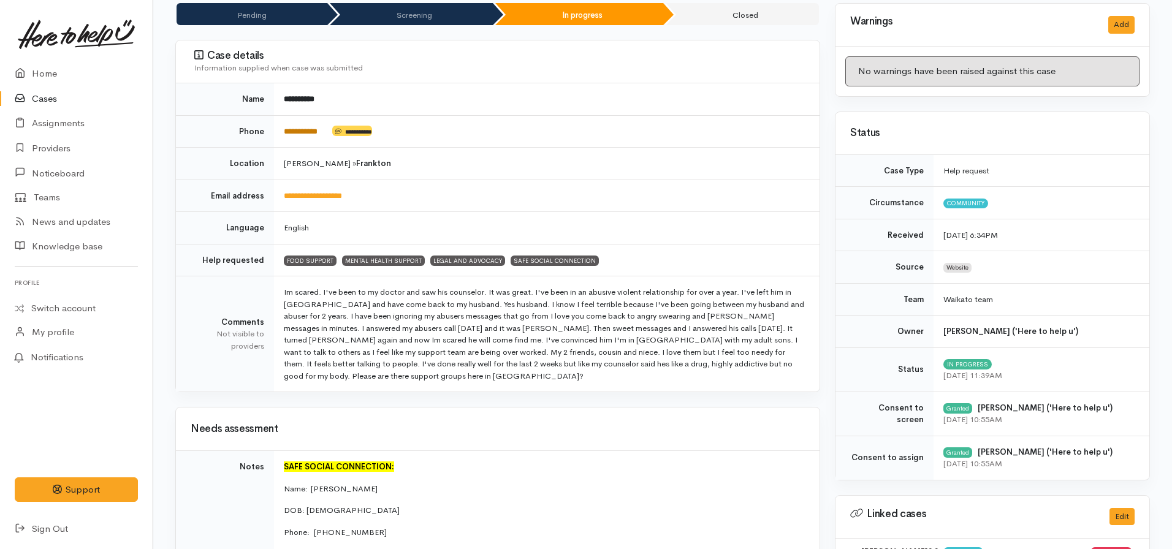
click at [306, 127] on link "**********" at bounding box center [301, 131] width 34 height 8
click at [296, 134] on link "**********" at bounding box center [301, 131] width 34 height 8
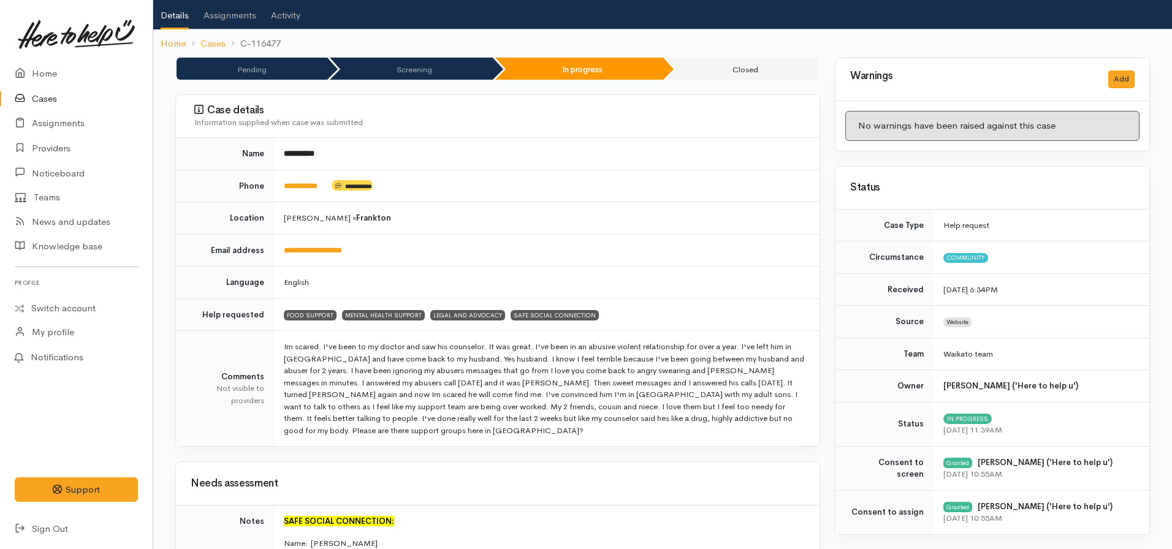
scroll to position [61, 0]
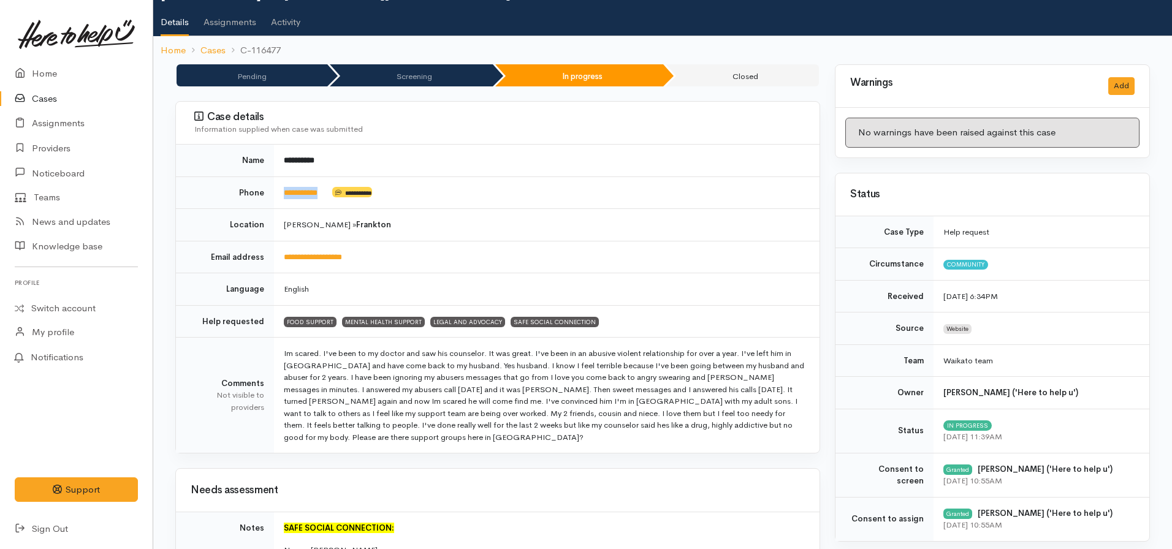
drag, startPoint x: 336, startPoint y: 190, endPoint x: 279, endPoint y: 192, distance: 56.4
click at [279, 192] on td "**********" at bounding box center [546, 192] width 545 height 32
copy td "**********"
click at [458, 236] on td "Hamilton » Frankton" at bounding box center [546, 225] width 545 height 32
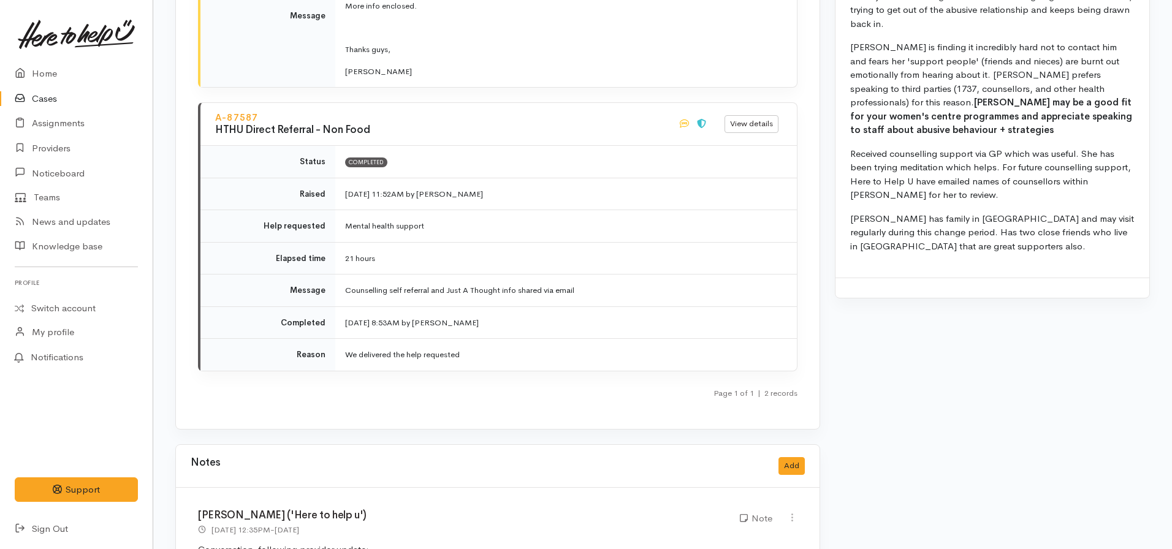
scroll to position [1716, 0]
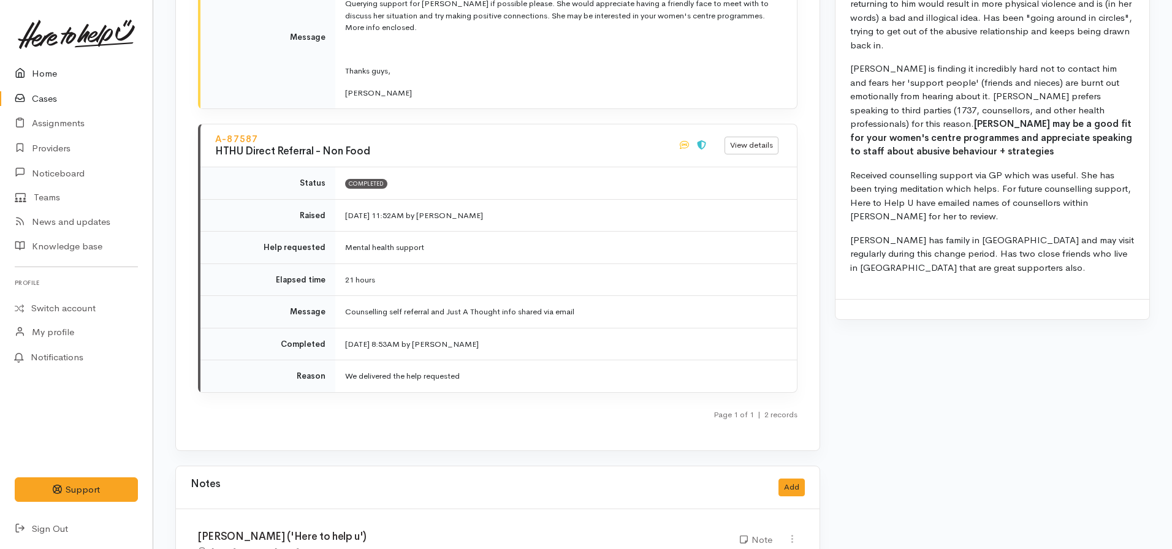
click at [37, 85] on link "Home" at bounding box center [76, 73] width 153 height 25
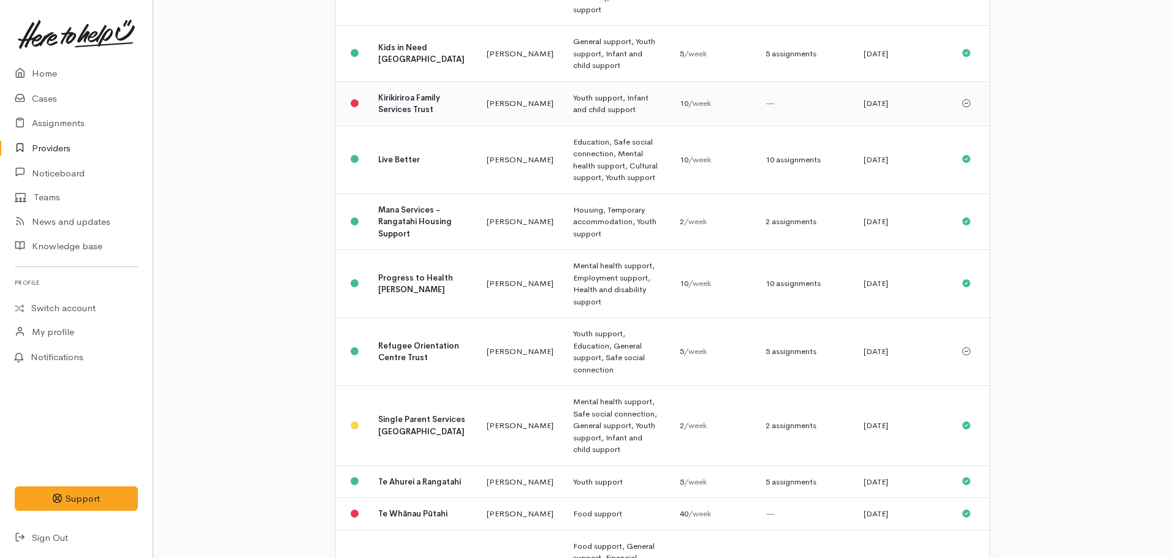
scroll to position [822, 0]
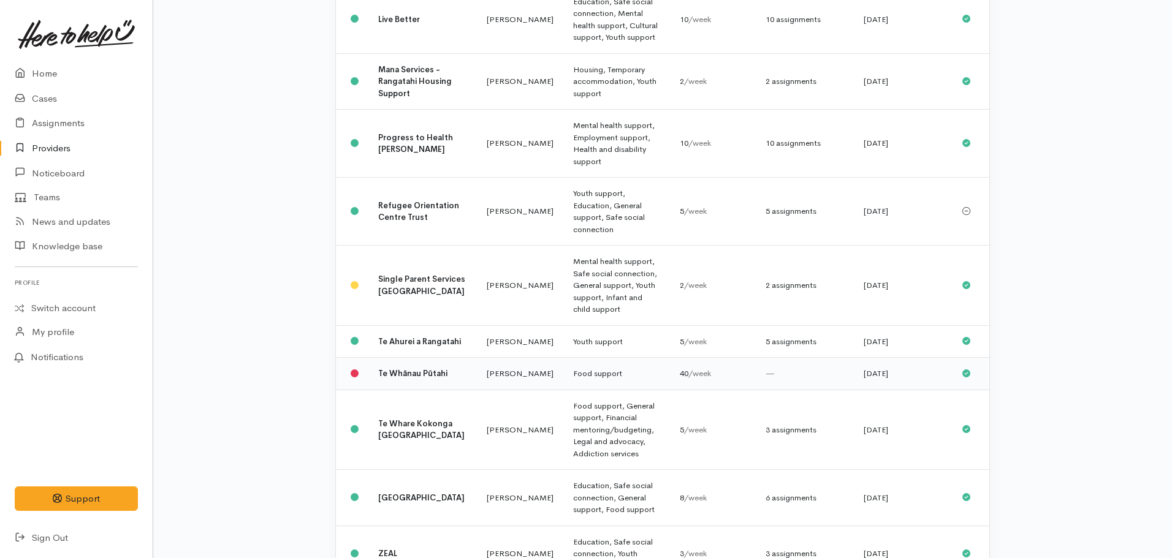
click at [398, 368] on b "Te Whānau Pūtahi" at bounding box center [412, 373] width 69 height 10
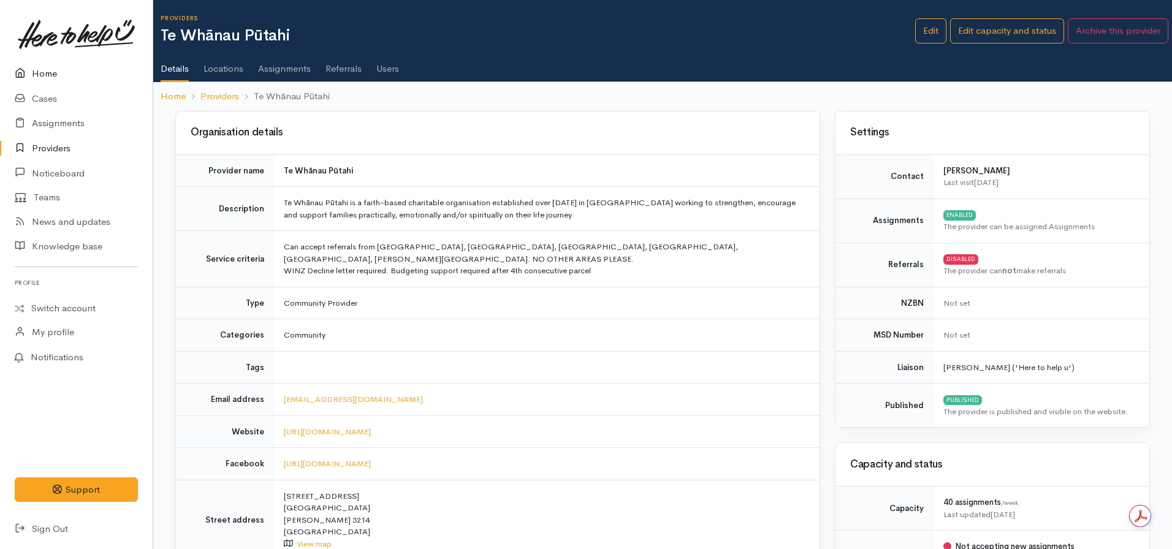
click at [44, 69] on link "Home" at bounding box center [76, 73] width 153 height 25
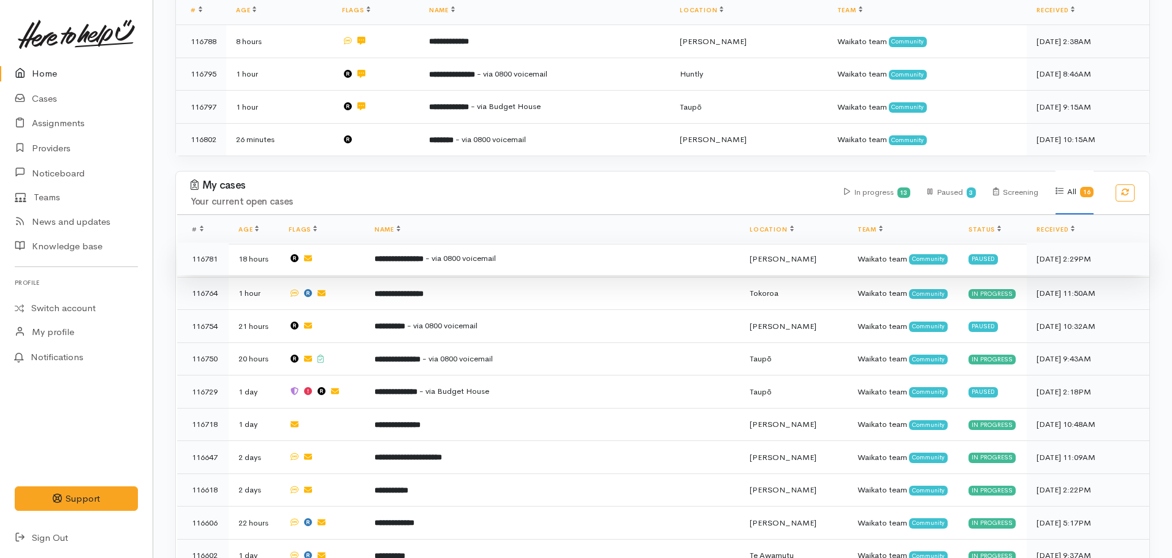
scroll to position [183, 0]
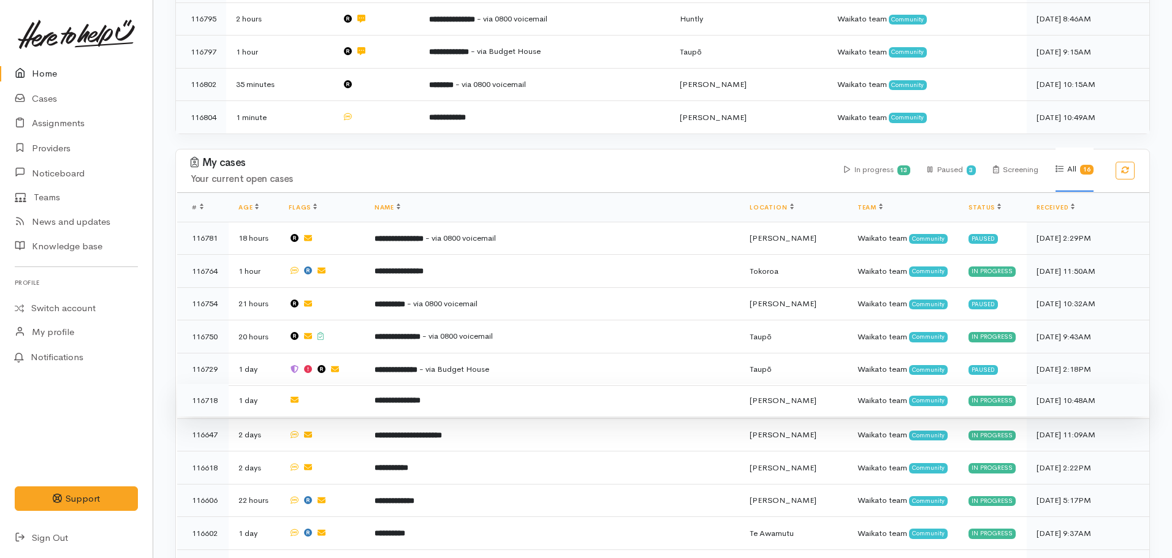
scroll to position [429, 0]
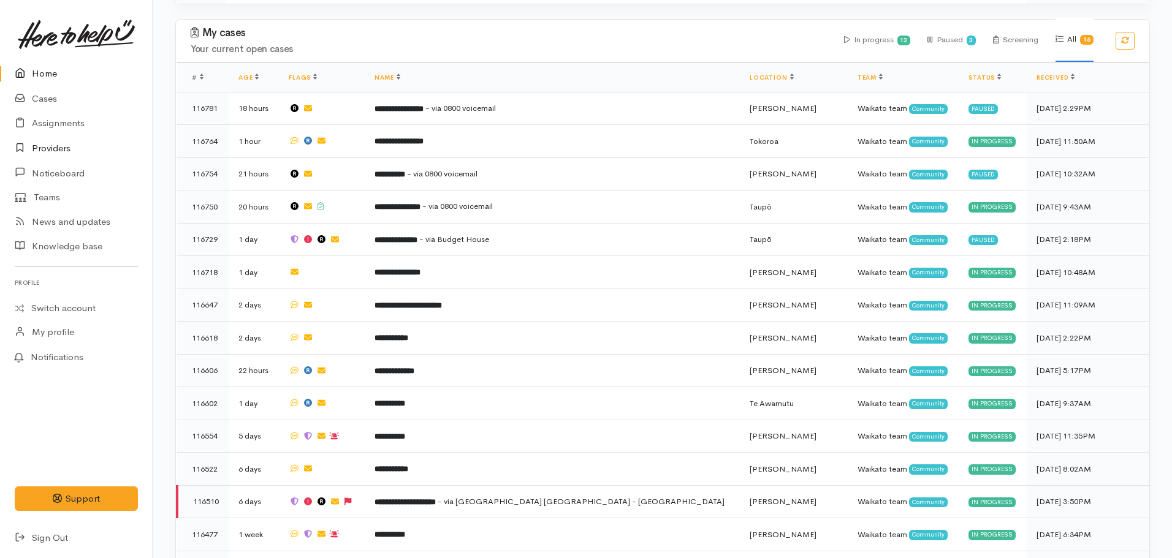
click at [42, 146] on link "Providers" at bounding box center [76, 148] width 153 height 25
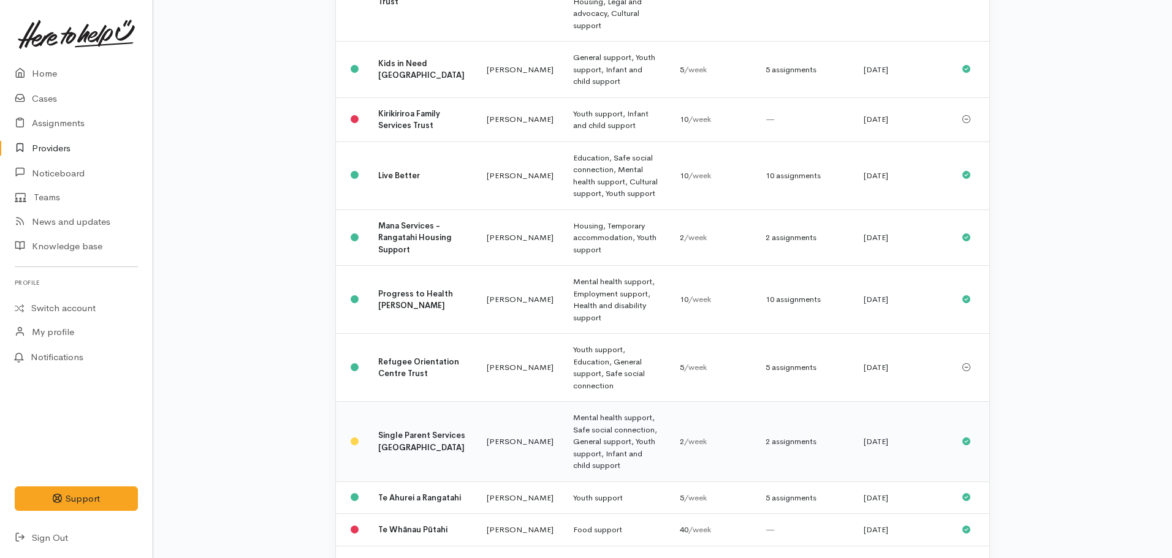
scroll to position [735, 0]
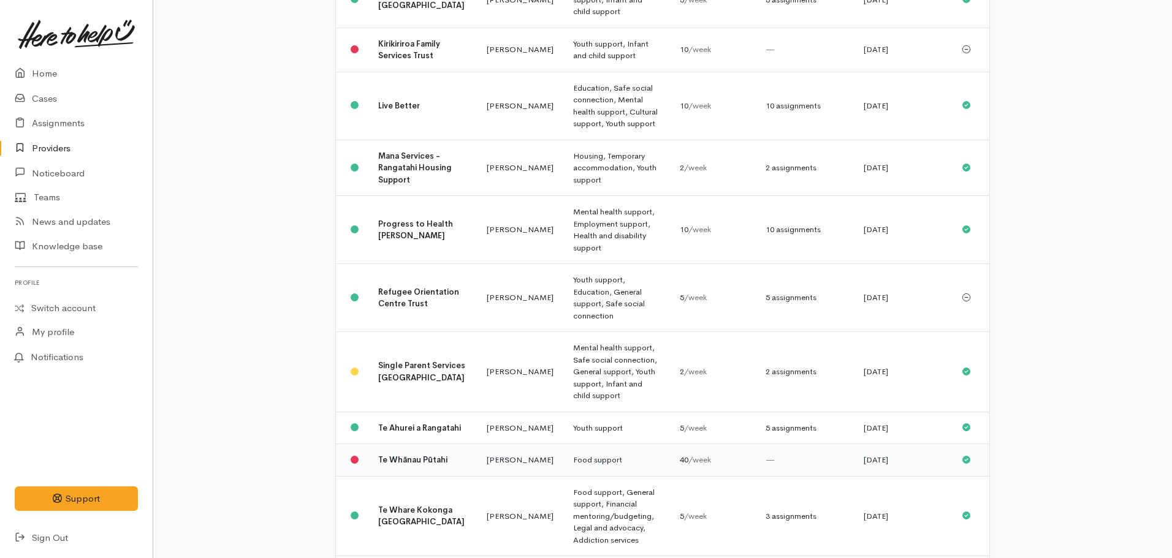
click at [381, 455] on b "Te Whānau Pūtahi" at bounding box center [412, 460] width 69 height 10
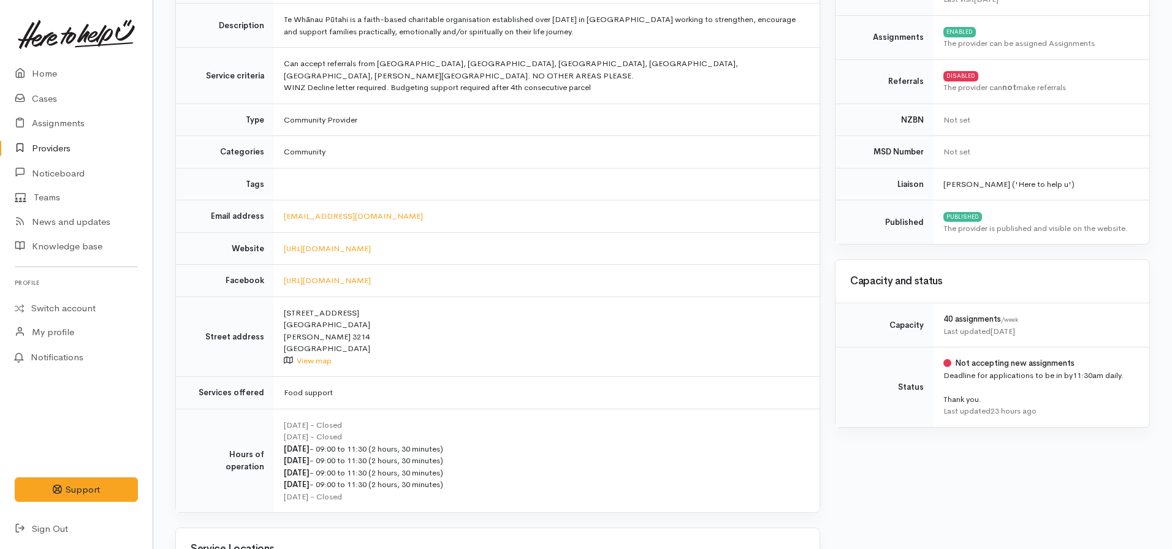
scroll to position [184, 0]
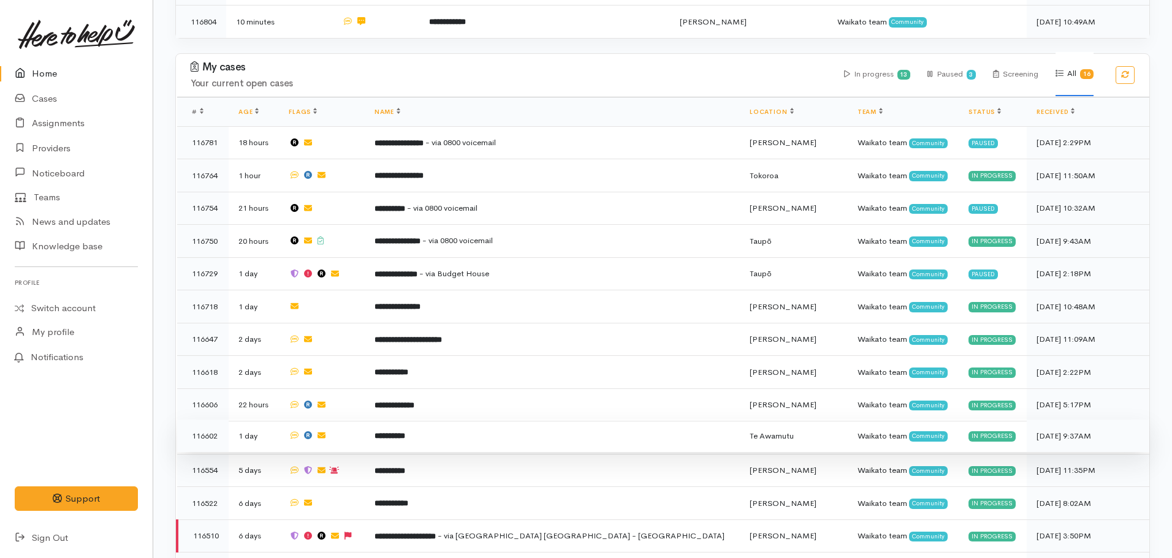
scroll to position [490, 0]
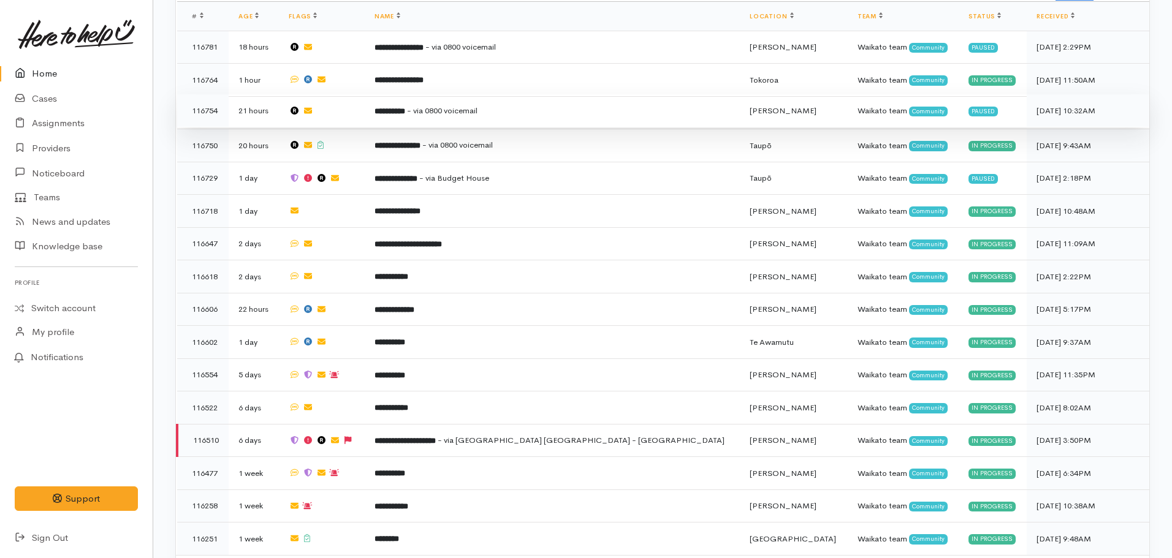
click at [477, 105] on span "- via 0800 voicemail" at bounding box center [442, 110] width 70 height 10
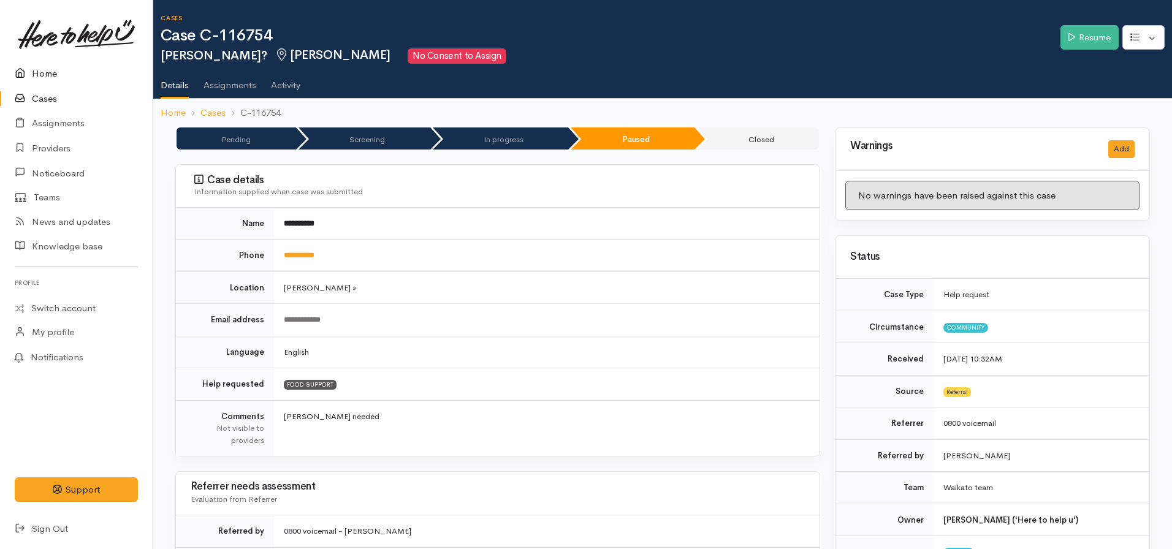
click at [53, 62] on link "Home" at bounding box center [76, 73] width 153 height 25
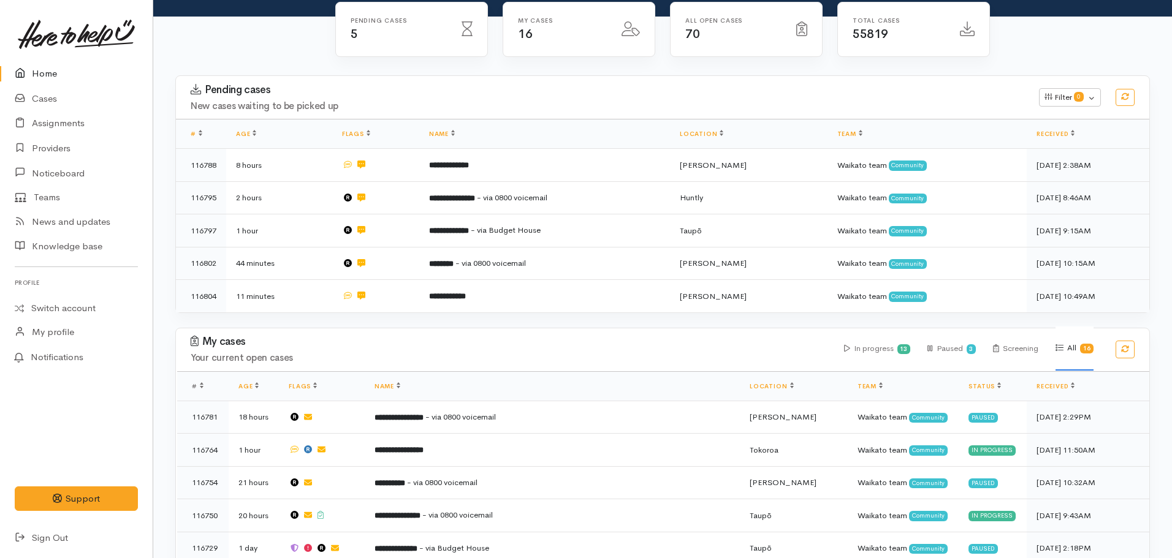
scroll to position [245, 0]
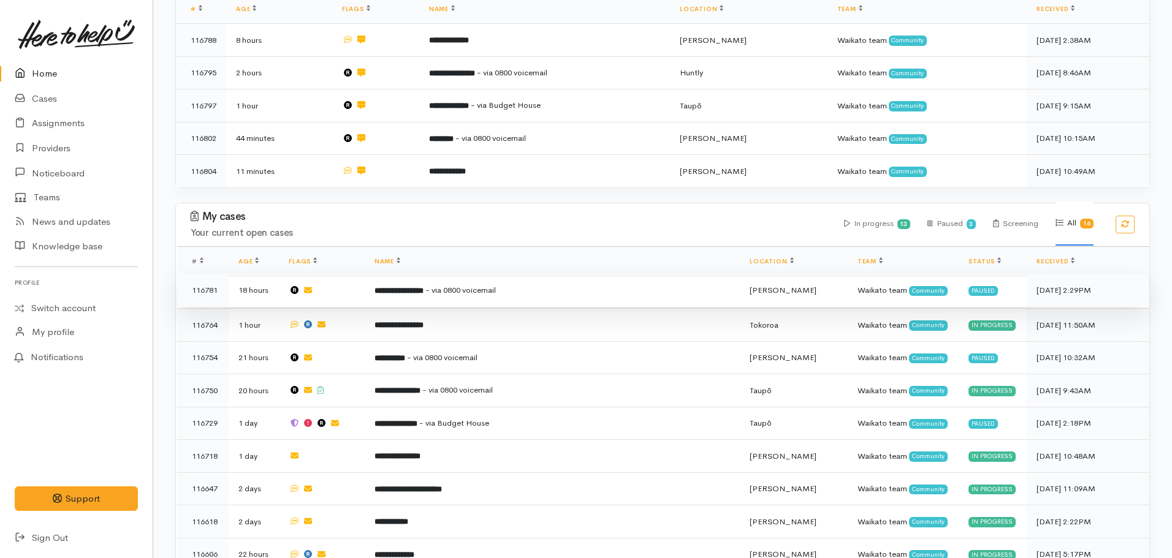
click at [423, 287] on b "**********" at bounding box center [398, 291] width 49 height 8
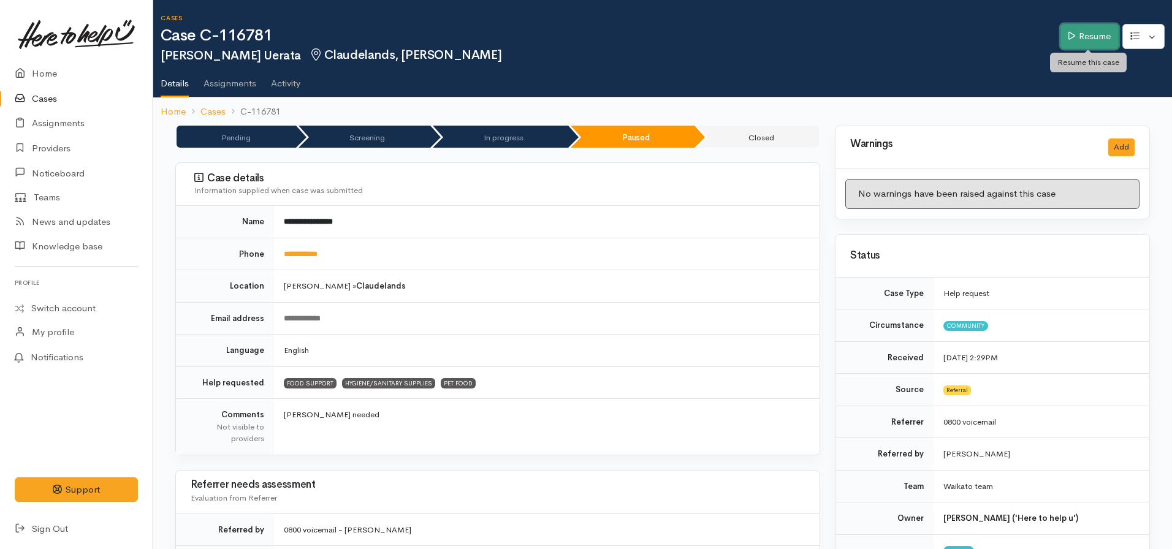
click at [1086, 37] on link "Resume" at bounding box center [1089, 36] width 58 height 25
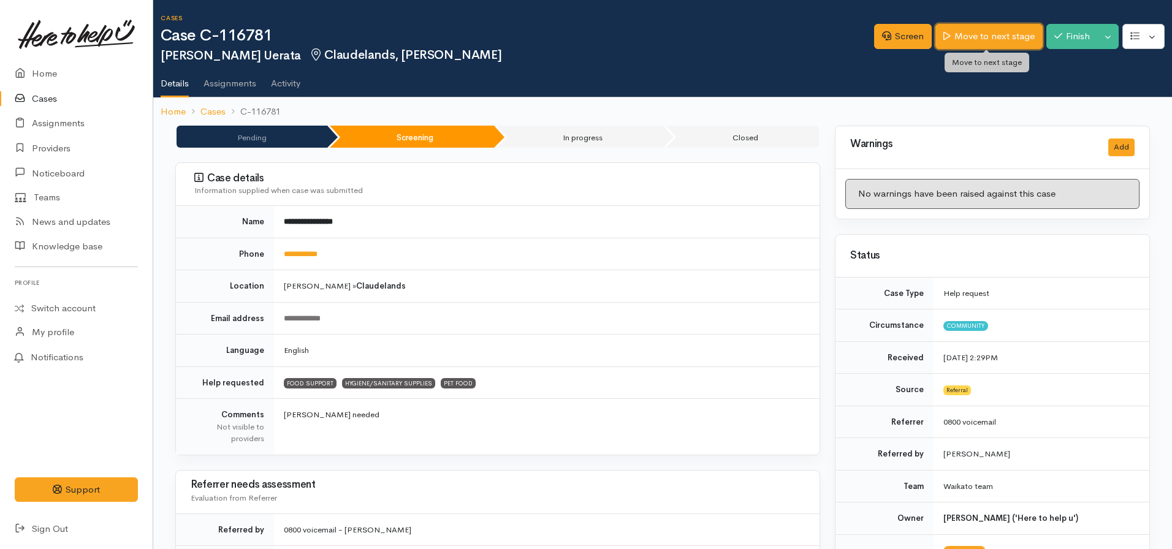
click at [990, 35] on link "Move to next stage" at bounding box center [988, 36] width 107 height 25
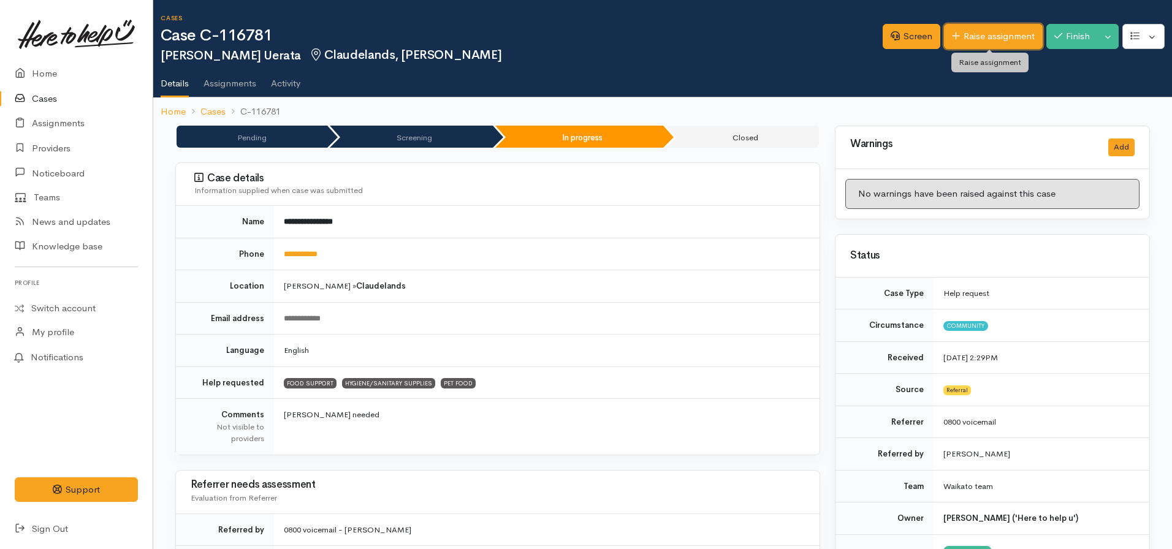
drag, startPoint x: 998, startPoint y: 37, endPoint x: 974, endPoint y: 44, distance: 24.8
click at [997, 37] on link "Raise assignment" at bounding box center [993, 36] width 99 height 25
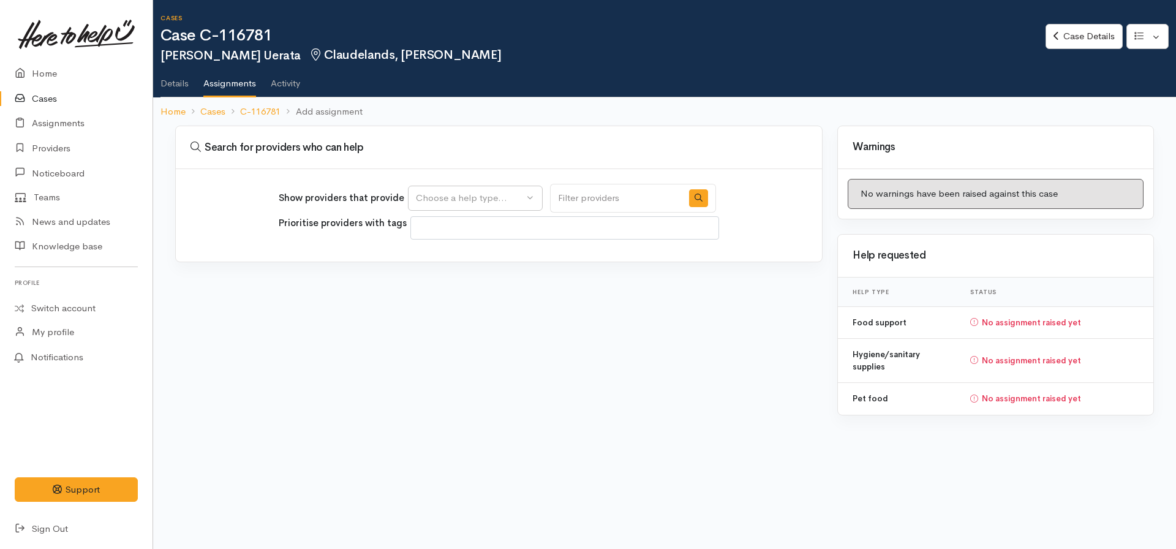
select select
click at [464, 197] on div "Choose a help type..." at bounding box center [470, 198] width 108 height 14
click at [484, 257] on link "Food support" at bounding box center [477, 257] width 137 height 19
select select "3"
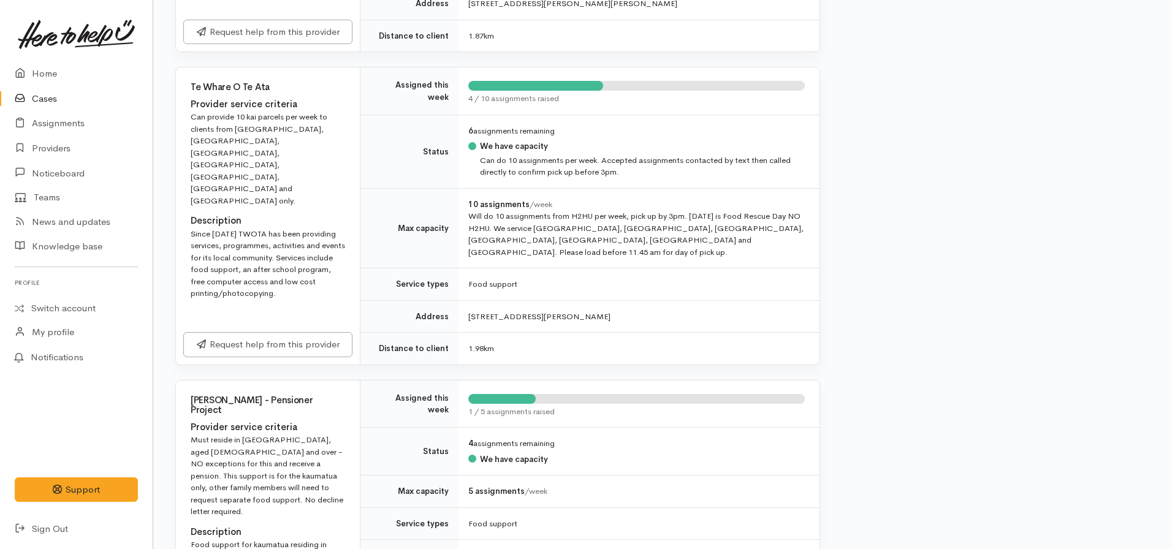
scroll to position [1348, 0]
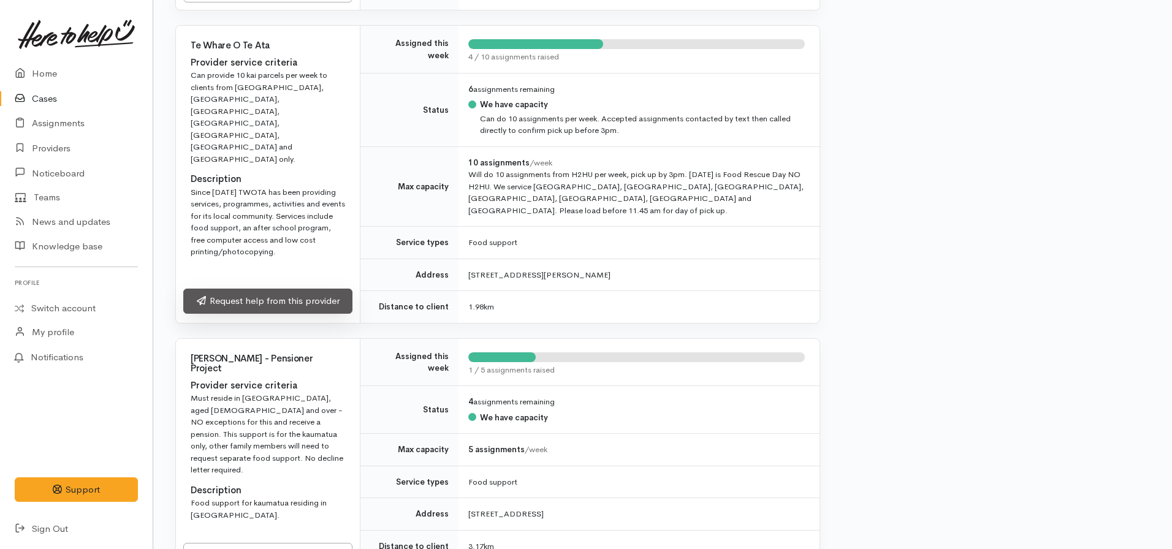
click at [260, 309] on link "Request help from this provider" at bounding box center [267, 301] width 169 height 25
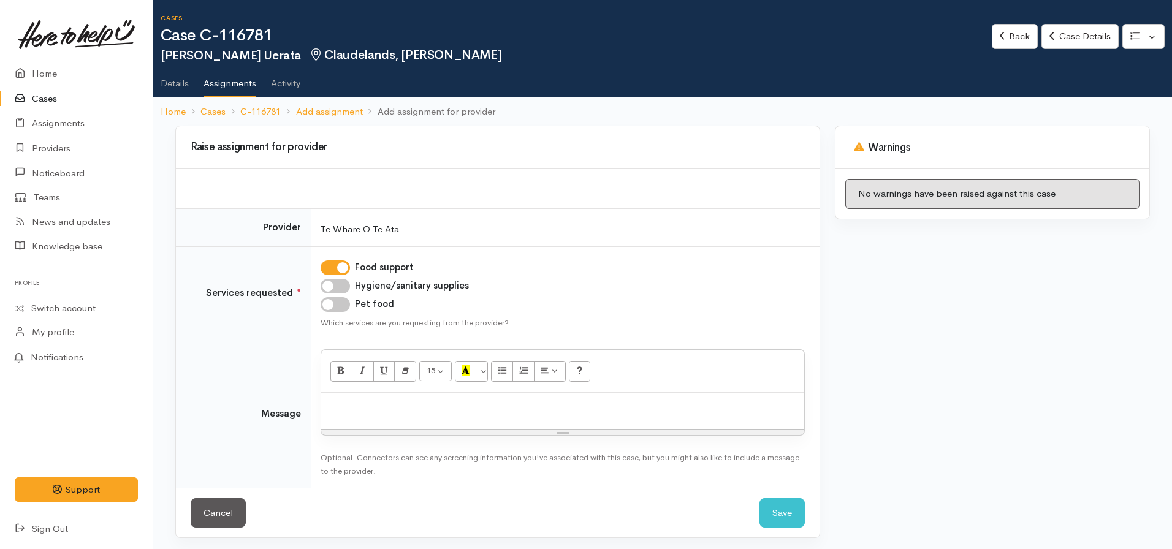
click at [333, 281] on input "Hygiene/sanitary supplies" at bounding box center [334, 286] width 29 height 15
checkbox input "true"
drag, startPoint x: 331, startPoint y: 308, endPoint x: 330, endPoint y: 316, distance: 8.0
click at [331, 309] on input "Pet food" at bounding box center [334, 304] width 29 height 15
checkbox input "true"
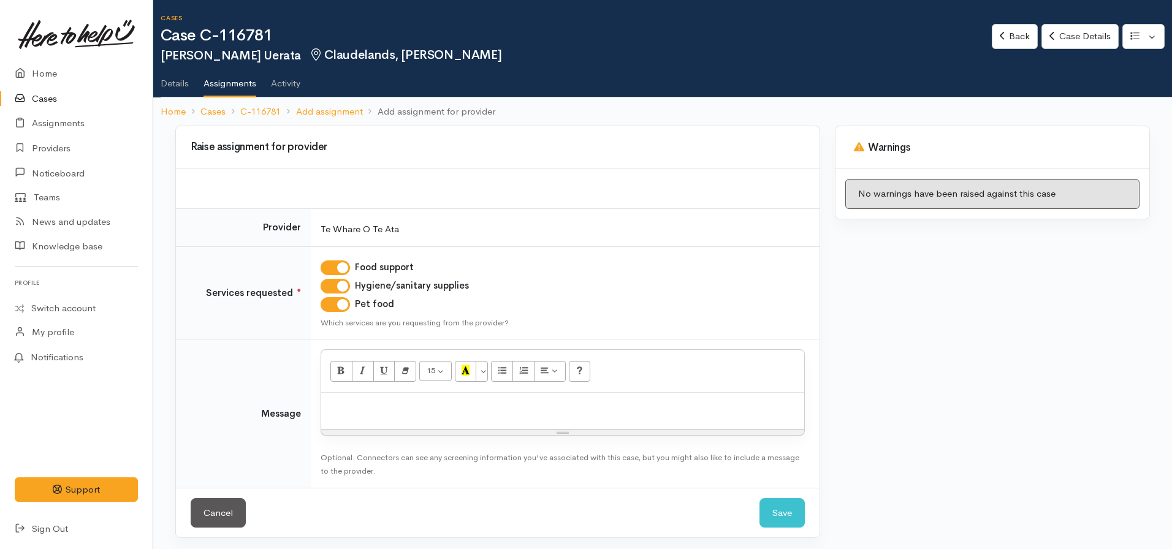
click at [374, 411] on p at bounding box center [562, 406] width 471 height 14
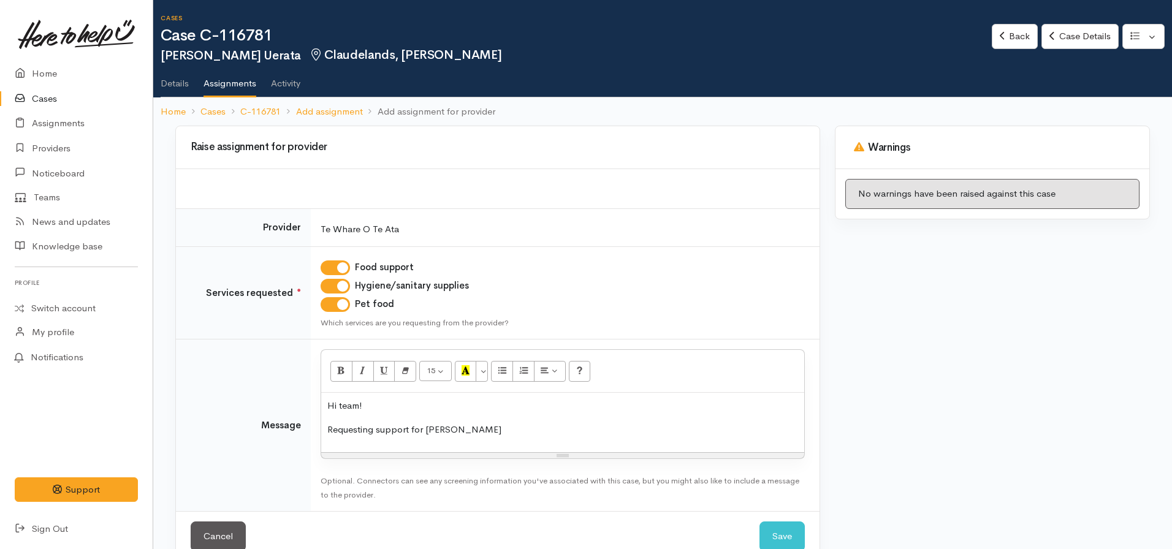
click at [547, 427] on p "Requesting support for Elizabeth" at bounding box center [562, 430] width 471 height 14
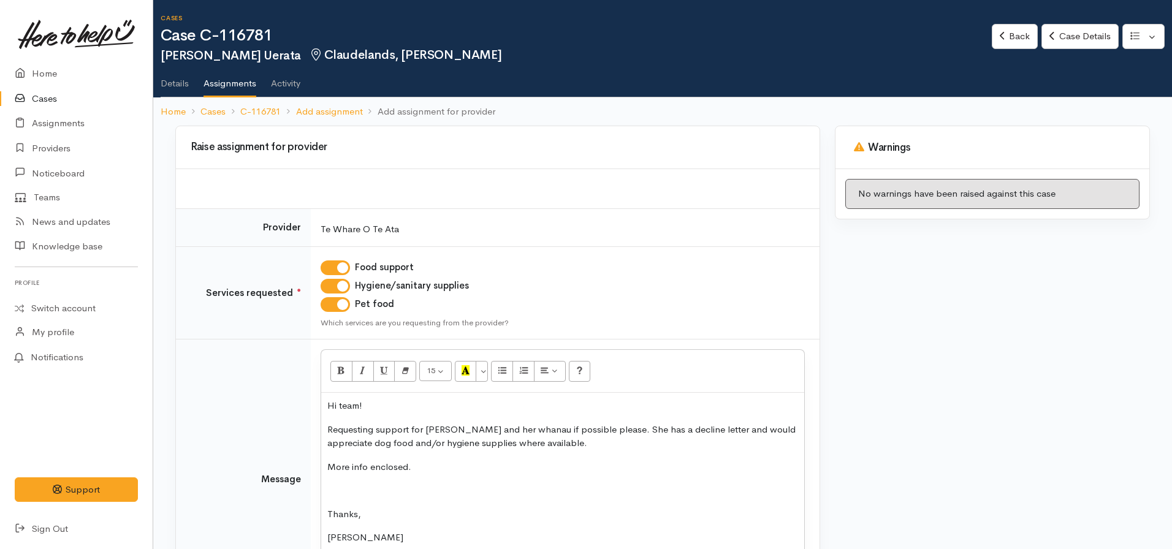
scroll to position [135, 0]
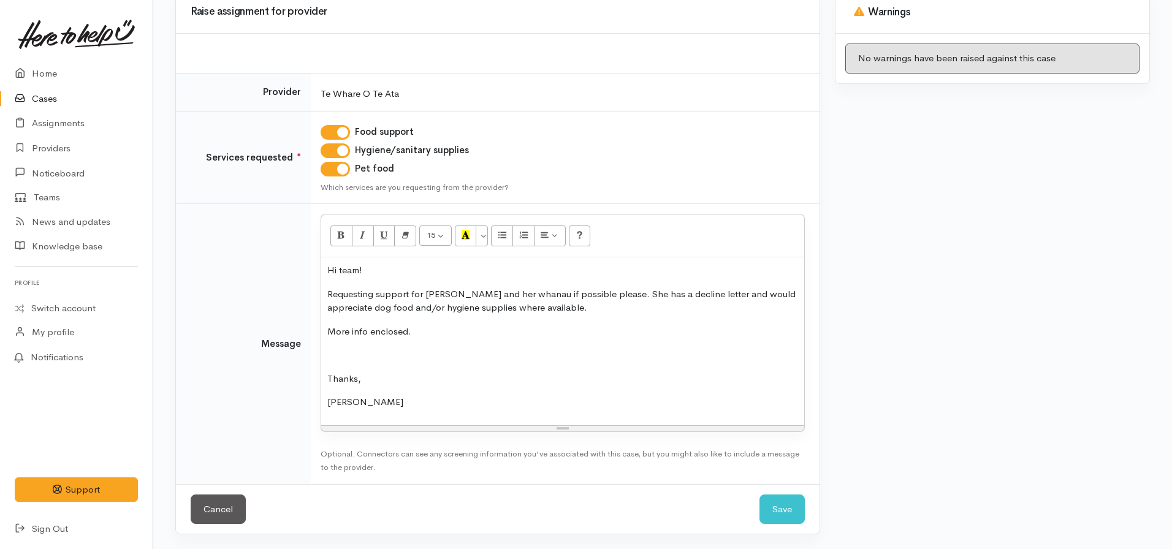
click at [430, 414] on div "Hi team! Requesting support for Elizabeth and her whanau if possible please. Sh…" at bounding box center [562, 341] width 483 height 168
click button "Save" at bounding box center [781, 509] width 45 height 30
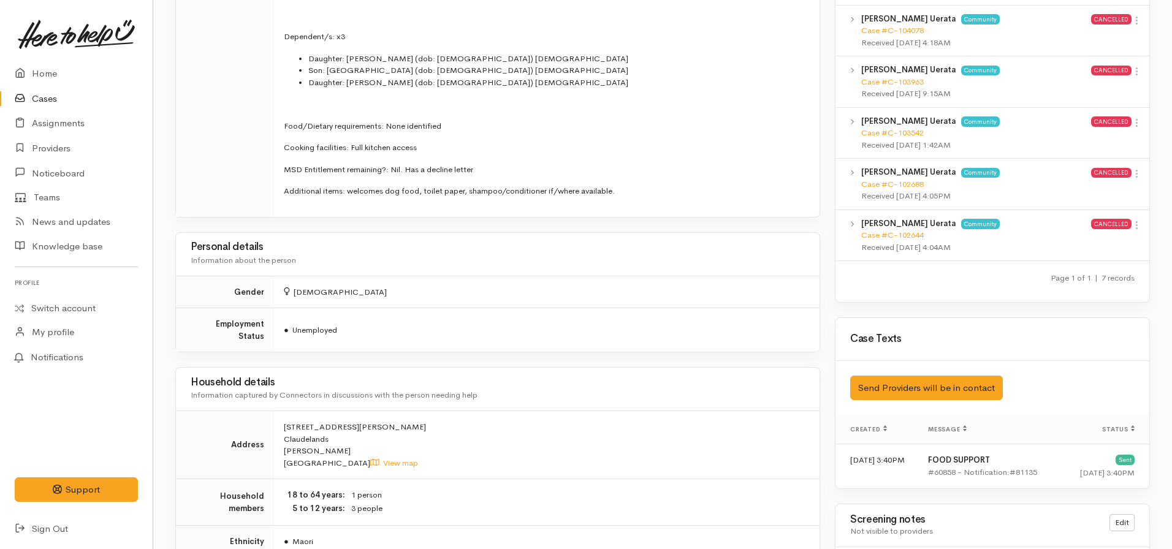
scroll to position [674, 0]
